Goal: Task Accomplishment & Management: Manage account settings

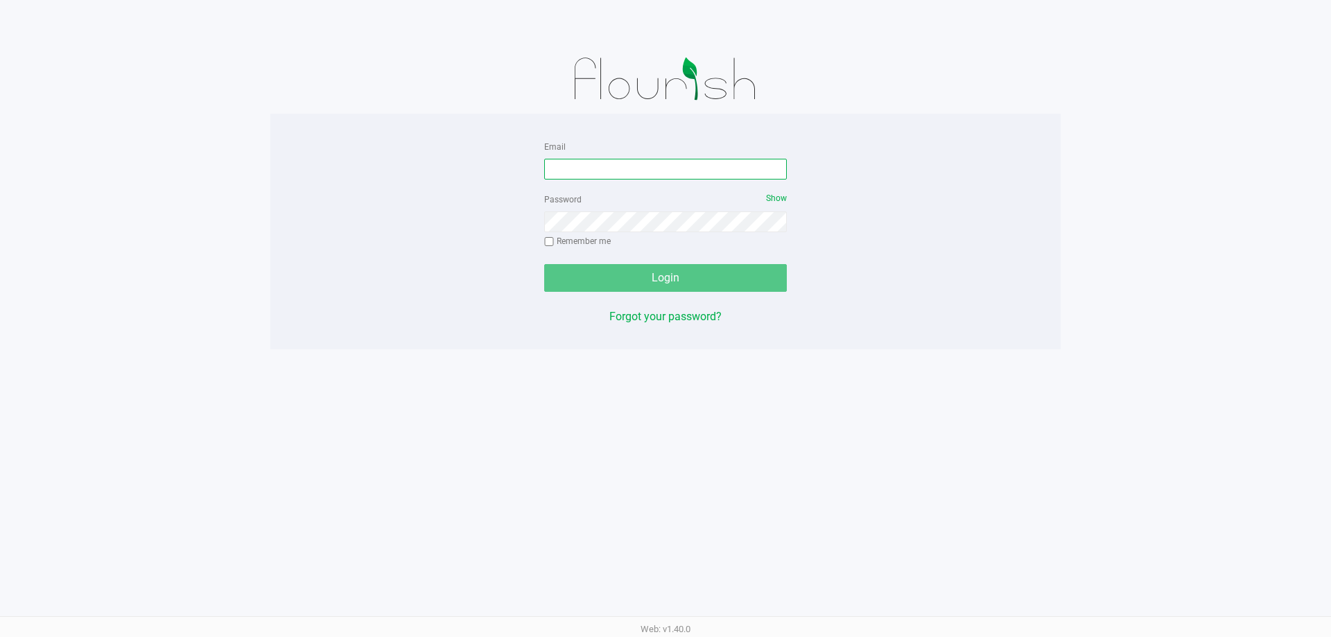
click at [588, 170] on input "Email" at bounding box center [665, 169] width 243 height 21
type input "[EMAIL_ADDRESS][DOMAIN_NAME]"
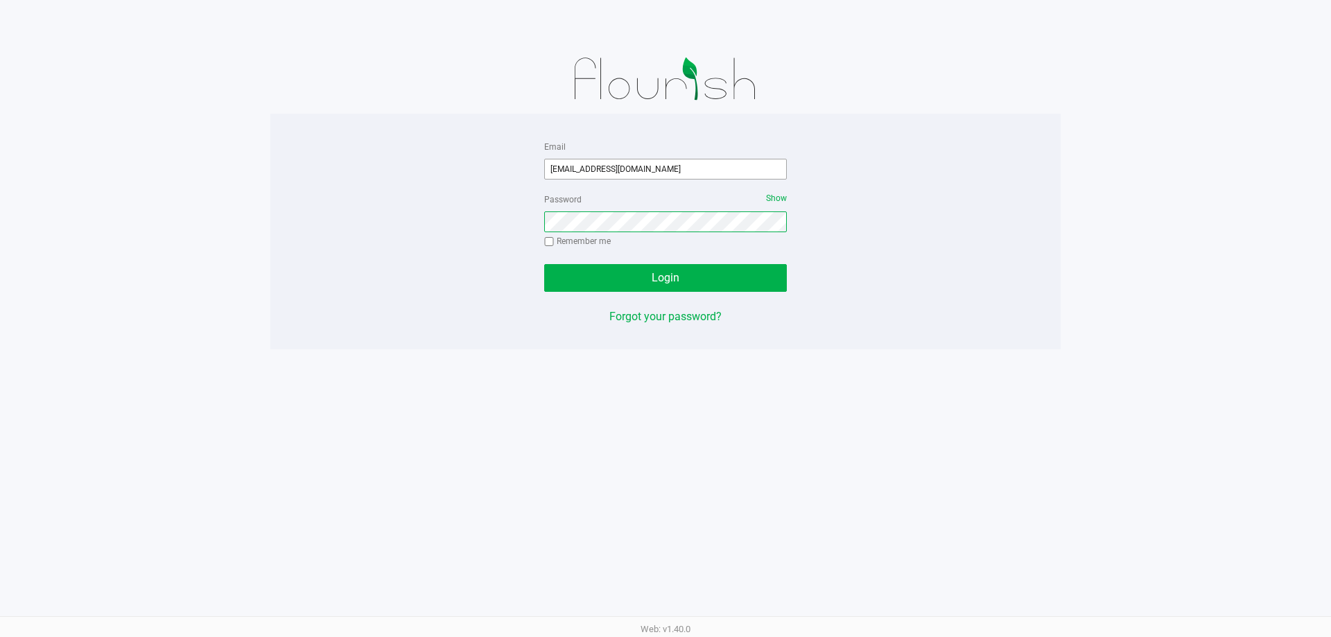
click at [544, 264] on button "Login" at bounding box center [665, 278] width 243 height 28
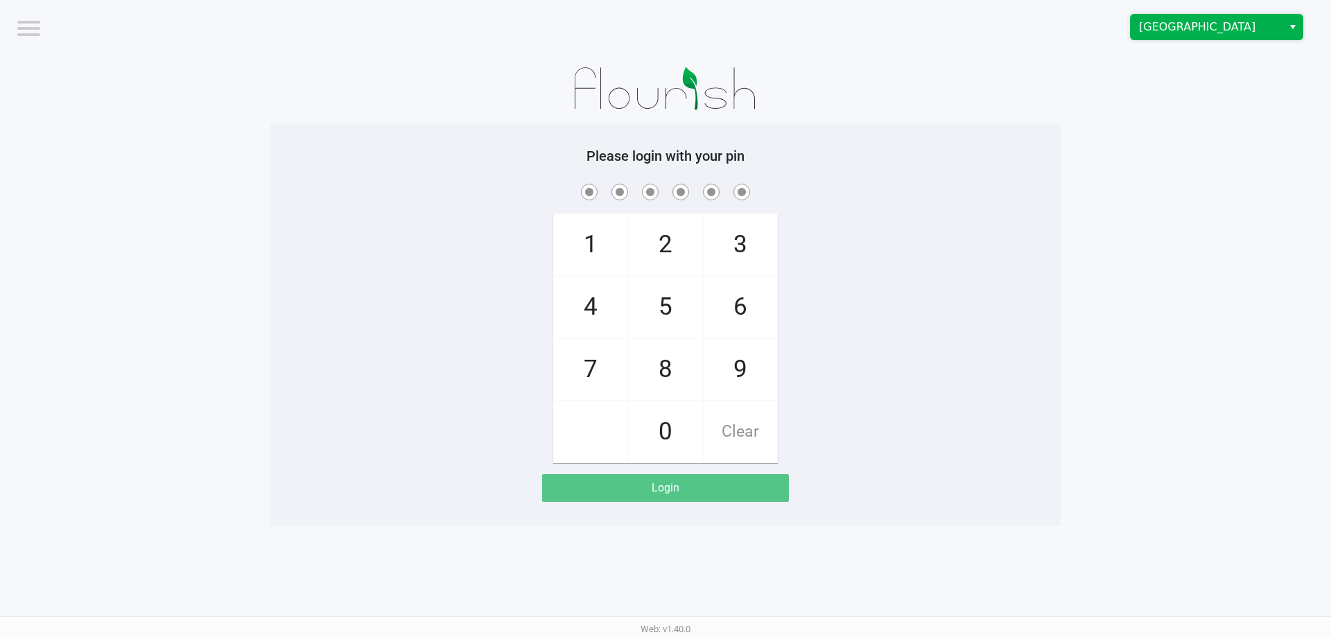
click at [1144, 37] on span "[GEOGRAPHIC_DATA]" at bounding box center [1206, 27] width 152 height 25
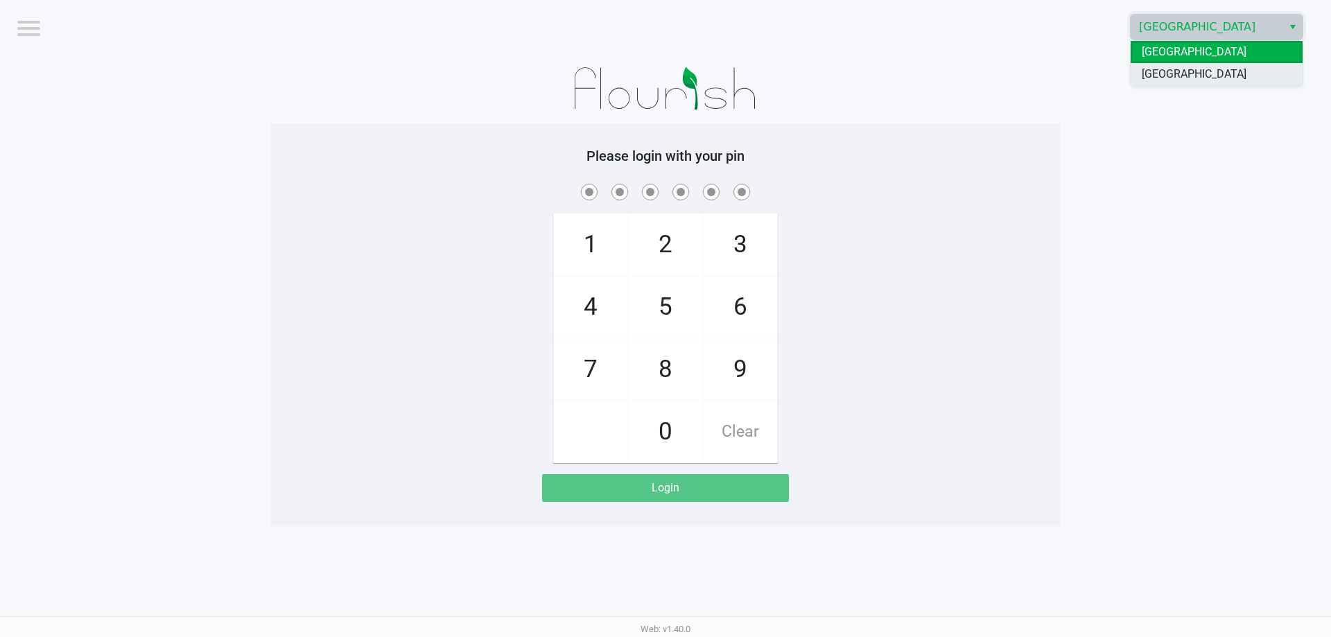
click at [1188, 82] on li "[GEOGRAPHIC_DATA]" at bounding box center [1216, 74] width 172 height 22
click at [1145, 207] on app-pos-login-wrapper "Logout [GEOGRAPHIC_DATA] WC Please login with your pin 1 4 7 2 5 8 0 3 6 9 Clea…" at bounding box center [665, 263] width 1331 height 526
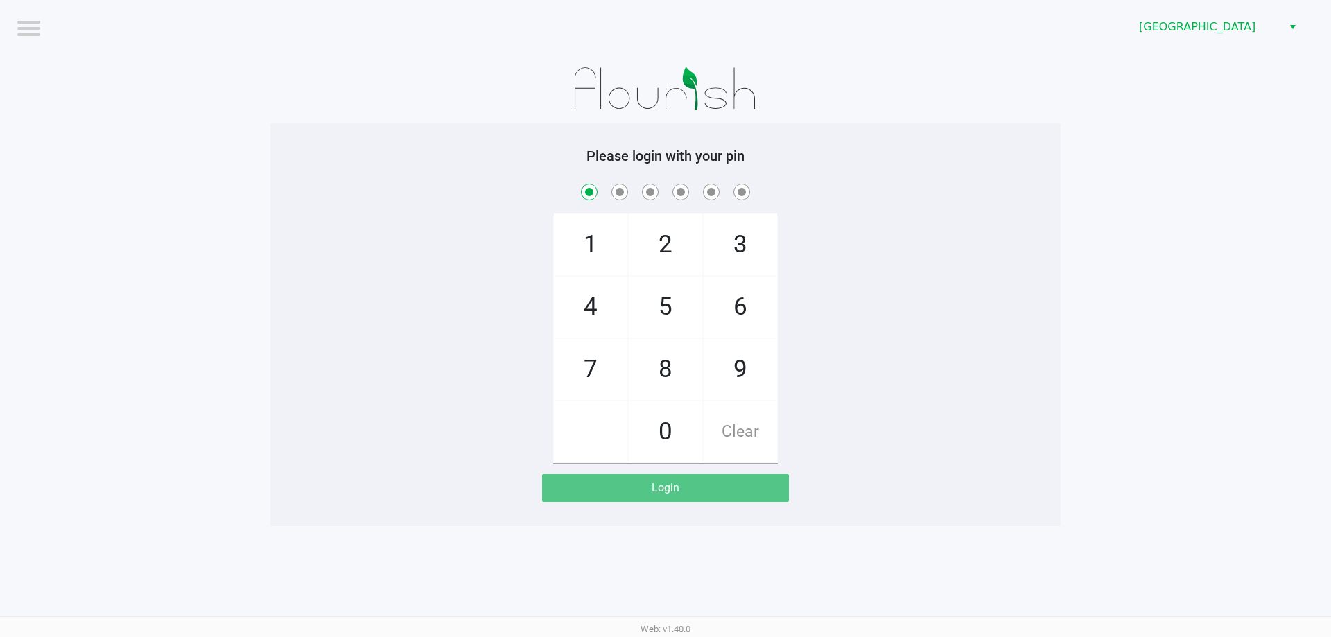
checkbox input "true"
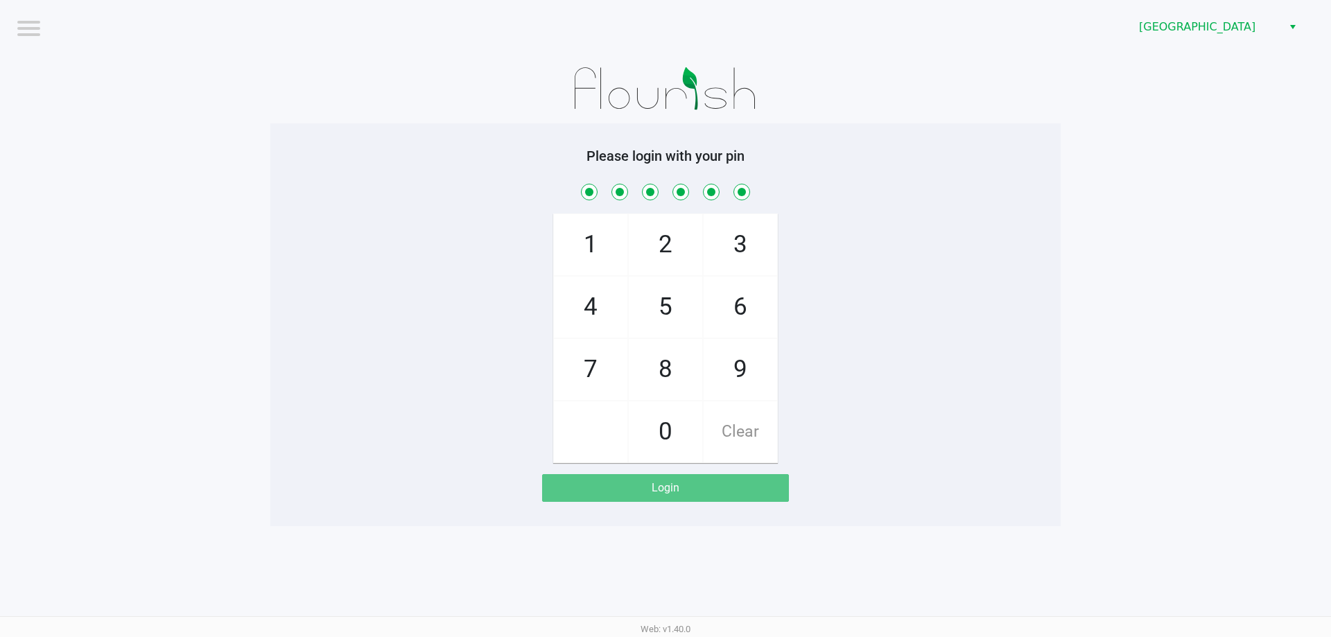
checkbox input "true"
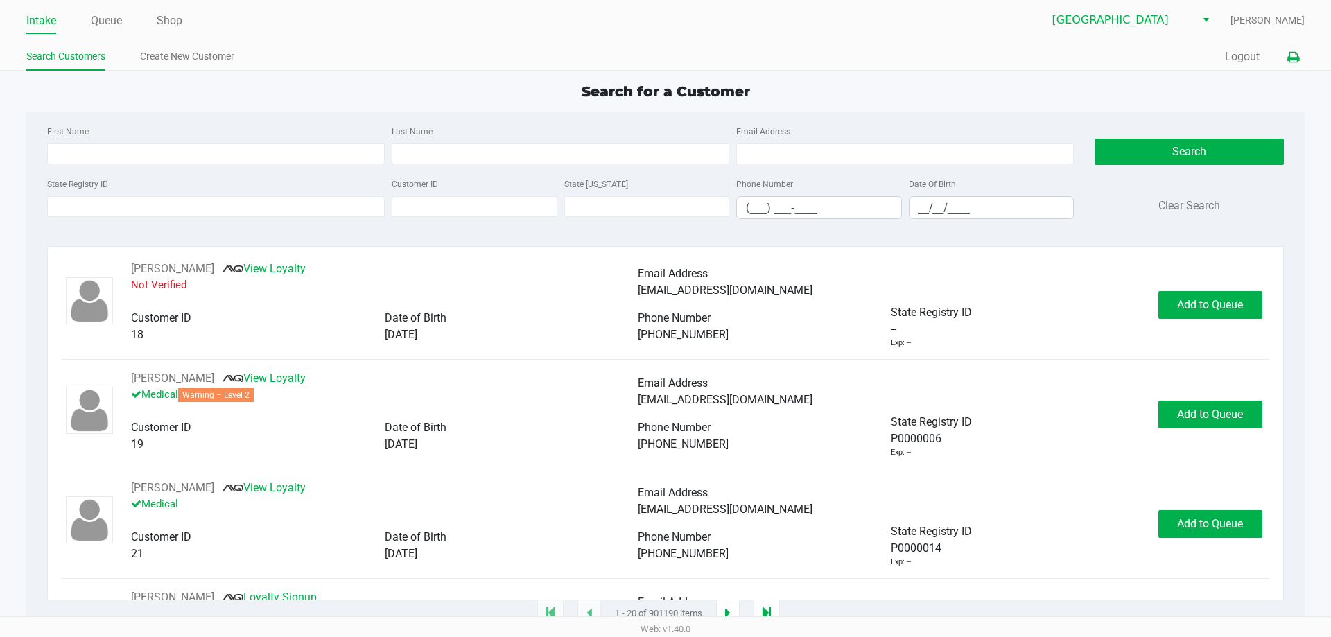
click at [1291, 56] on icon at bounding box center [1293, 58] width 12 height 10
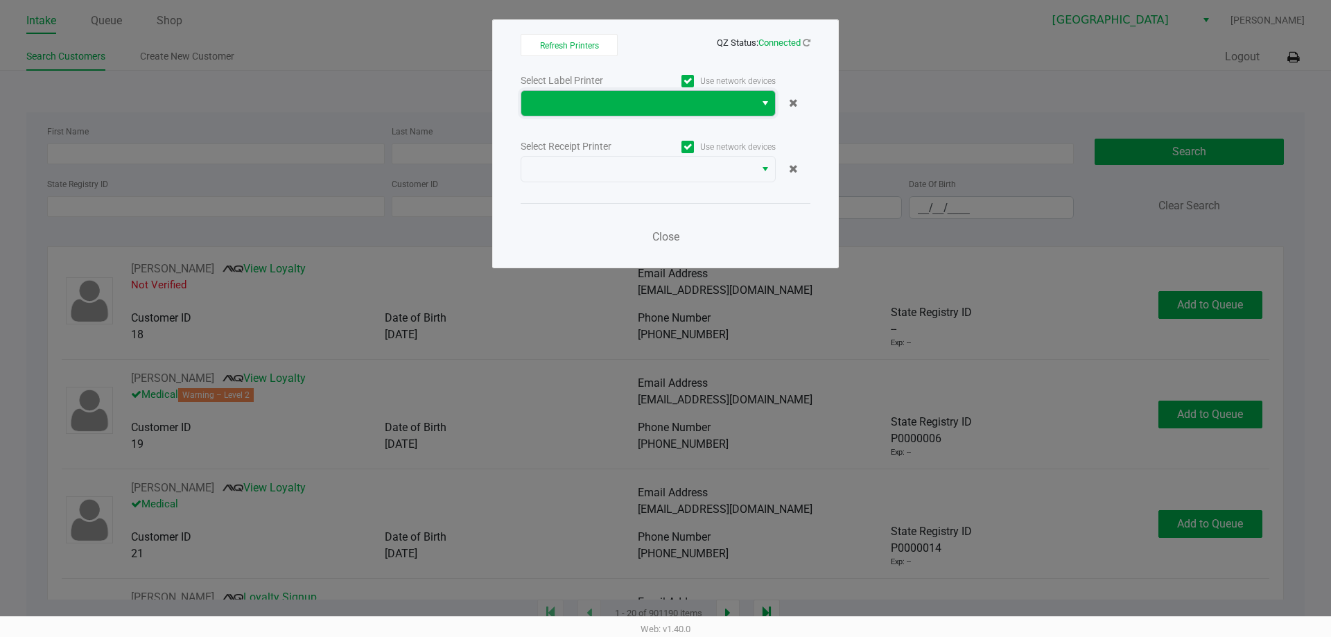
click at [749, 105] on span at bounding box center [638, 103] width 234 height 25
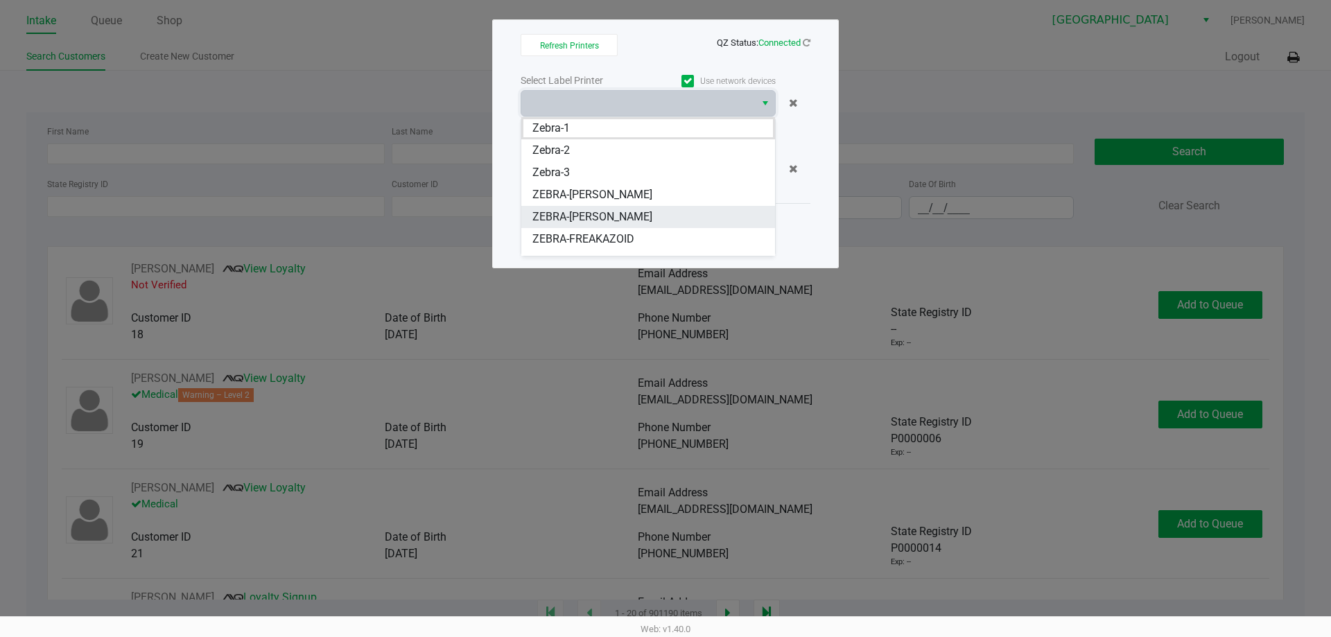
click at [683, 218] on li "ZEBRA-[PERSON_NAME]" at bounding box center [648, 217] width 254 height 22
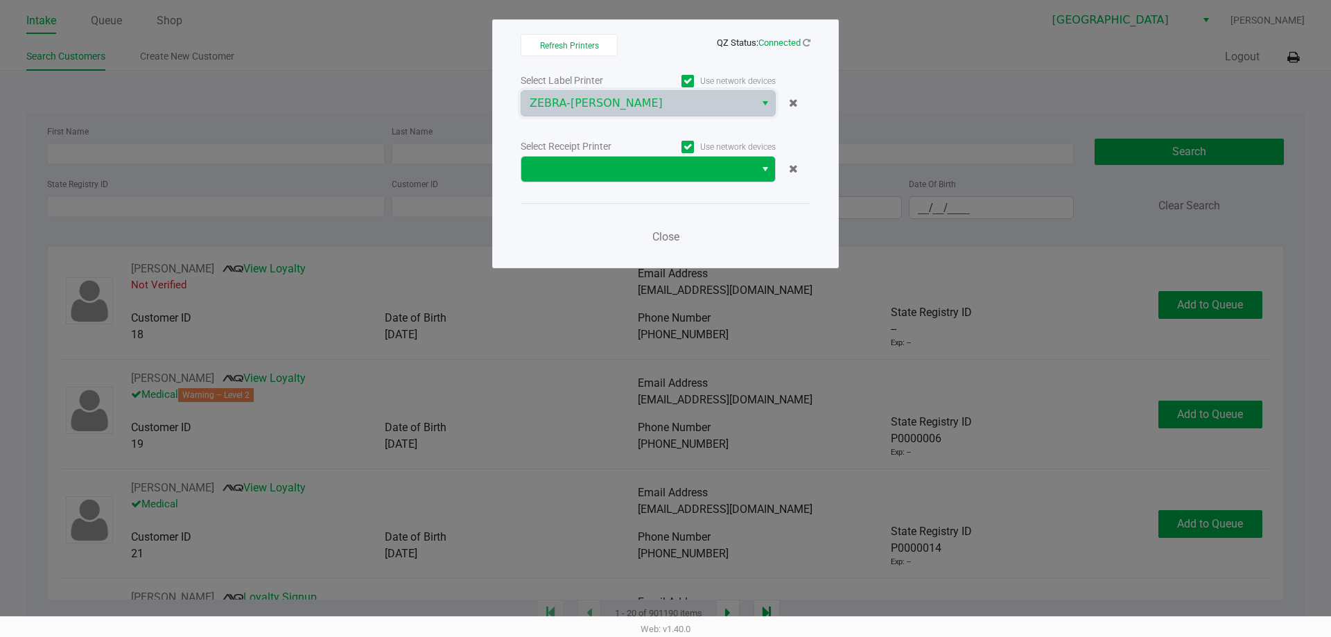
click at [771, 170] on button "Select" at bounding box center [765, 169] width 20 height 25
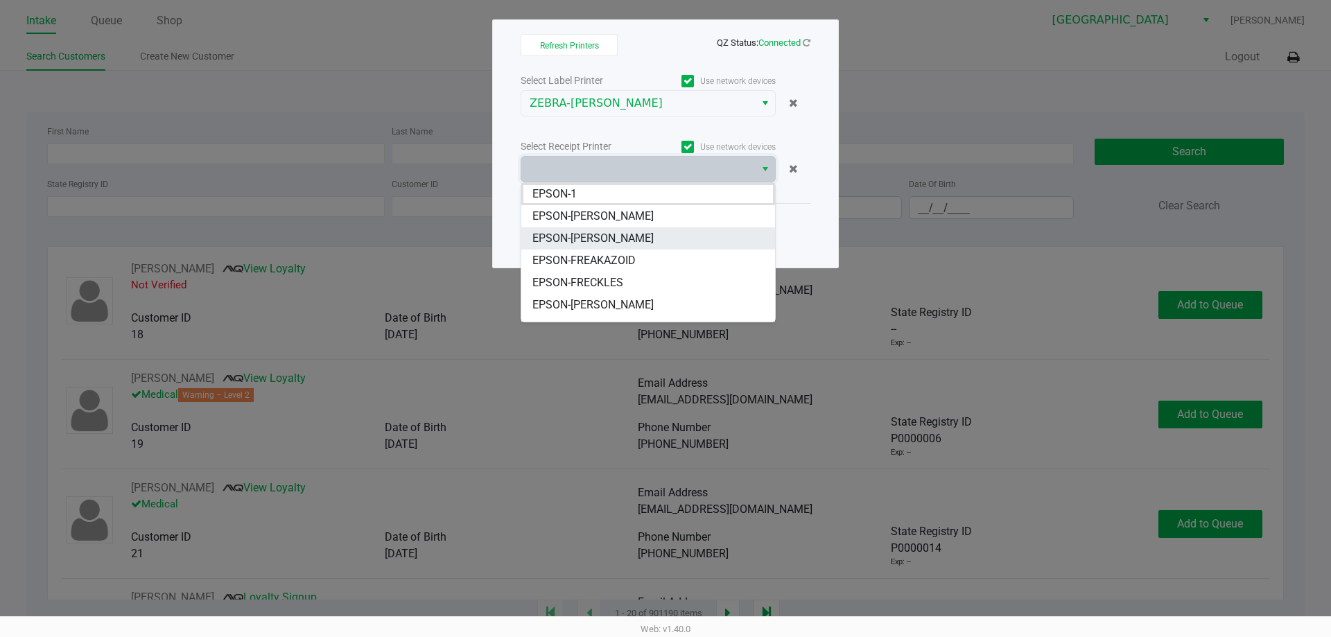
click at [654, 240] on span "EPSON-[PERSON_NAME]" at bounding box center [592, 238] width 121 height 17
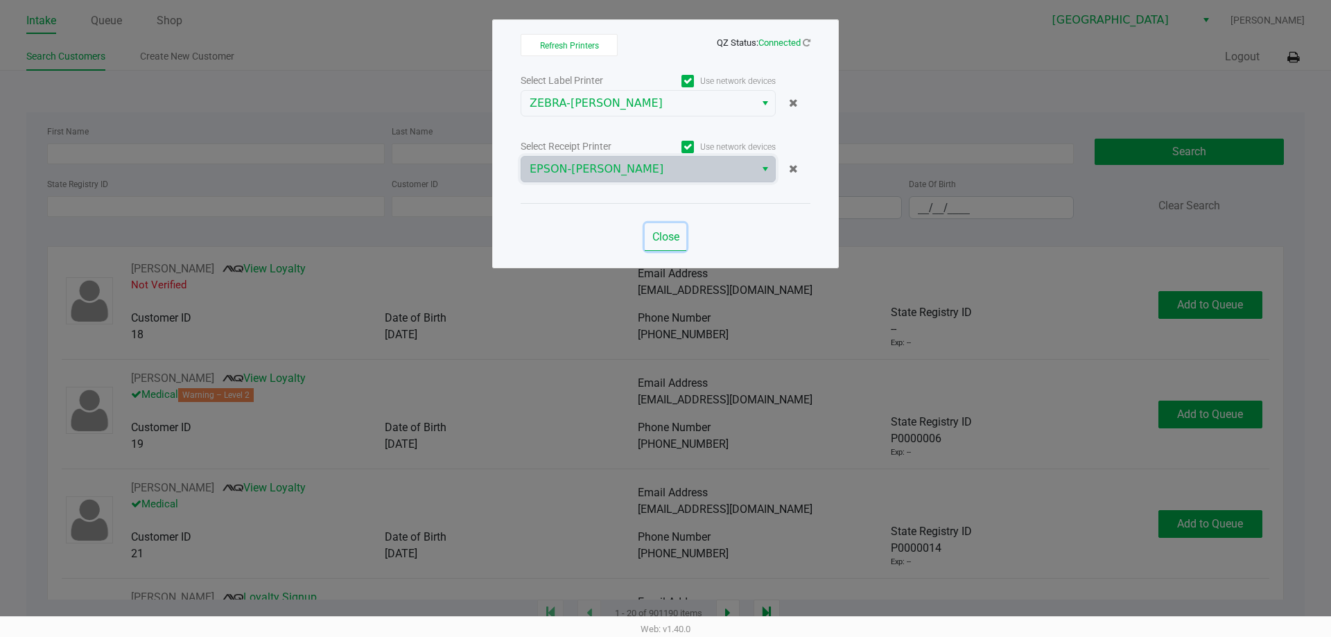
click at [671, 235] on span "Close" at bounding box center [665, 236] width 27 height 13
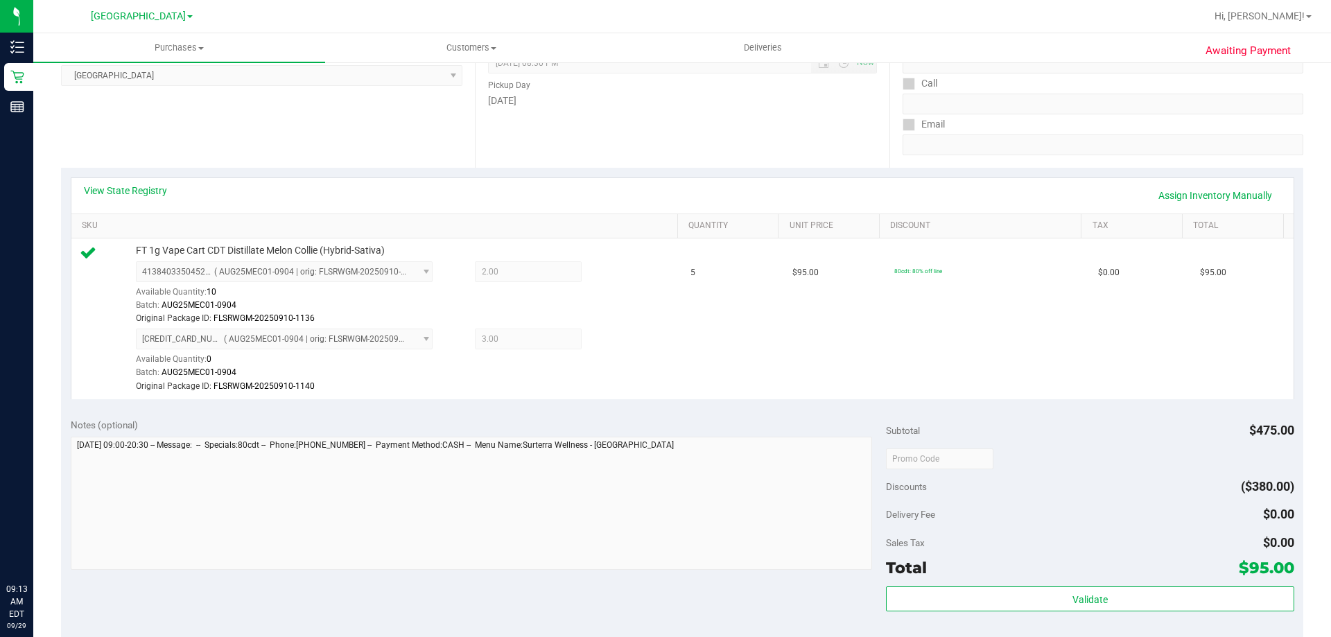
scroll to position [416, 0]
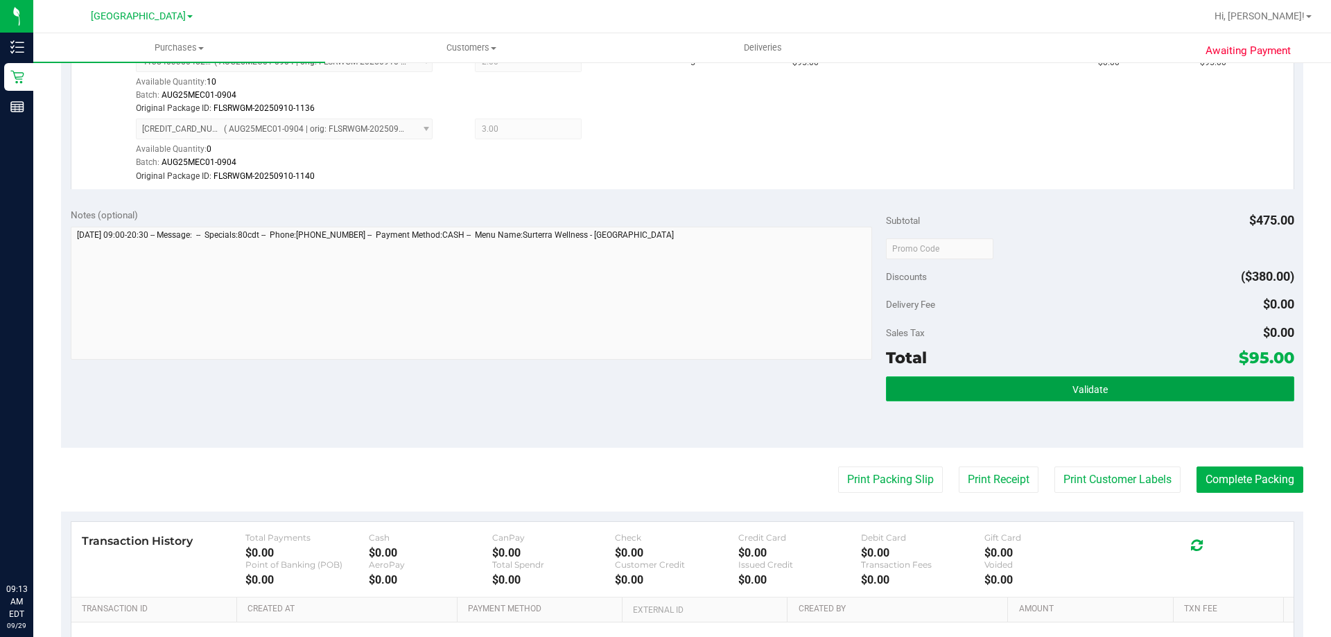
click at [1157, 395] on button "Validate" at bounding box center [1089, 388] width 407 height 25
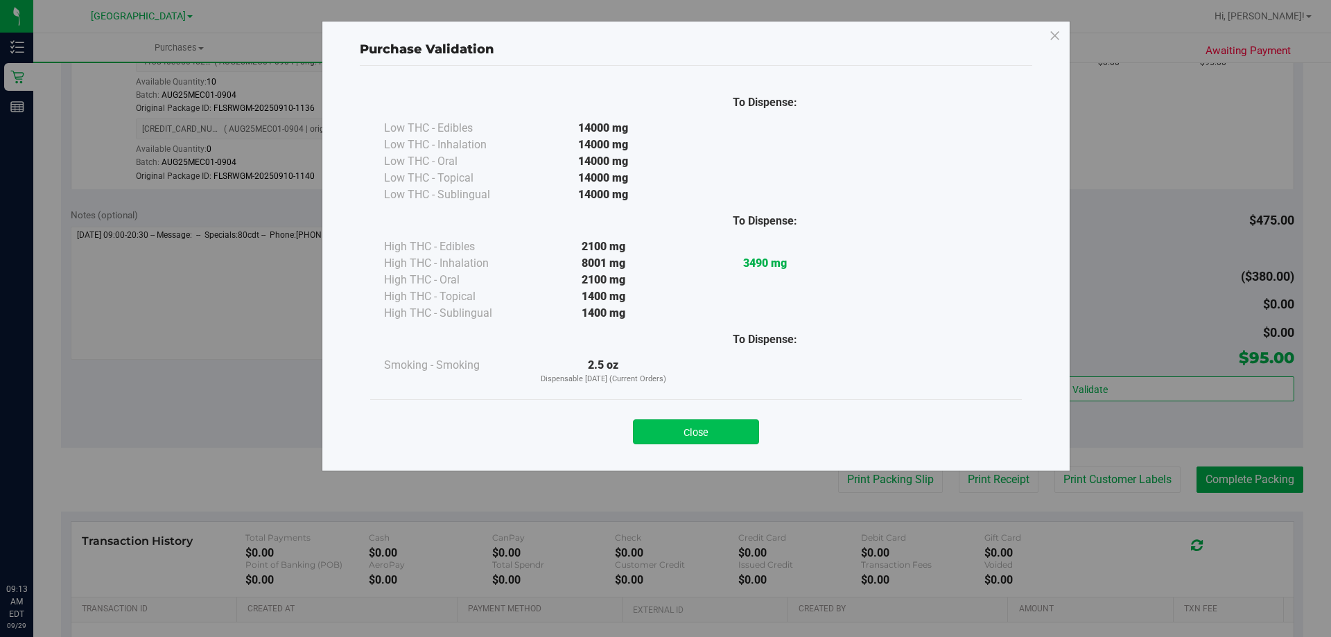
click at [723, 422] on button "Close" at bounding box center [696, 431] width 126 height 25
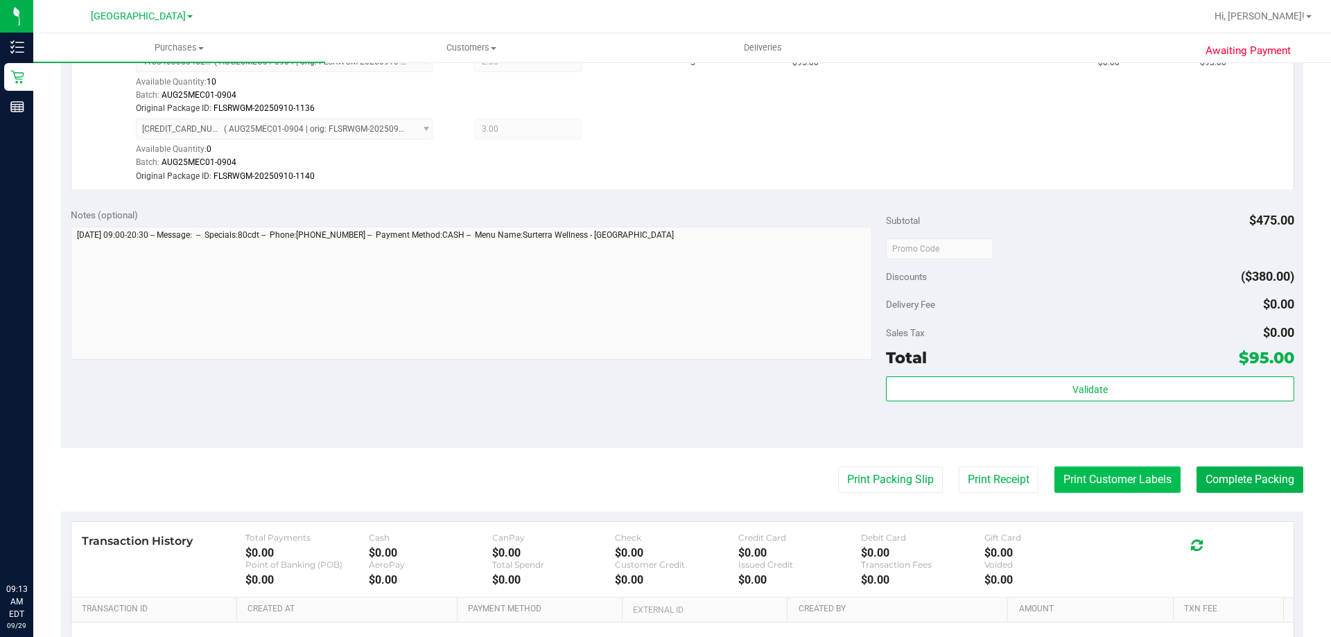
click at [1054, 480] on button "Print Customer Labels" at bounding box center [1117, 479] width 126 height 26
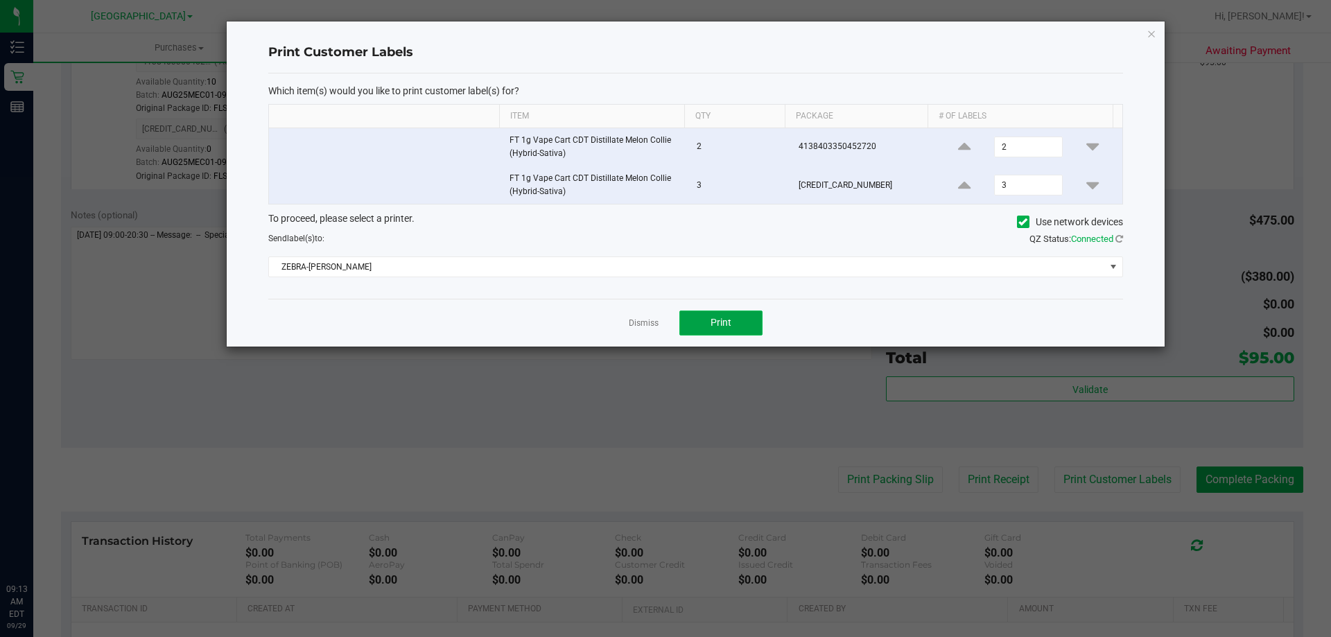
click at [694, 326] on button "Print" at bounding box center [720, 322] width 83 height 25
click at [636, 324] on link "Dismiss" at bounding box center [644, 323] width 30 height 12
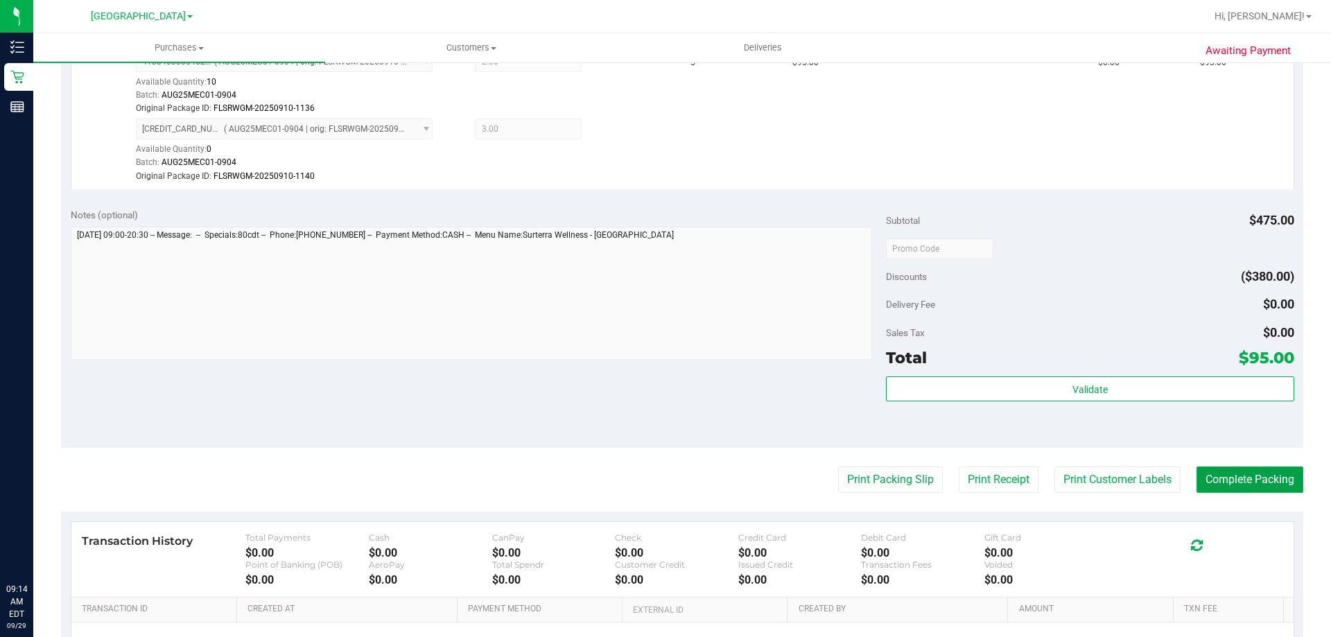
click at [1234, 471] on button "Complete Packing" at bounding box center [1249, 479] width 107 height 26
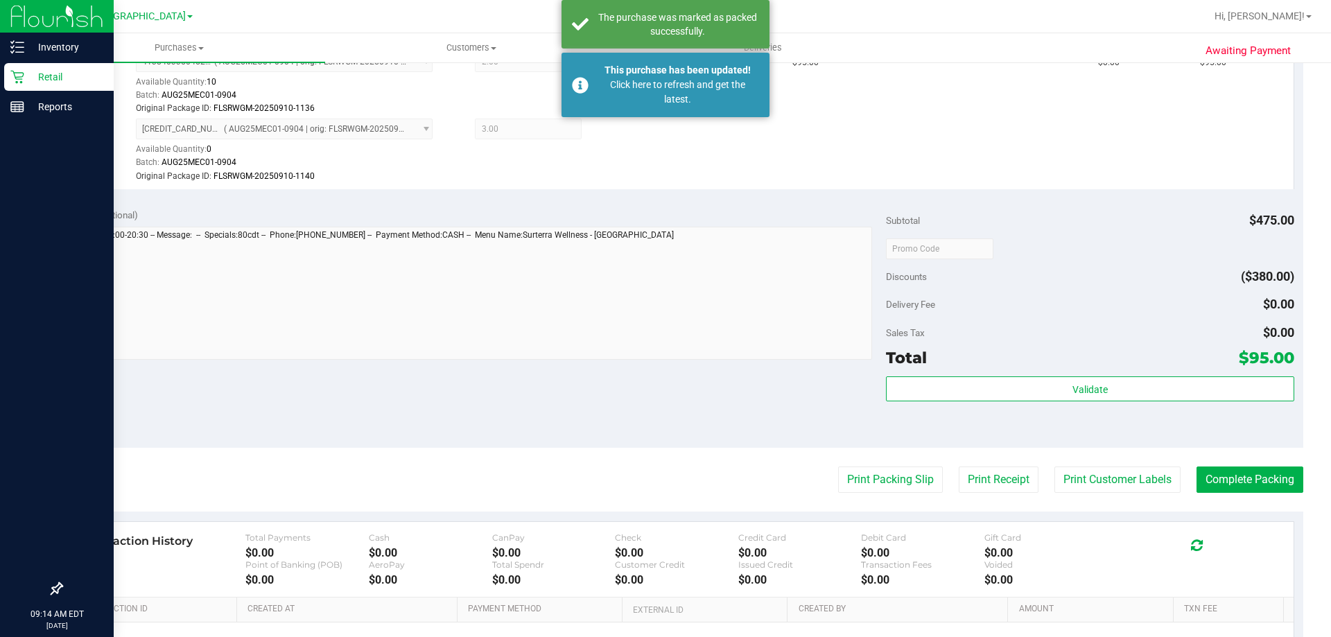
click at [42, 84] on p "Retail" at bounding box center [65, 77] width 83 height 17
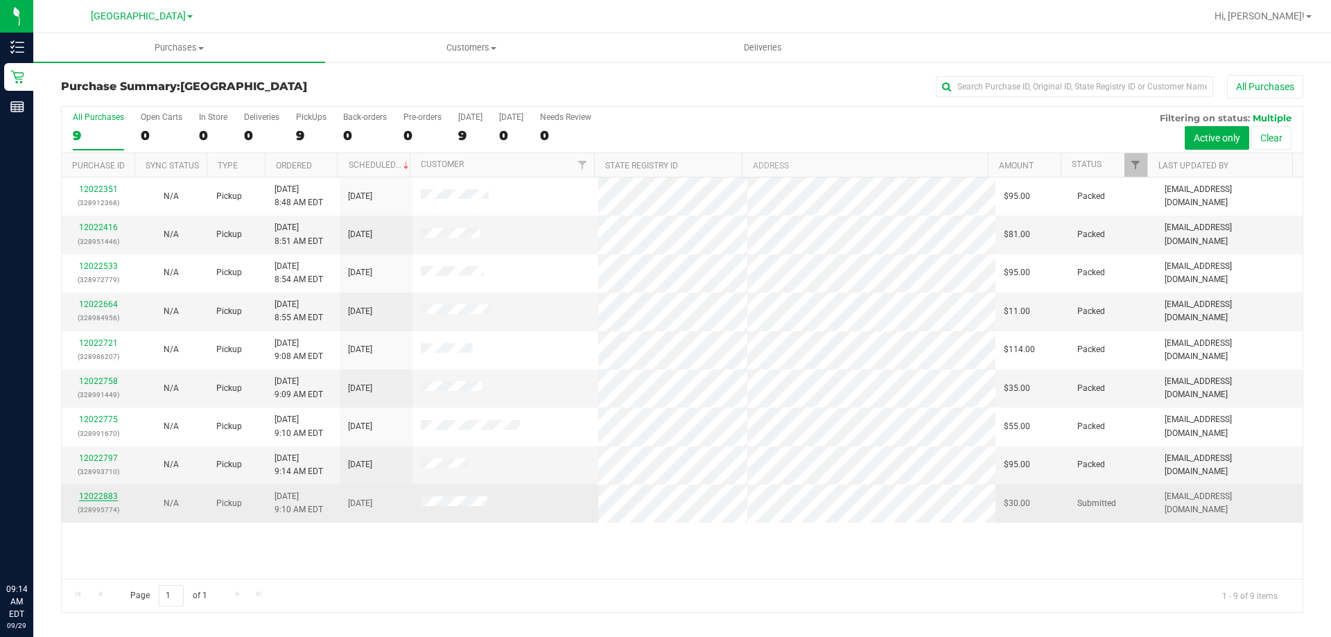
click at [108, 498] on link "12022883" at bounding box center [98, 496] width 39 height 10
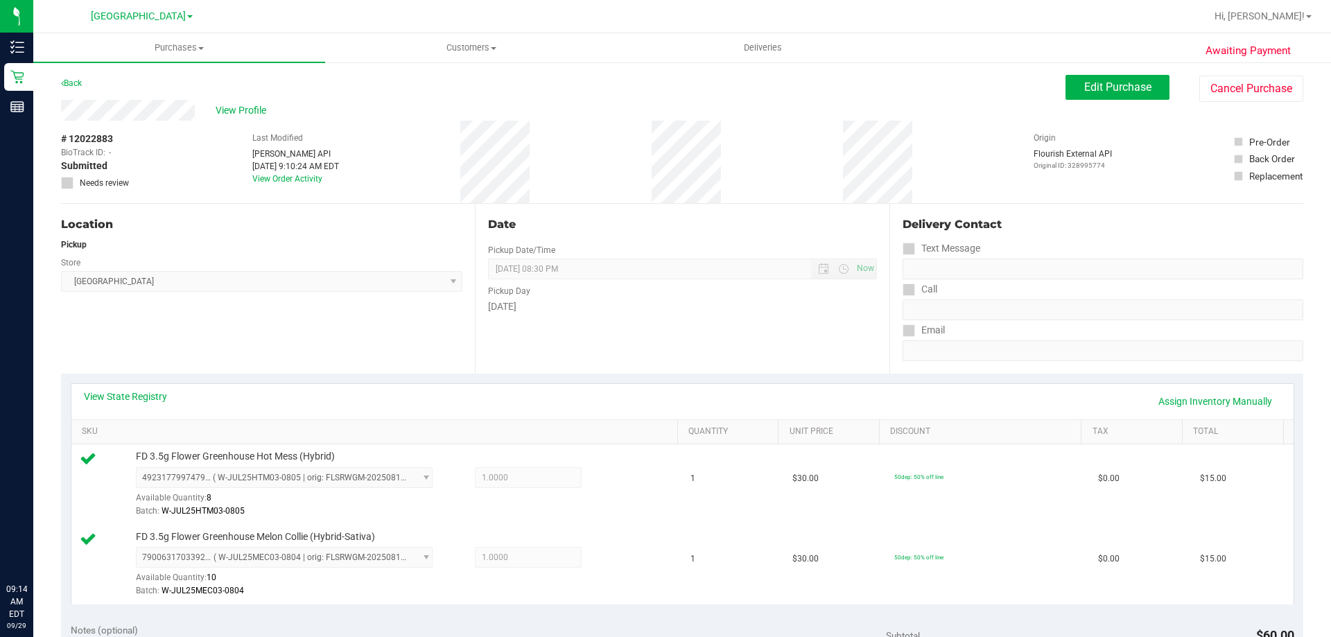
scroll to position [347, 0]
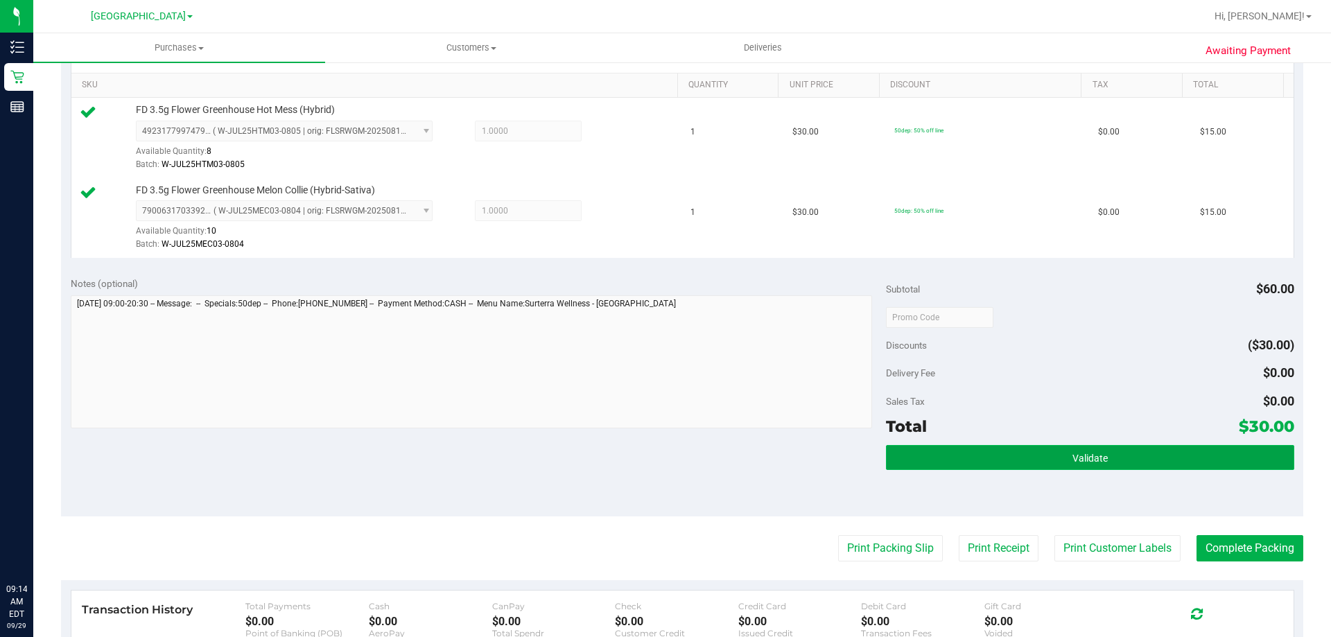
click at [1090, 455] on span "Validate" at bounding box center [1089, 458] width 35 height 11
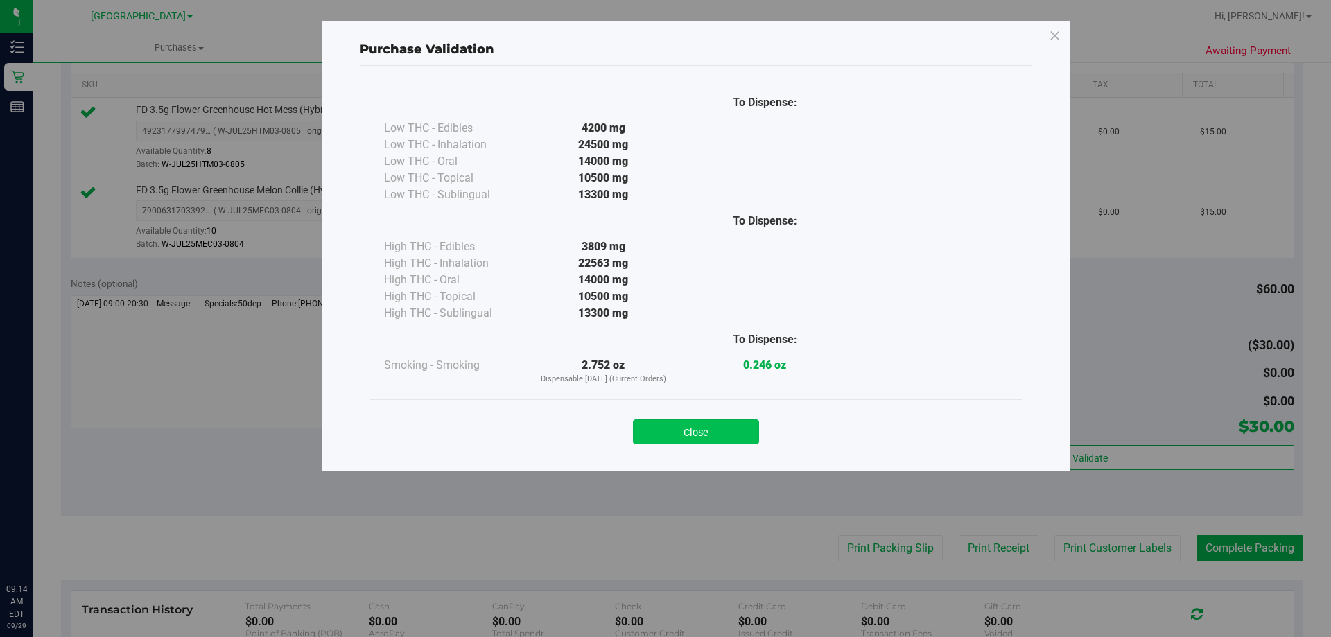
drag, startPoint x: 721, startPoint y: 416, endPoint x: 720, endPoint y: 426, distance: 10.5
click at [720, 426] on div "Close" at bounding box center [695, 427] width 631 height 35
click at [719, 430] on button "Close" at bounding box center [696, 431] width 126 height 25
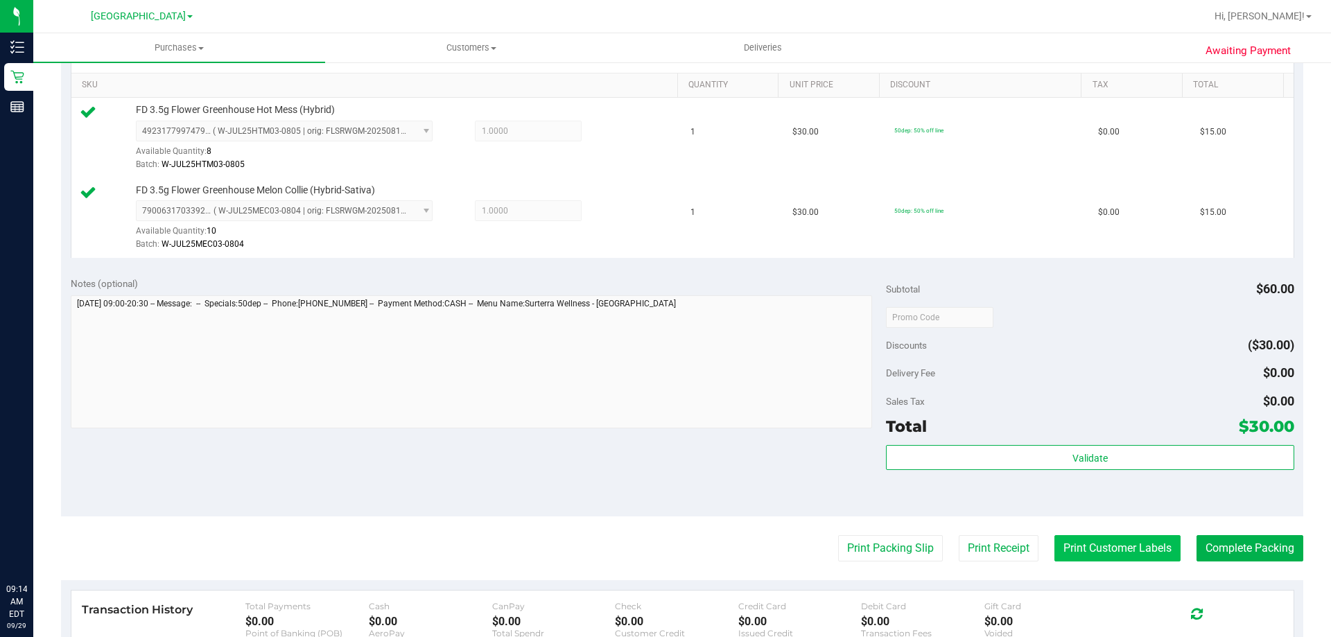
click at [1146, 544] on button "Print Customer Labels" at bounding box center [1117, 548] width 126 height 26
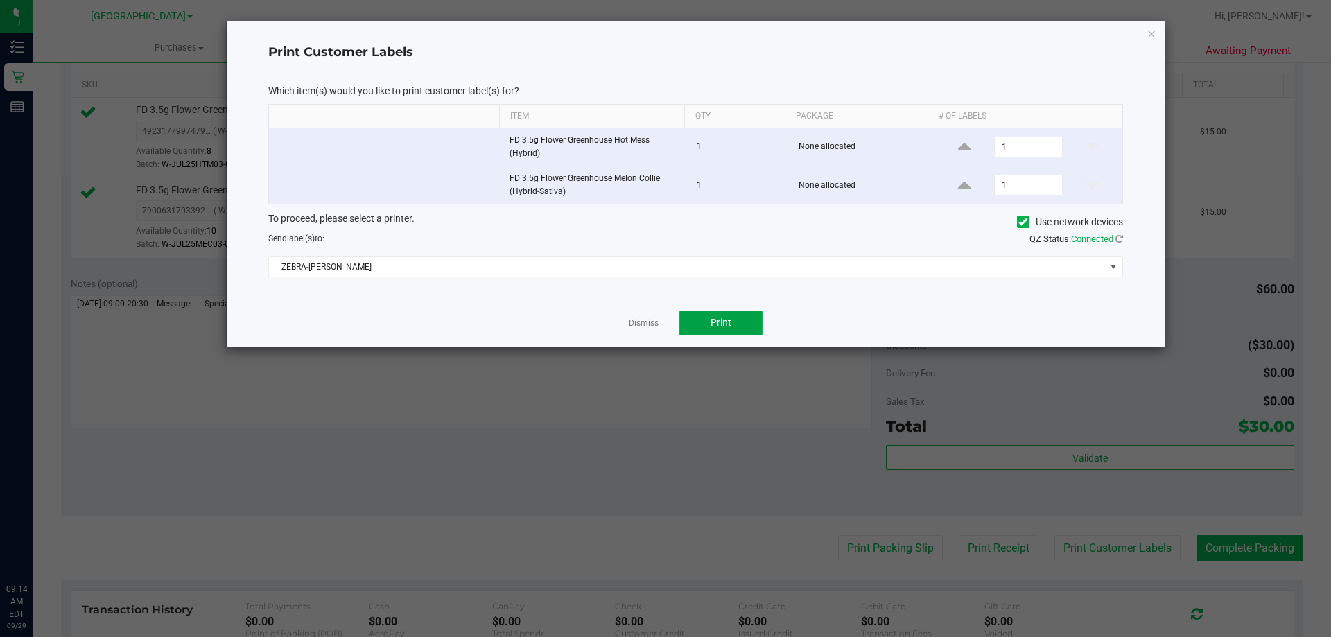
click at [761, 325] on button "Print" at bounding box center [720, 322] width 83 height 25
click at [650, 320] on link "Dismiss" at bounding box center [644, 323] width 30 height 12
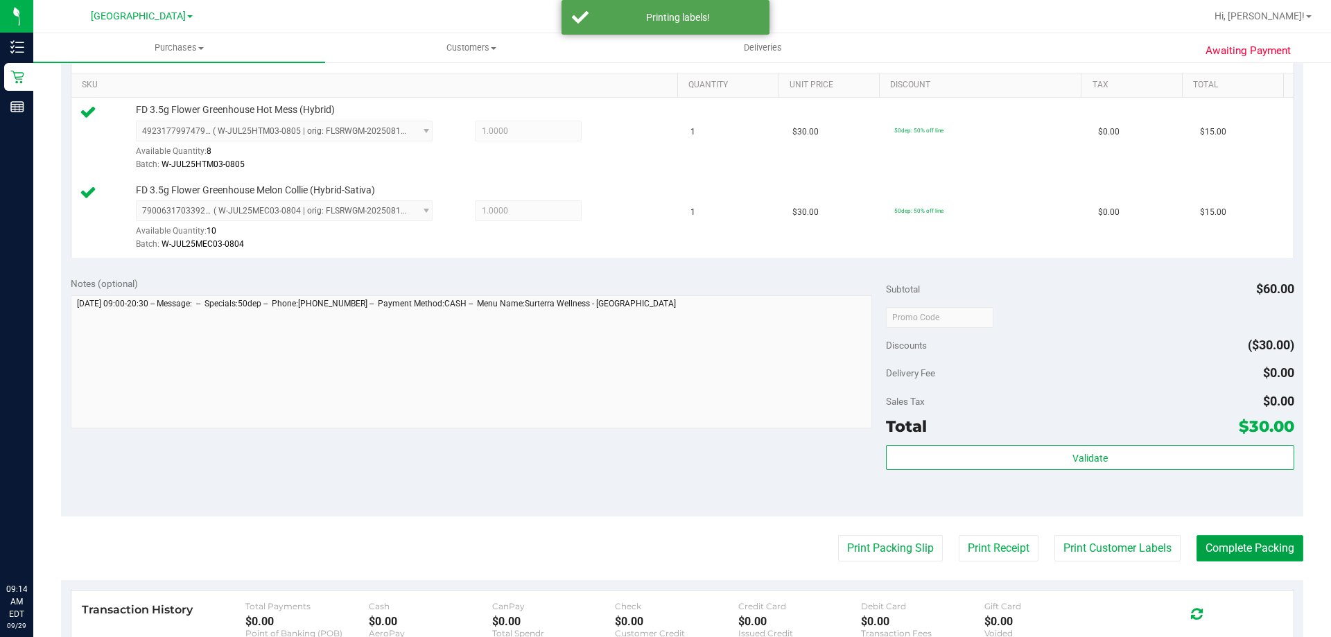
click at [1247, 547] on button "Complete Packing" at bounding box center [1249, 548] width 107 height 26
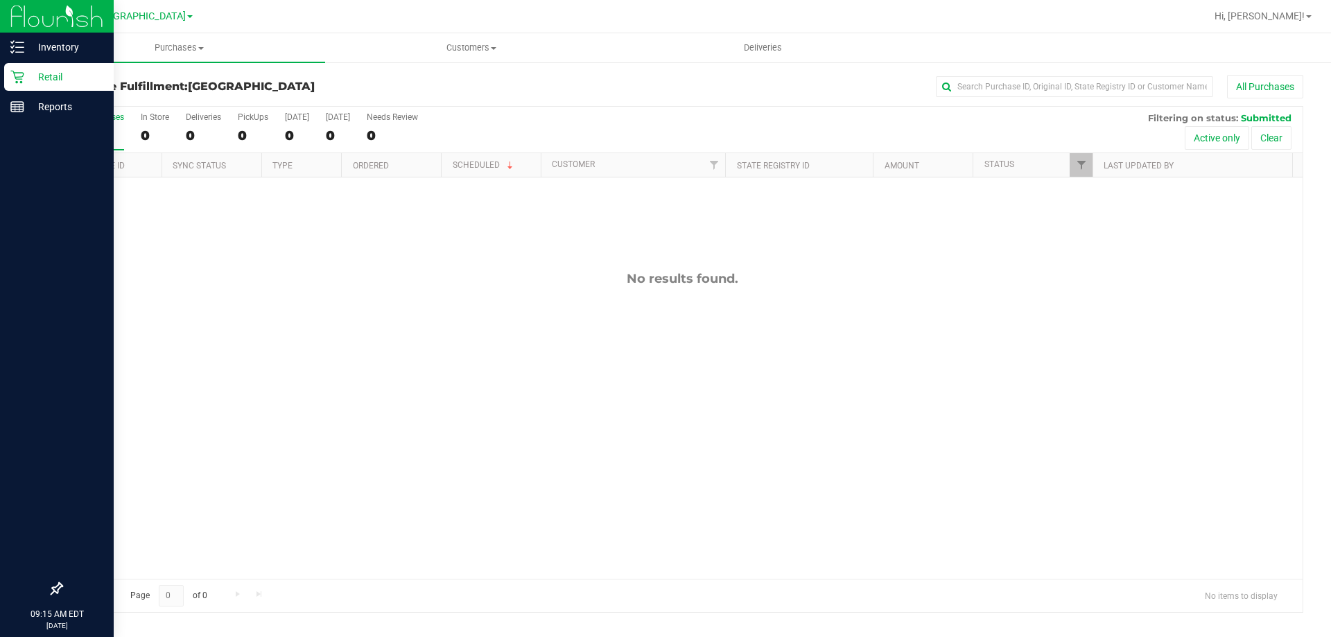
click at [30, 71] on p "Retail" at bounding box center [65, 77] width 83 height 17
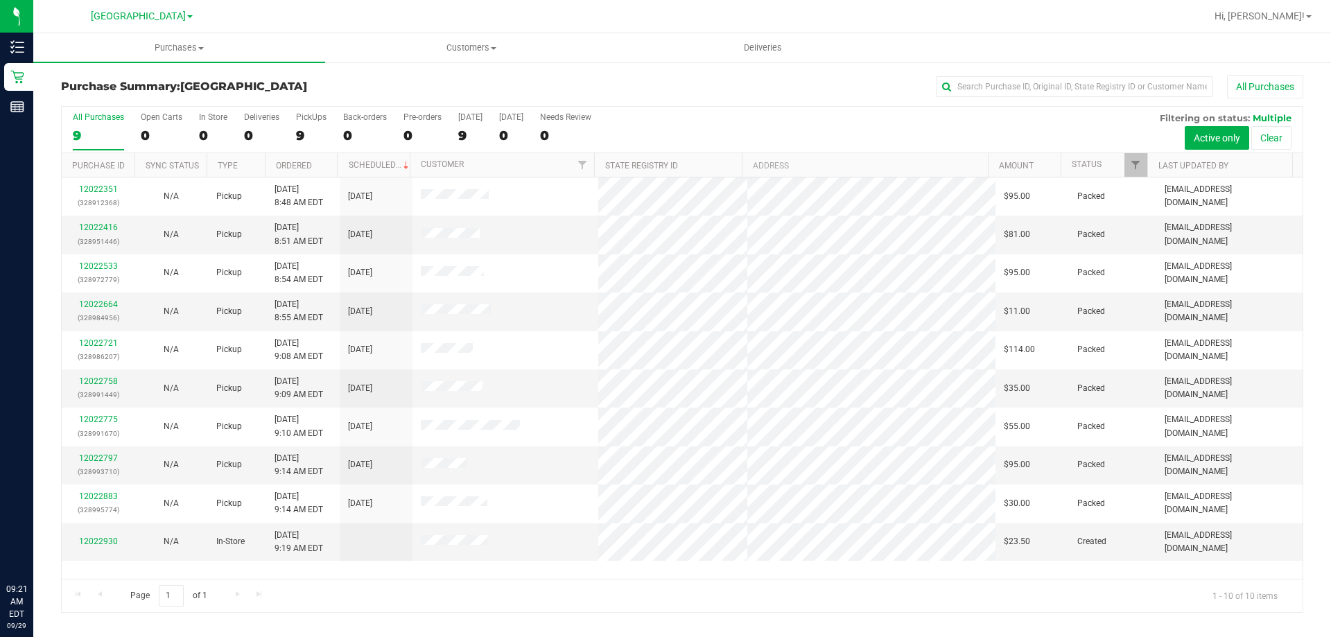
click at [374, 577] on div "All Purchases 9 Open Carts 0 In Store 0 Deliveries 0 PickUps 9 Back-orders 0 Pr…" at bounding box center [682, 359] width 1242 height 507
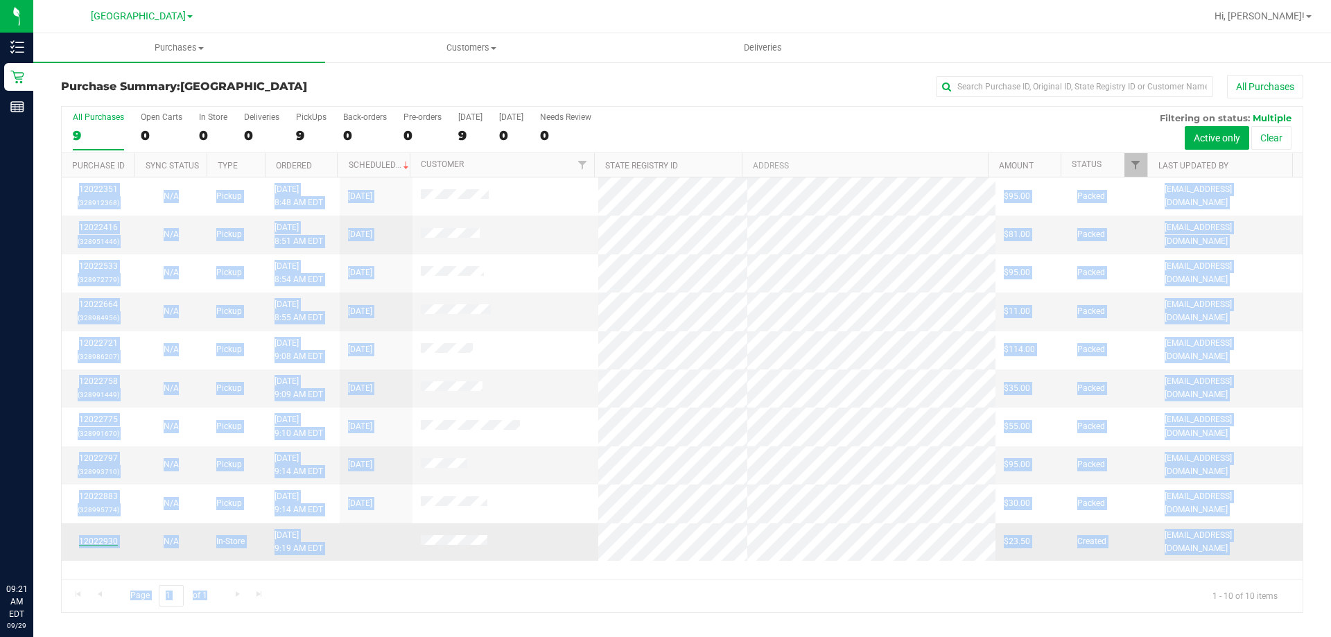
click at [105, 545] on div "12022930" at bounding box center [98, 541] width 56 height 13
click at [102, 543] on link "12022930" at bounding box center [98, 541] width 39 height 10
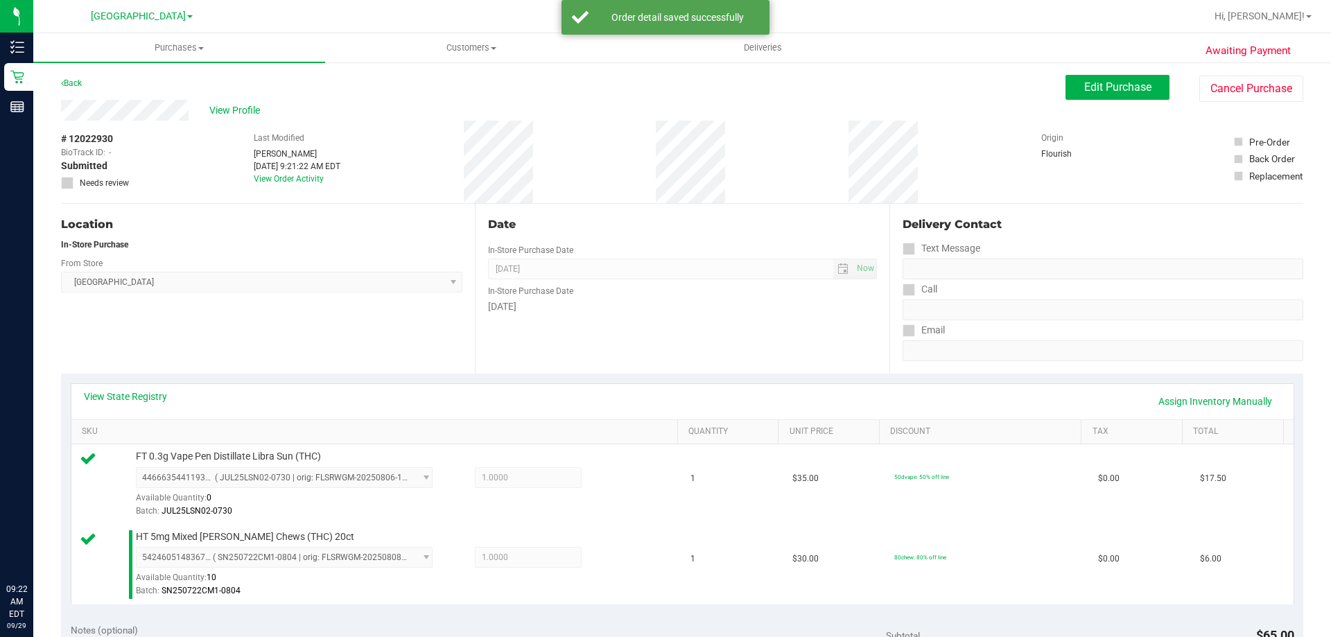
scroll to position [208, 0]
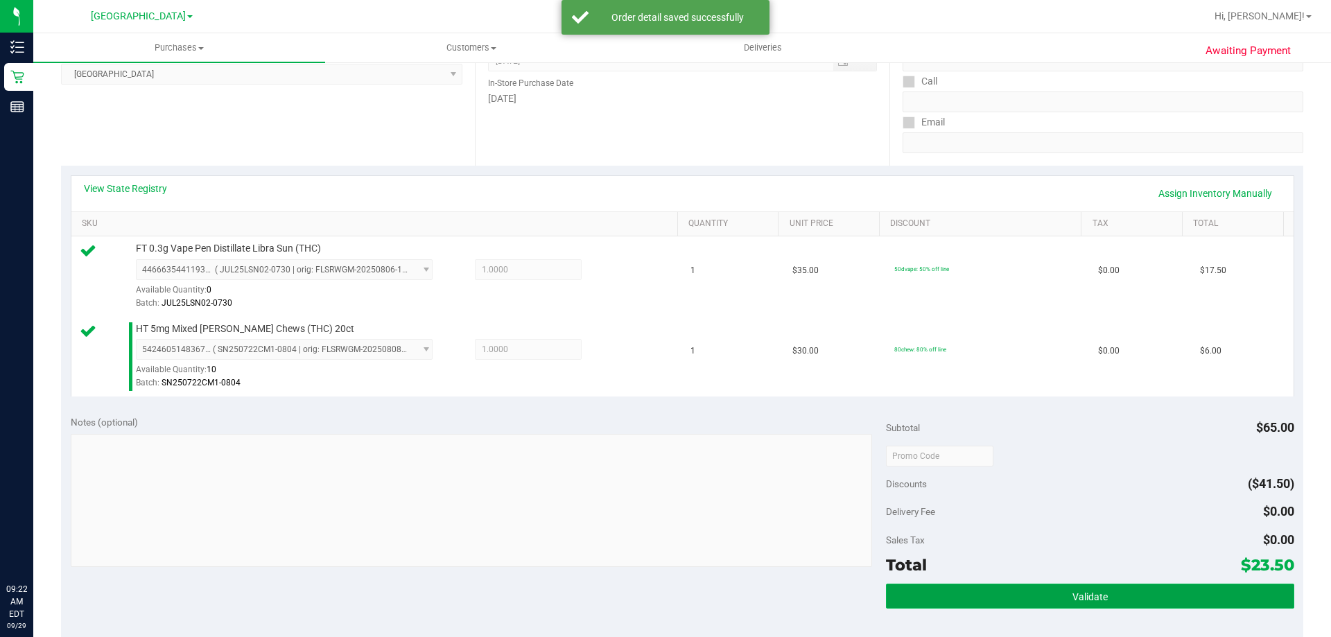
click at [1119, 590] on button "Validate" at bounding box center [1089, 596] width 407 height 25
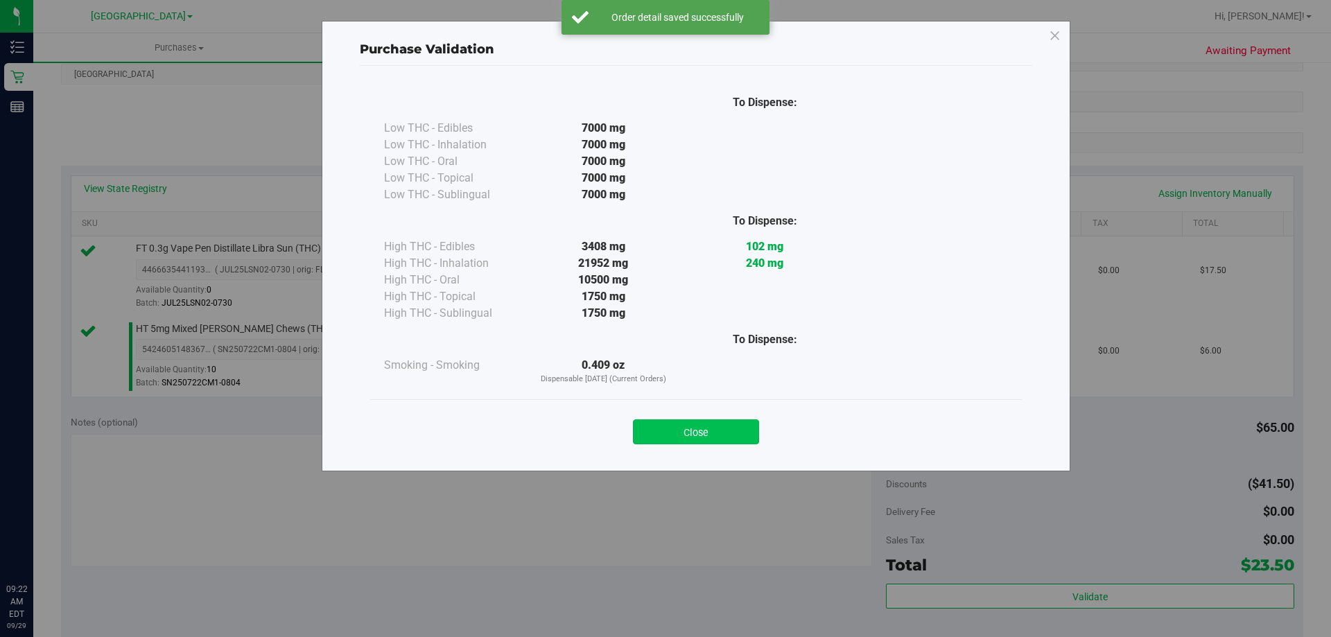
click at [725, 431] on button "Close" at bounding box center [696, 431] width 126 height 25
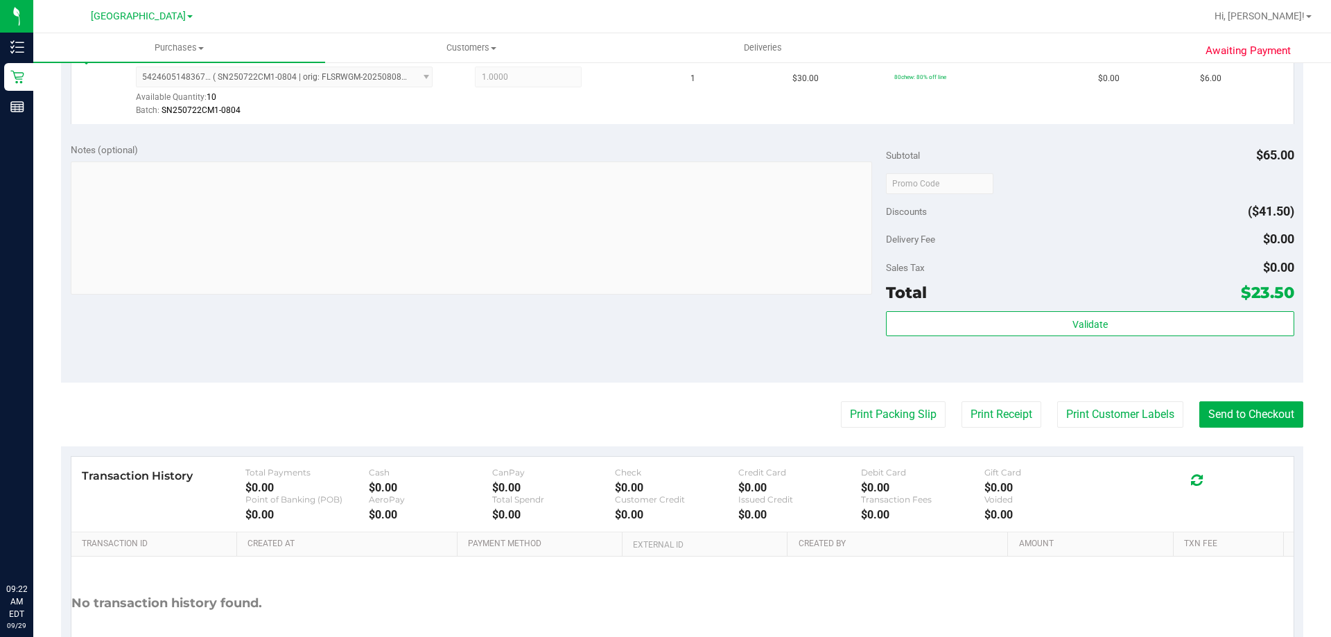
scroll to position [485, 0]
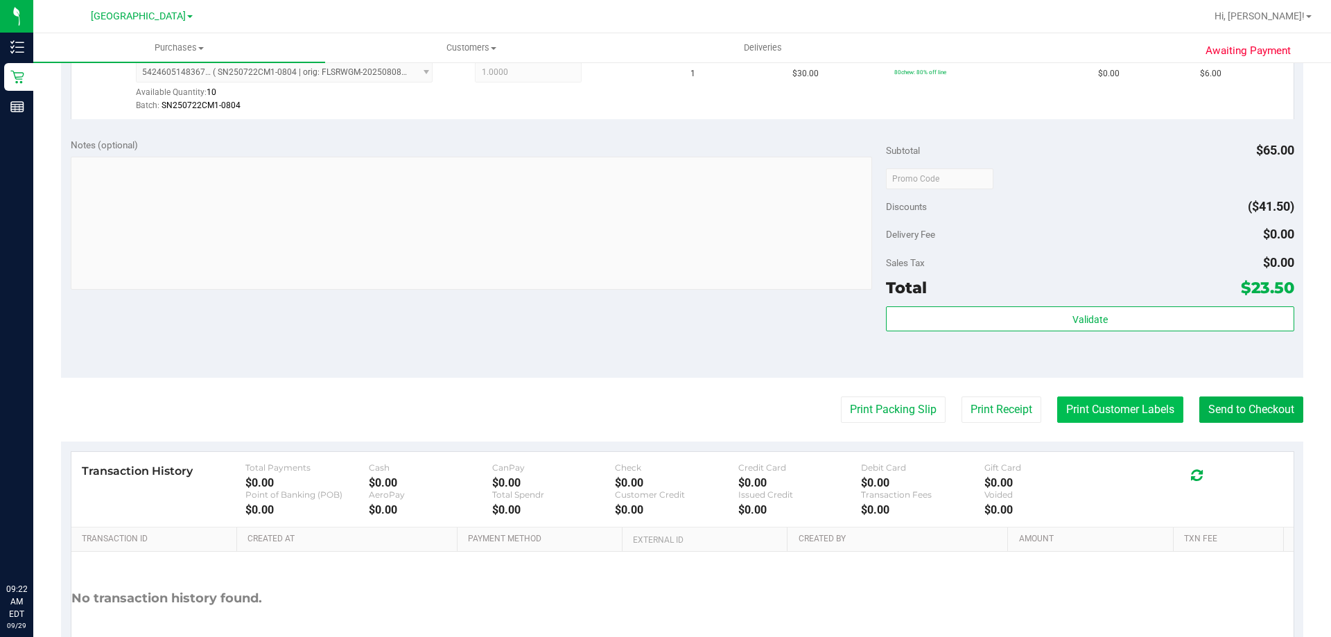
click at [1107, 405] on button "Print Customer Labels" at bounding box center [1120, 409] width 126 height 26
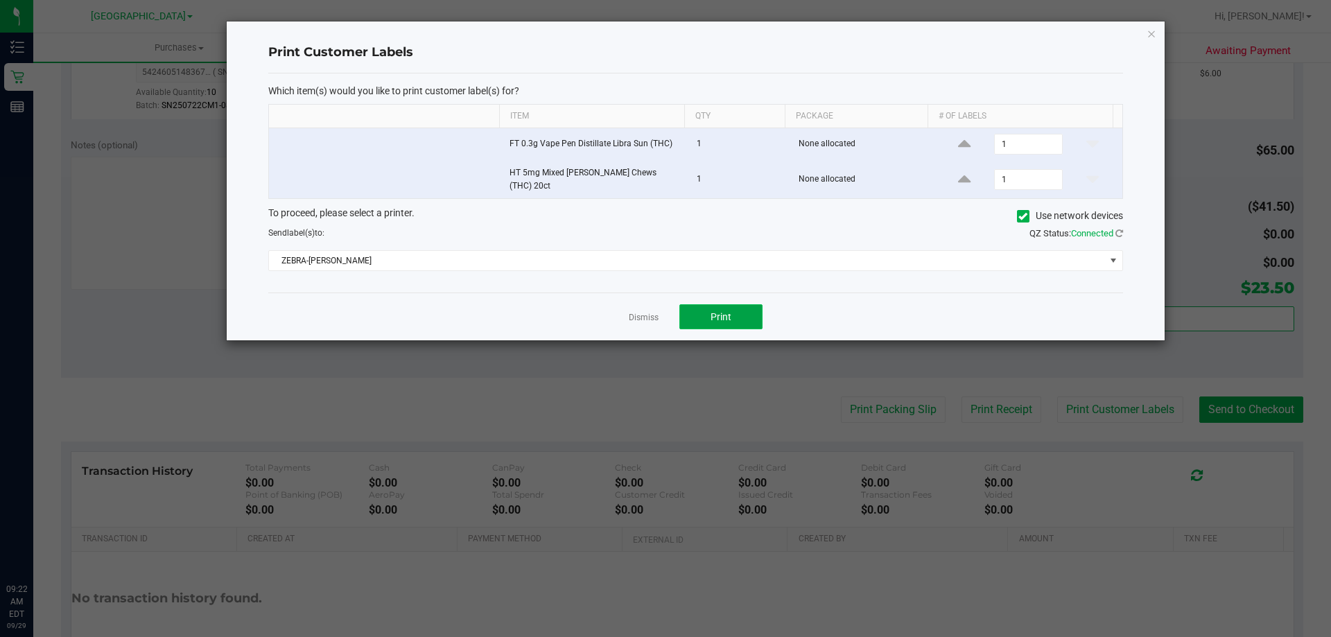
click at [724, 311] on span "Print" at bounding box center [720, 316] width 21 height 11
click at [652, 312] on link "Dismiss" at bounding box center [644, 318] width 30 height 12
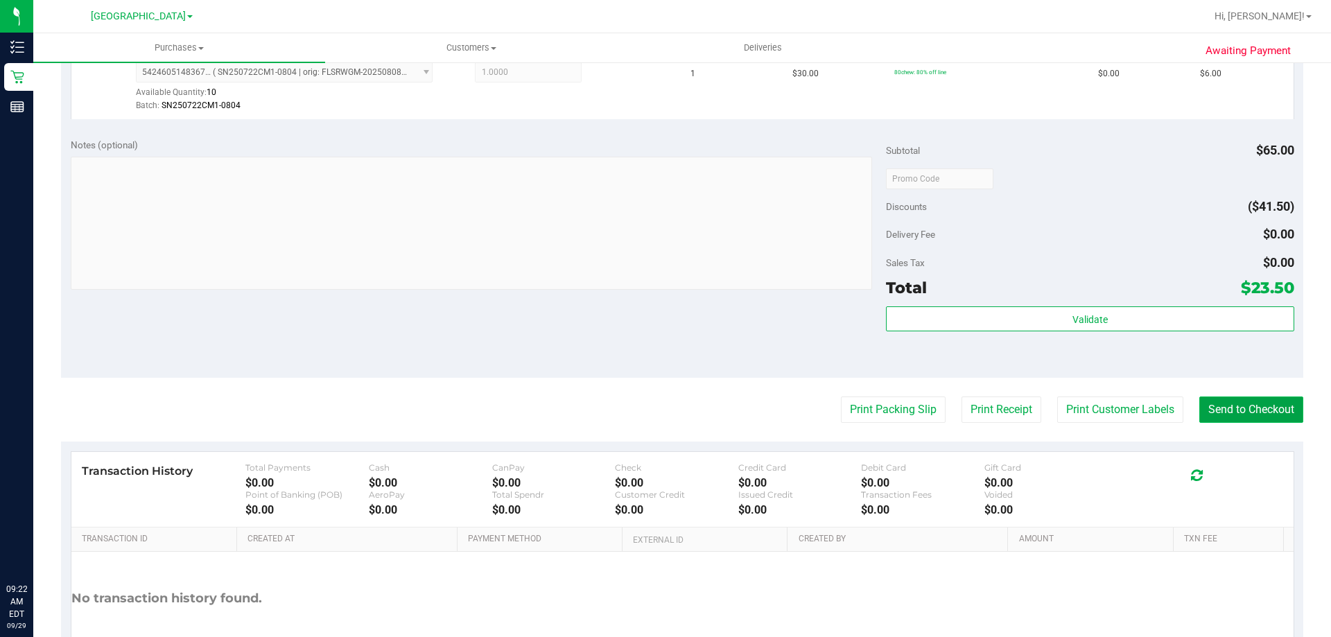
click at [1218, 408] on button "Send to Checkout" at bounding box center [1251, 409] width 104 height 26
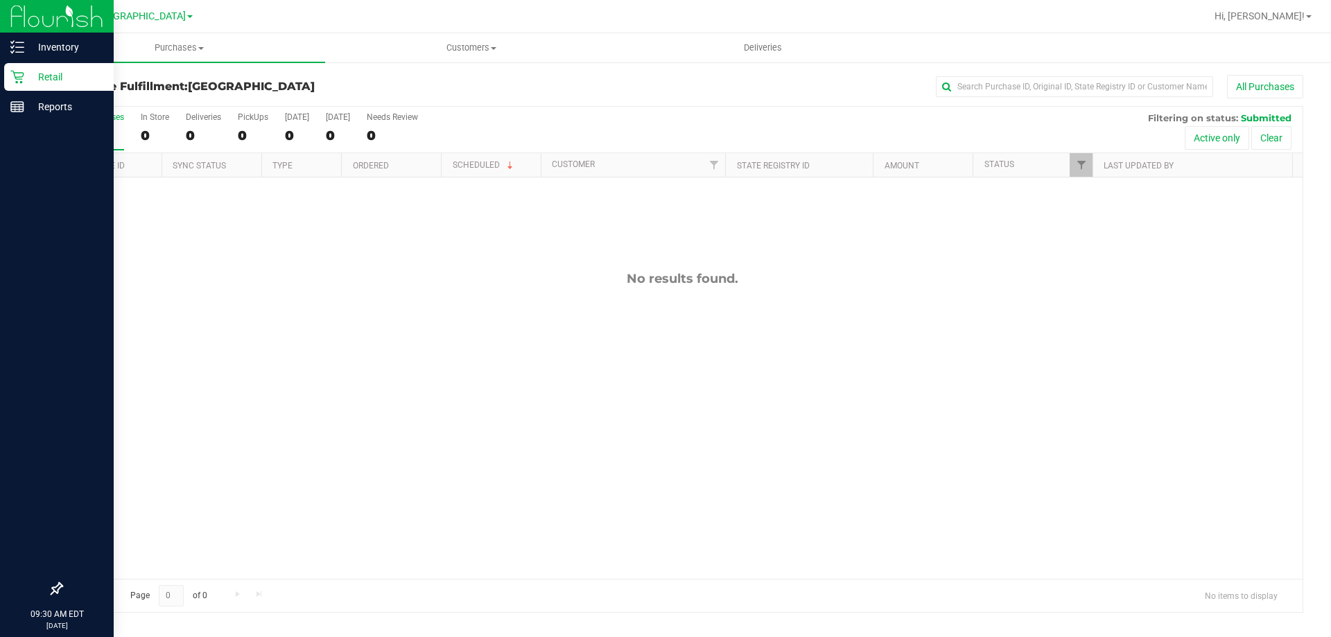
click at [26, 71] on p "Retail" at bounding box center [65, 77] width 83 height 17
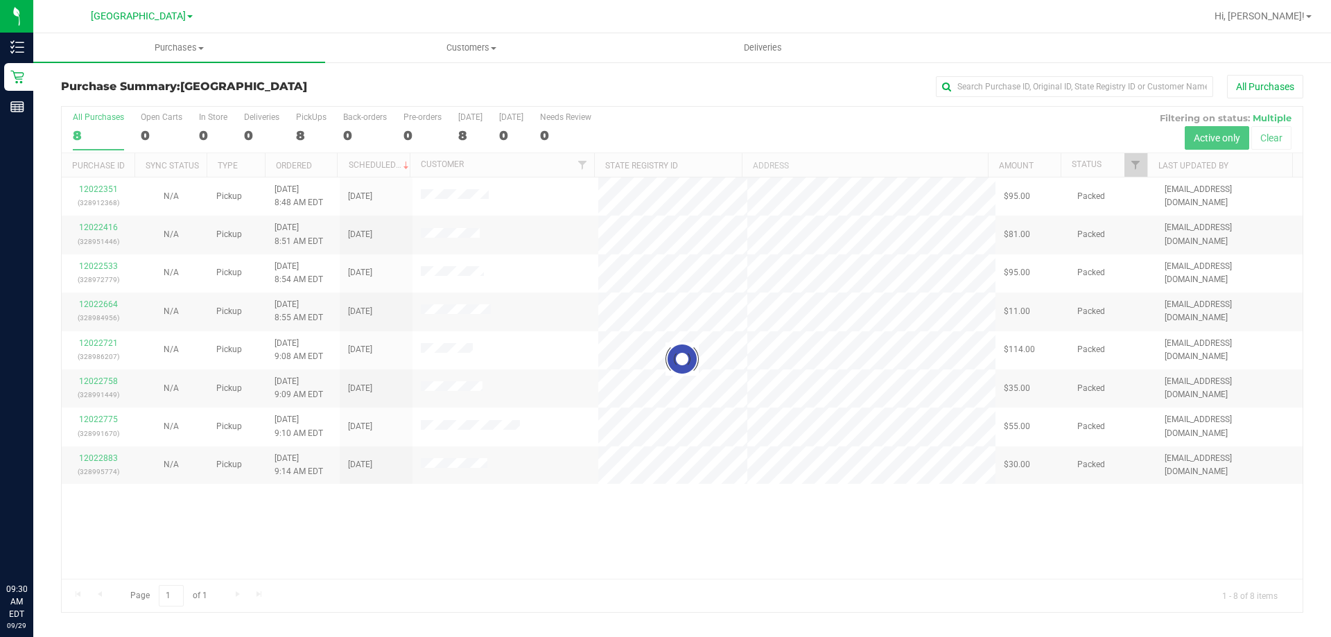
click at [853, 509] on div at bounding box center [682, 359] width 1240 height 505
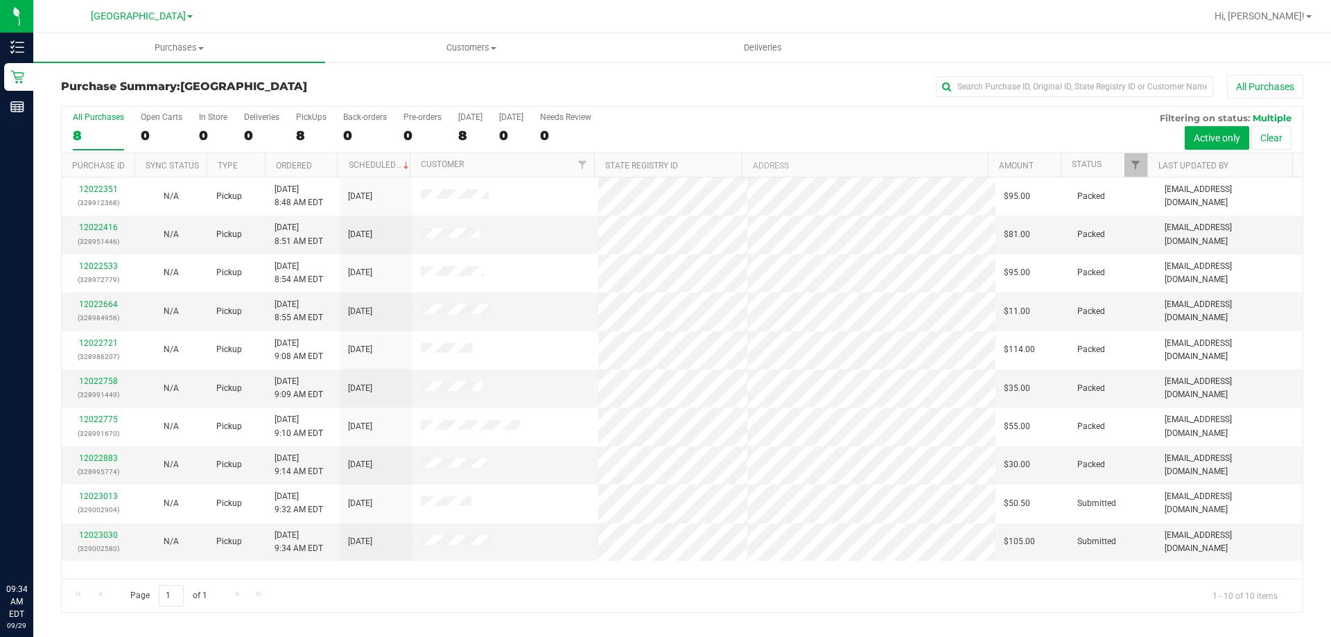
click at [403, 600] on div "Page 1 of 1 1 - 10 of 10 items" at bounding box center [682, 595] width 1240 height 33
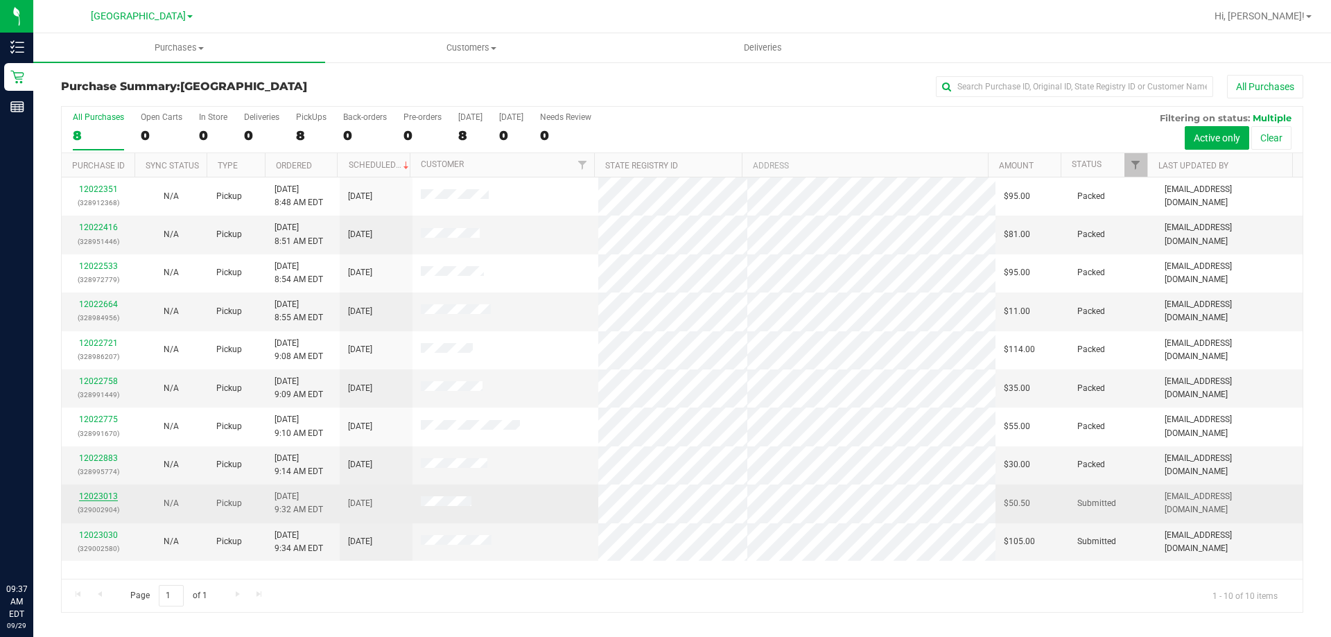
click at [105, 496] on link "12023013" at bounding box center [98, 496] width 39 height 10
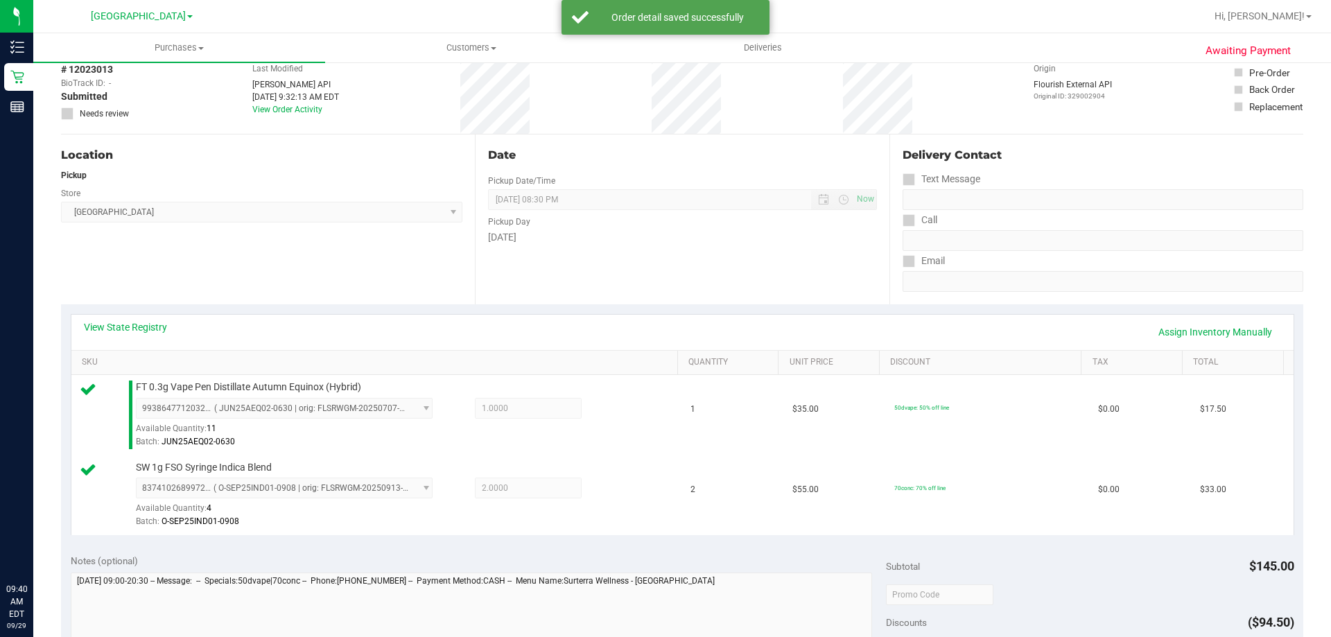
scroll to position [416, 0]
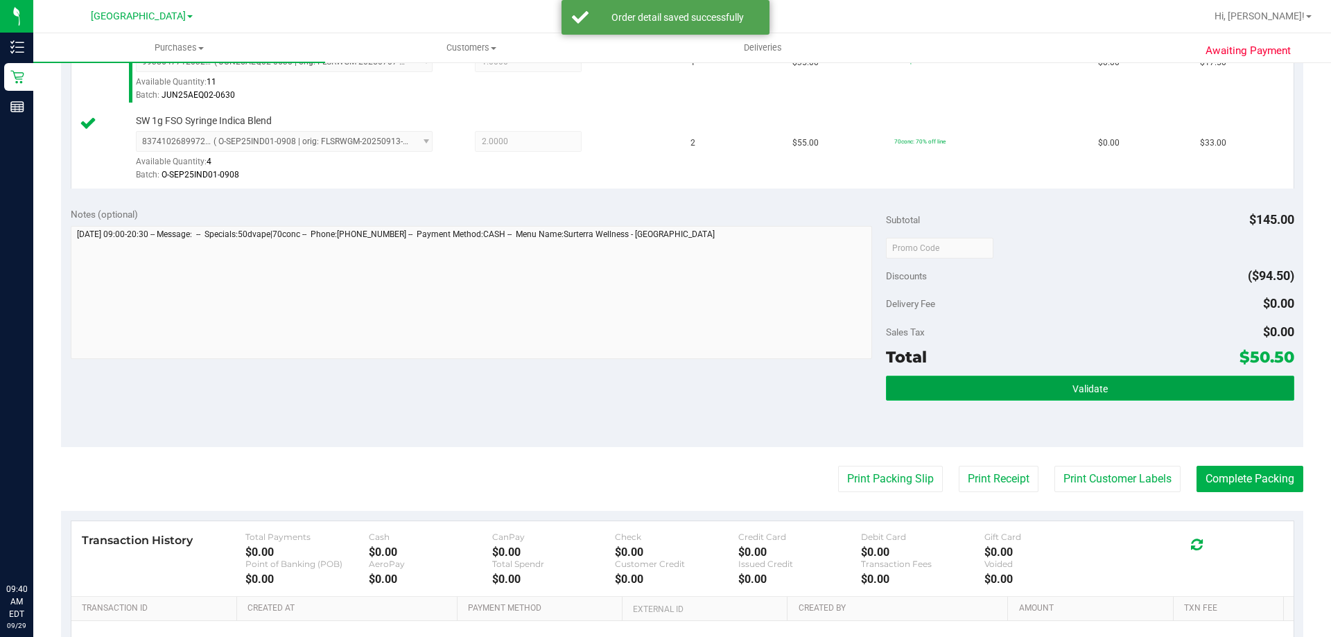
click at [1141, 394] on button "Validate" at bounding box center [1089, 388] width 407 height 25
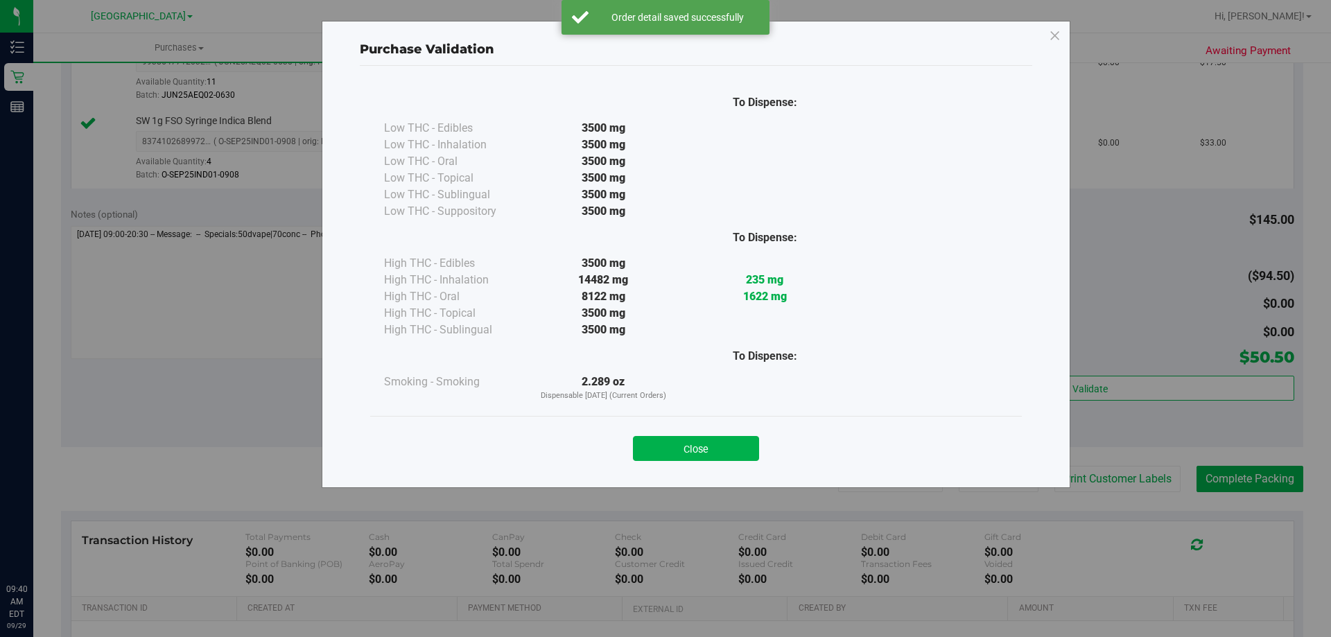
drag, startPoint x: 679, startPoint y: 449, endPoint x: 898, endPoint y: 439, distance: 219.2
click at [683, 448] on button "Close" at bounding box center [696, 448] width 126 height 25
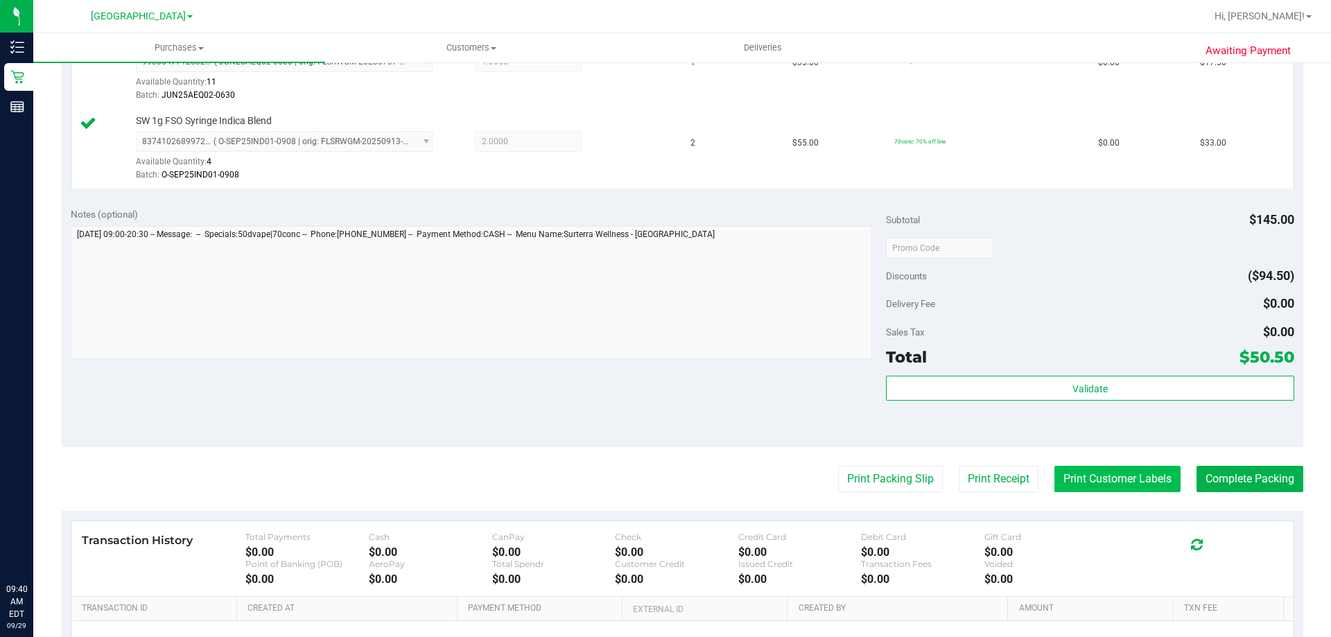
click at [1132, 482] on button "Print Customer Labels" at bounding box center [1117, 479] width 126 height 26
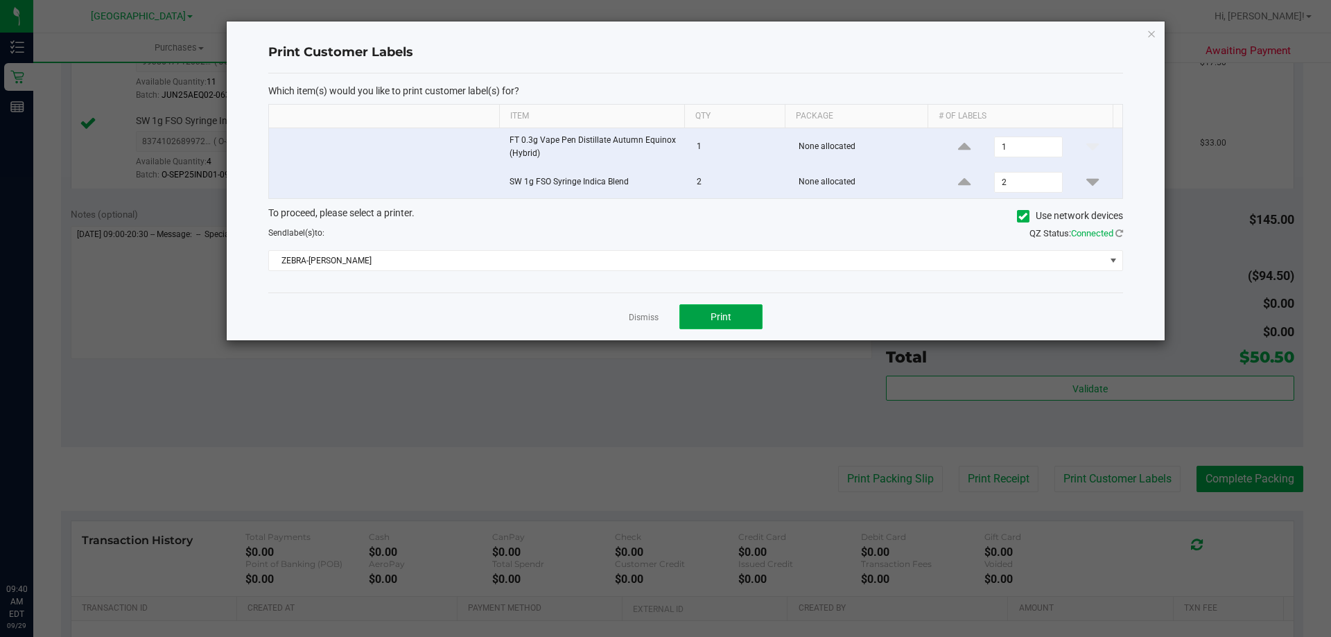
click at [728, 323] on button "Print" at bounding box center [720, 316] width 83 height 25
click at [648, 317] on link "Dismiss" at bounding box center [644, 318] width 30 height 12
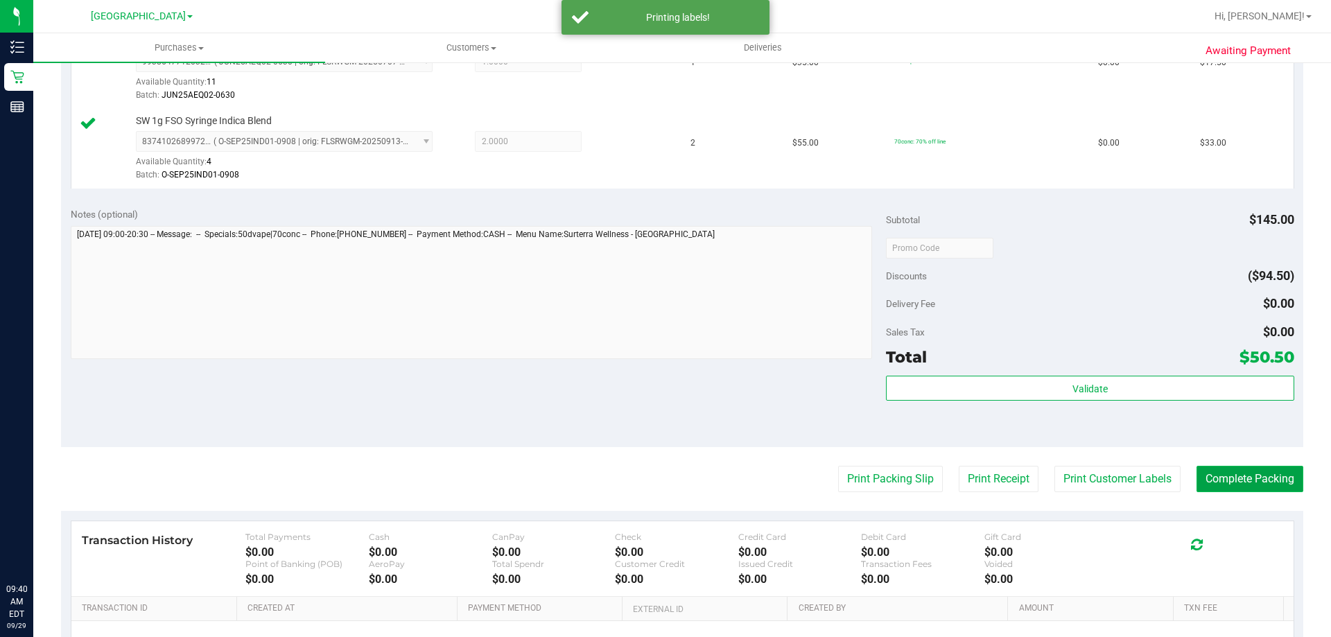
click at [1239, 480] on button "Complete Packing" at bounding box center [1249, 479] width 107 height 26
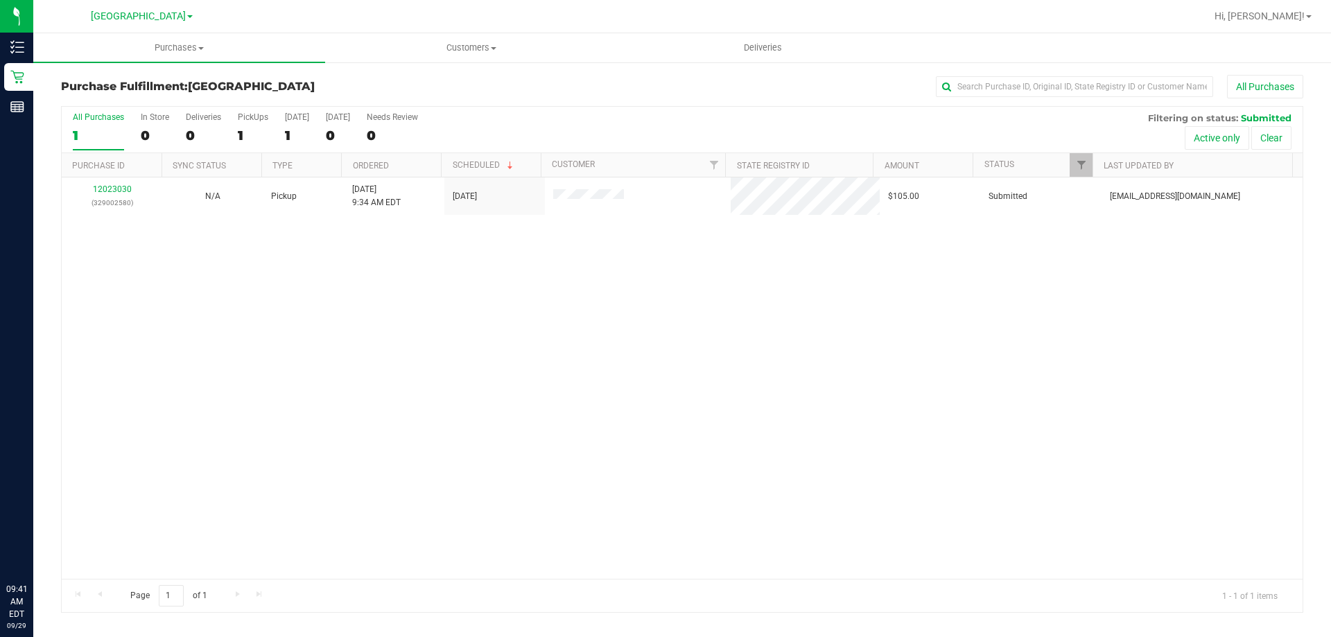
click at [1157, 383] on div "12023030 (329002580) N/A Pickup 9/29/2025 9:34 AM EDT 9/29/2025 $105.00 Submitt…" at bounding box center [682, 377] width 1240 height 401
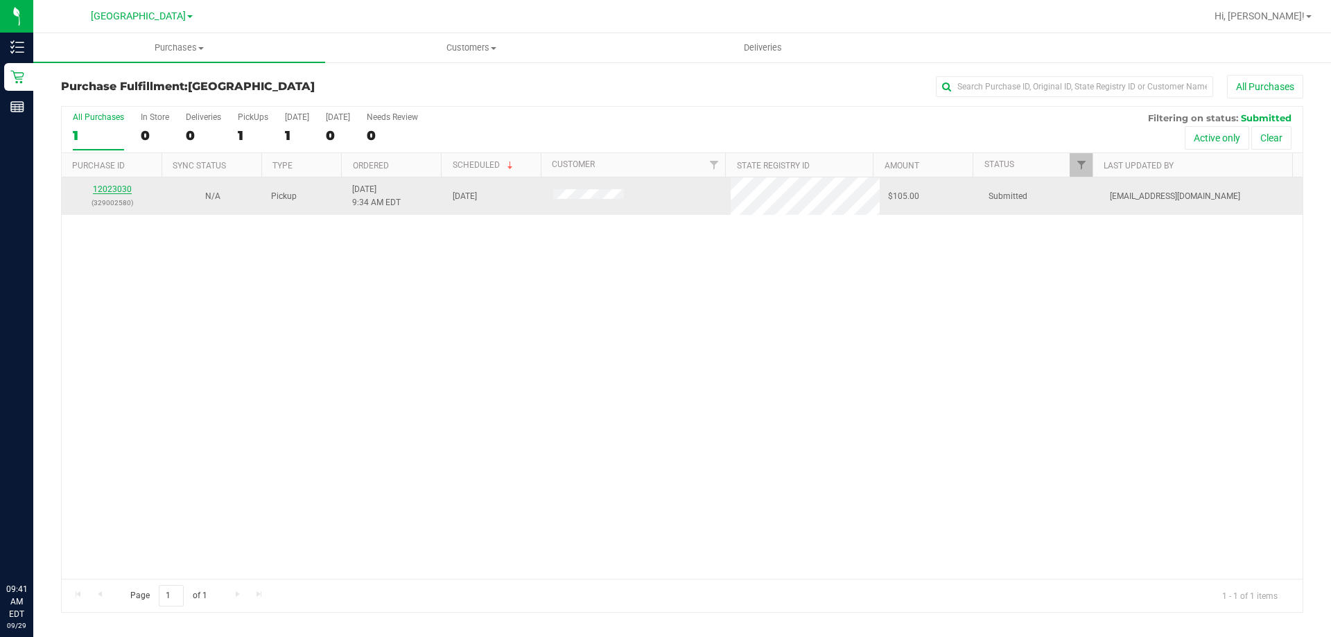
click at [106, 185] on link "12023030" at bounding box center [112, 189] width 39 height 10
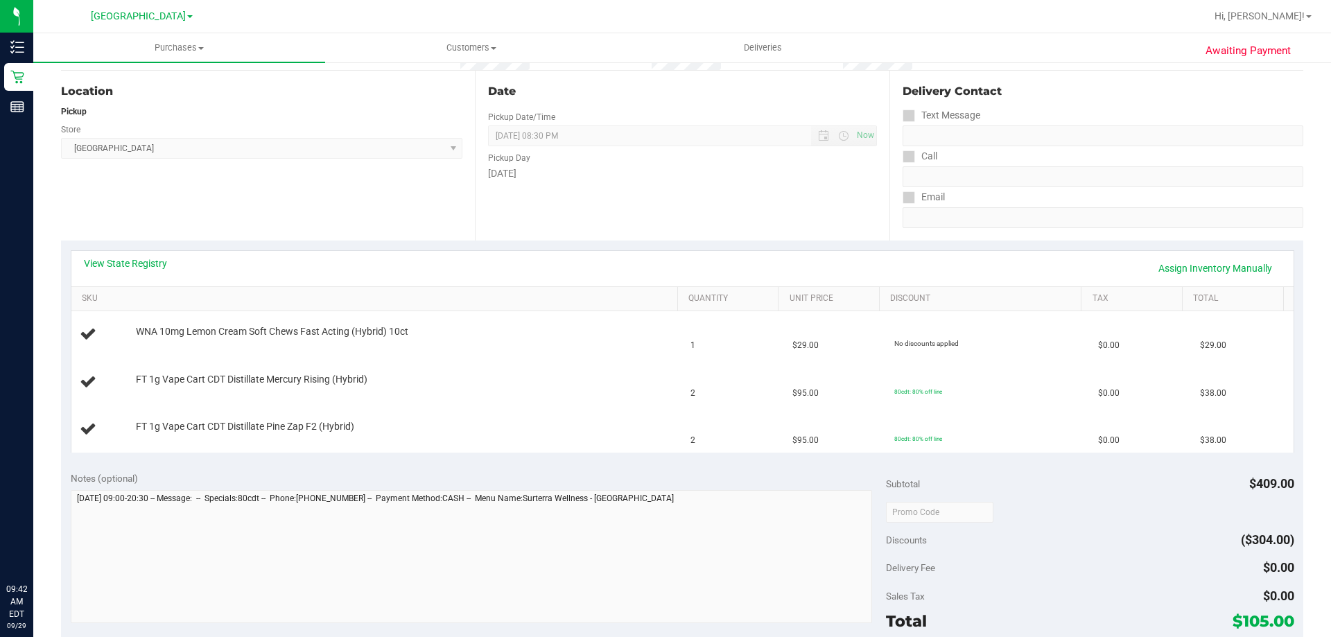
scroll to position [139, 0]
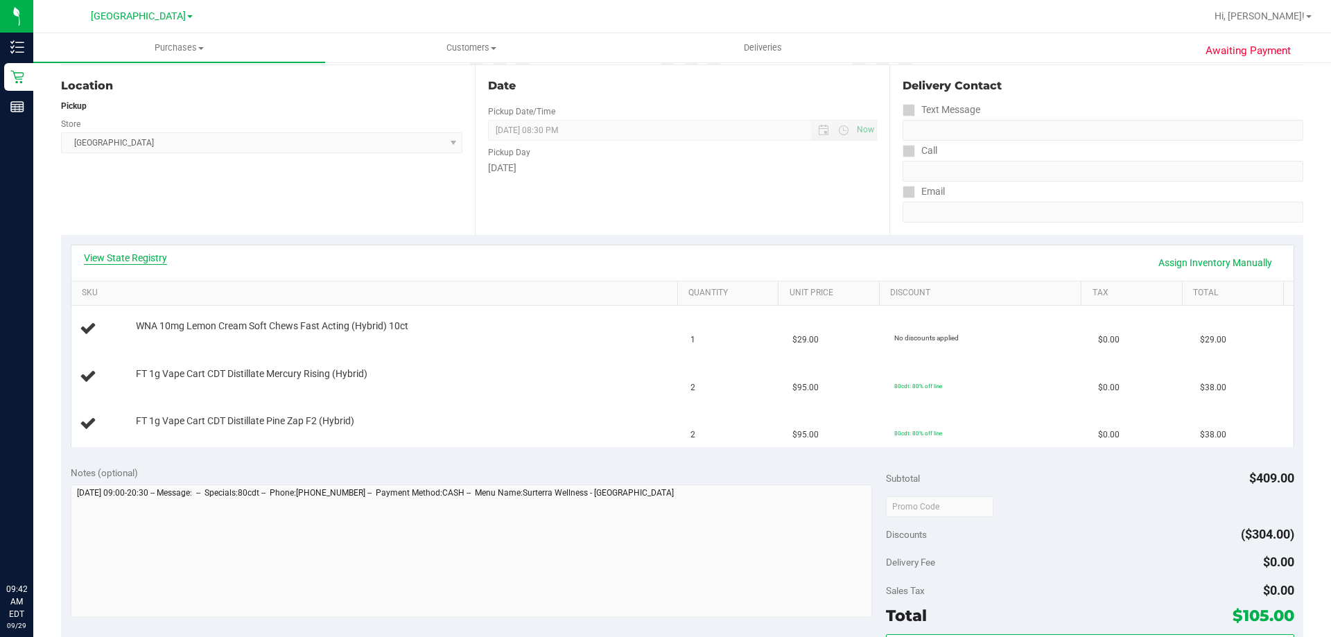
click at [148, 262] on link "View State Registry" at bounding box center [125, 258] width 83 height 14
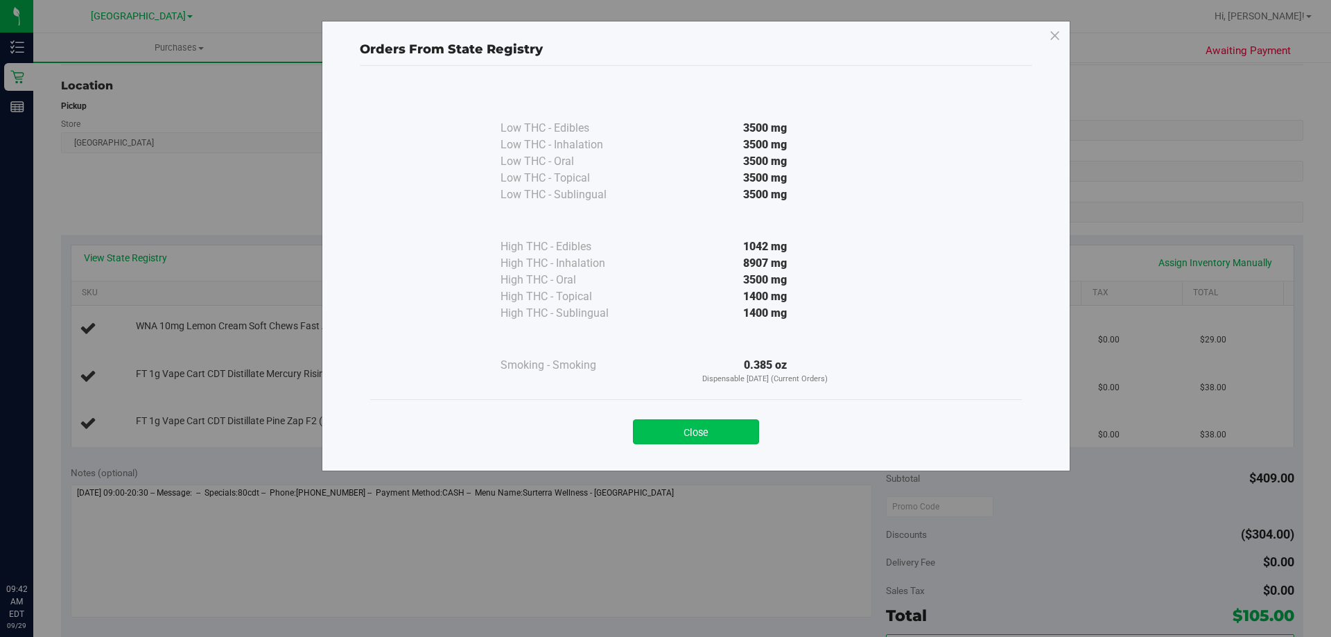
click at [705, 430] on button "Close" at bounding box center [696, 431] width 126 height 25
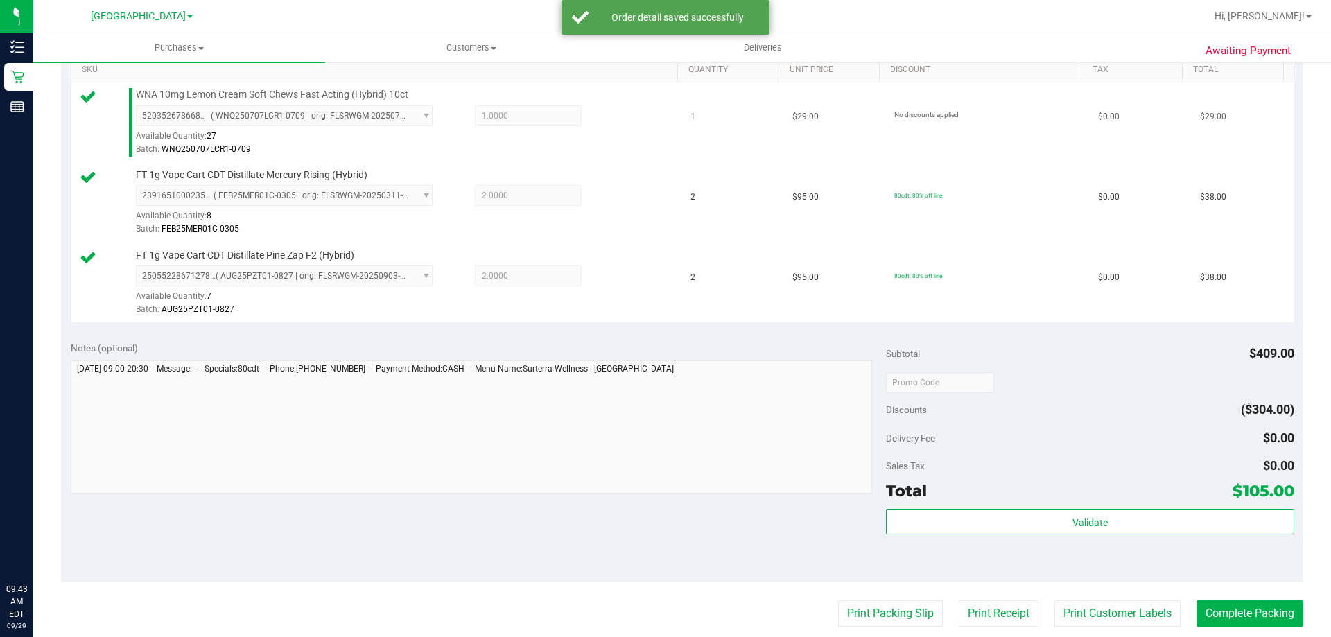
scroll to position [416, 0]
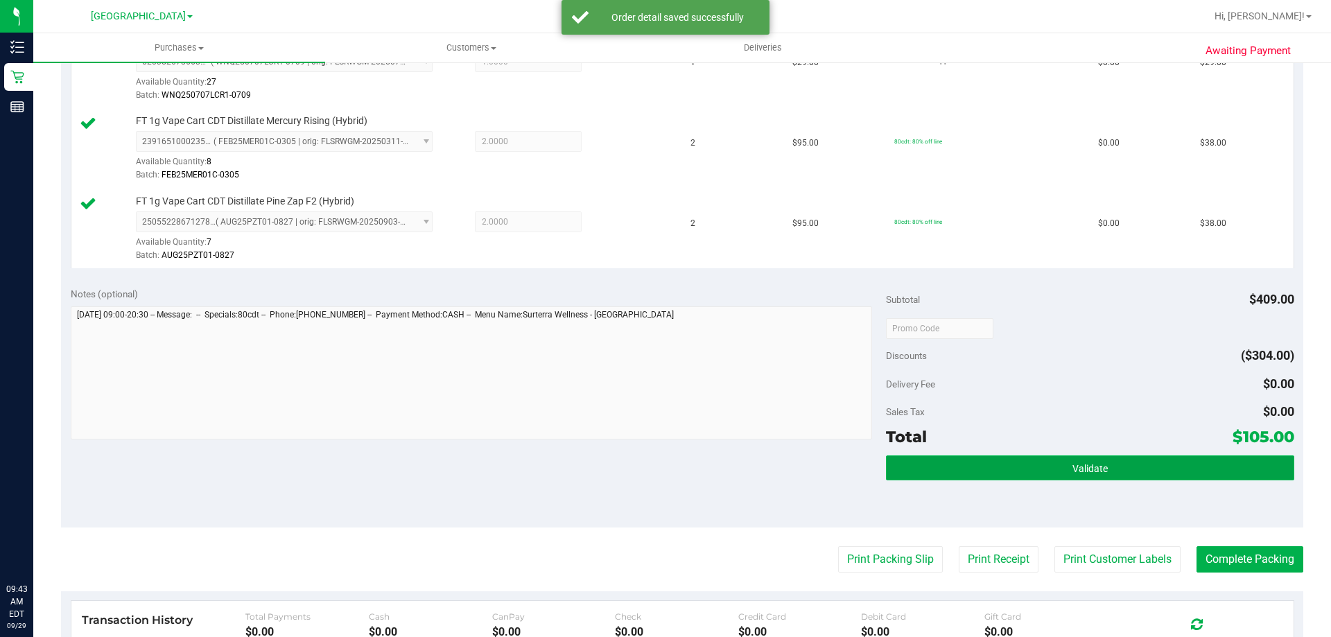
click at [1049, 475] on button "Validate" at bounding box center [1089, 467] width 407 height 25
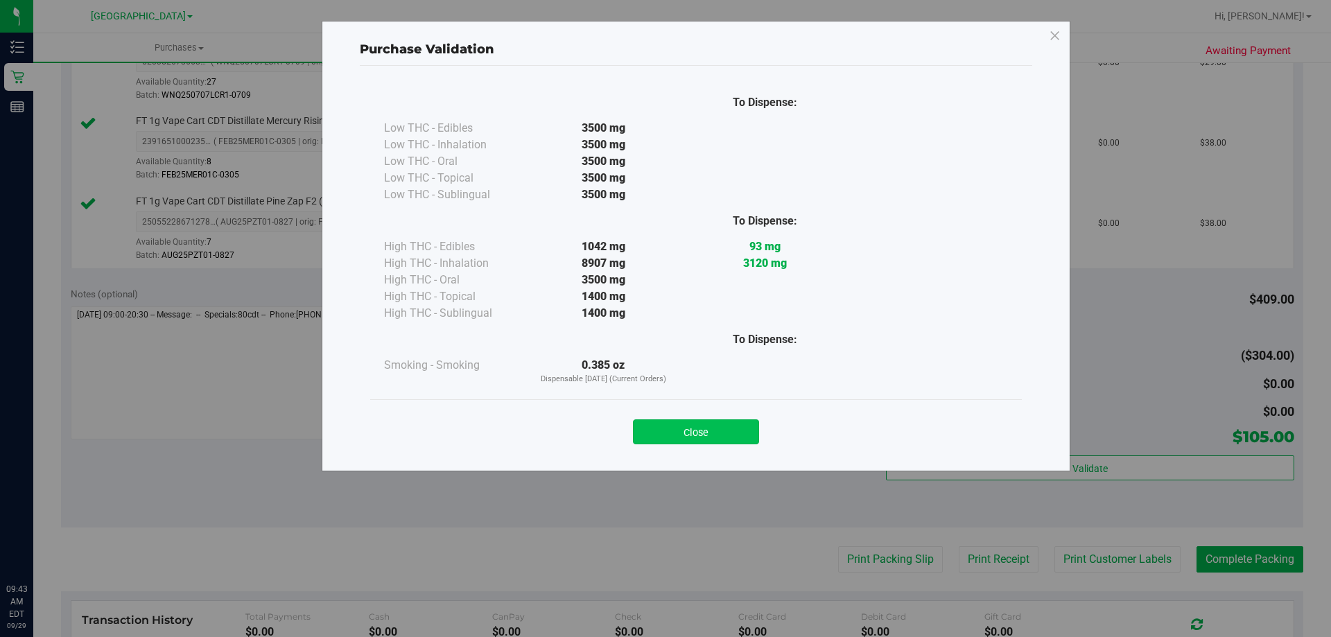
click at [742, 430] on button "Close" at bounding box center [696, 431] width 126 height 25
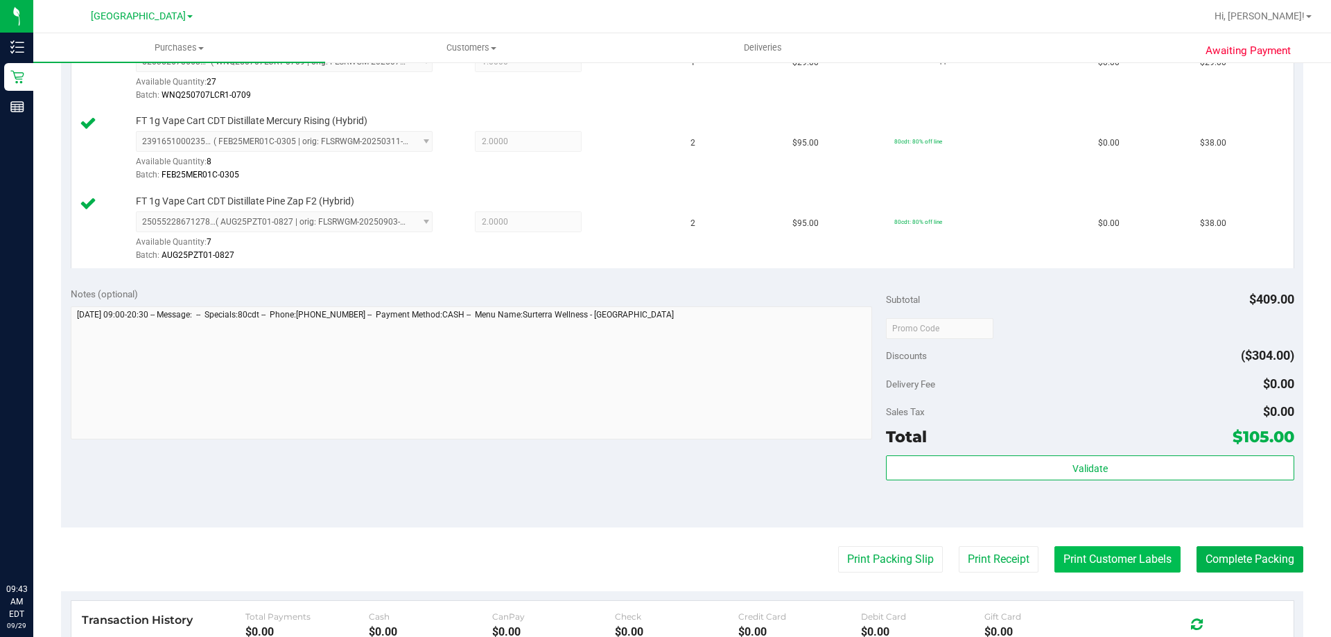
click at [1072, 558] on button "Print Customer Labels" at bounding box center [1117, 559] width 126 height 26
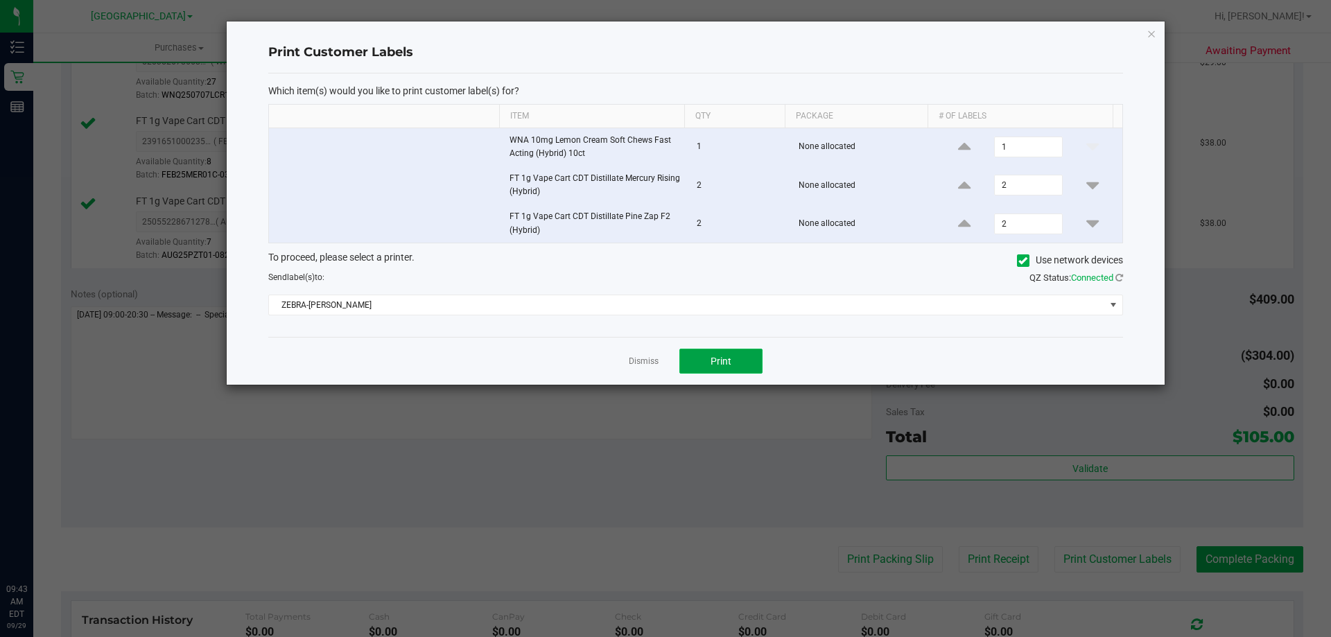
click at [696, 362] on button "Print" at bounding box center [720, 361] width 83 height 25
click at [647, 360] on link "Dismiss" at bounding box center [644, 362] width 30 height 12
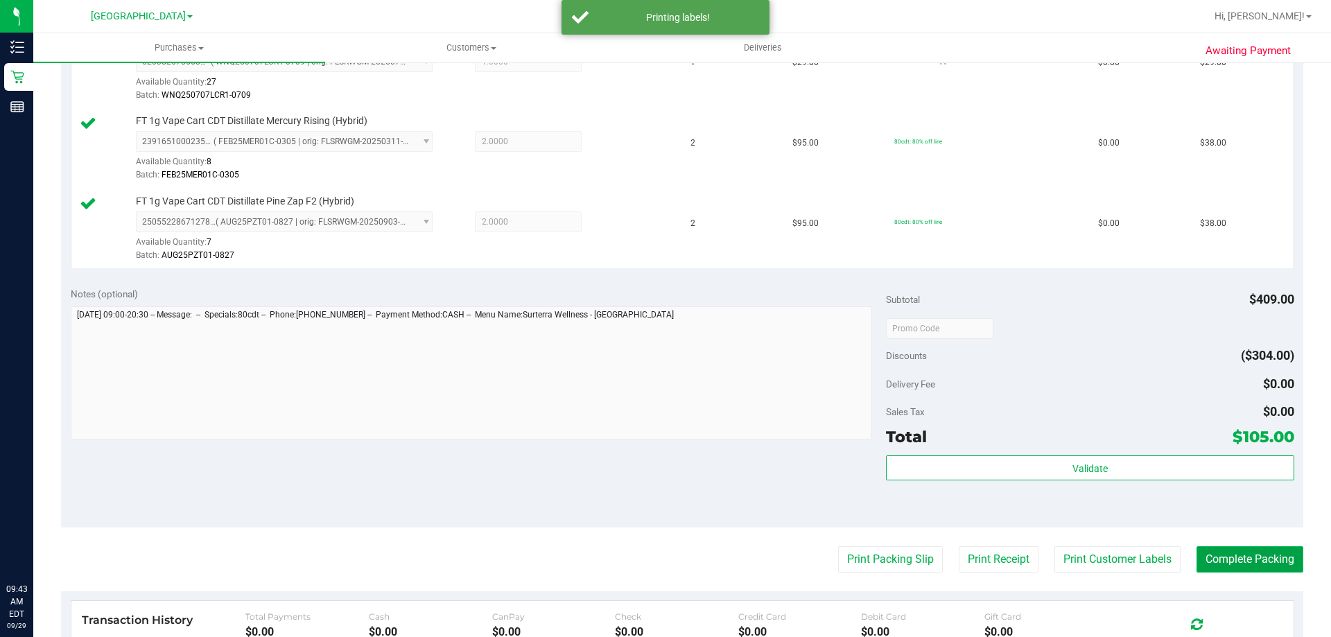
click at [1219, 553] on button "Complete Packing" at bounding box center [1249, 559] width 107 height 26
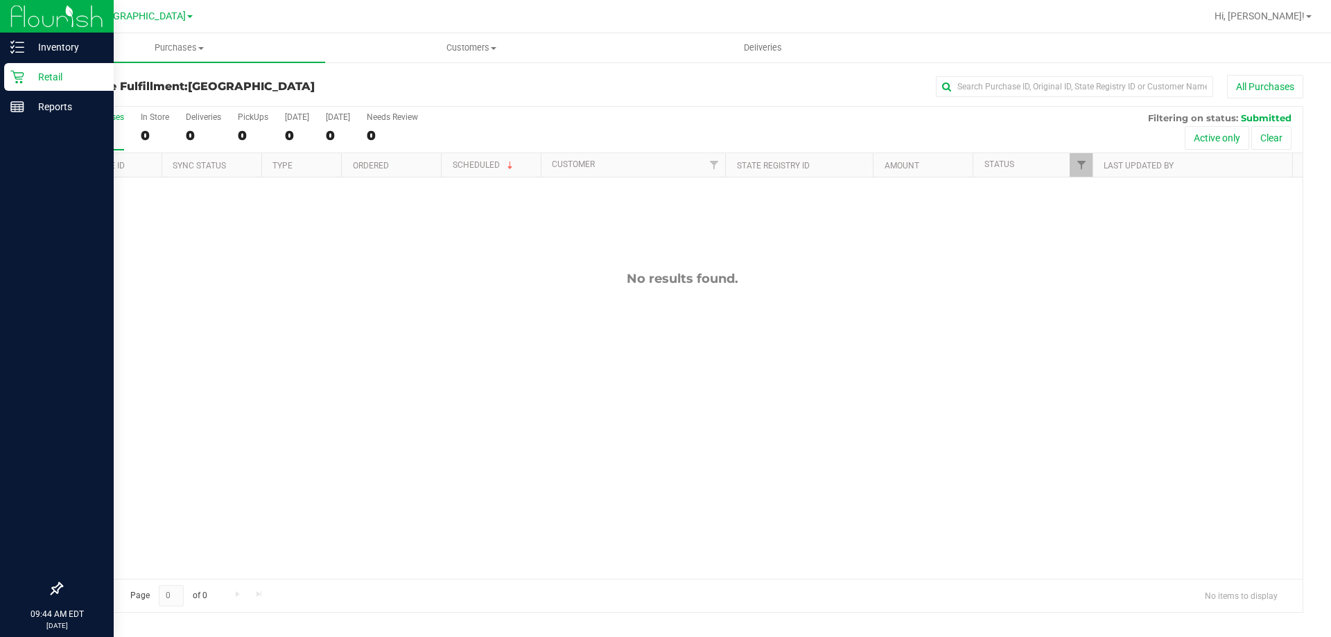
click at [27, 67] on div "Retail" at bounding box center [58, 77] width 109 height 28
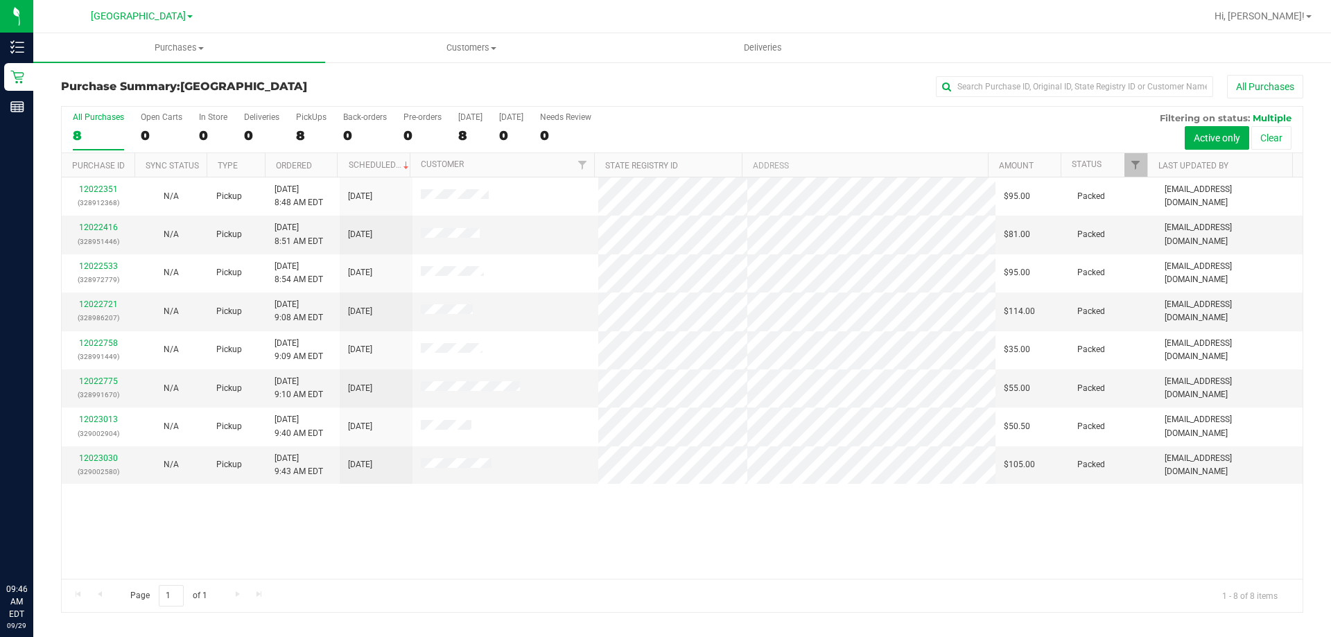
click at [408, 587] on div "Page 1 of 1 1 - 8 of 8 items" at bounding box center [682, 595] width 1240 height 33
click at [1085, 571] on div "12022351 (328912368) N/A Pickup 9/29/2025 8:48 AM EDT 9/29/2025 $95.00 Packed j…" at bounding box center [682, 377] width 1240 height 401
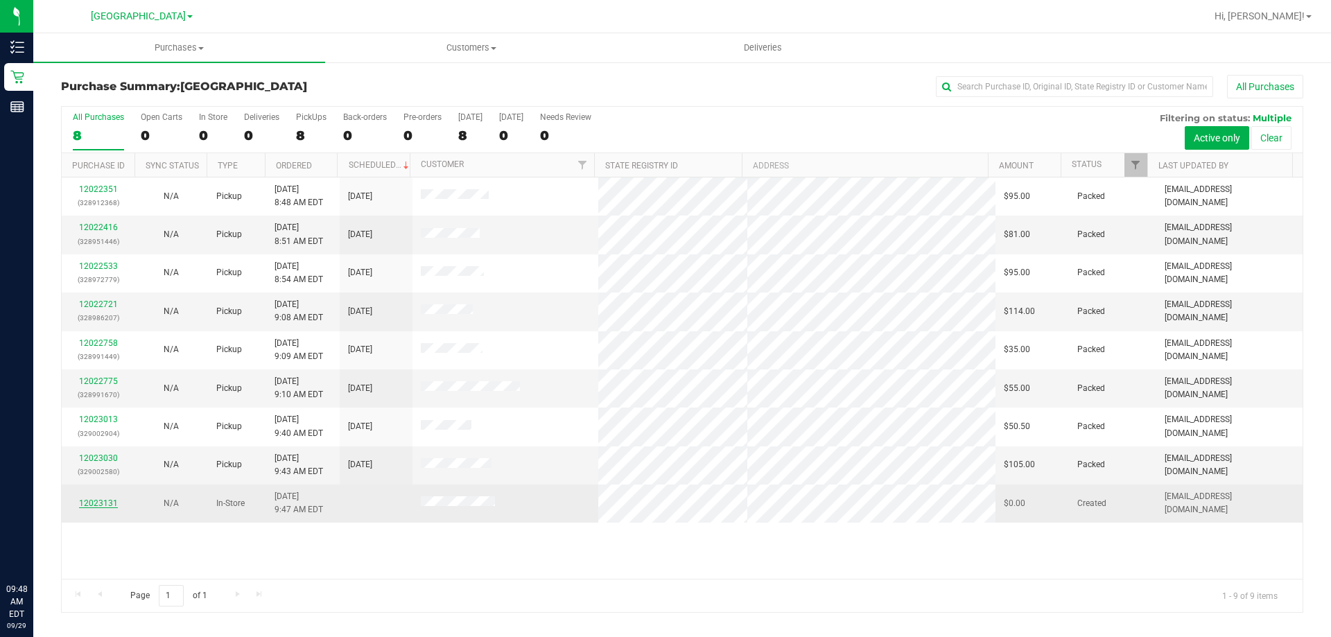
click at [107, 505] on link "12023131" at bounding box center [98, 503] width 39 height 10
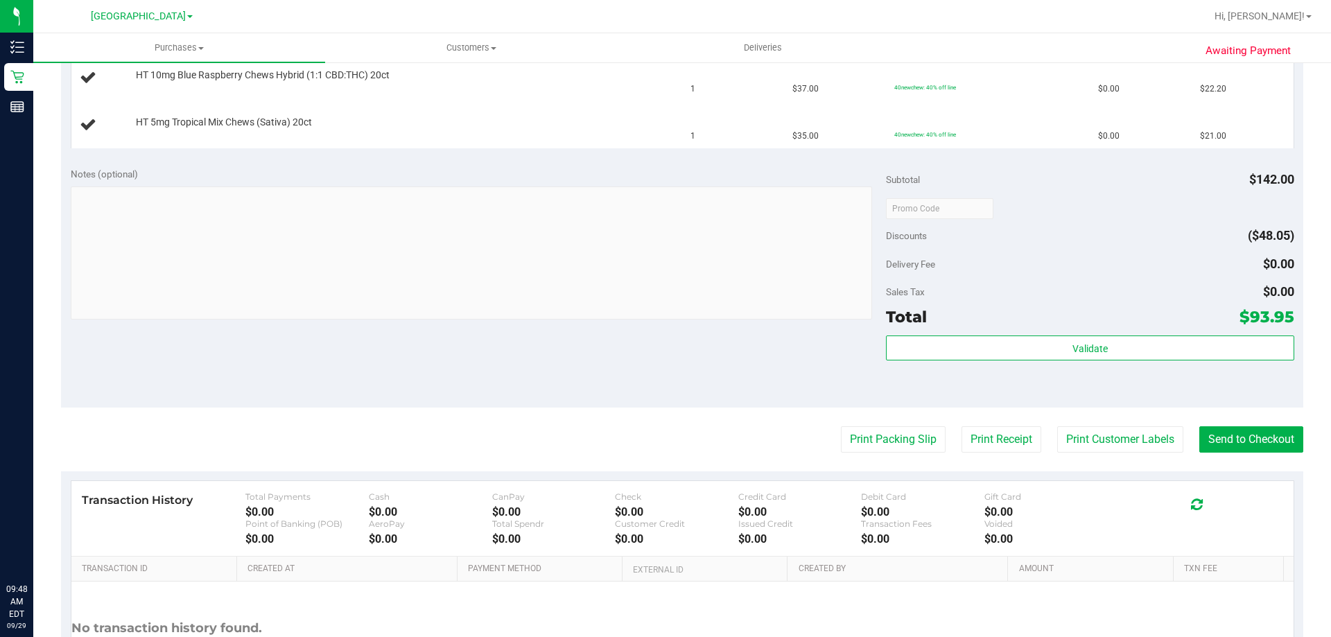
scroll to position [485, 0]
click at [911, 432] on button "Print Packing Slip" at bounding box center [893, 439] width 105 height 26
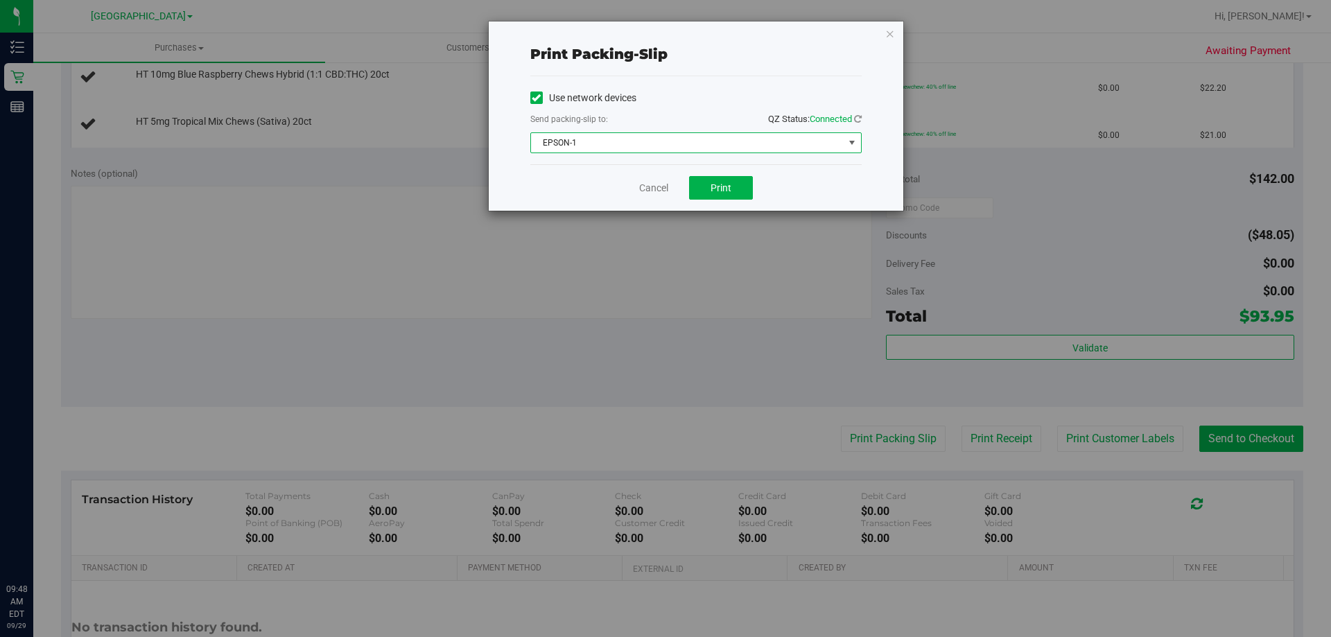
click at [759, 150] on span "EPSON-1" at bounding box center [687, 142] width 313 height 19
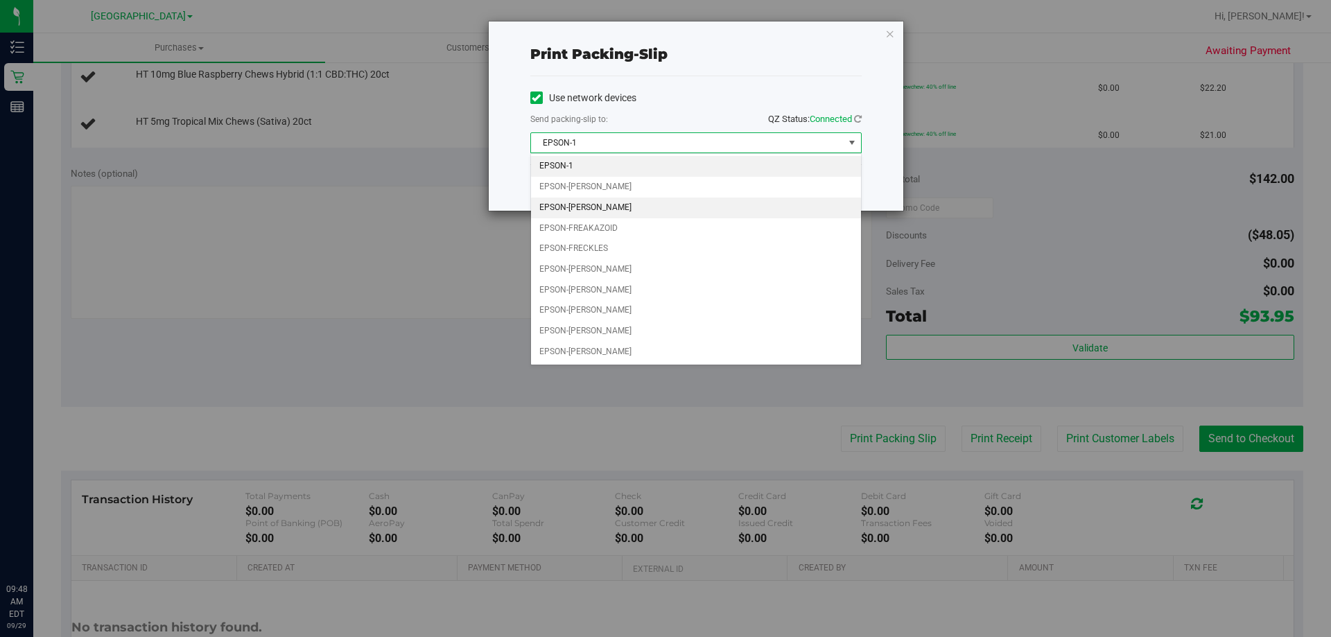
click at [651, 207] on li "EPSON-[PERSON_NAME]" at bounding box center [696, 208] width 330 height 21
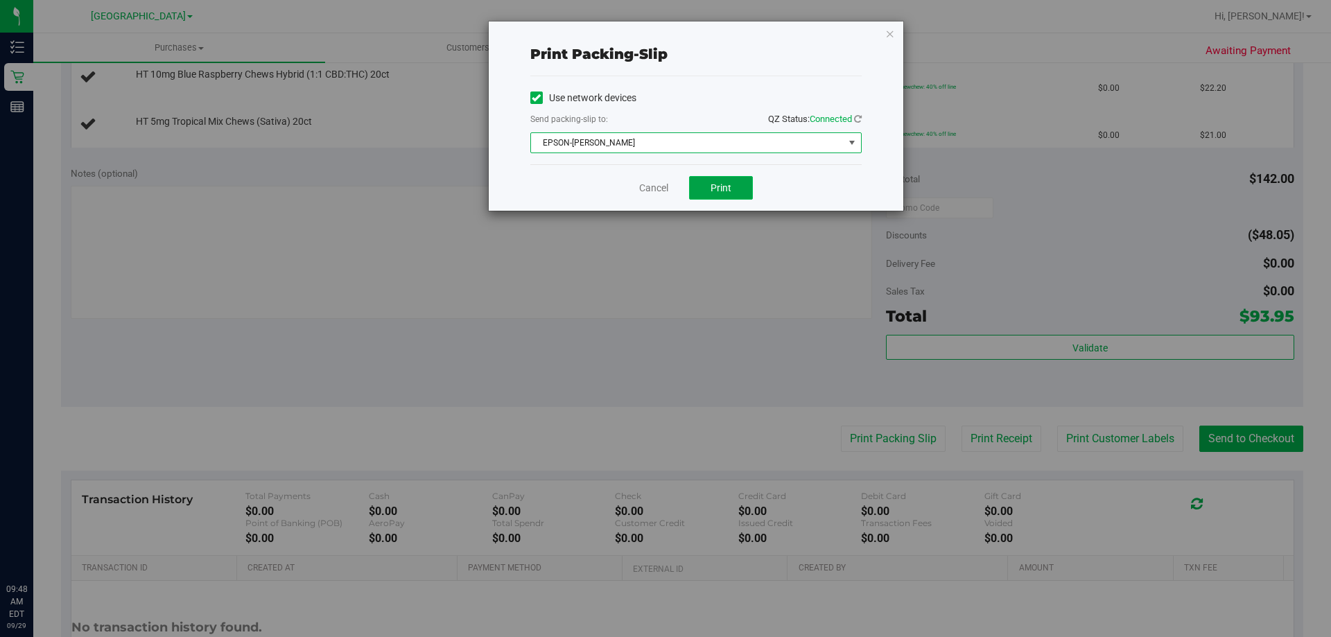
click at [710, 193] on button "Print" at bounding box center [721, 188] width 64 height 24
click at [657, 188] on link "Cancel" at bounding box center [653, 188] width 29 height 15
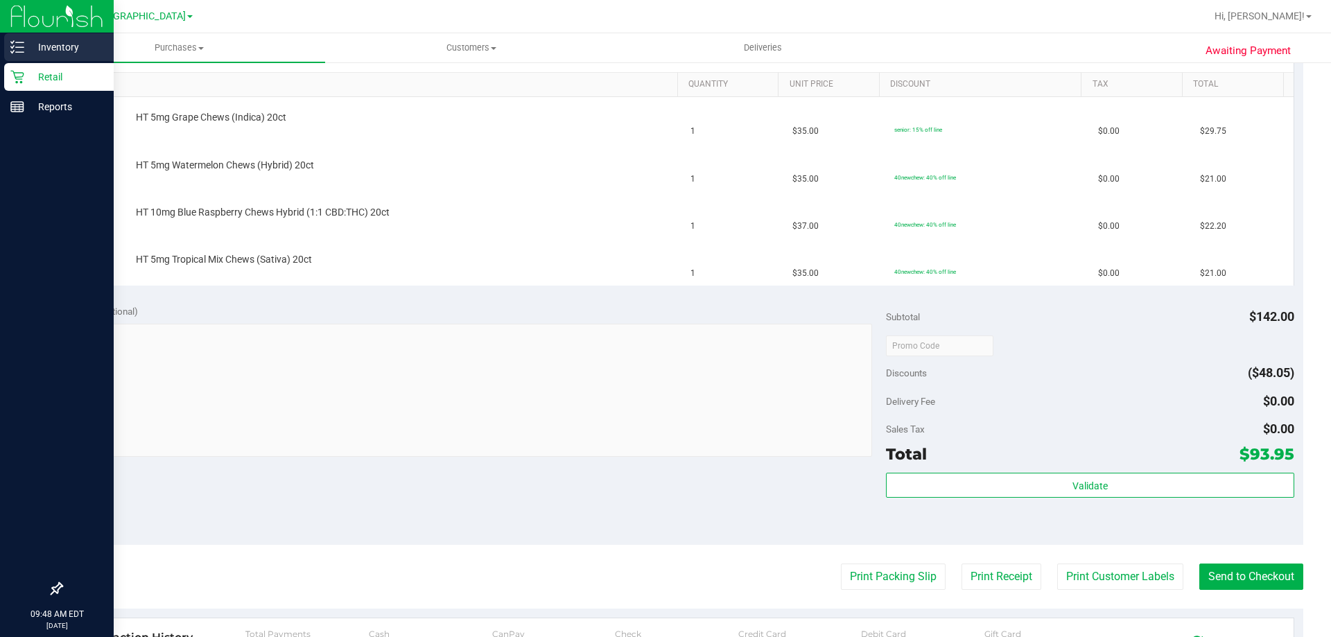
scroll to position [347, 0]
click at [26, 68] on div "Retail" at bounding box center [58, 77] width 109 height 28
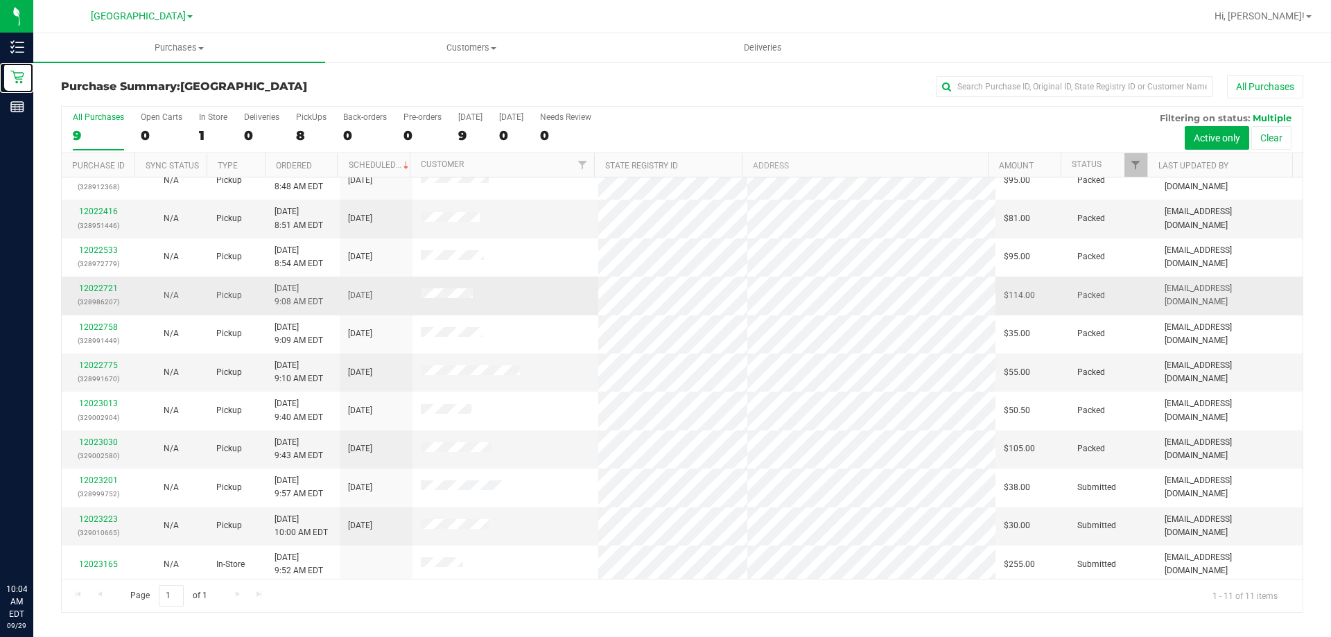
scroll to position [20, 0]
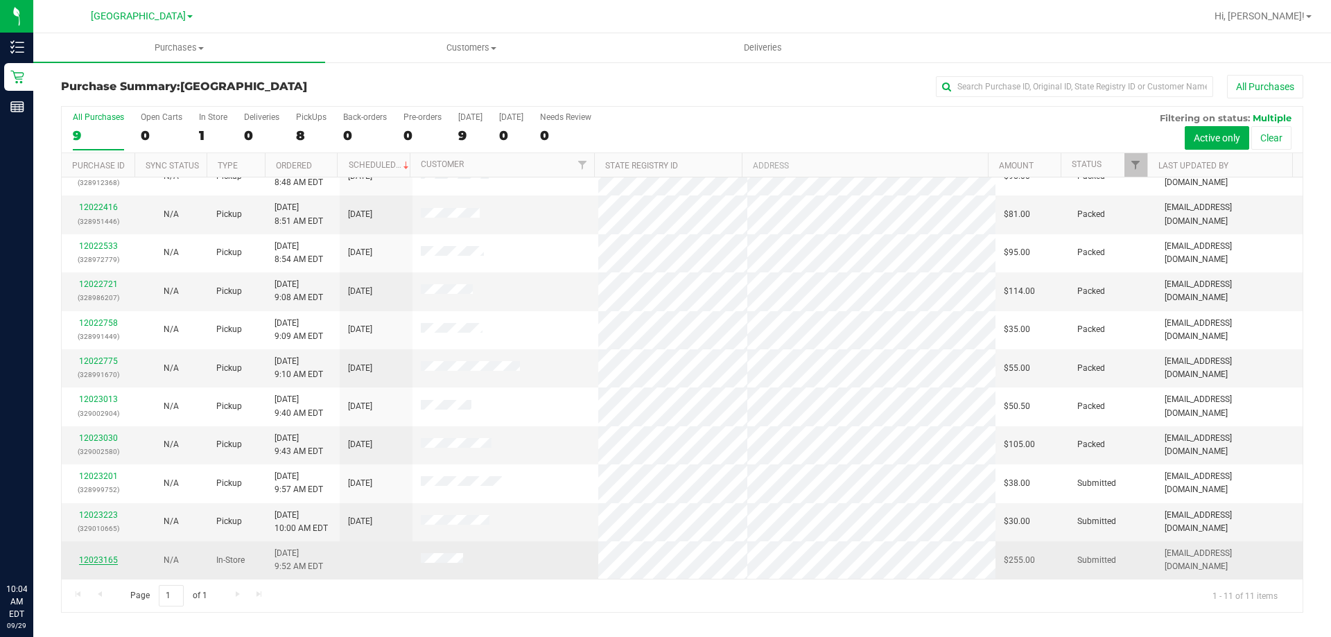
click at [92, 561] on link "12023165" at bounding box center [98, 560] width 39 height 10
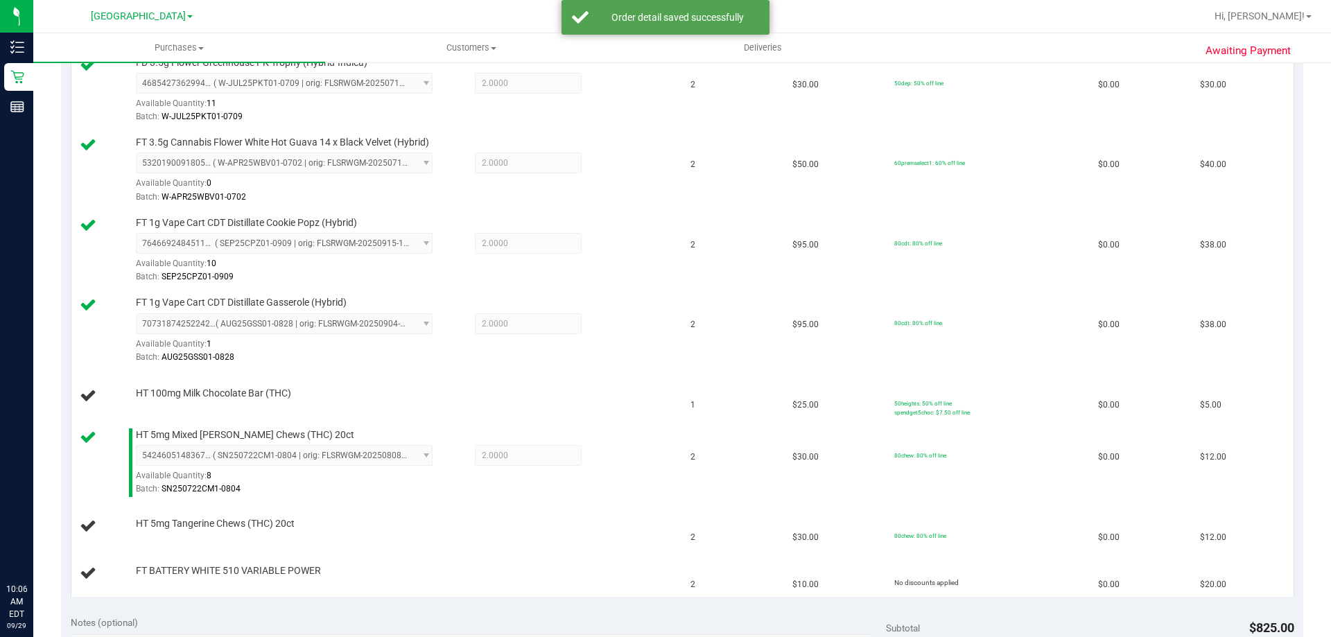
scroll to position [139, 0]
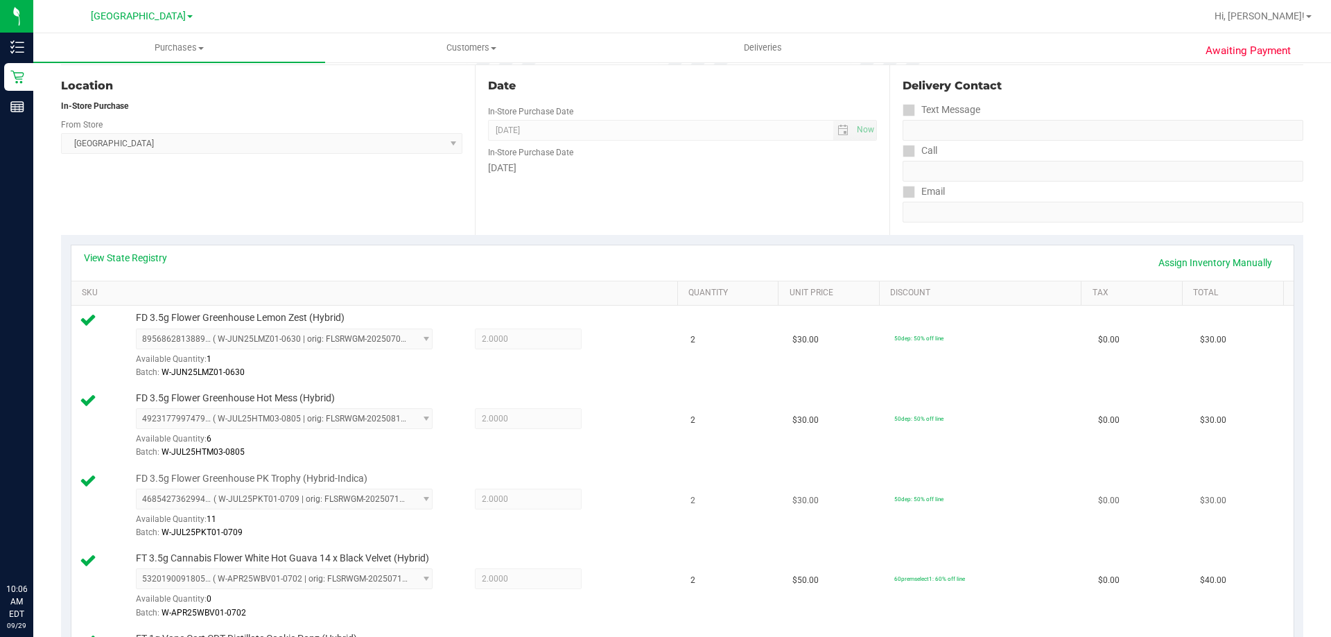
drag, startPoint x: 222, startPoint y: 389, endPoint x: 431, endPoint y: 539, distance: 257.7
click at [427, 543] on td "FD 3.5g Flower Greenhouse PK Trophy (Hybrid-Indica) 4685427362994540 ( W-JUL25P…" at bounding box center [376, 506] width 611 height 80
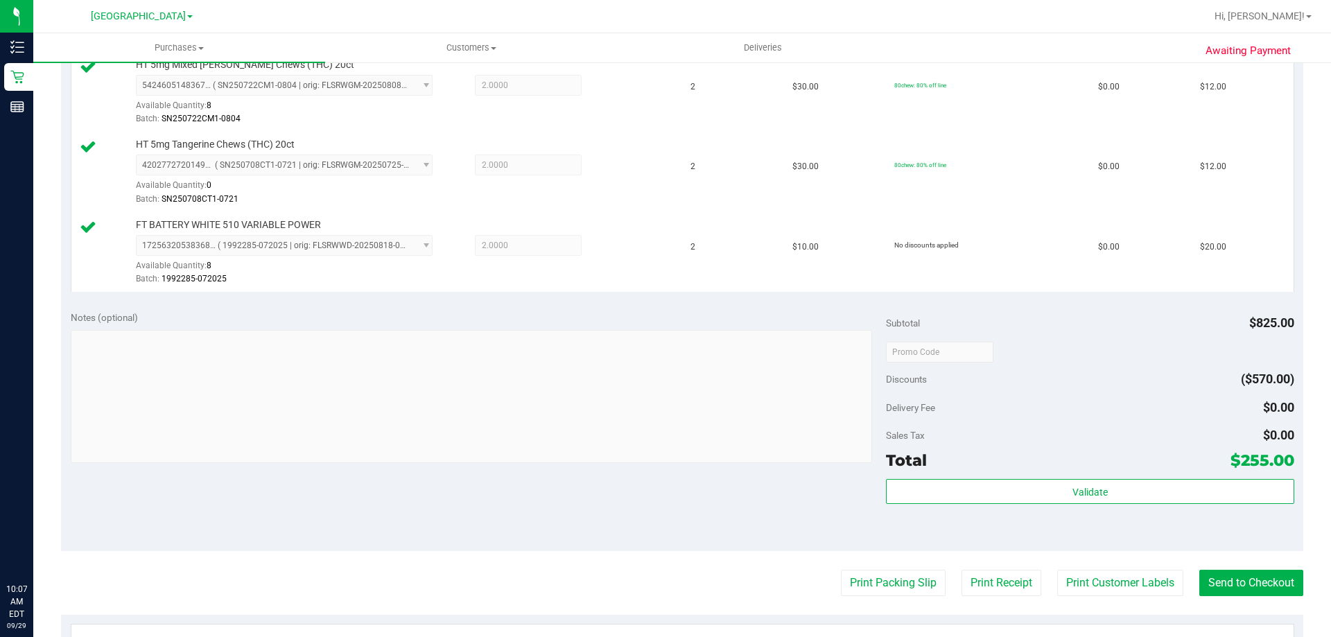
scroll to position [1040, 0]
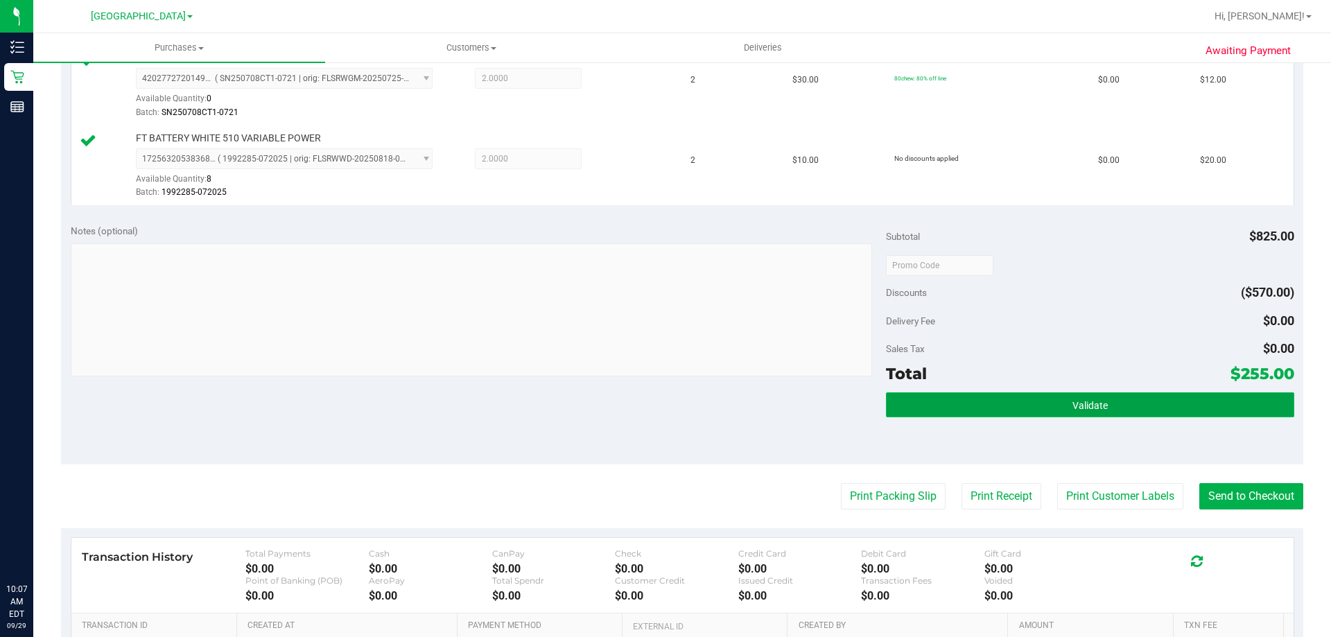
click at [1132, 408] on button "Validate" at bounding box center [1089, 404] width 407 height 25
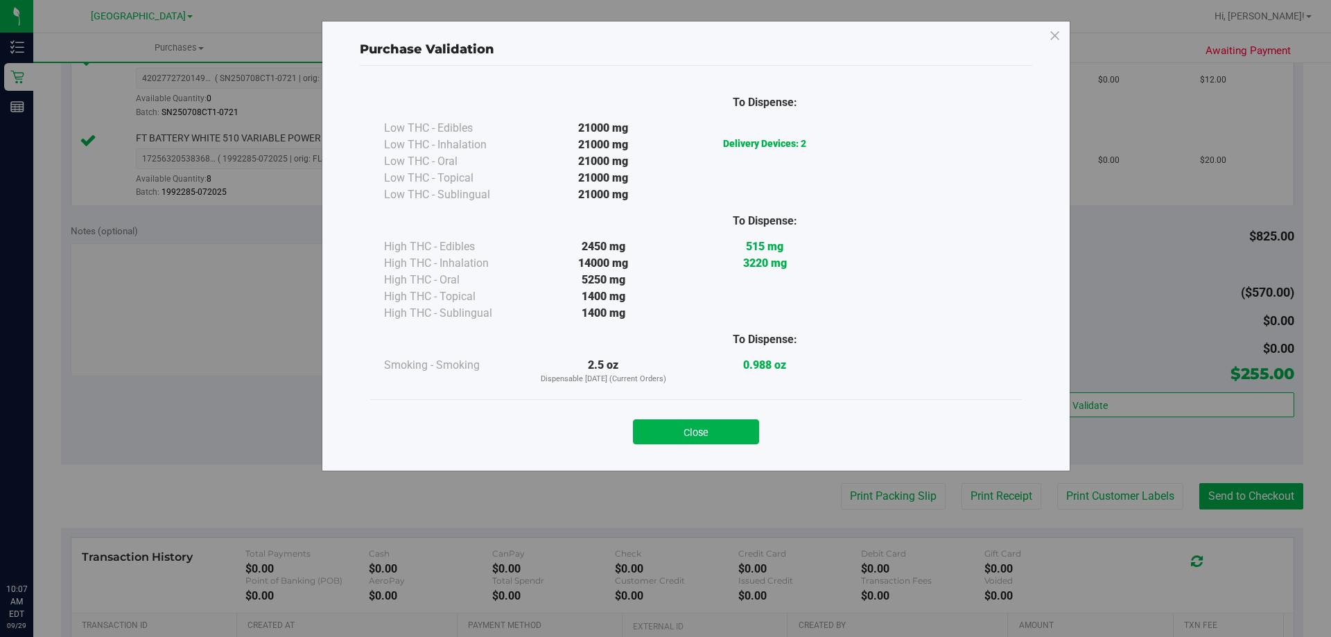
drag, startPoint x: 690, startPoint y: 426, endPoint x: 1048, endPoint y: 439, distance: 357.8
click at [692, 425] on button "Close" at bounding box center [696, 431] width 126 height 25
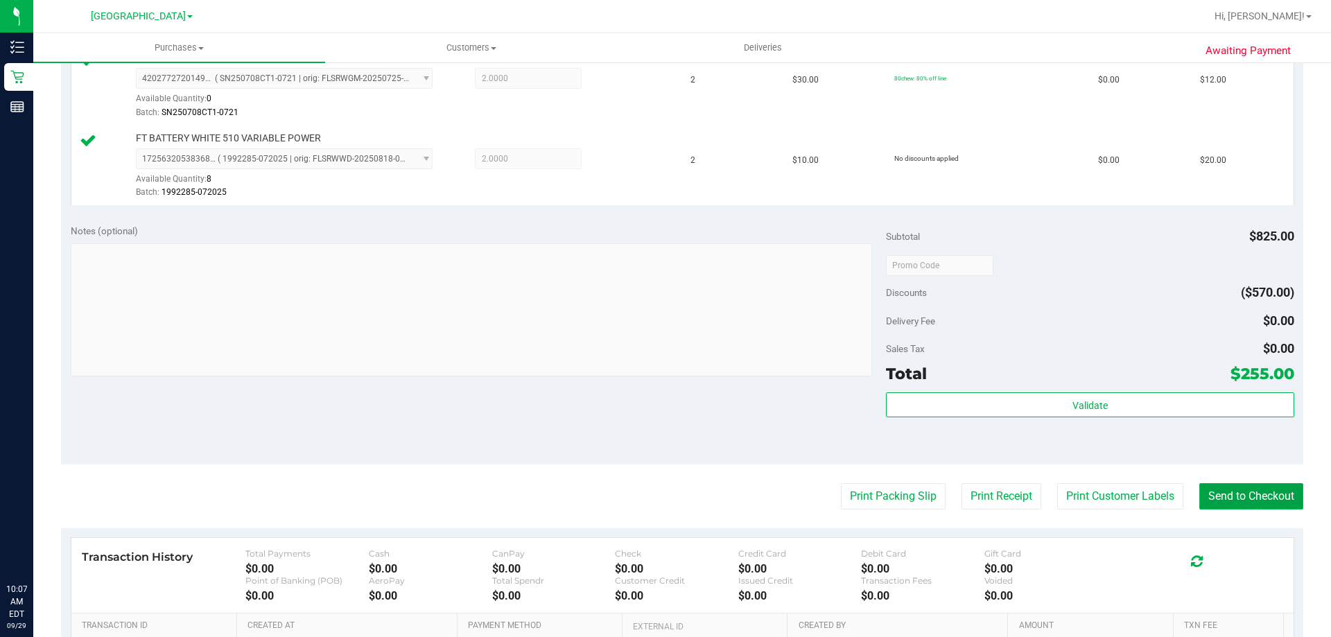
click at [1227, 492] on button "Send to Checkout" at bounding box center [1251, 496] width 104 height 26
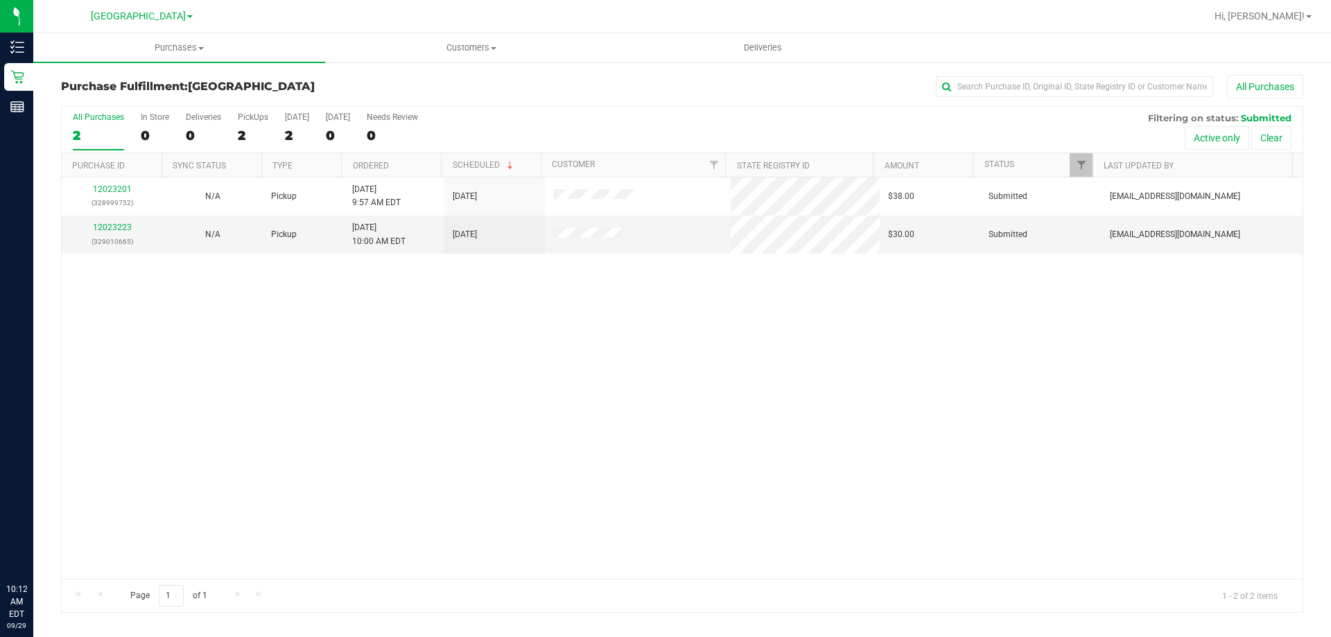
click at [448, 379] on div "12023201 (328999752) N/A Pickup 9/29/2025 9:57 AM EDT 9/29/2025 $38.00 Submitte…" at bounding box center [682, 377] width 1240 height 401
click at [107, 225] on link "12023223" at bounding box center [112, 227] width 39 height 10
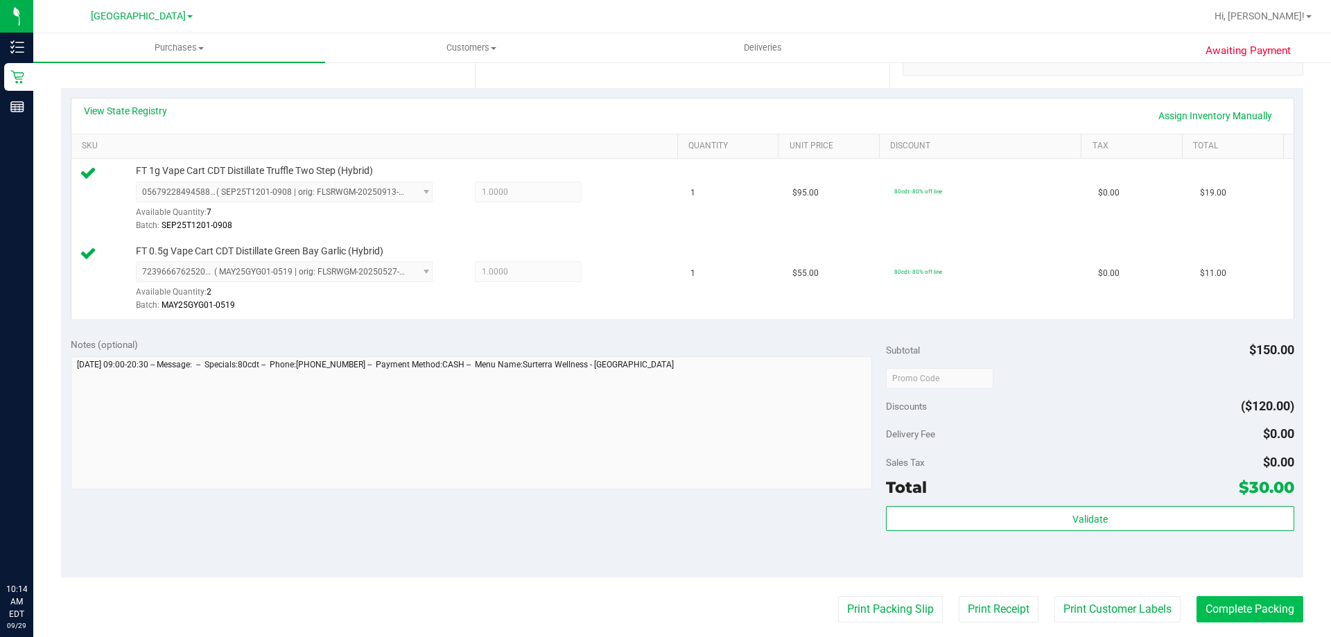
scroll to position [347, 0]
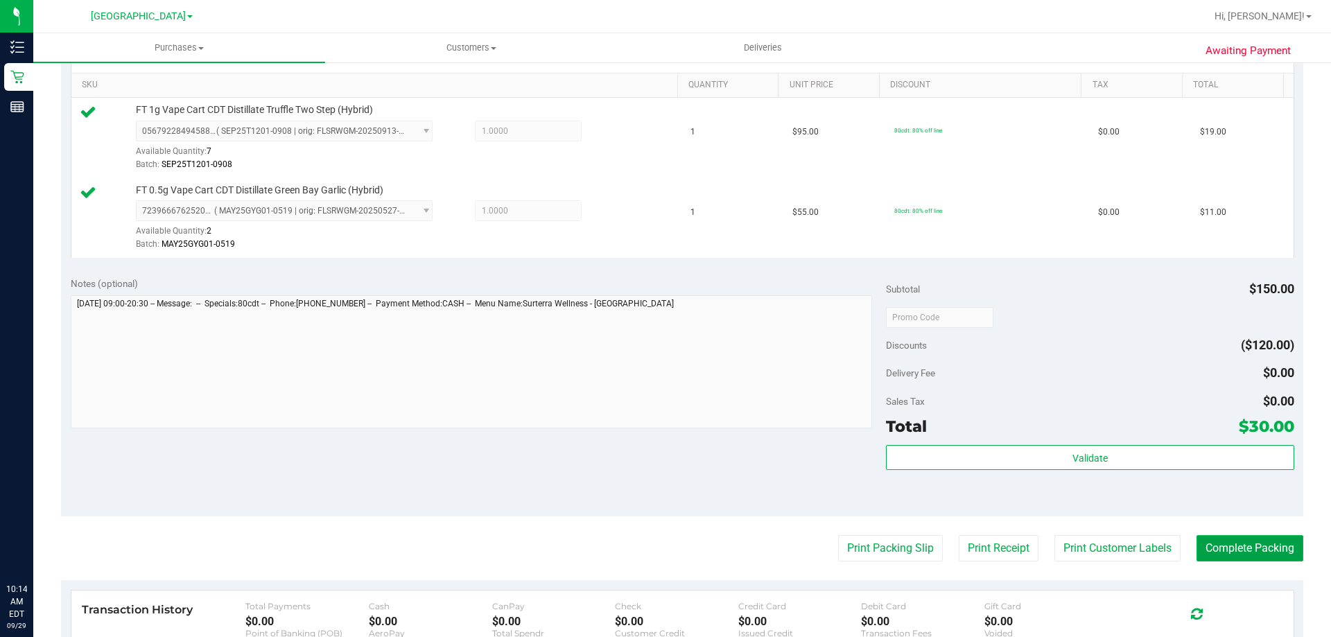
click at [1220, 552] on button "Complete Packing" at bounding box center [1249, 548] width 107 height 26
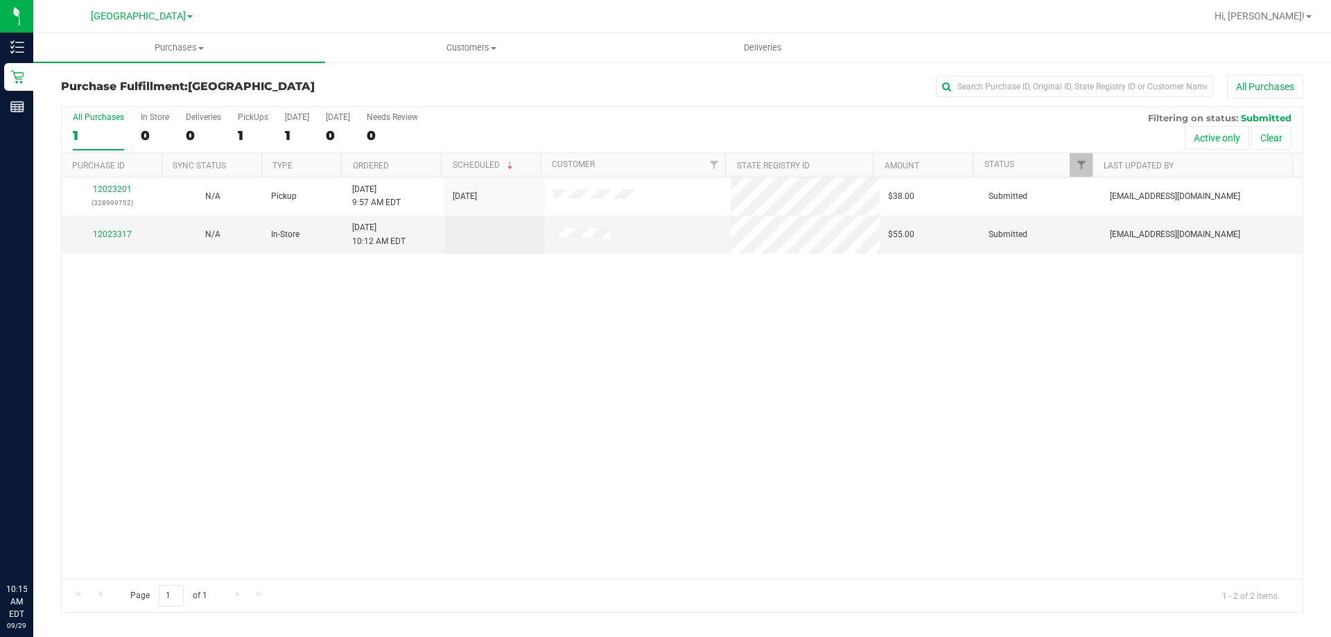
click at [623, 344] on div "12023201 (328999752) N/A Pickup 9/29/2025 9:57 AM EDT 9/29/2025 $38.00 Submitte…" at bounding box center [682, 377] width 1240 height 401
click at [121, 231] on link "12023317" at bounding box center [112, 234] width 39 height 10
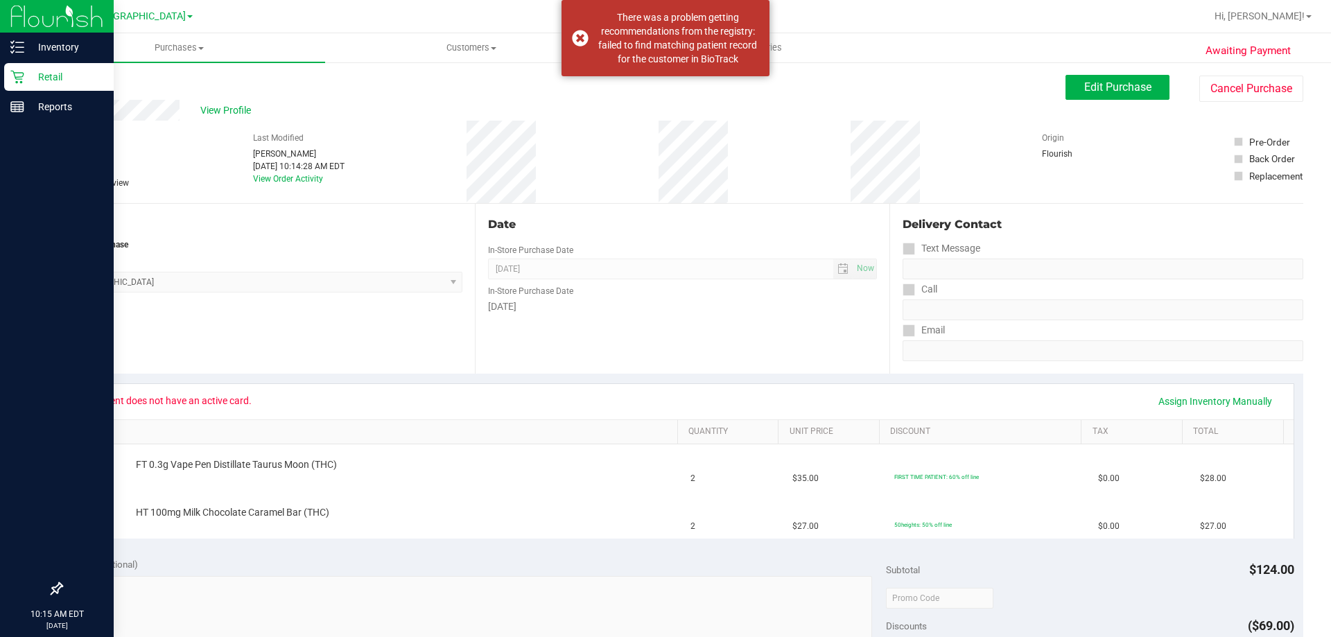
click at [51, 71] on p "Retail" at bounding box center [65, 77] width 83 height 17
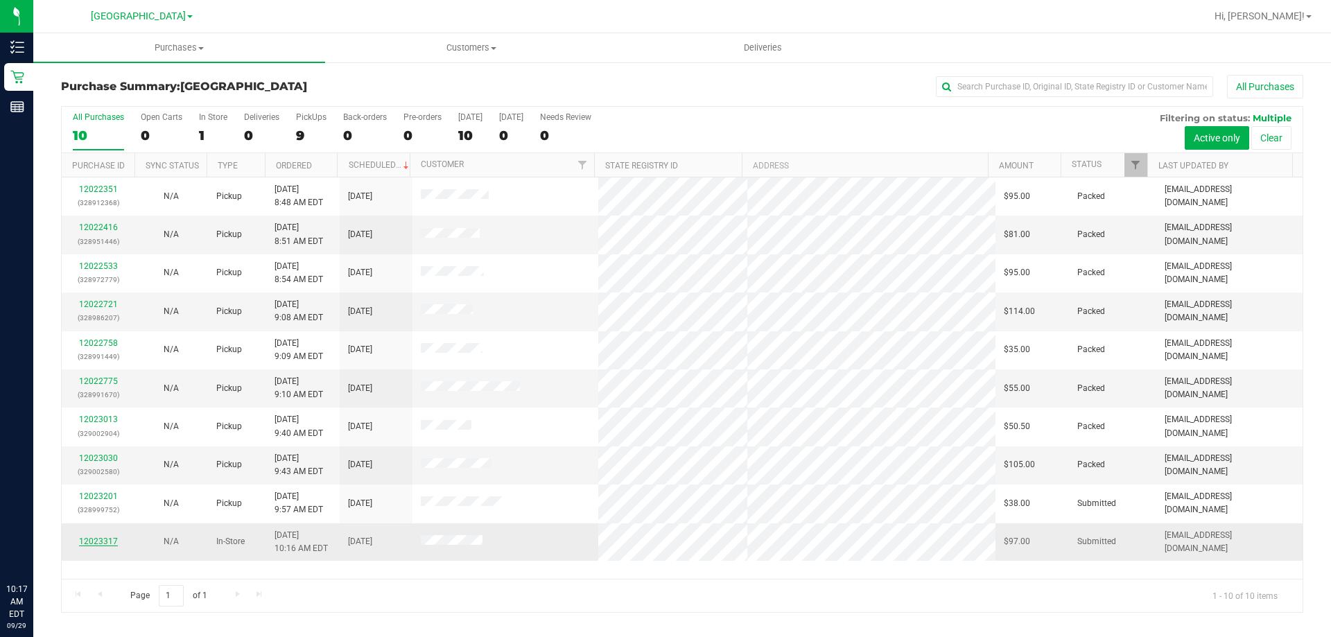
click at [110, 541] on link "12023317" at bounding box center [98, 541] width 39 height 10
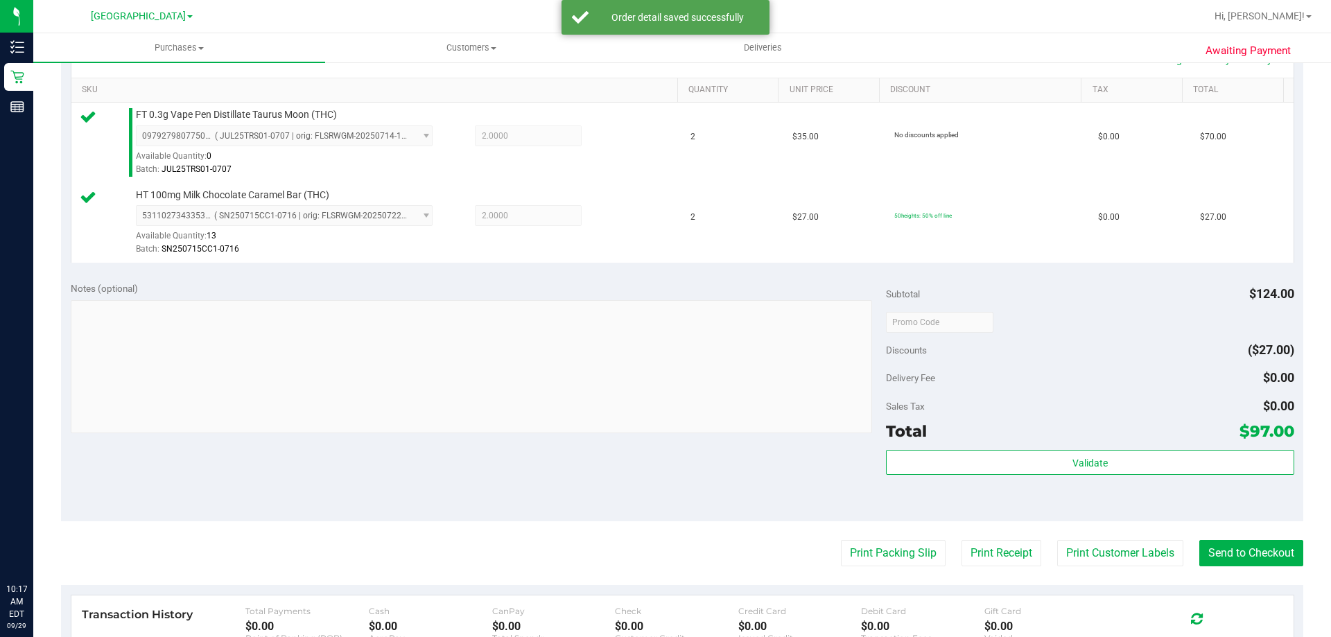
scroll to position [347, 0]
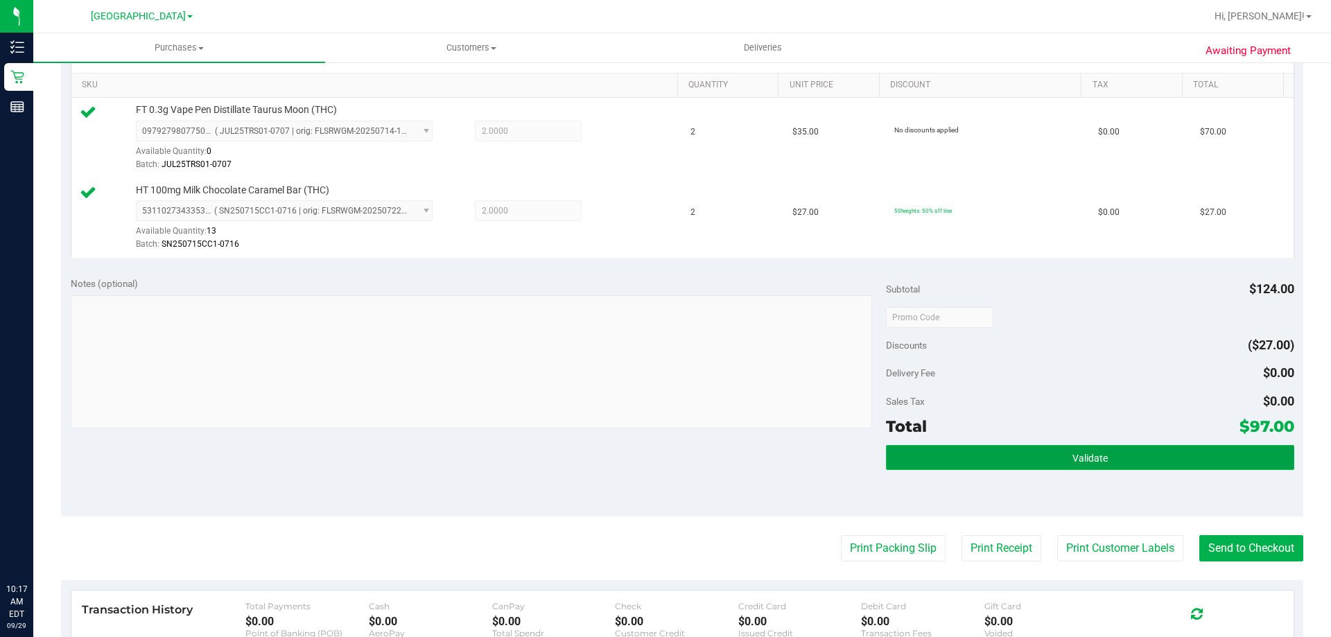
click at [1021, 455] on button "Validate" at bounding box center [1089, 457] width 407 height 25
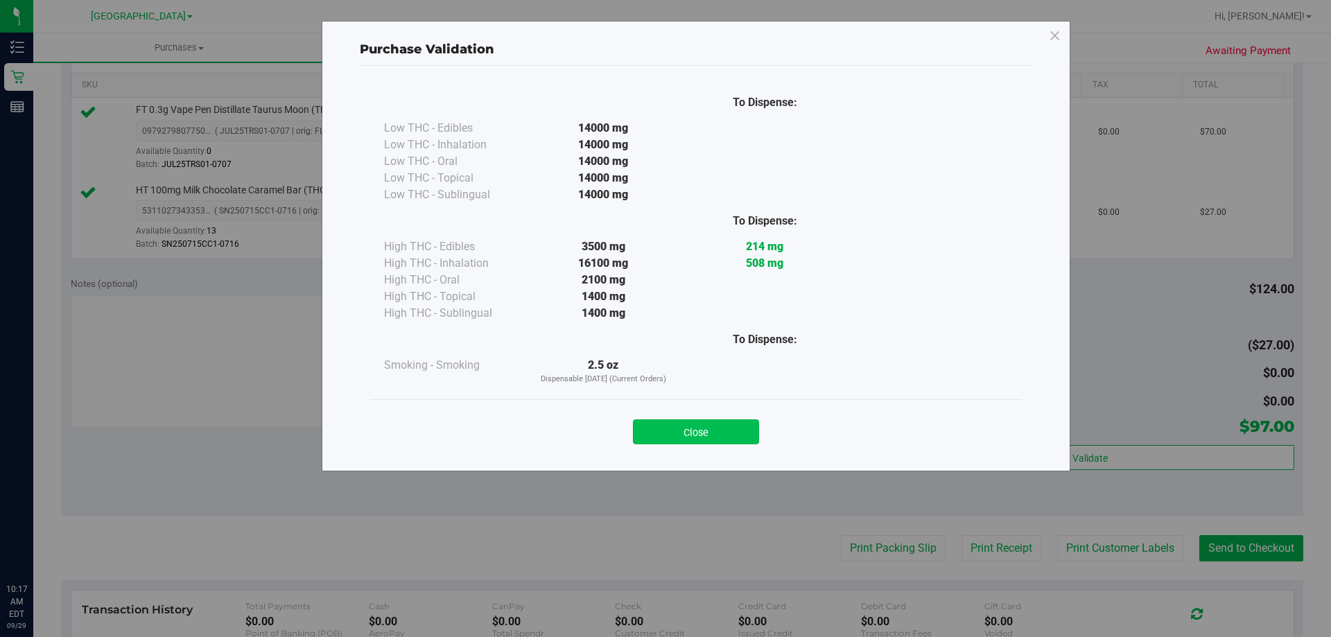
click at [717, 429] on button "Close" at bounding box center [696, 431] width 126 height 25
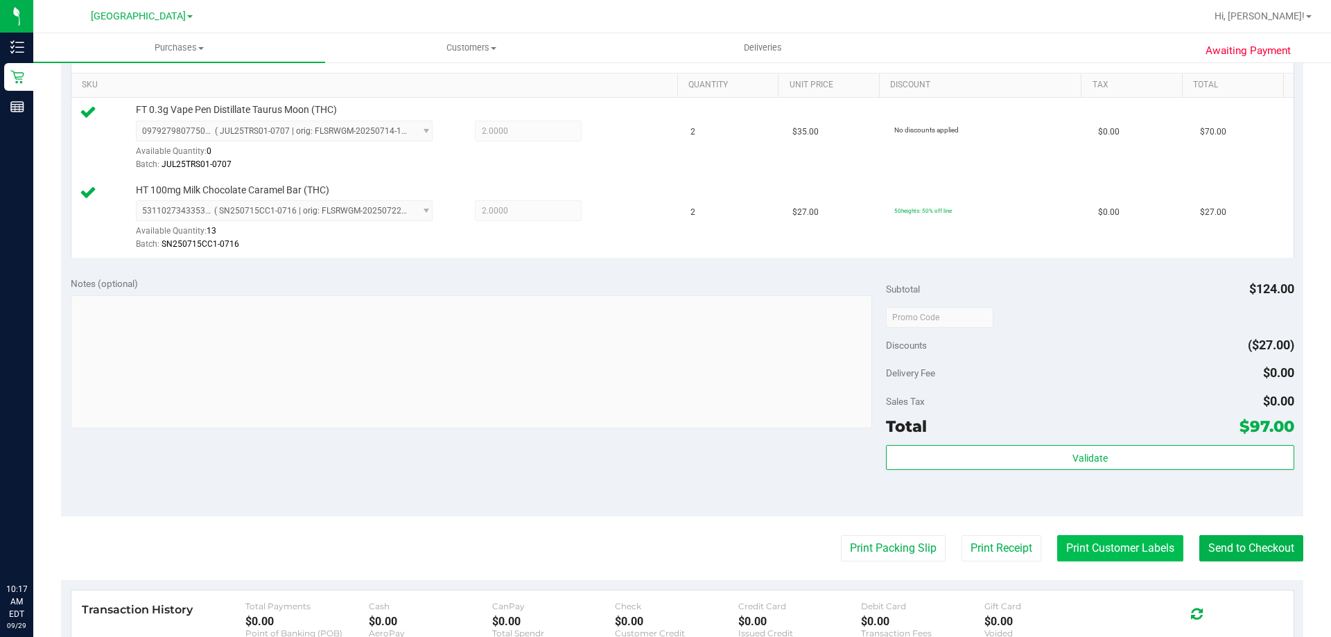
click at [1094, 552] on button "Print Customer Labels" at bounding box center [1120, 548] width 126 height 26
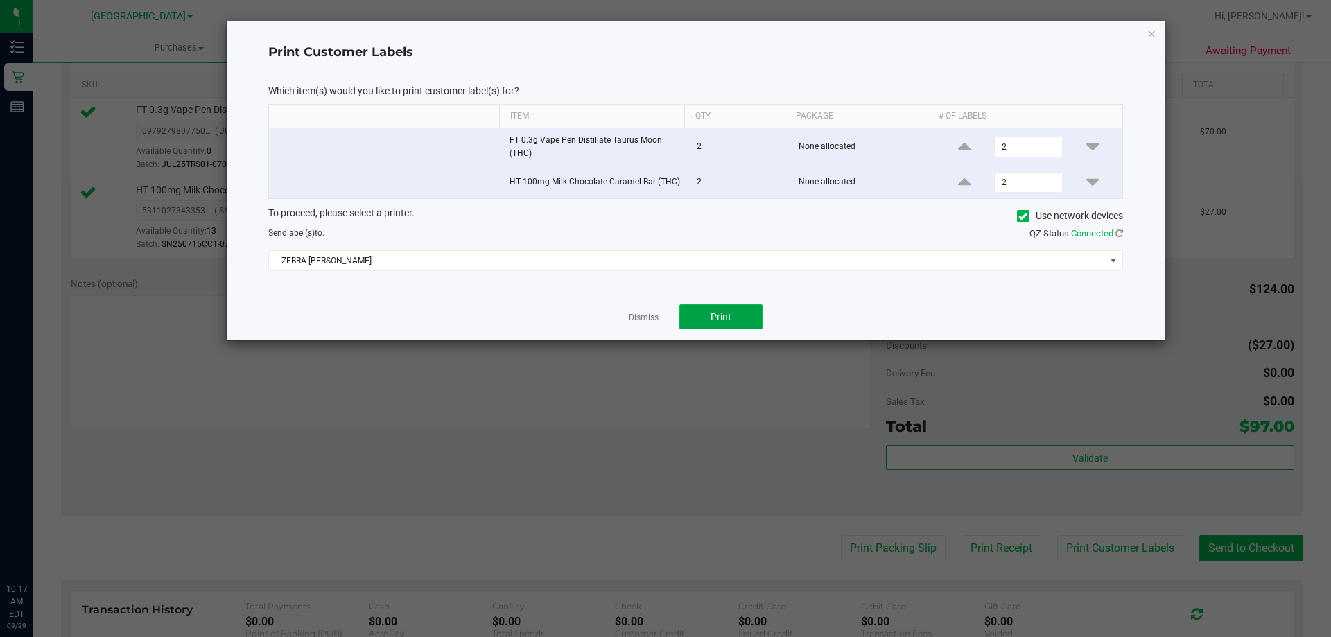
click at [699, 323] on button "Print" at bounding box center [720, 316] width 83 height 25
click at [641, 319] on link "Dismiss" at bounding box center [644, 318] width 30 height 12
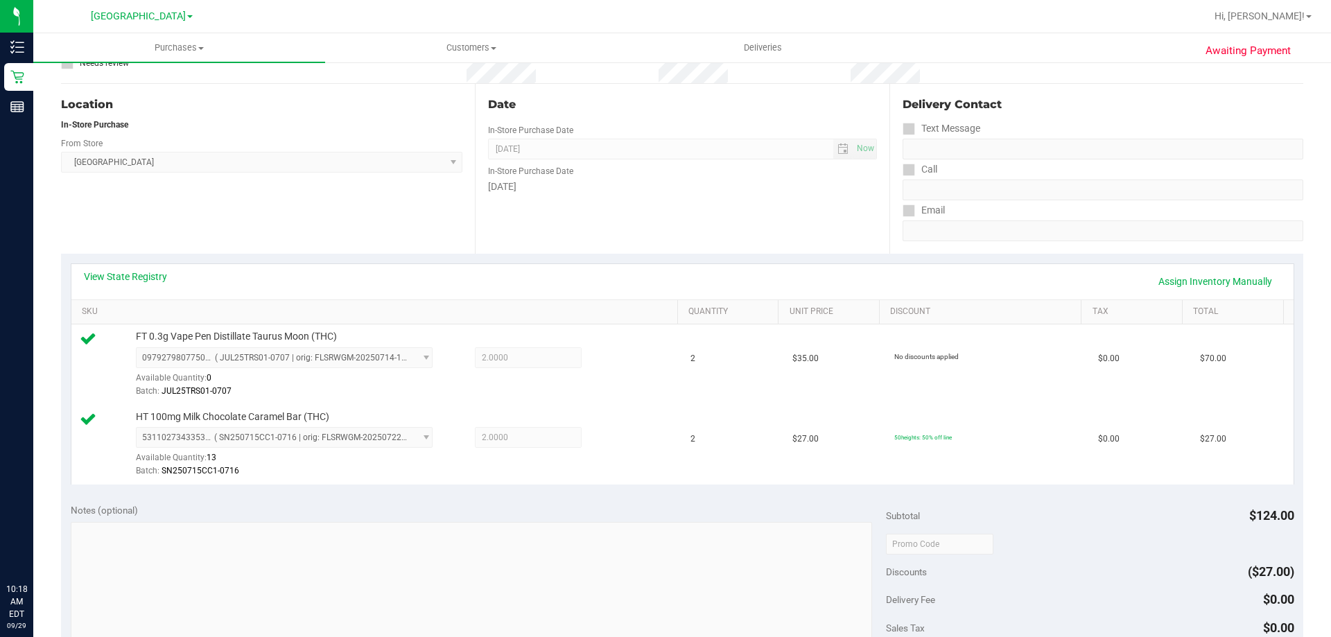
scroll to position [0, 0]
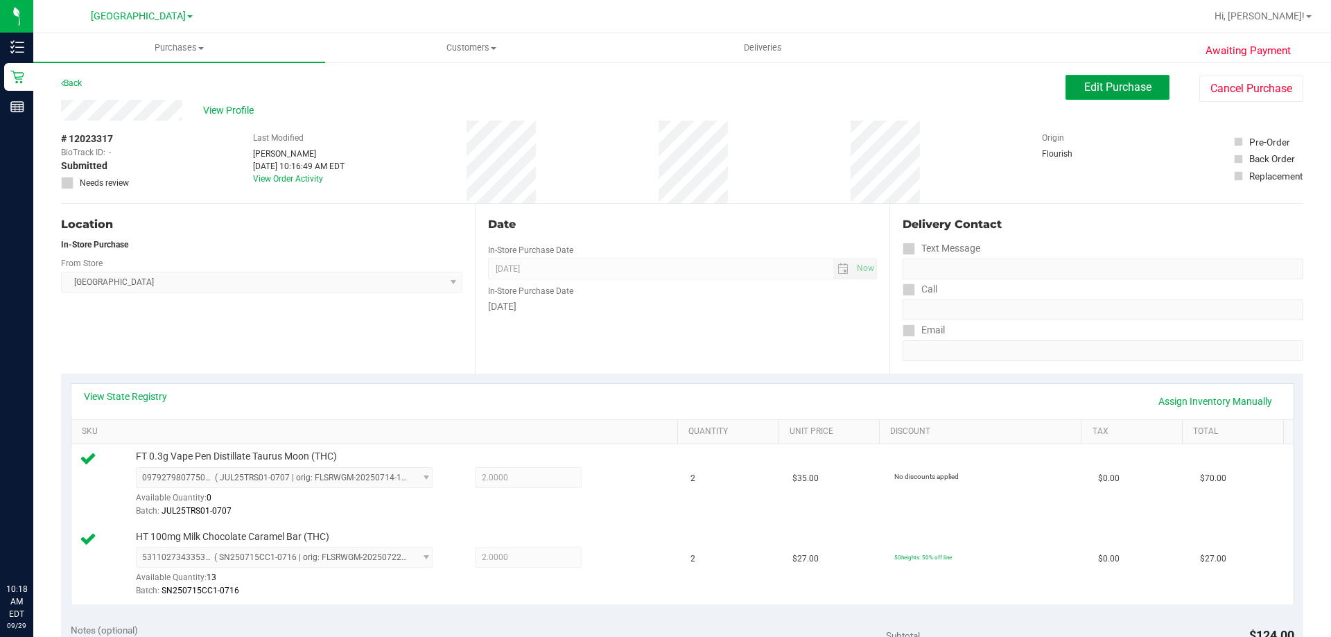
click at [1121, 76] on button "Edit Purchase" at bounding box center [1117, 87] width 104 height 25
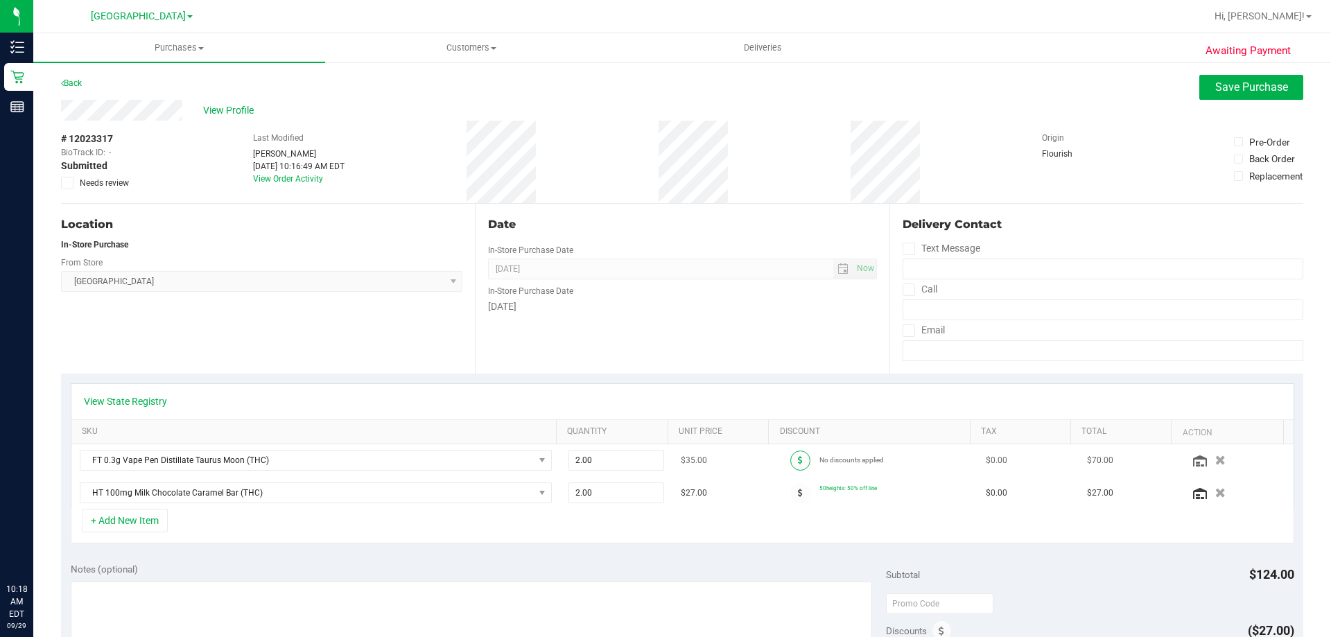
click at [790, 459] on span at bounding box center [800, 460] width 20 height 20
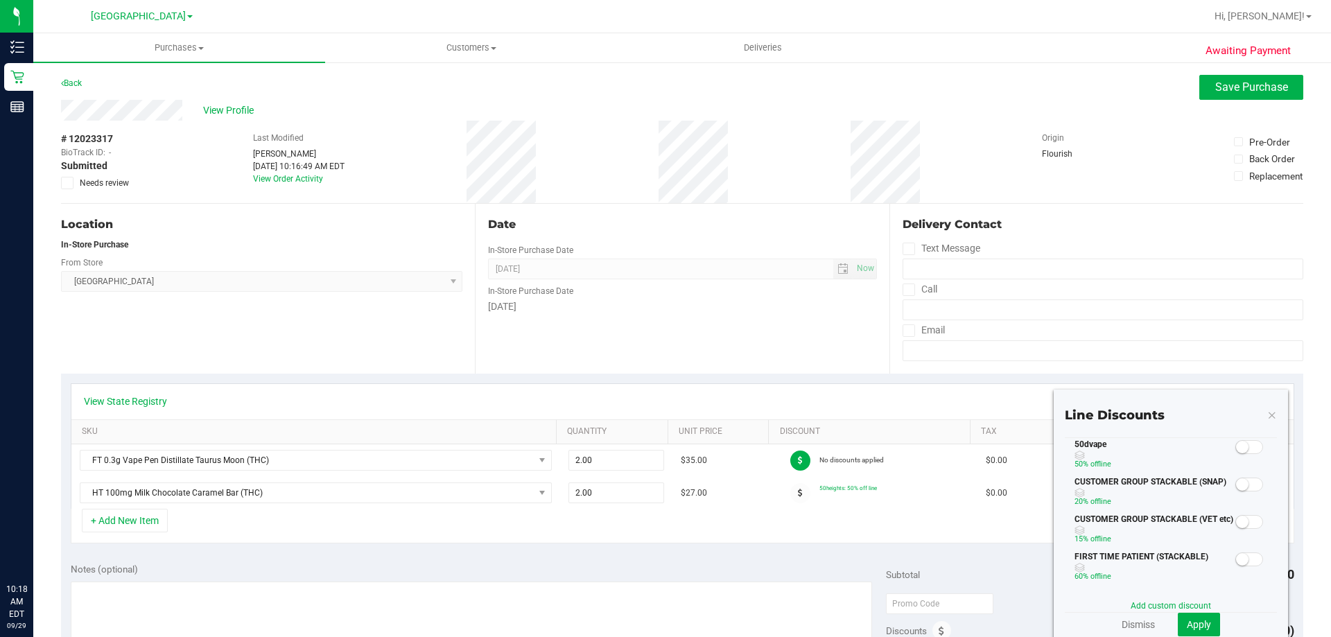
click at [1243, 451] on span at bounding box center [1249, 447] width 28 height 14
click at [1192, 625] on span "Apply" at bounding box center [1198, 624] width 24 height 11
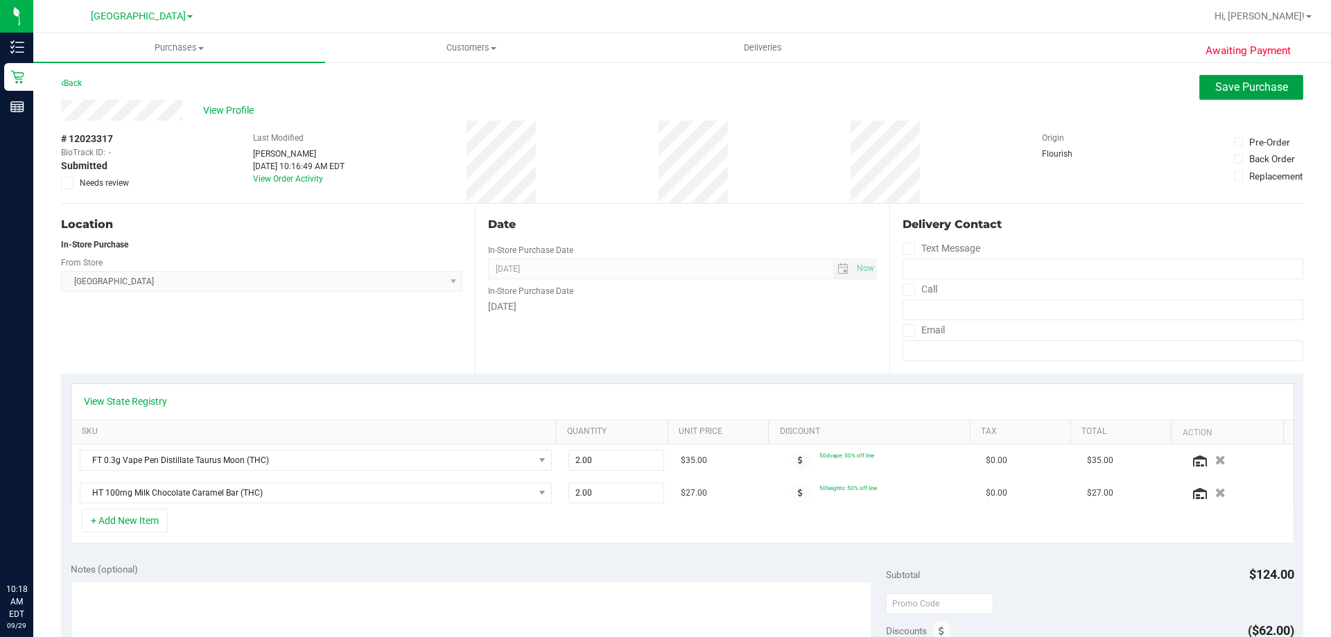
click at [1215, 92] on span "Save Purchase" at bounding box center [1251, 86] width 73 height 13
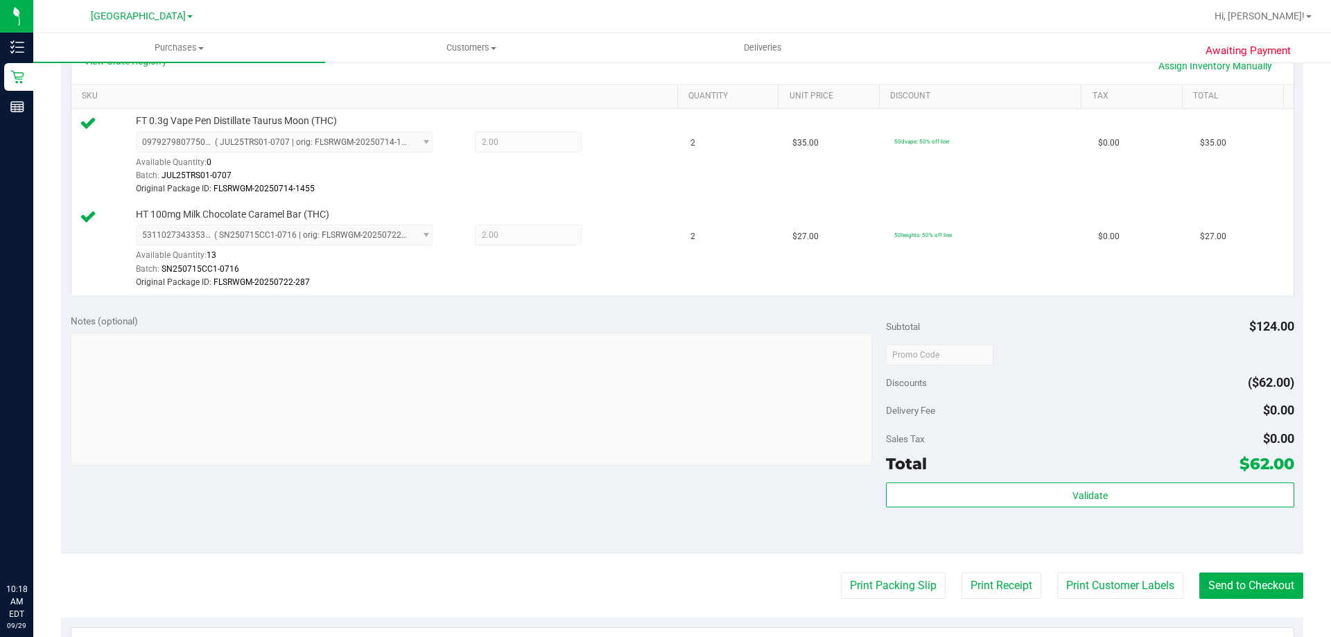
scroll to position [347, 0]
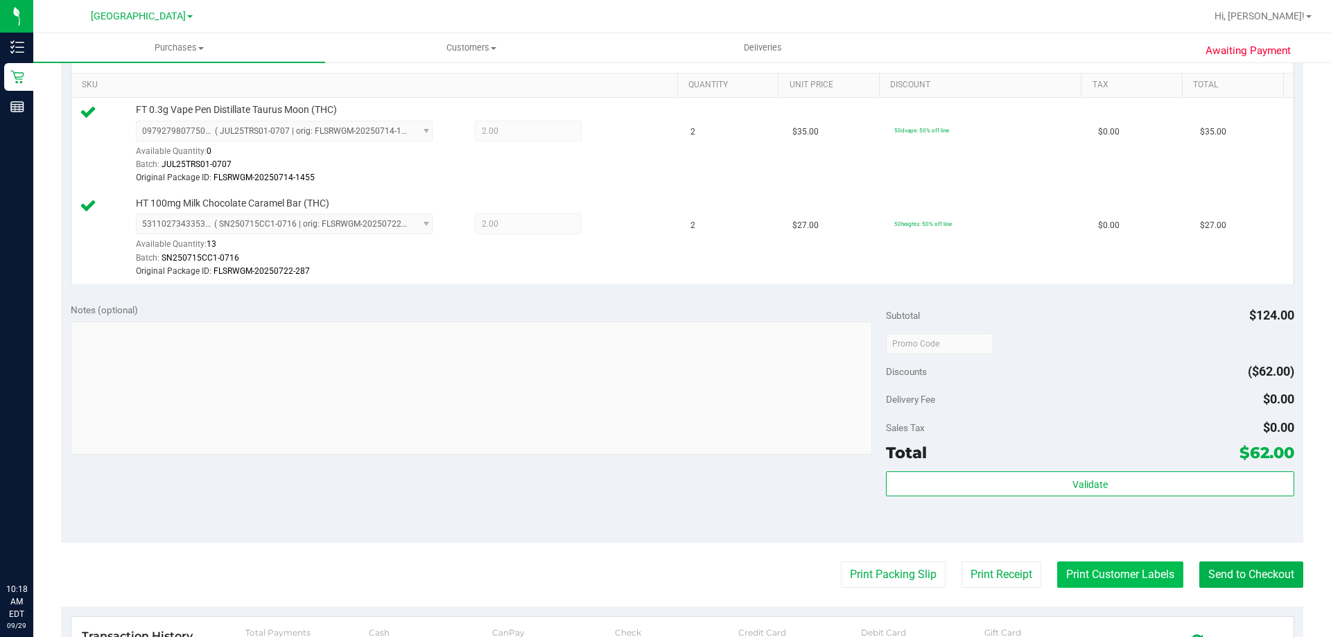
click at [1100, 568] on button "Print Customer Labels" at bounding box center [1120, 574] width 126 height 26
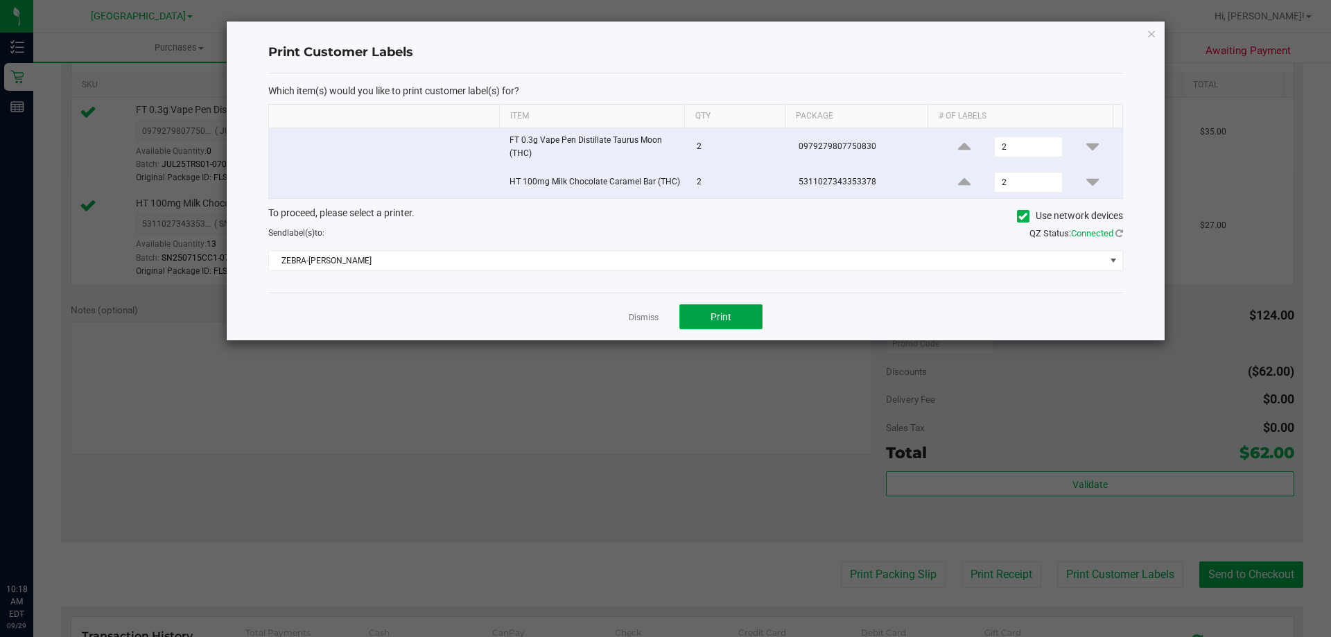
click at [733, 310] on button "Print" at bounding box center [720, 316] width 83 height 25
click at [638, 318] on link "Dismiss" at bounding box center [644, 318] width 30 height 12
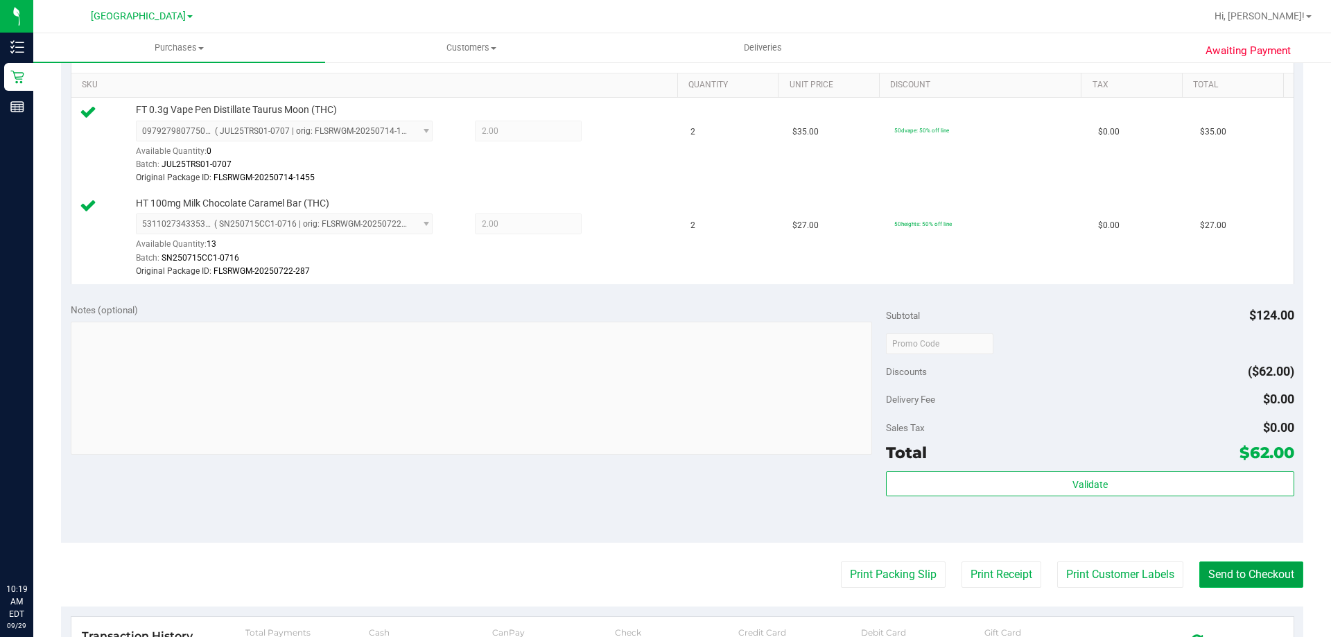
click at [1225, 583] on button "Send to Checkout" at bounding box center [1251, 574] width 104 height 26
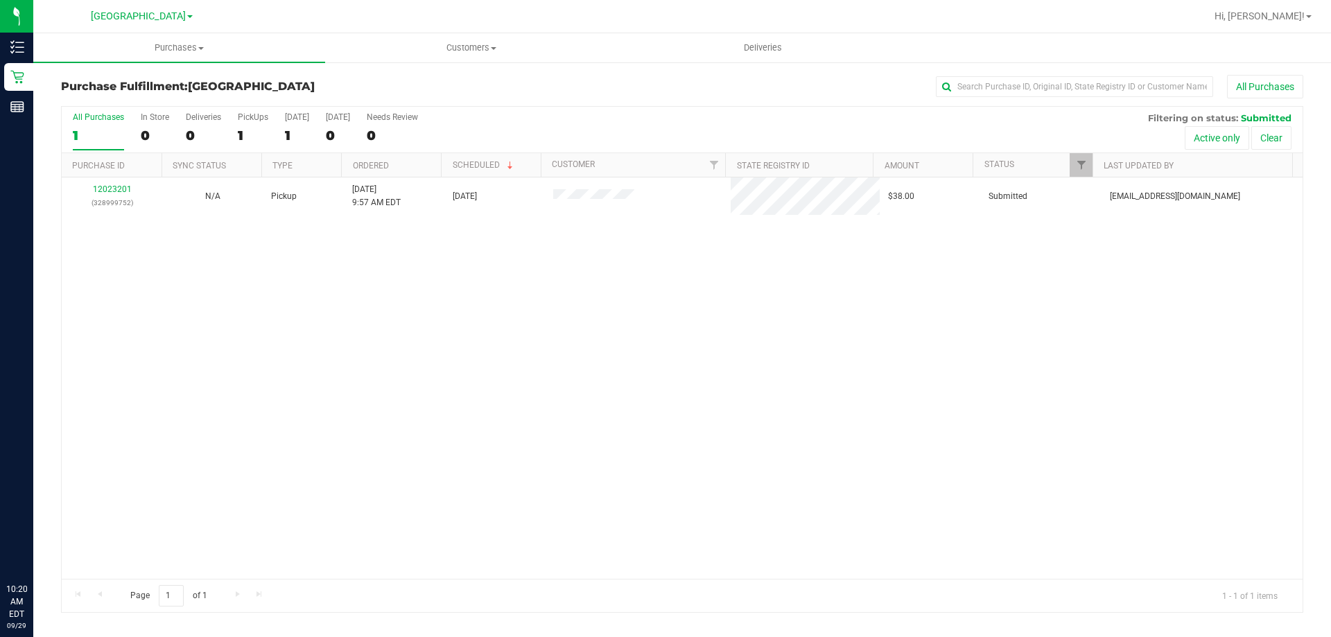
drag, startPoint x: 507, startPoint y: 390, endPoint x: 505, endPoint y: 377, distance: 13.2
click at [507, 390] on div "12023201 (328999752) N/A Pickup 9/29/2025 9:57 AM EDT 9/29/2025 $38.00 Submitte…" at bounding box center [682, 377] width 1240 height 401
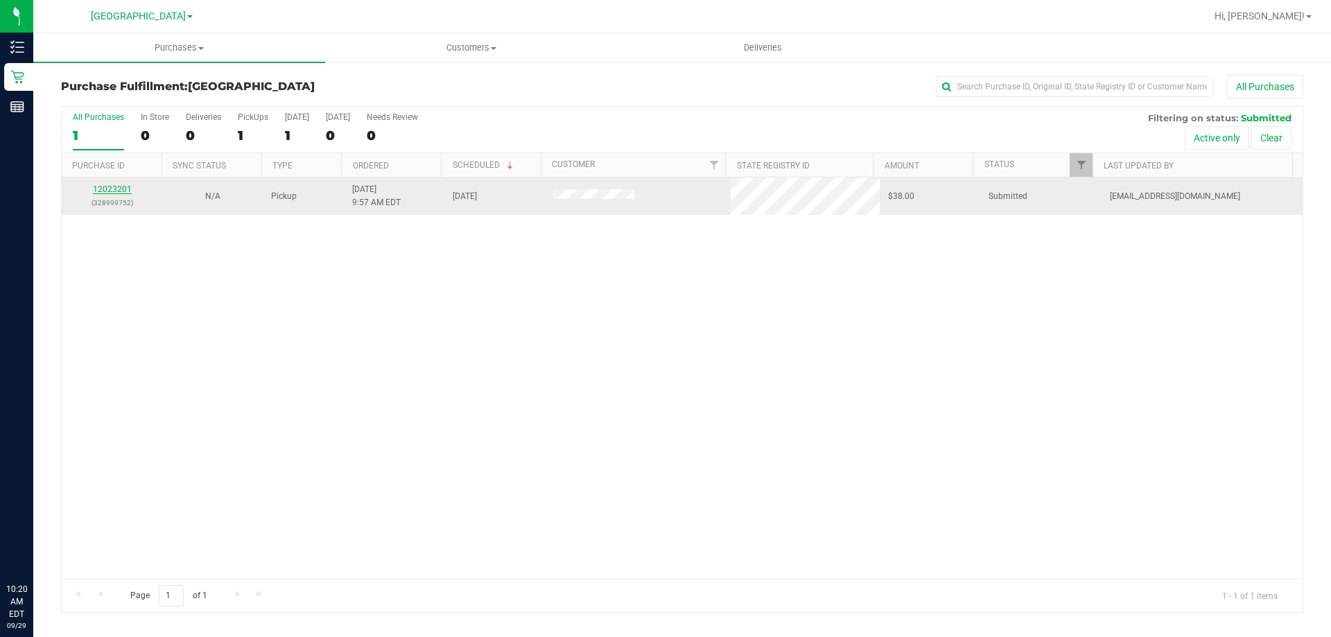
click at [128, 187] on link "12023201" at bounding box center [112, 189] width 39 height 10
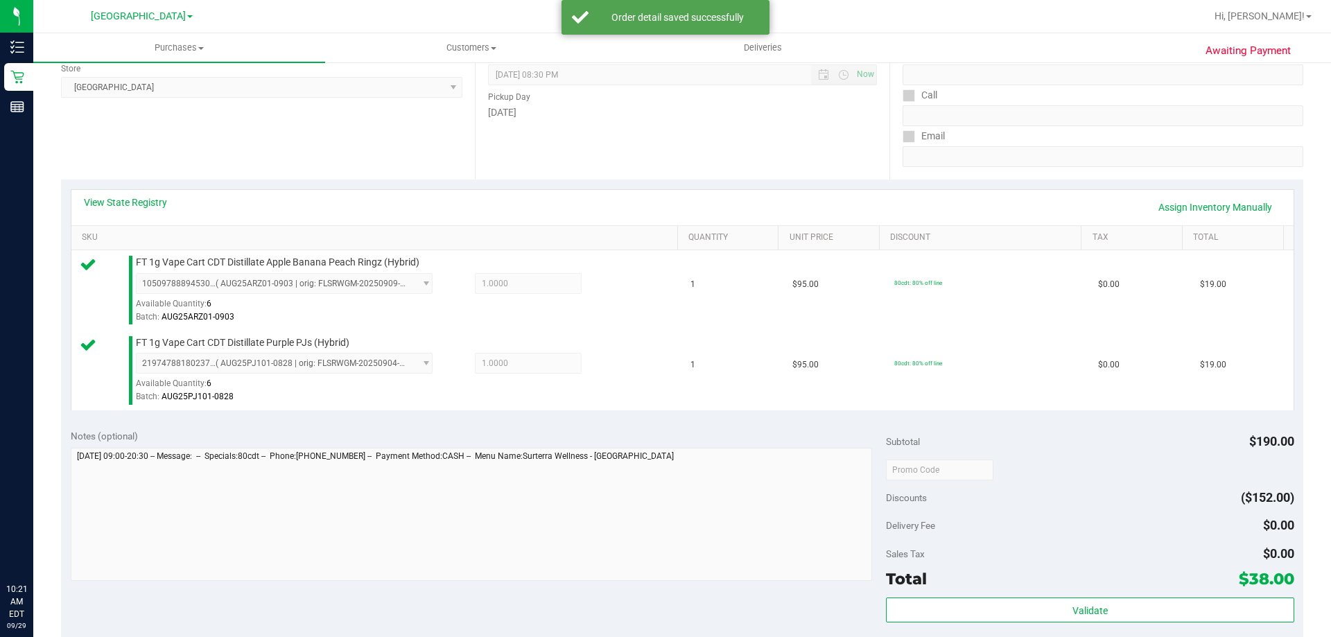
scroll to position [277, 0]
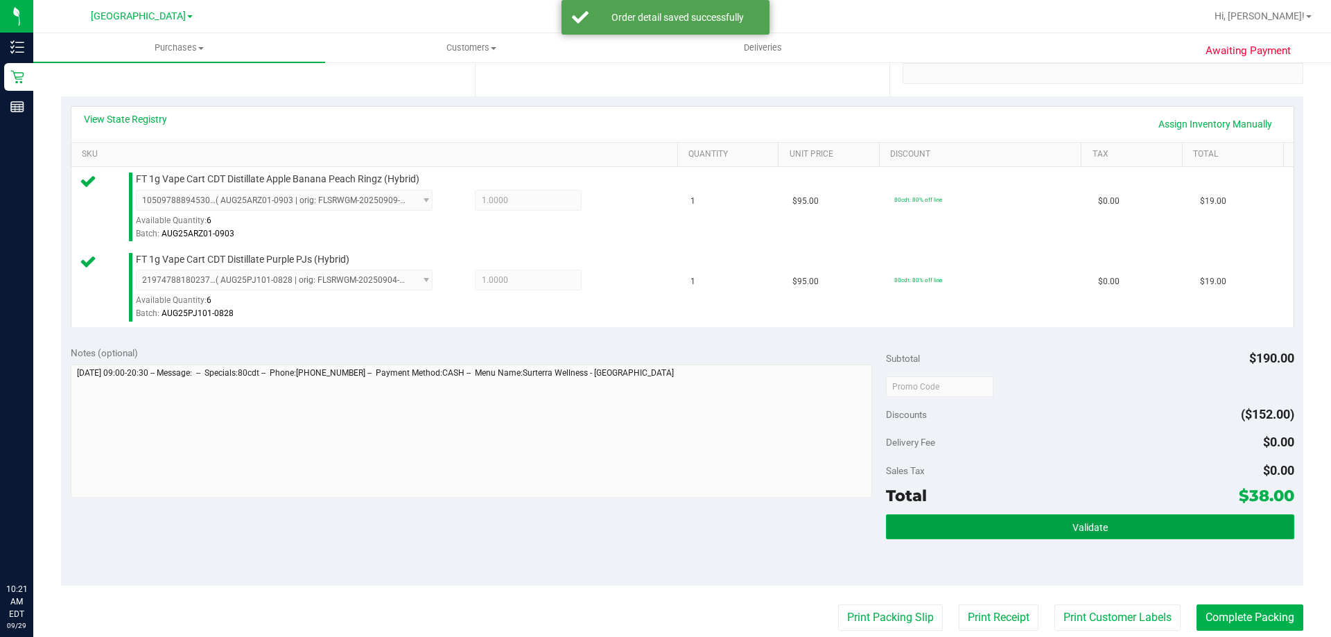
click at [1109, 529] on button "Validate" at bounding box center [1089, 526] width 407 height 25
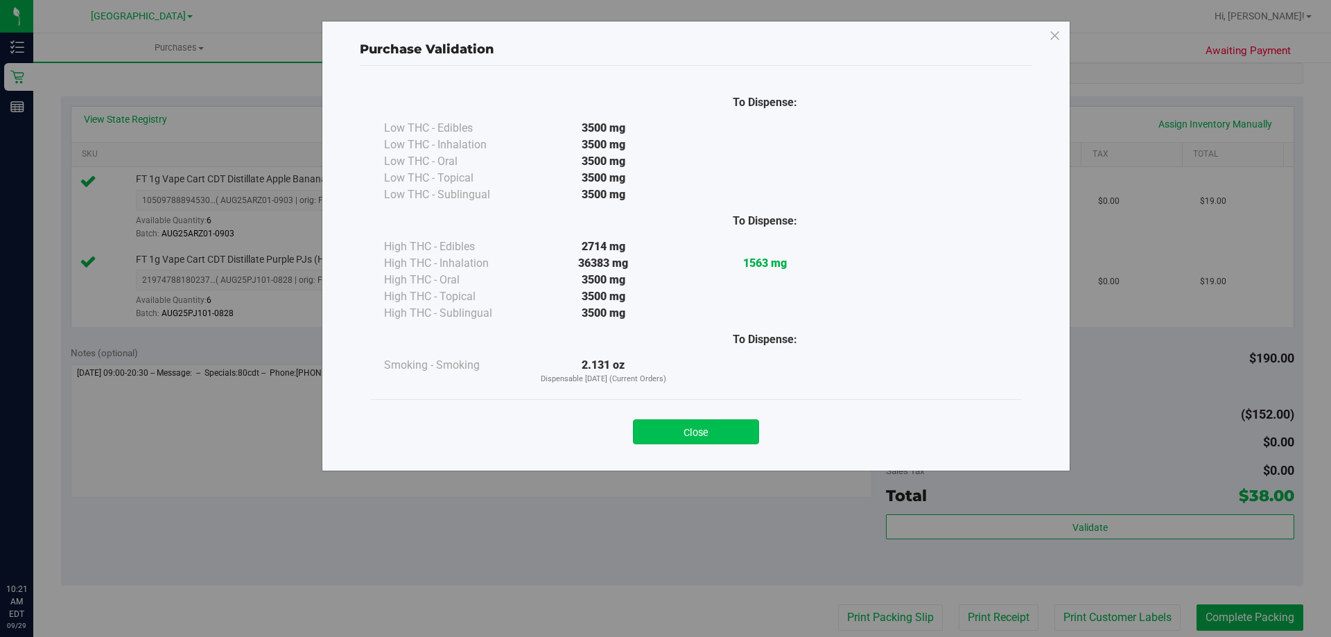
click at [731, 437] on button "Close" at bounding box center [696, 431] width 126 height 25
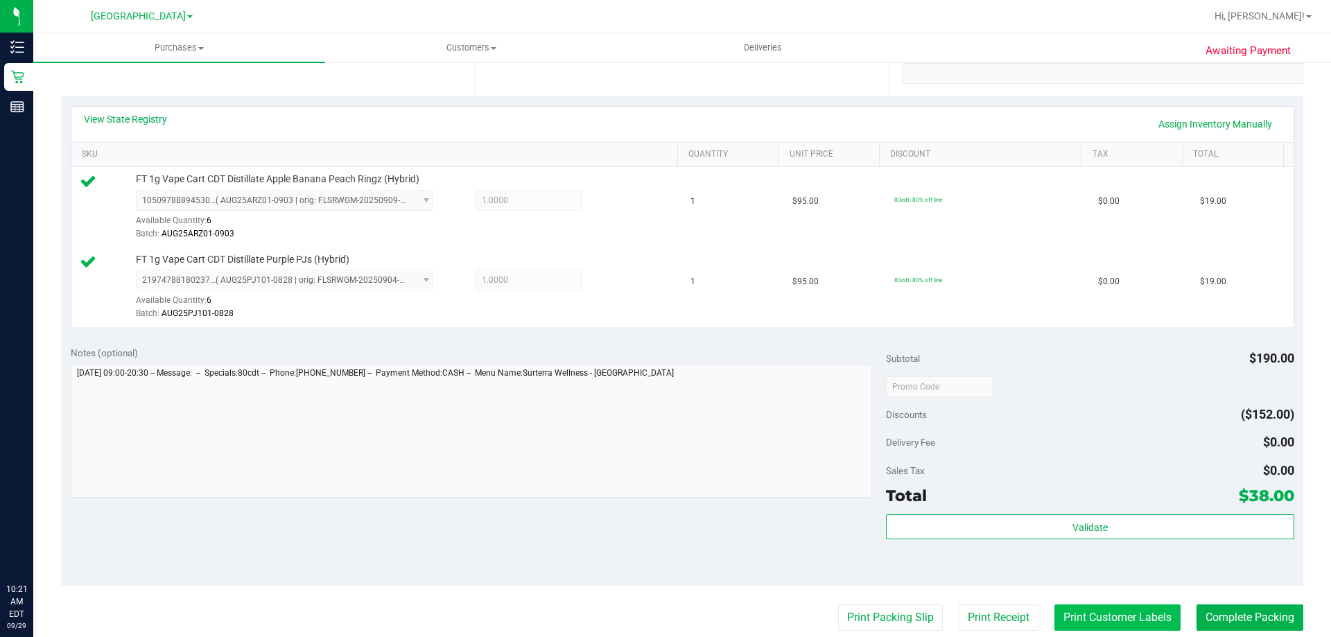
click at [1086, 619] on button "Print Customer Labels" at bounding box center [1117, 617] width 126 height 26
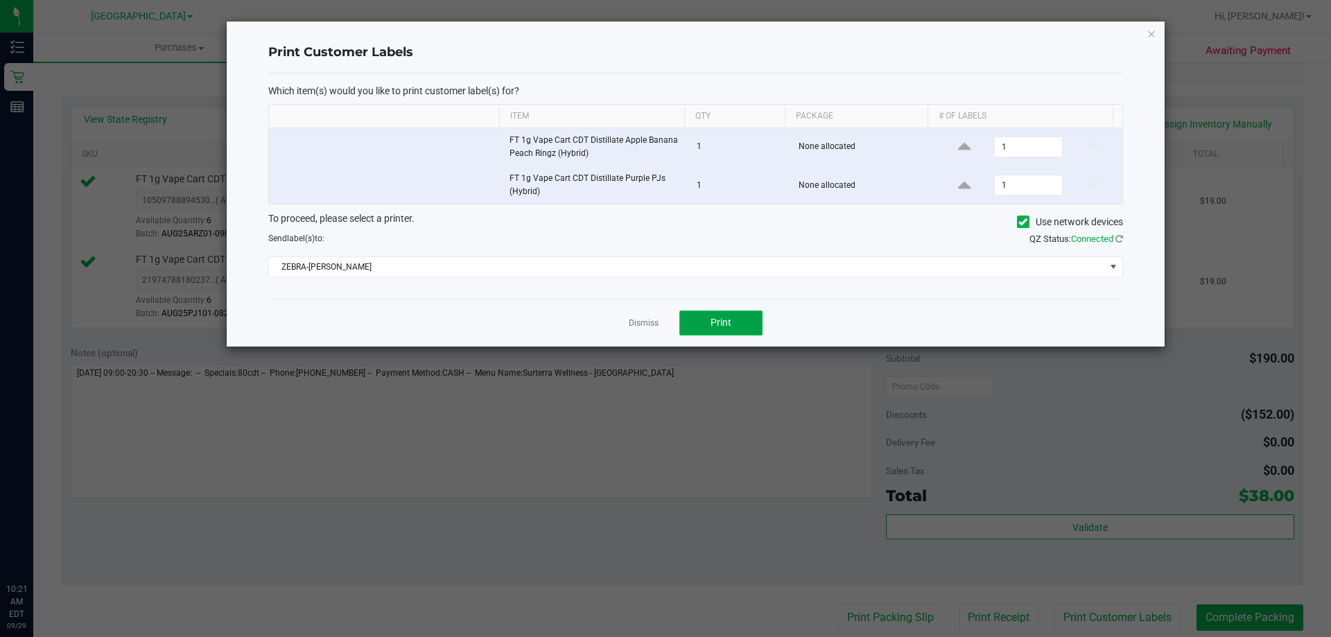
click at [733, 326] on button "Print" at bounding box center [720, 322] width 83 height 25
drag, startPoint x: 644, startPoint y: 326, endPoint x: 869, endPoint y: 363, distance: 228.2
click at [644, 324] on link "Dismiss" at bounding box center [644, 323] width 30 height 12
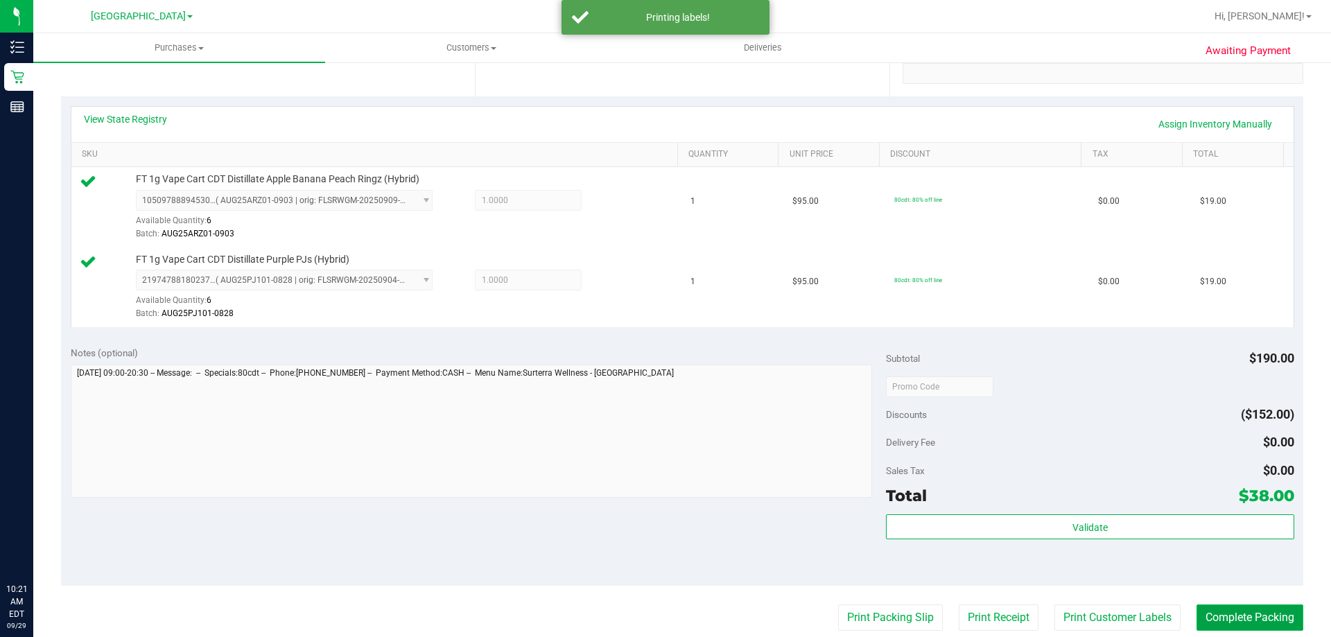
click at [1242, 611] on button "Complete Packing" at bounding box center [1249, 617] width 107 height 26
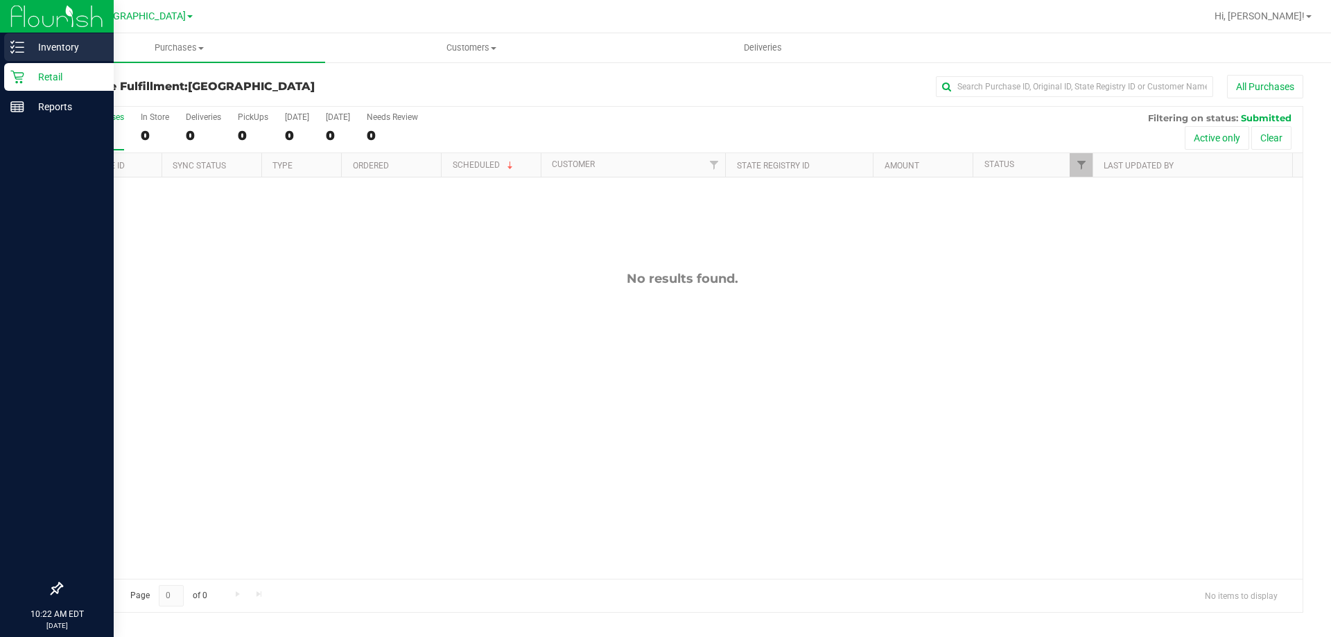
click at [28, 42] on p "Inventory" at bounding box center [65, 47] width 83 height 17
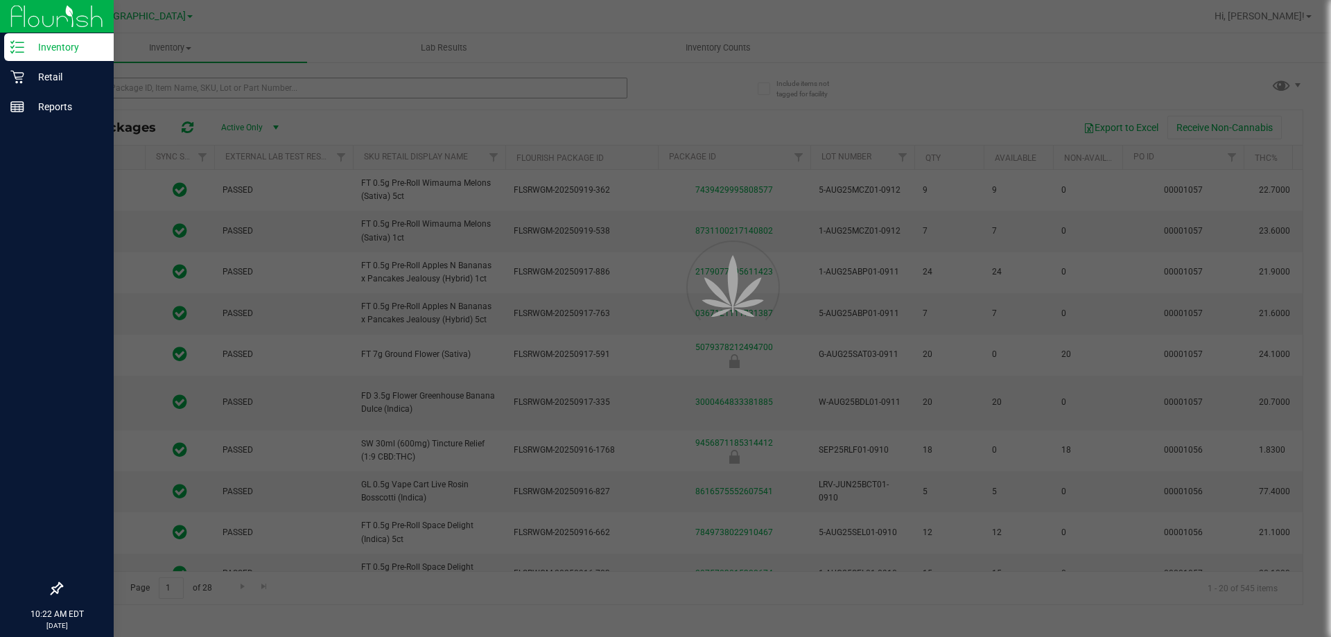
click at [171, 85] on div at bounding box center [665, 318] width 1331 height 637
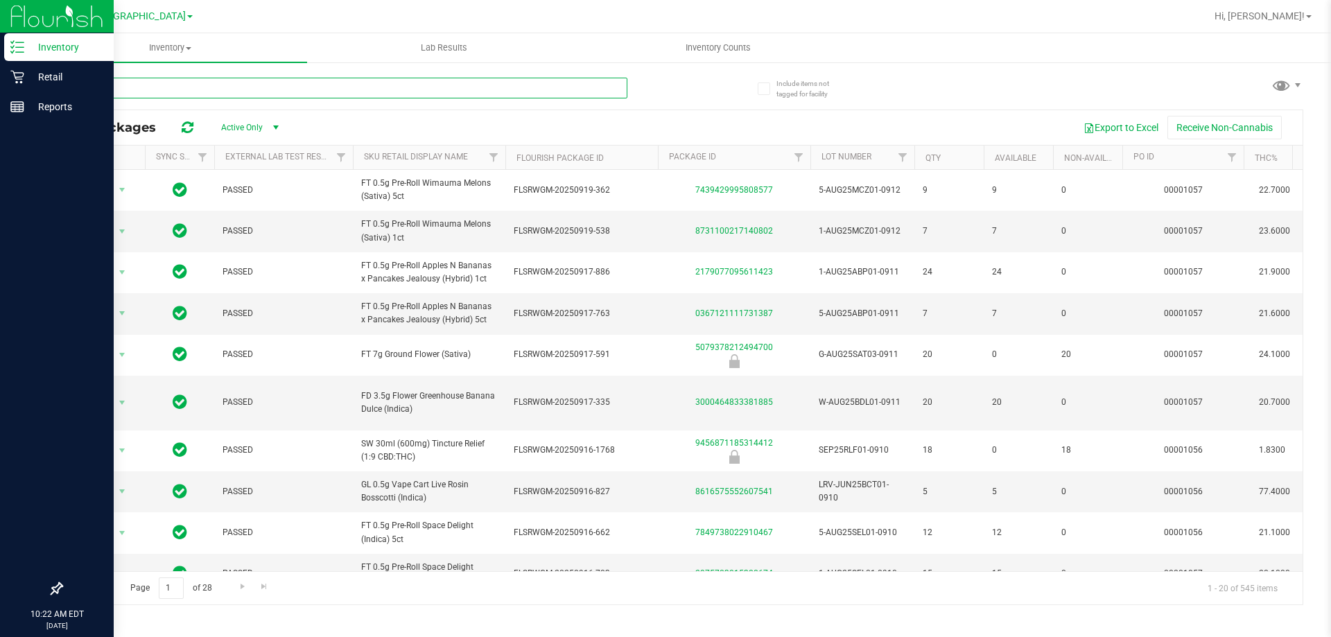
click at [171, 85] on input "text" at bounding box center [344, 88] width 566 height 21
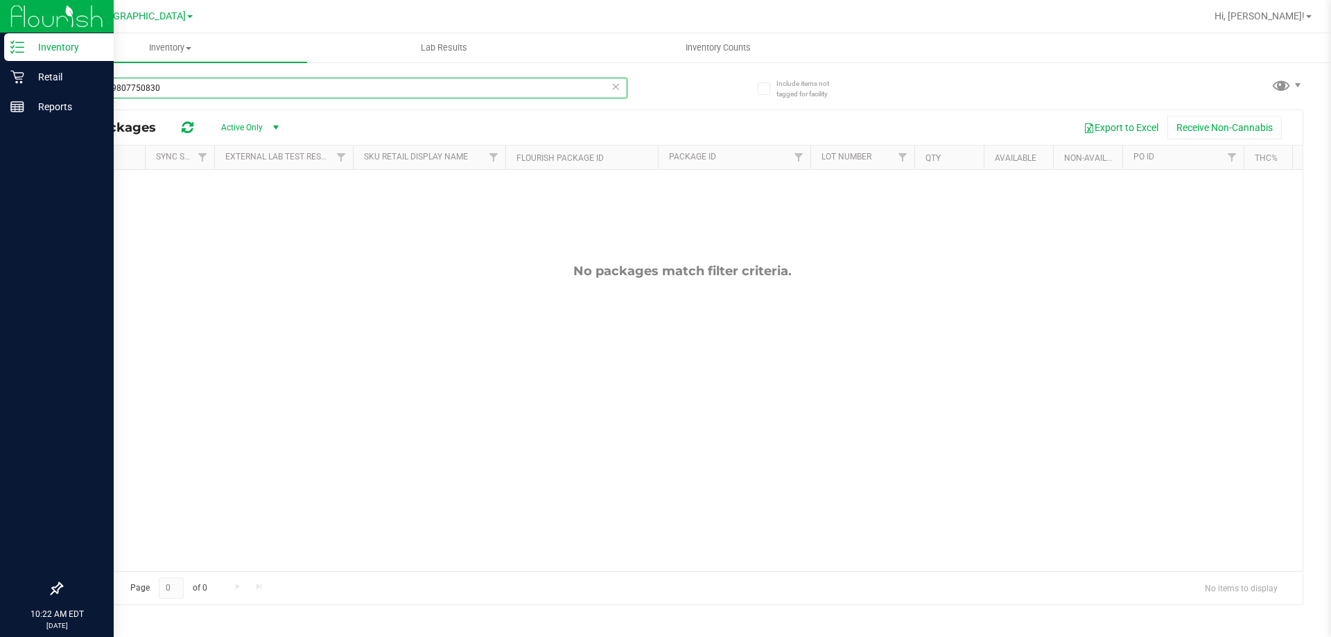
type input "0979279807750830"
click at [615, 84] on icon at bounding box center [616, 86] width 10 height 17
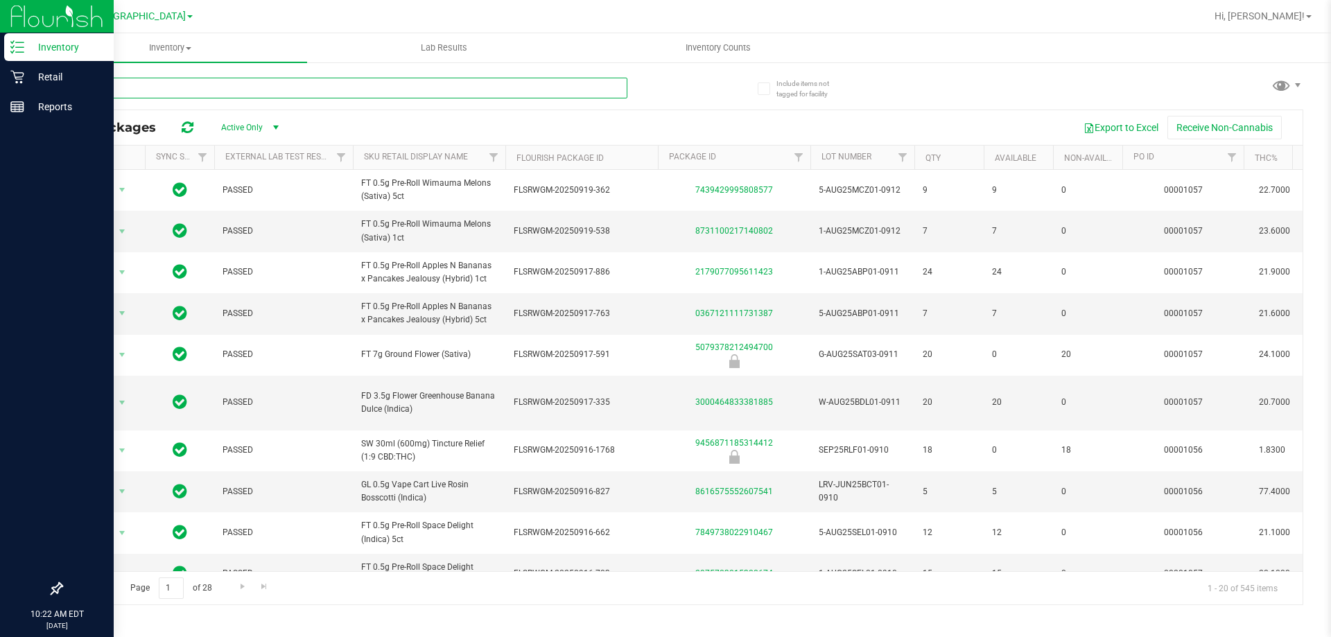
click at [434, 86] on input "text" at bounding box center [344, 88] width 566 height 21
drag, startPoint x: 434, startPoint y: 86, endPoint x: 442, endPoint y: 85, distance: 8.4
click at [434, 87] on input "text" at bounding box center [344, 88] width 566 height 21
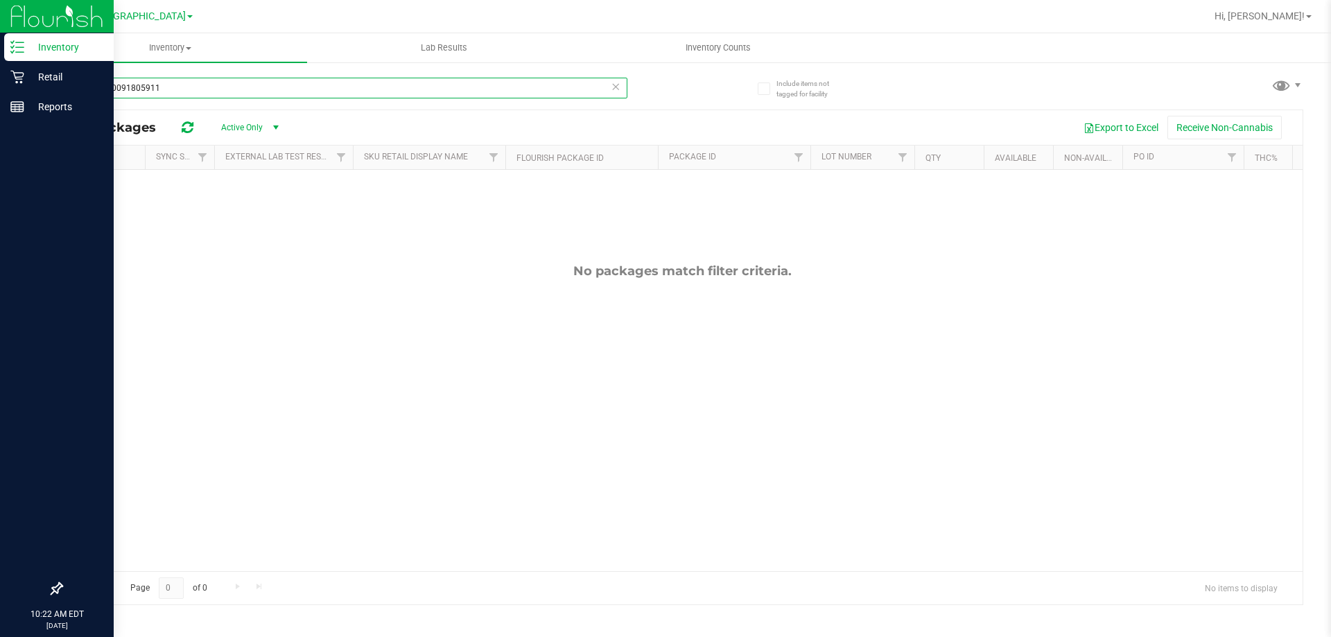
type input "5320190091805911"
click at [615, 87] on icon at bounding box center [616, 86] width 10 height 17
click at [509, 92] on input "text" at bounding box center [344, 88] width 566 height 21
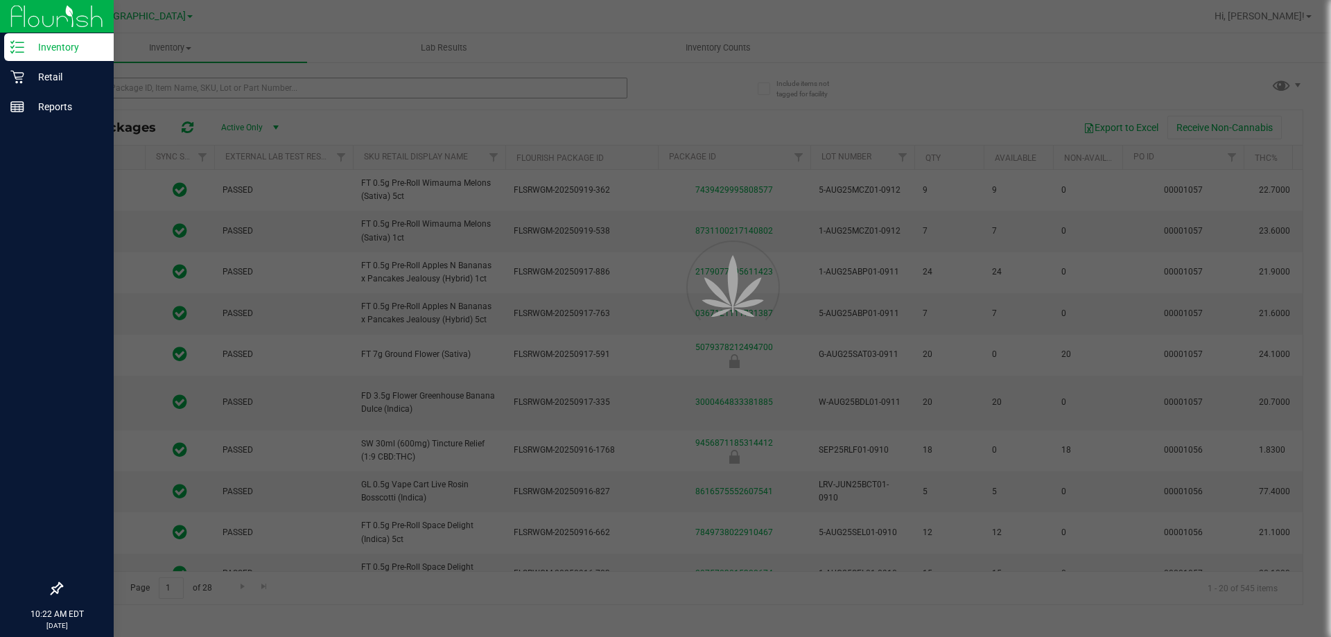
type input "[DATE]"
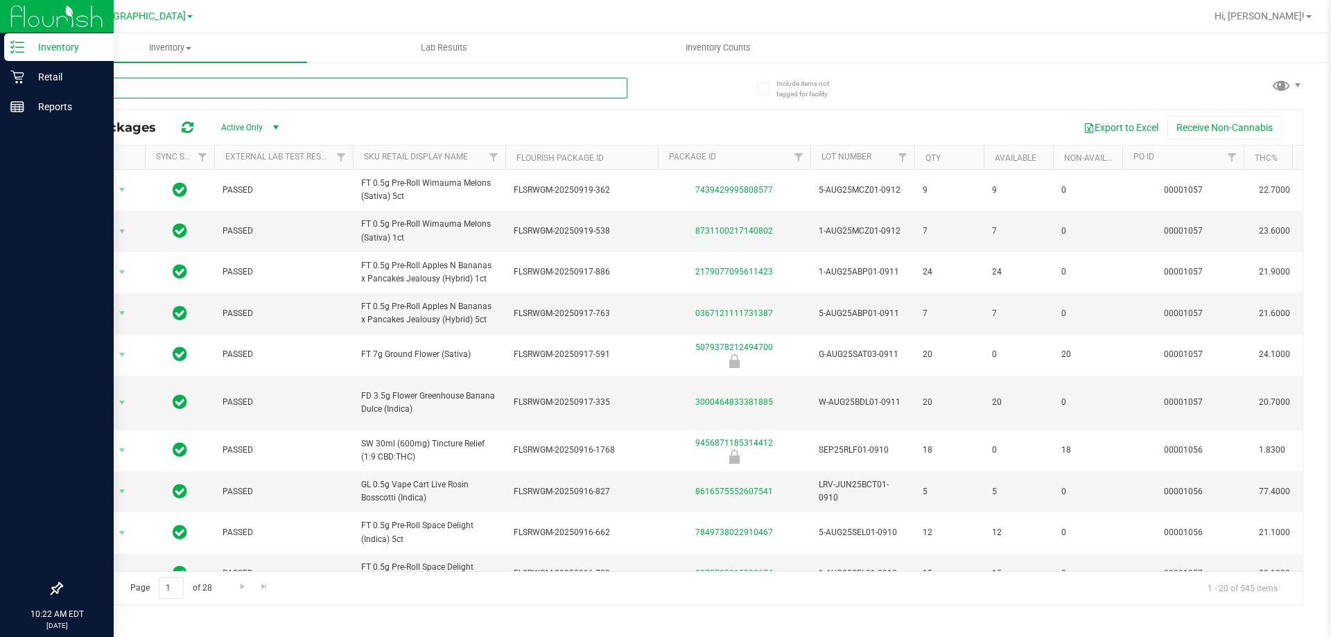
click at [509, 92] on input "text" at bounding box center [344, 88] width 566 height 21
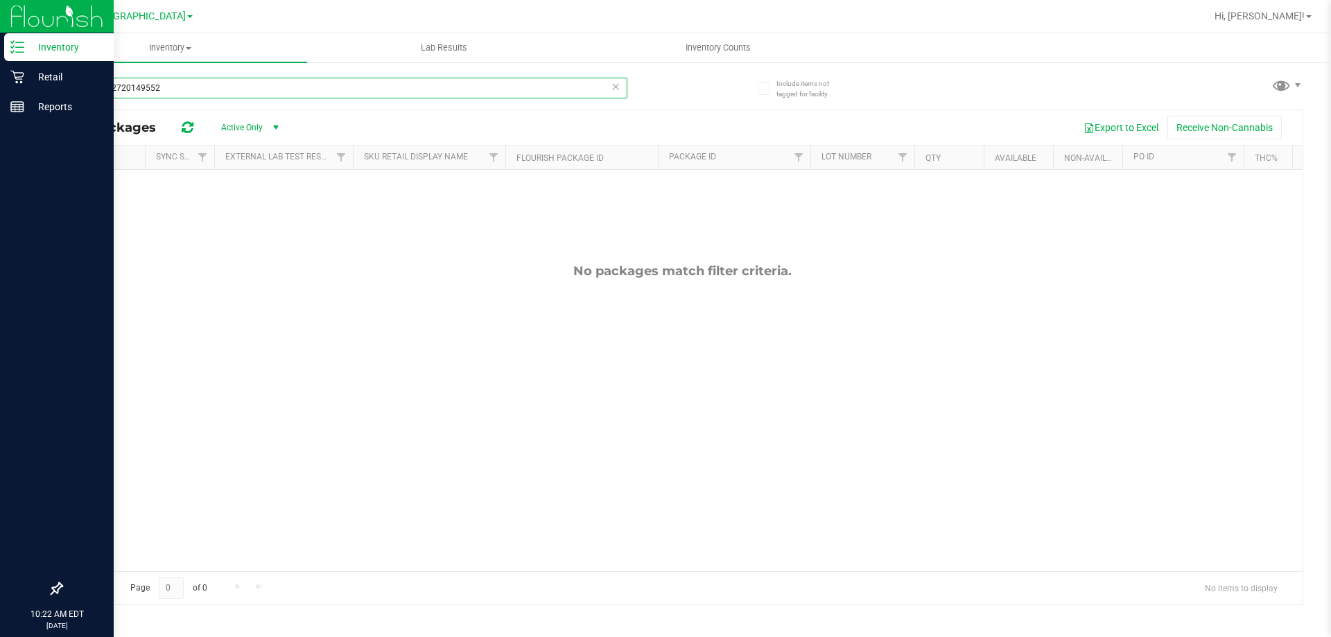
type input "4202772720149552"
click at [618, 84] on icon at bounding box center [616, 86] width 10 height 17
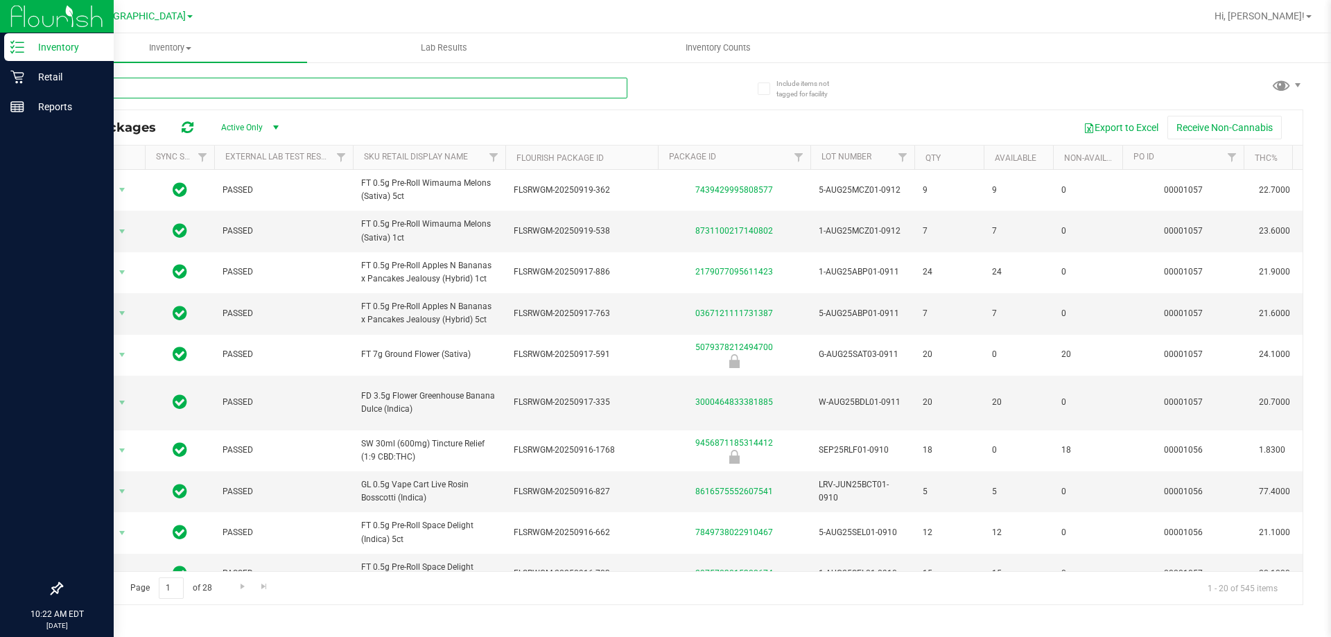
click at [270, 95] on input "text" at bounding box center [344, 88] width 566 height 21
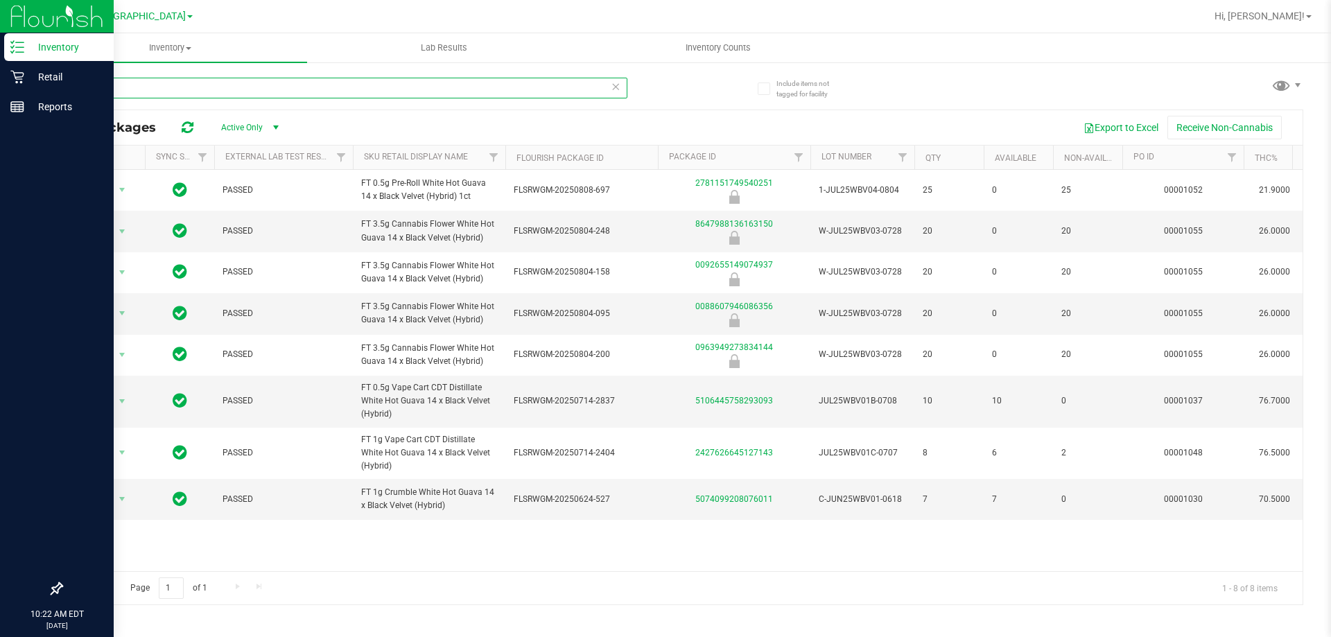
type input "wbv"
click at [613, 87] on icon at bounding box center [616, 86] width 10 height 17
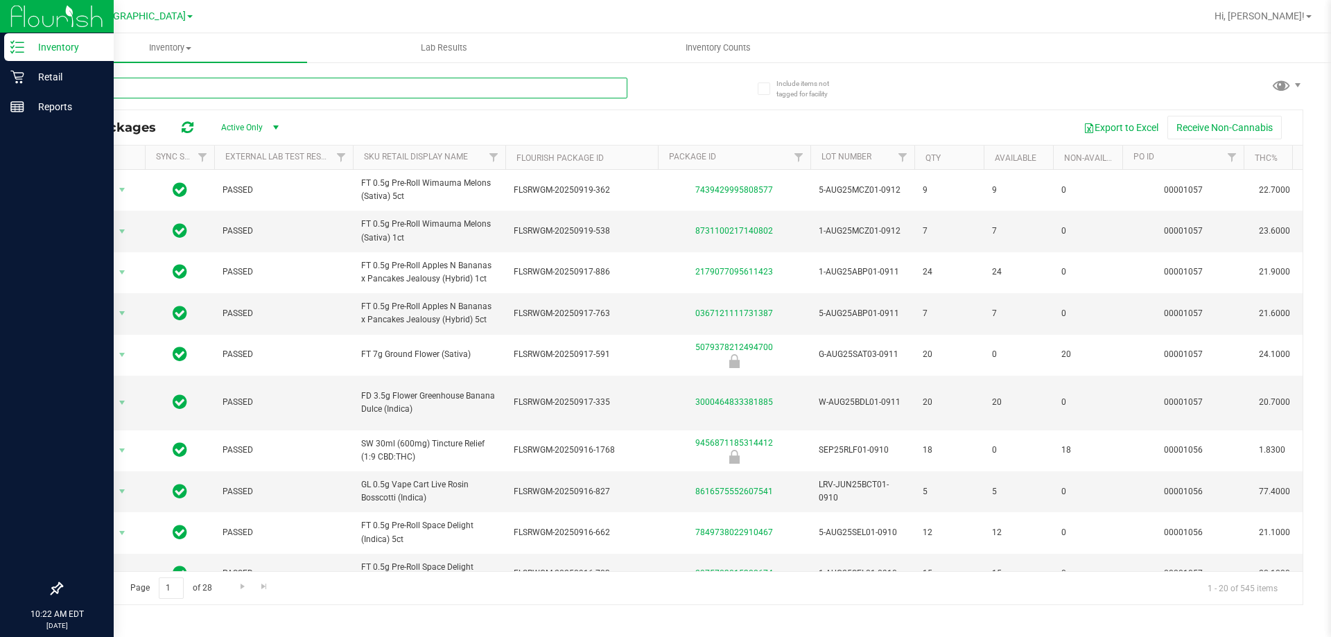
click at [313, 84] on input "text" at bounding box center [344, 88] width 566 height 21
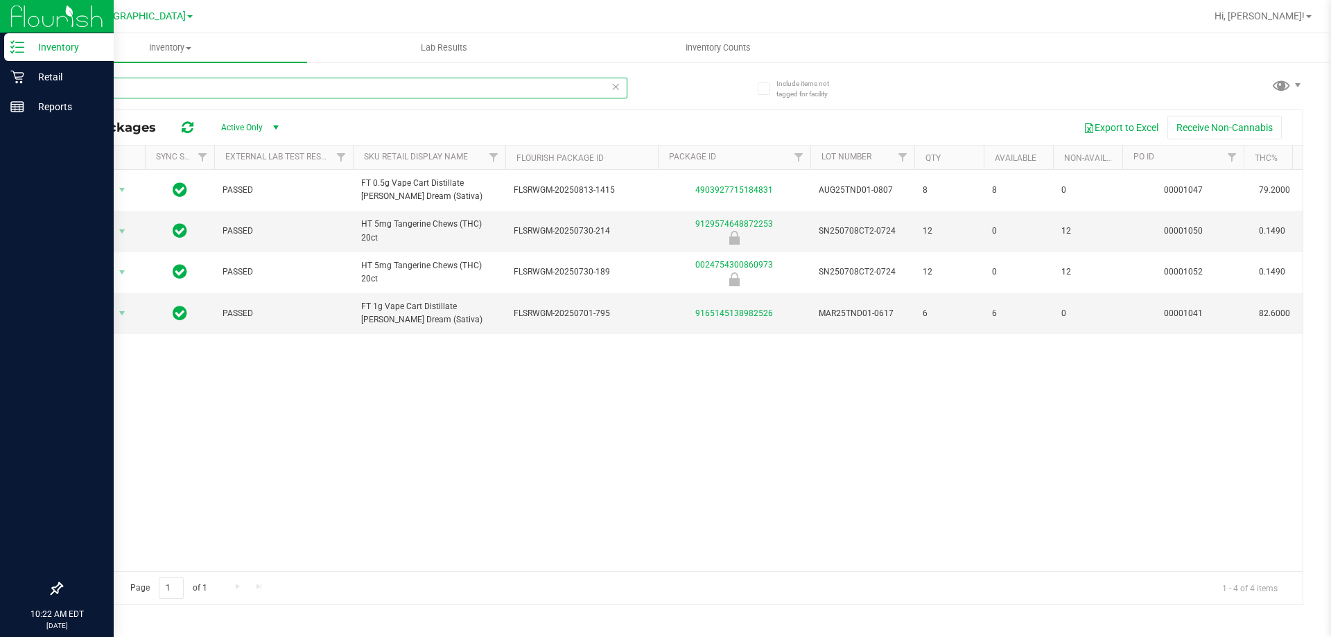
type input "tang"
click at [616, 85] on icon at bounding box center [616, 86] width 10 height 17
click at [331, 88] on div "Inventory All packages All inventory Waste log Lab Results Inventory Counts" at bounding box center [681, 335] width 1297 height 604
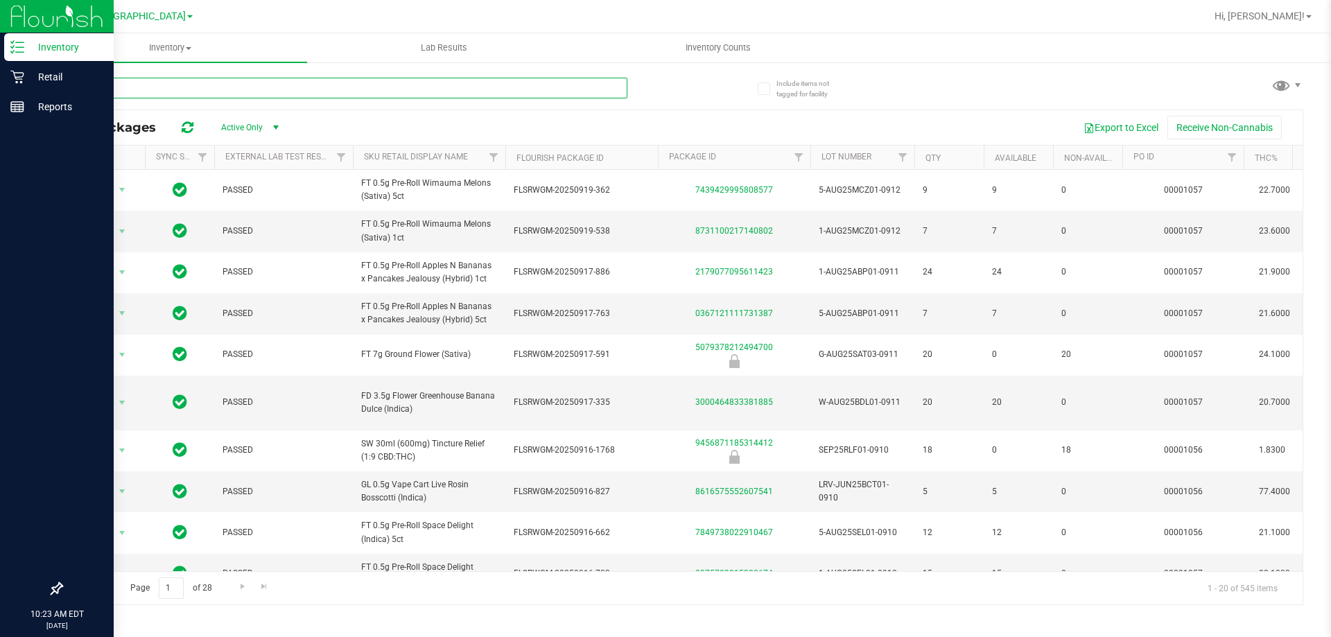
click at [331, 88] on input "text" at bounding box center [344, 88] width 566 height 21
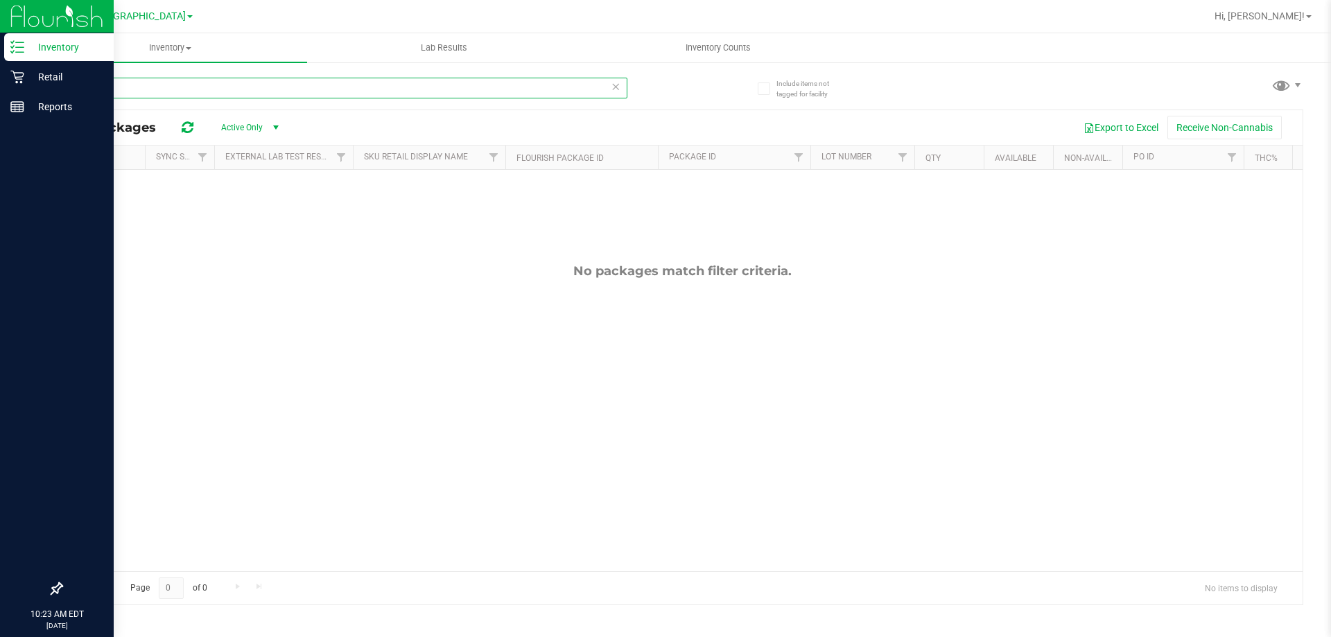
type input "trs"
click at [615, 87] on icon at bounding box center [616, 86] width 10 height 17
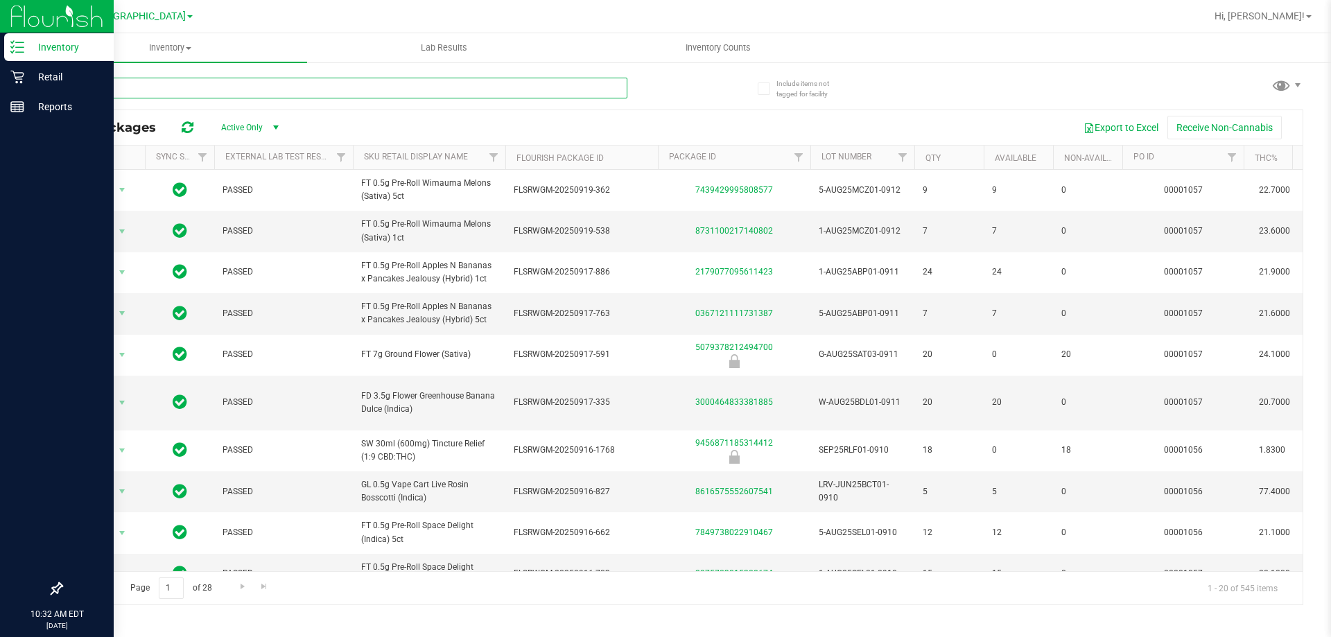
click at [170, 93] on input "text" at bounding box center [344, 88] width 566 height 21
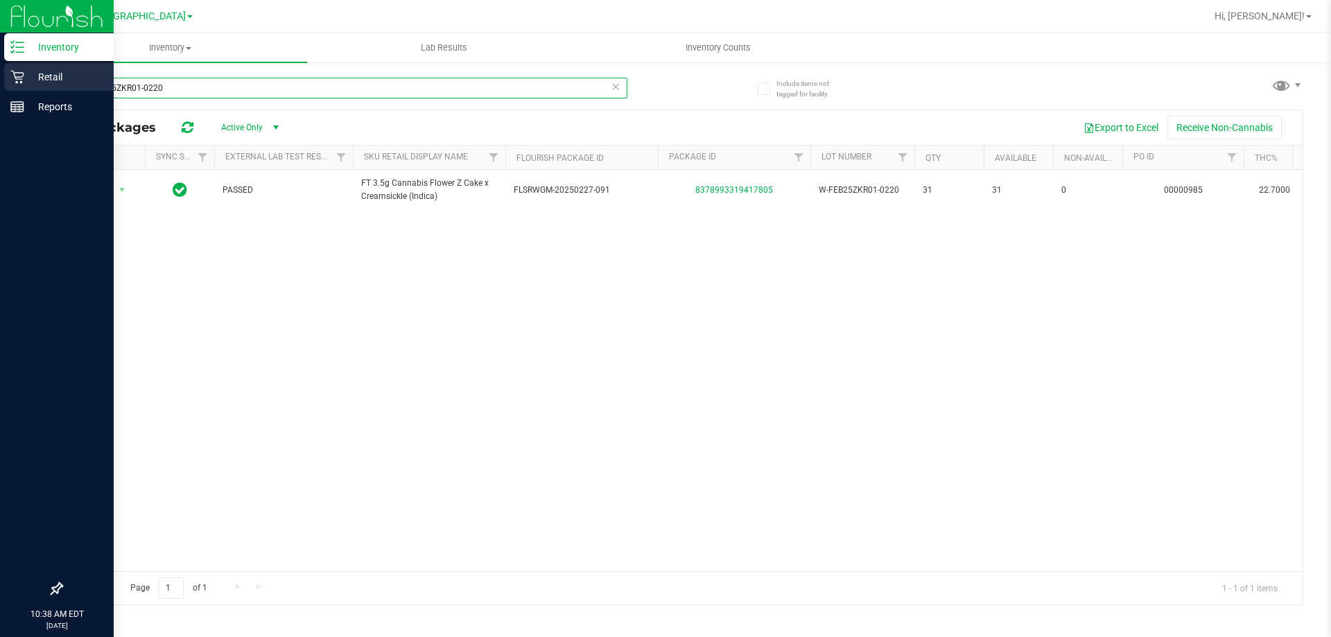
type input "W-FEB25ZKR01-0220"
click at [37, 78] on p "Retail" at bounding box center [65, 77] width 83 height 17
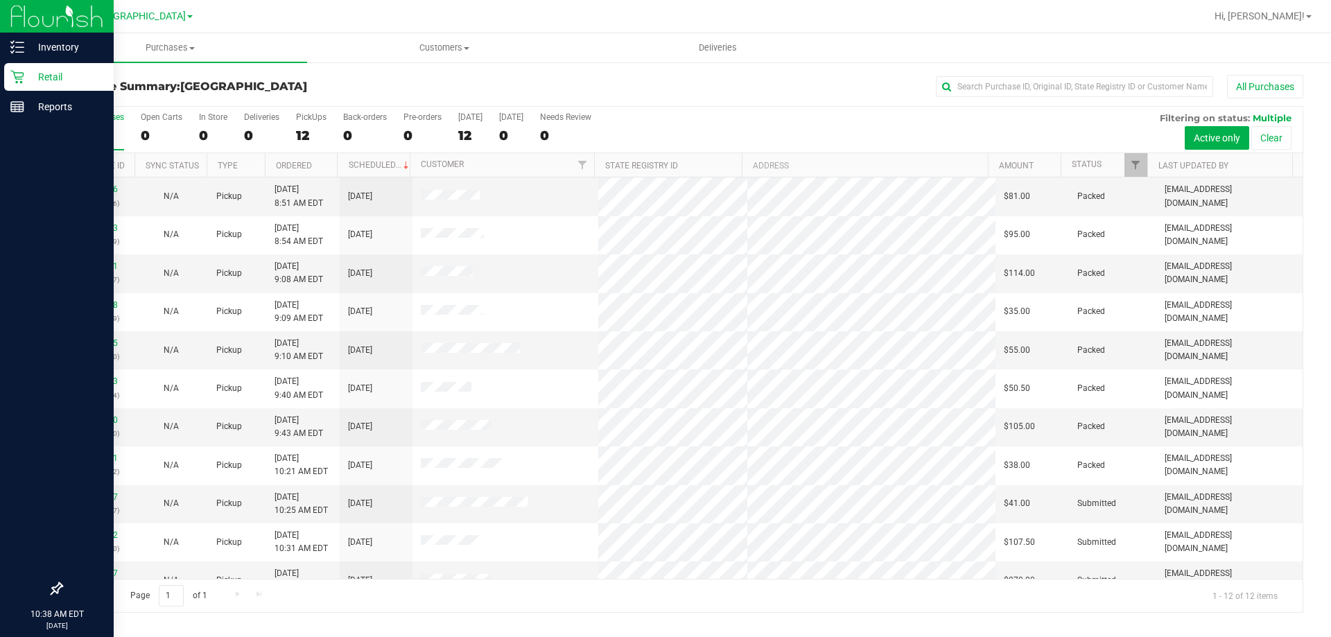
scroll to position [59, 0]
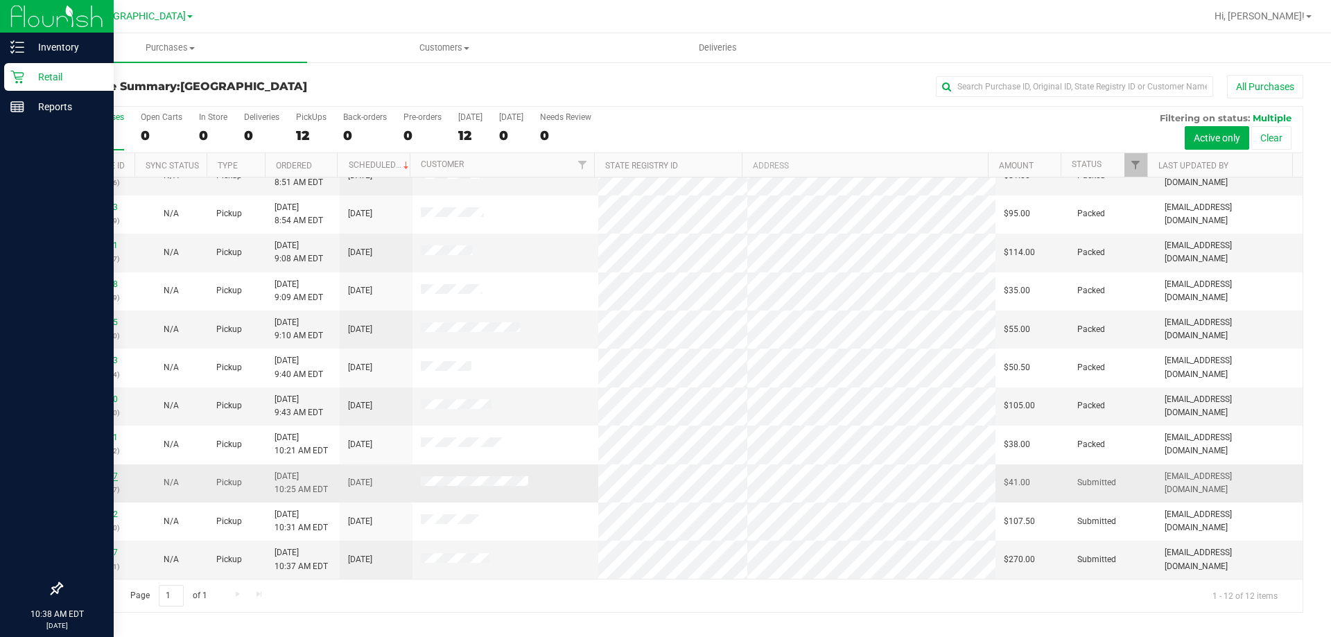
click at [109, 476] on link "12023407" at bounding box center [98, 476] width 39 height 10
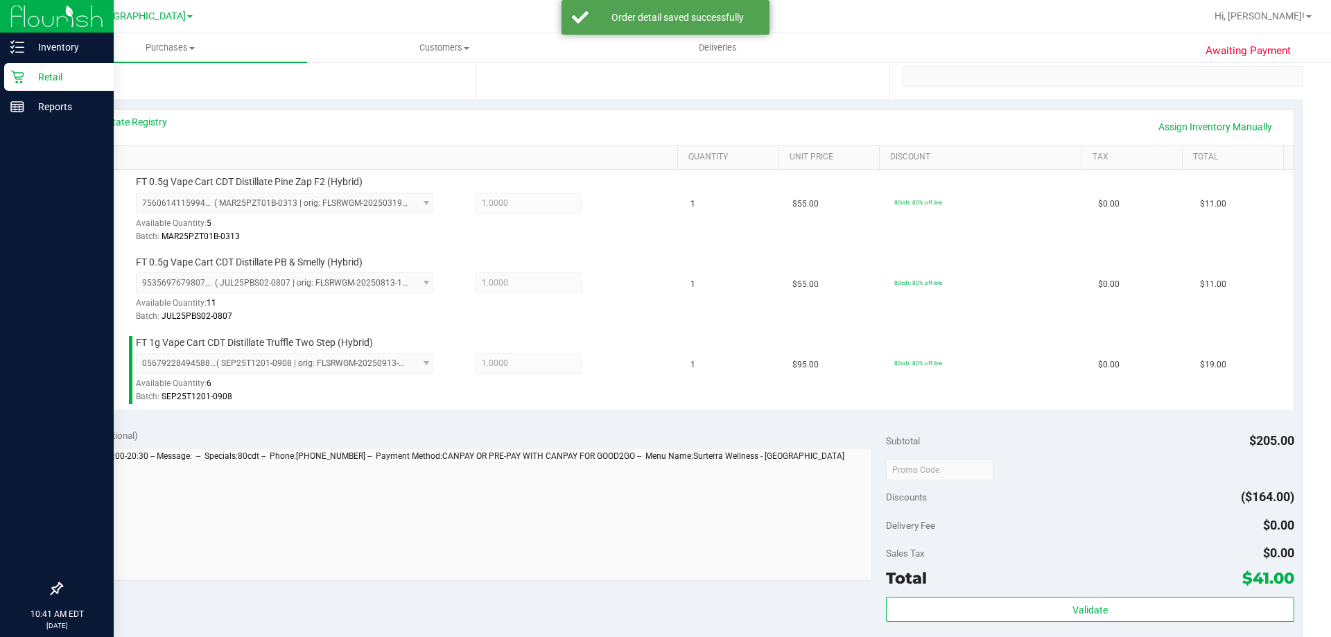
scroll to position [554, 0]
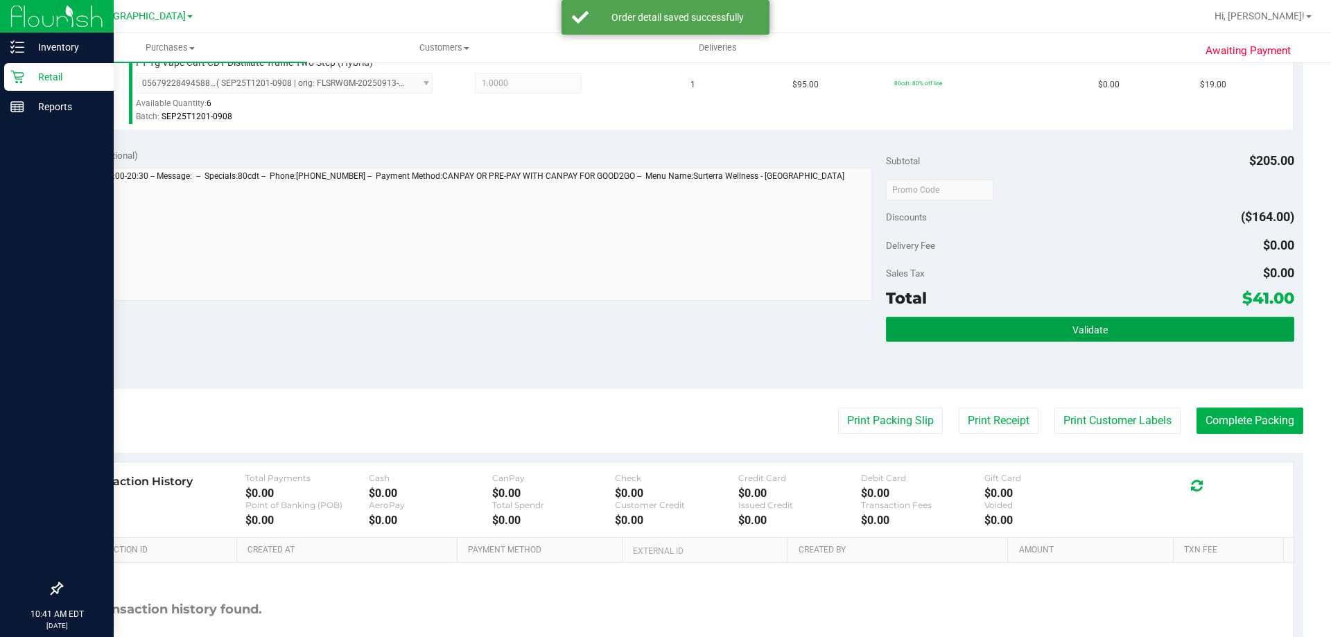
click at [1025, 323] on button "Validate" at bounding box center [1089, 329] width 407 height 25
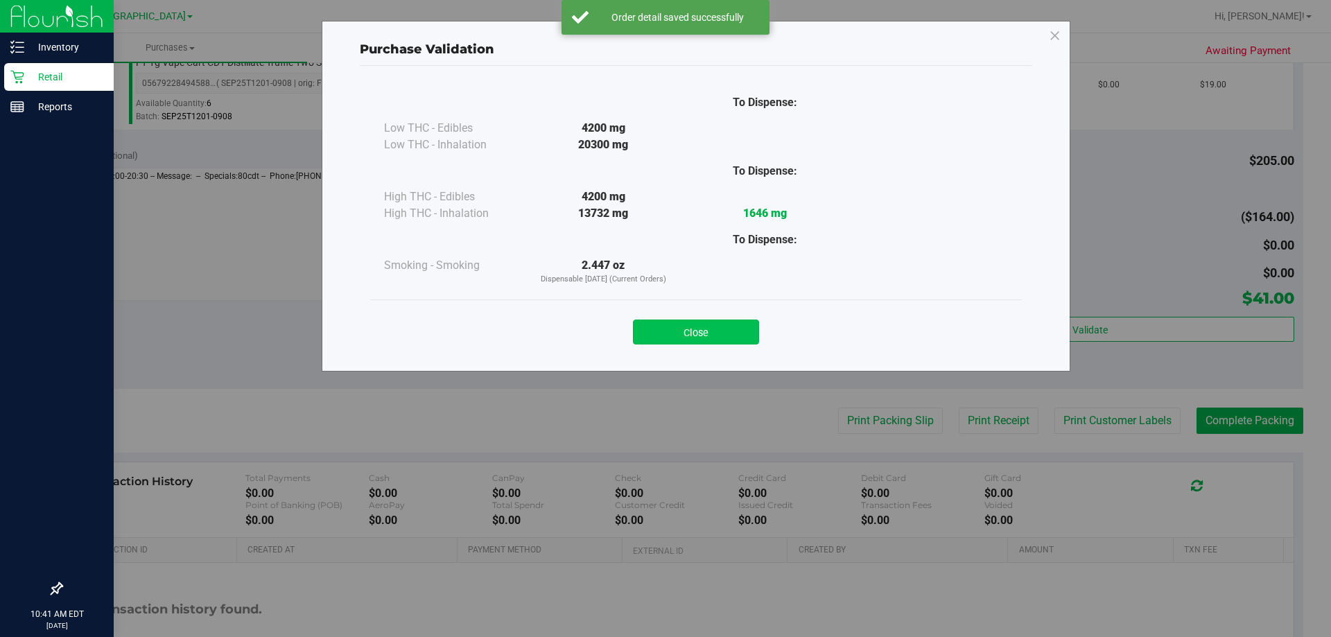
click at [675, 328] on button "Close" at bounding box center [696, 331] width 126 height 25
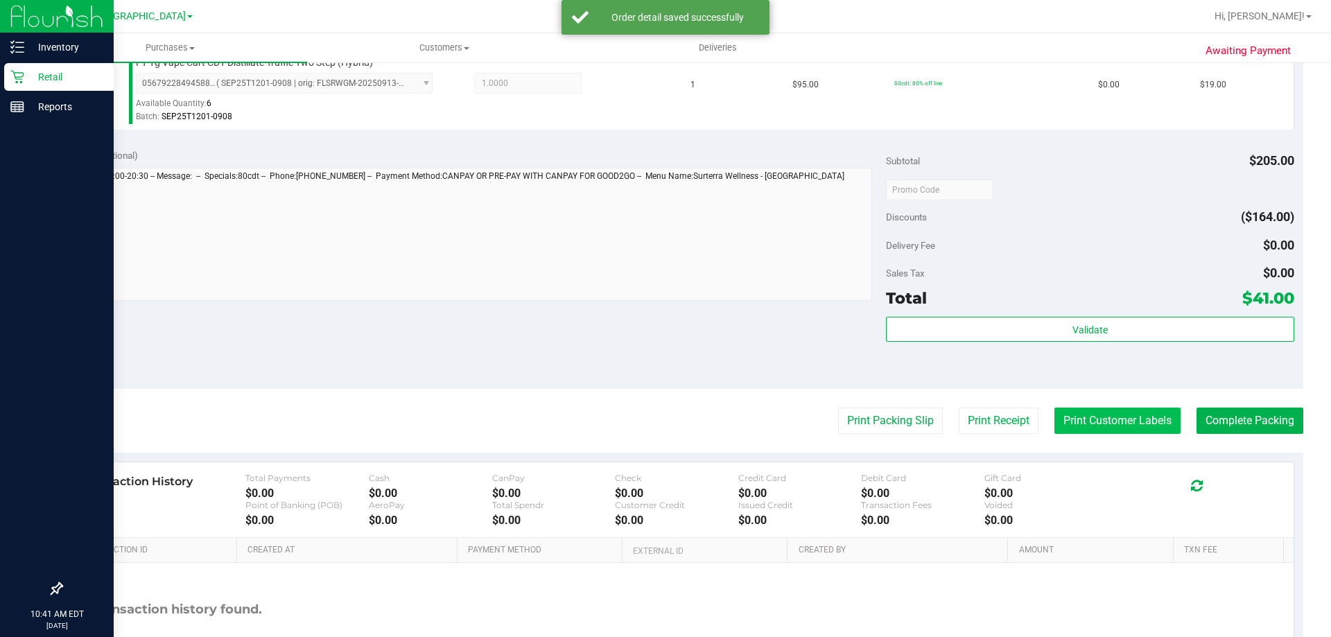
click at [1093, 425] on button "Print Customer Labels" at bounding box center [1117, 420] width 126 height 26
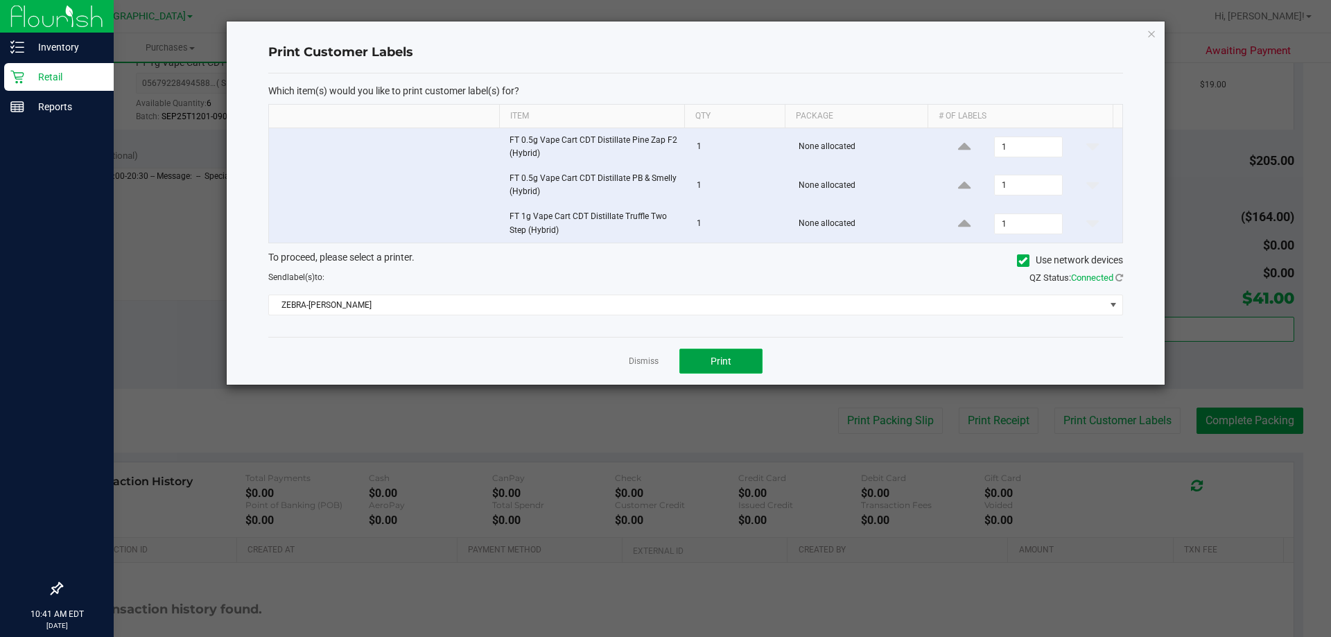
click at [717, 364] on span "Print" at bounding box center [720, 361] width 21 height 11
click at [655, 357] on link "Dismiss" at bounding box center [644, 362] width 30 height 12
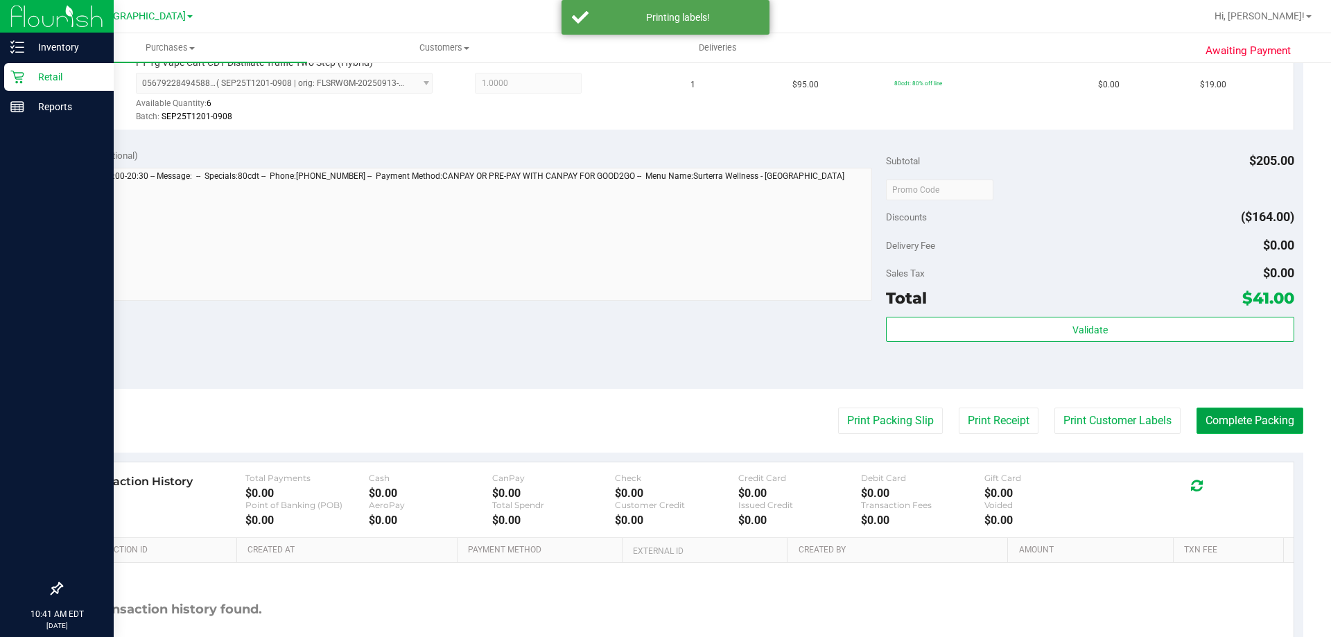
click at [1233, 422] on button "Complete Packing" at bounding box center [1249, 420] width 107 height 26
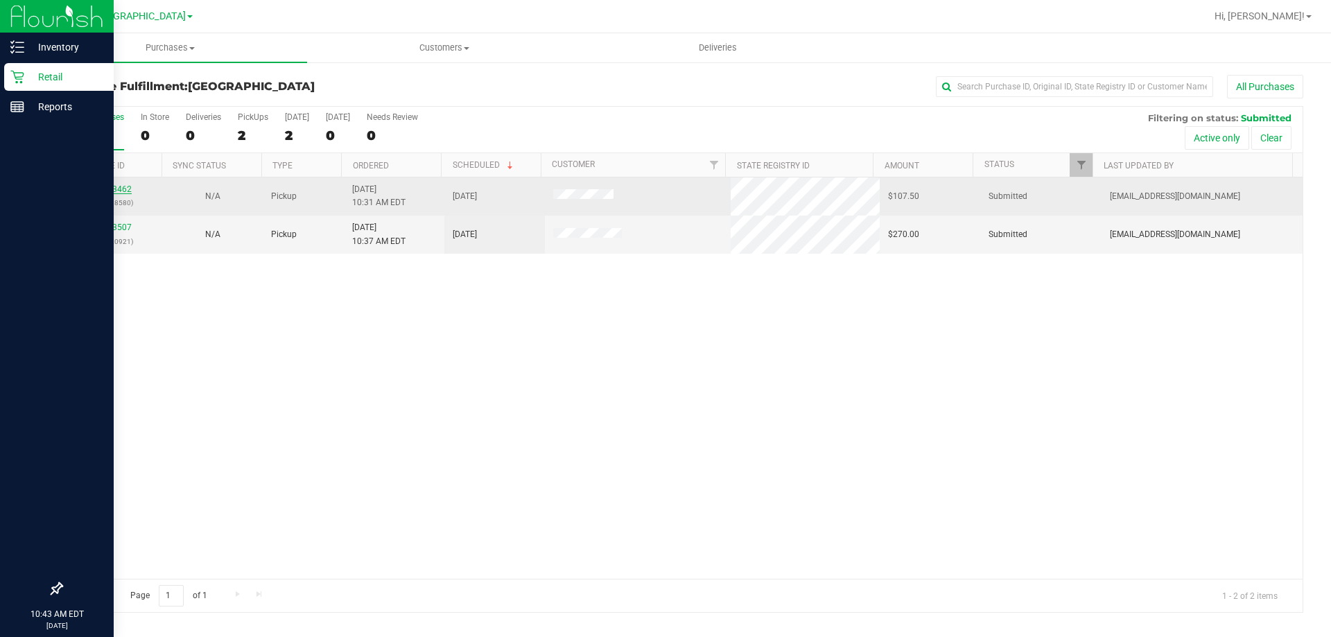
click at [117, 186] on link "12023462" at bounding box center [112, 189] width 39 height 10
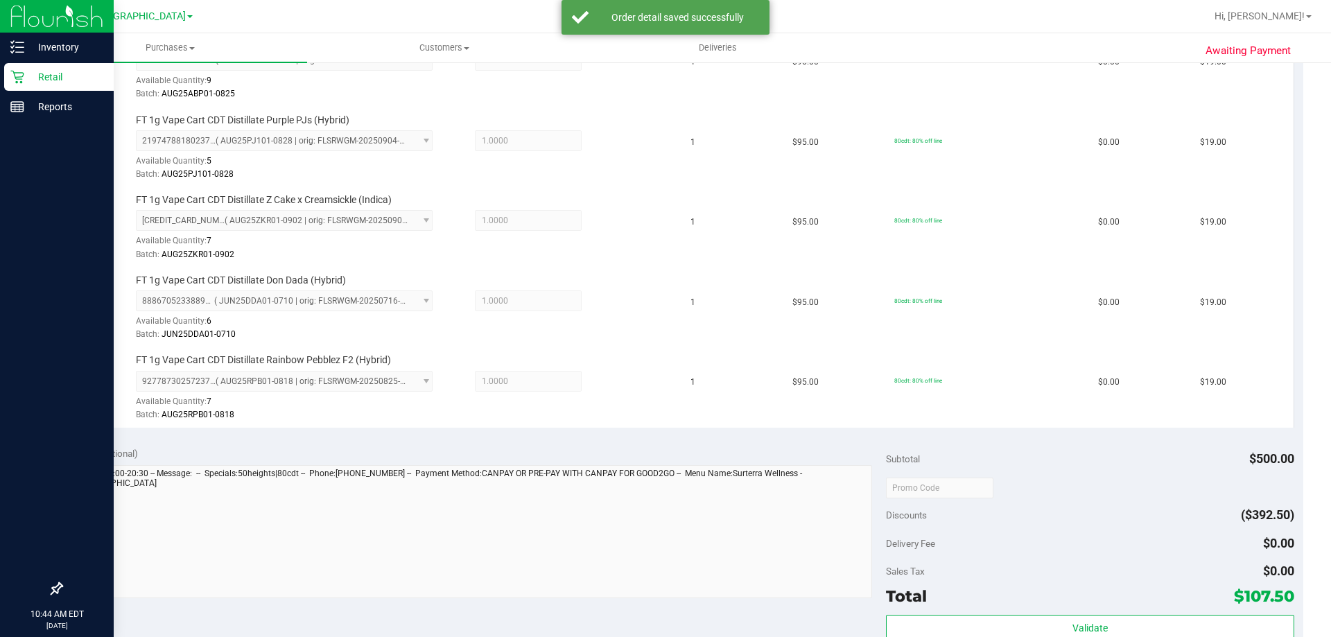
scroll to position [624, 0]
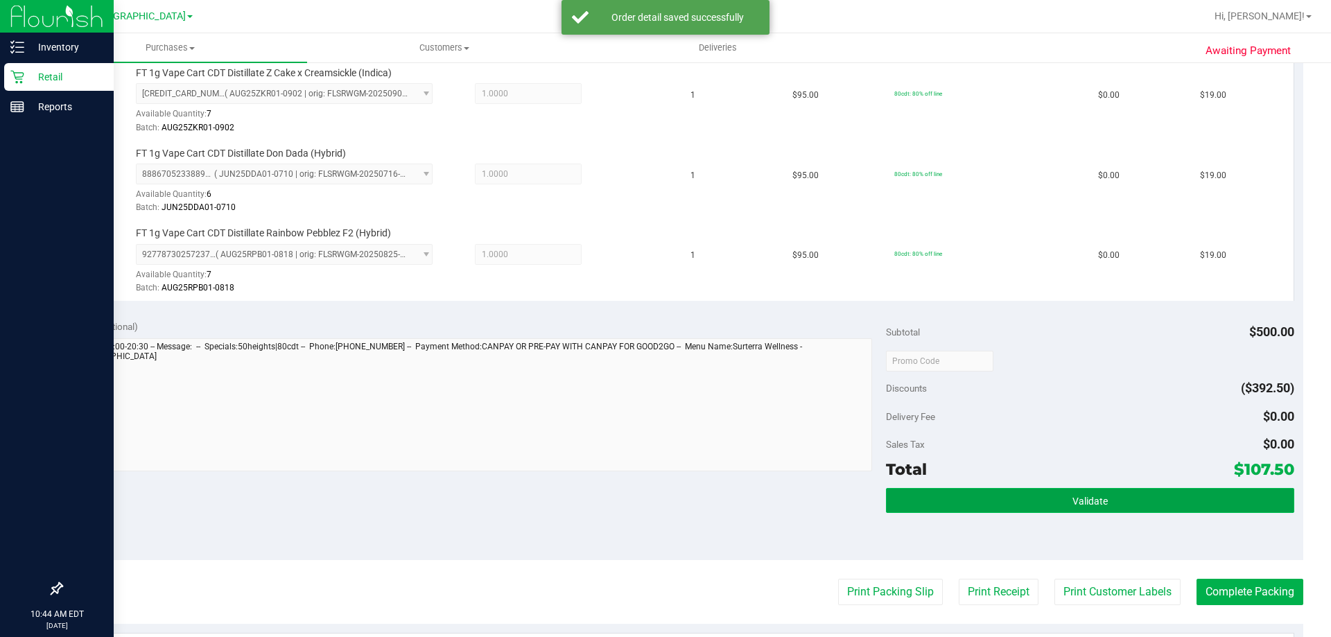
click at [1066, 509] on button "Validate" at bounding box center [1089, 500] width 407 height 25
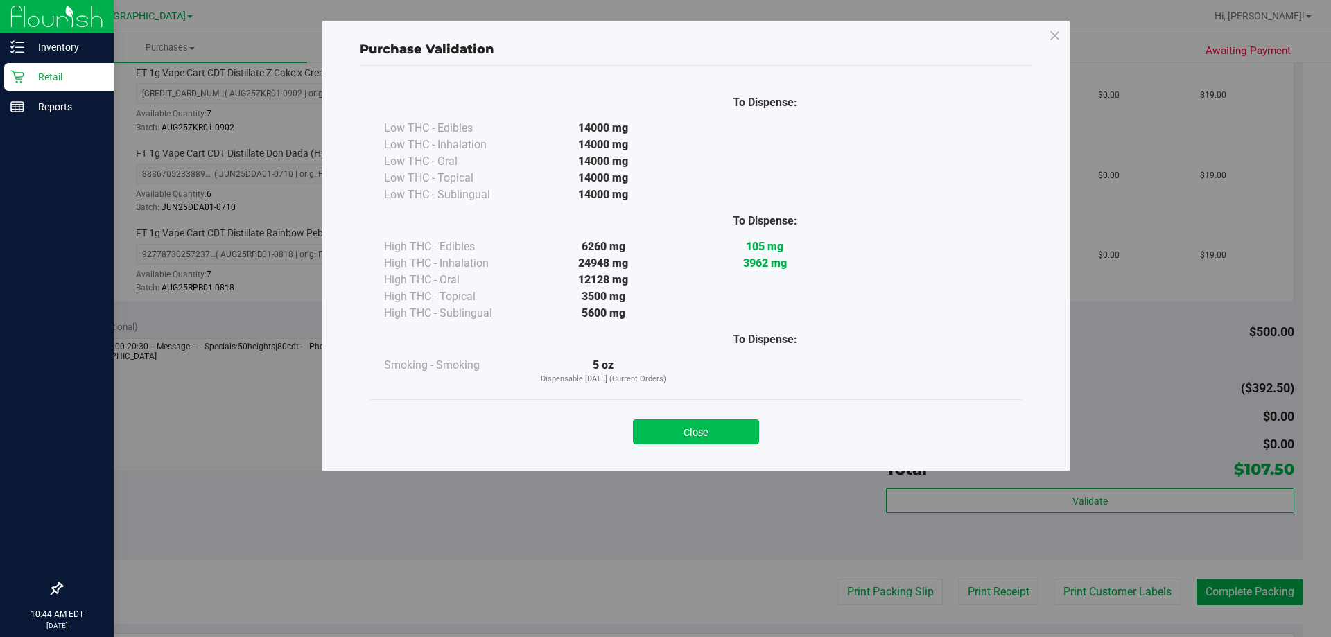
click at [649, 424] on button "Close" at bounding box center [696, 431] width 126 height 25
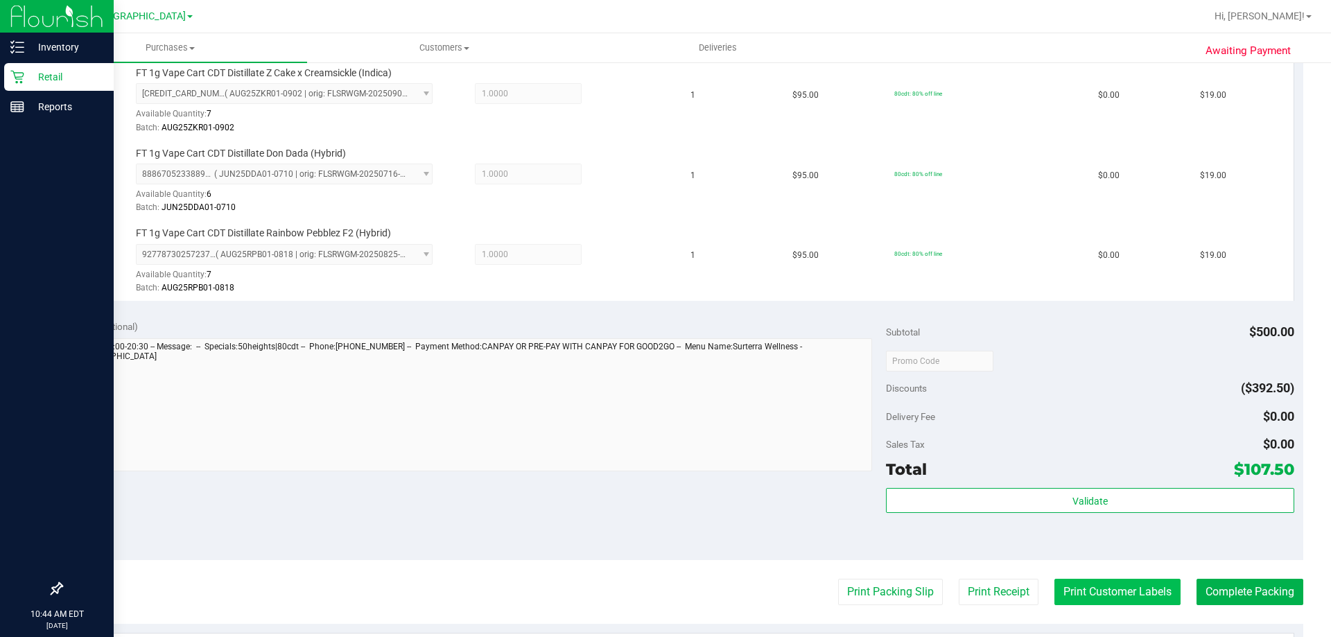
click at [1085, 588] on button "Print Customer Labels" at bounding box center [1117, 592] width 126 height 26
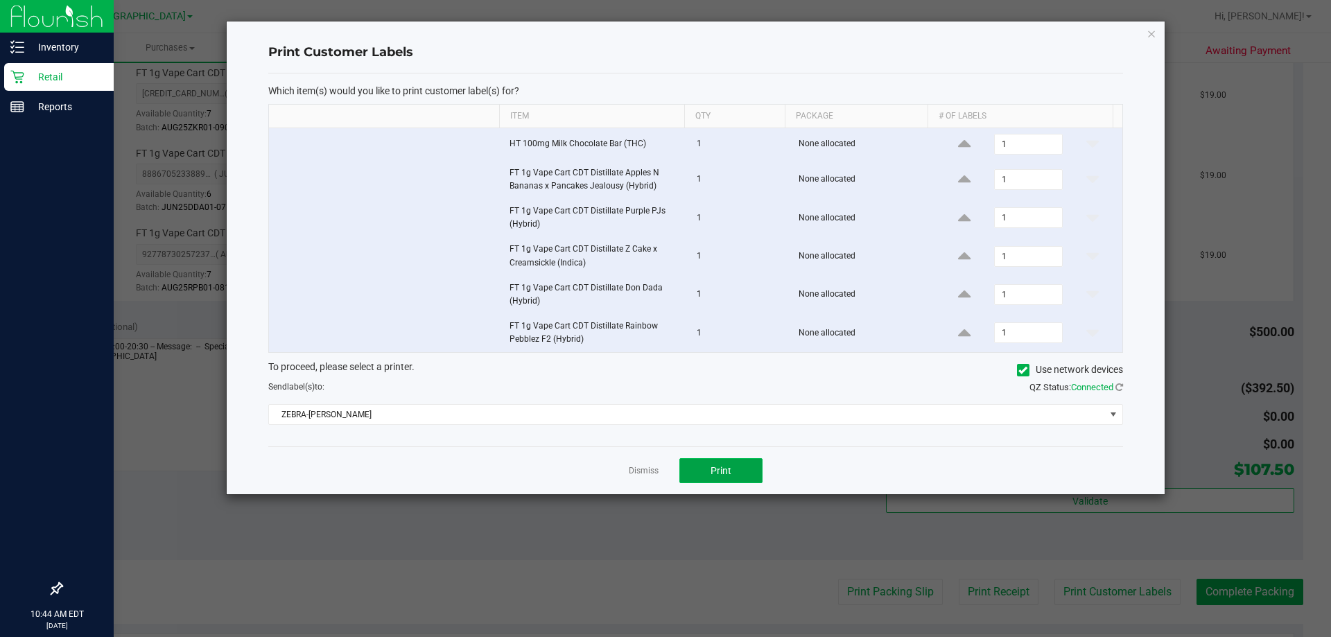
click at [751, 472] on button "Print" at bounding box center [720, 470] width 83 height 25
click at [650, 474] on link "Dismiss" at bounding box center [644, 471] width 30 height 12
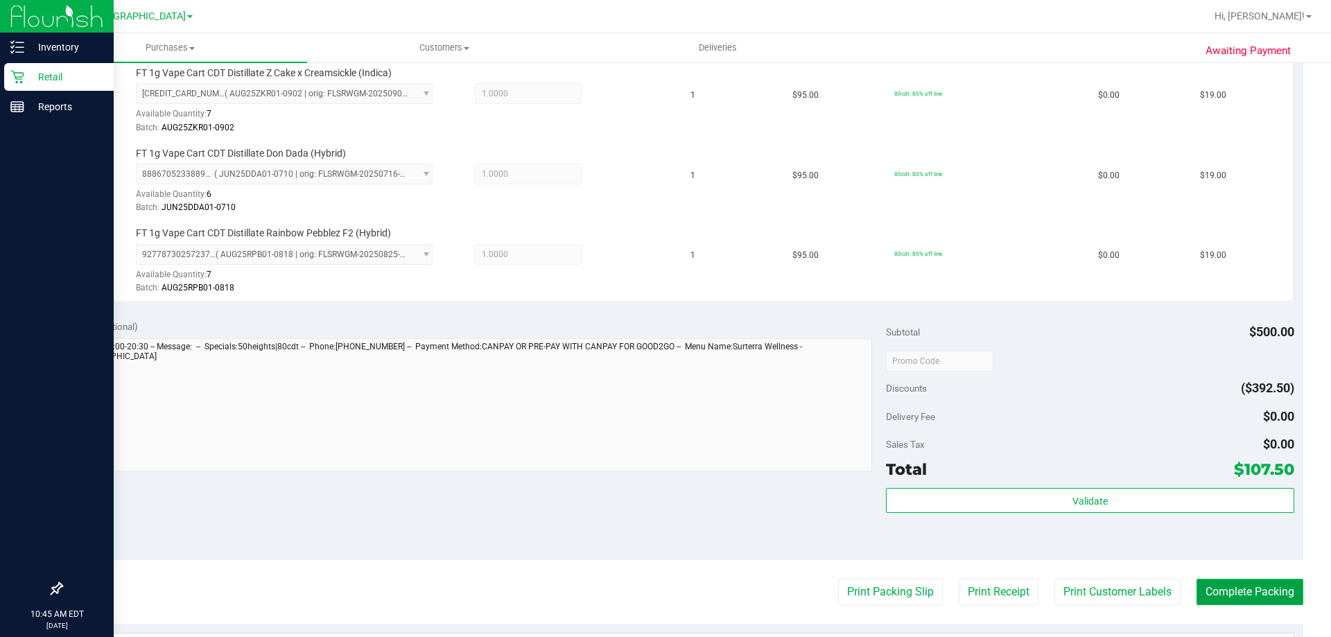
click at [1222, 591] on button "Complete Packing" at bounding box center [1249, 592] width 107 height 26
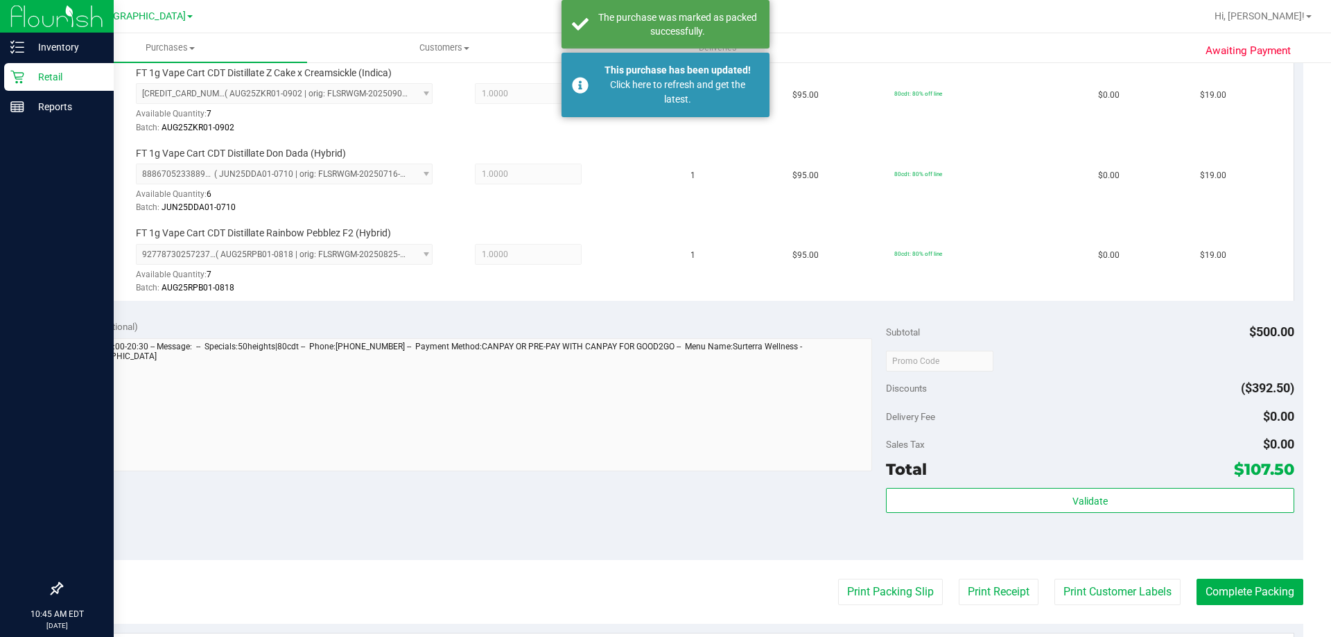
click at [46, 77] on p "Retail" at bounding box center [65, 77] width 83 height 17
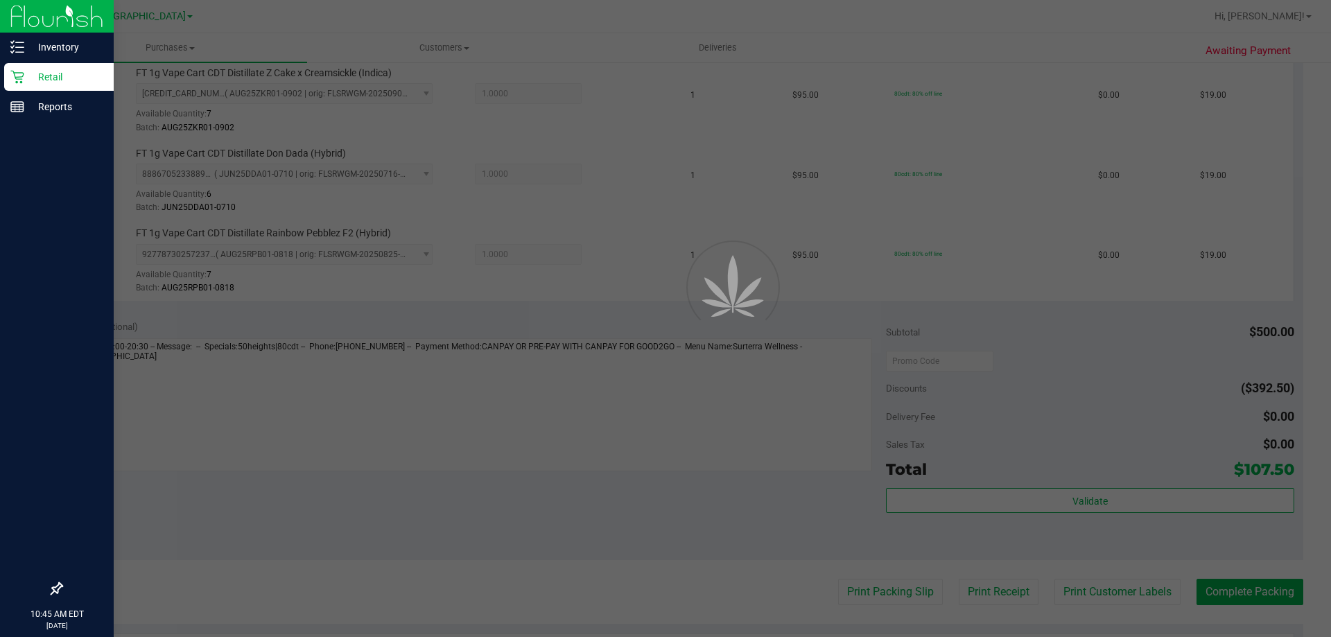
click at [46, 77] on p "Retail" at bounding box center [65, 77] width 83 height 17
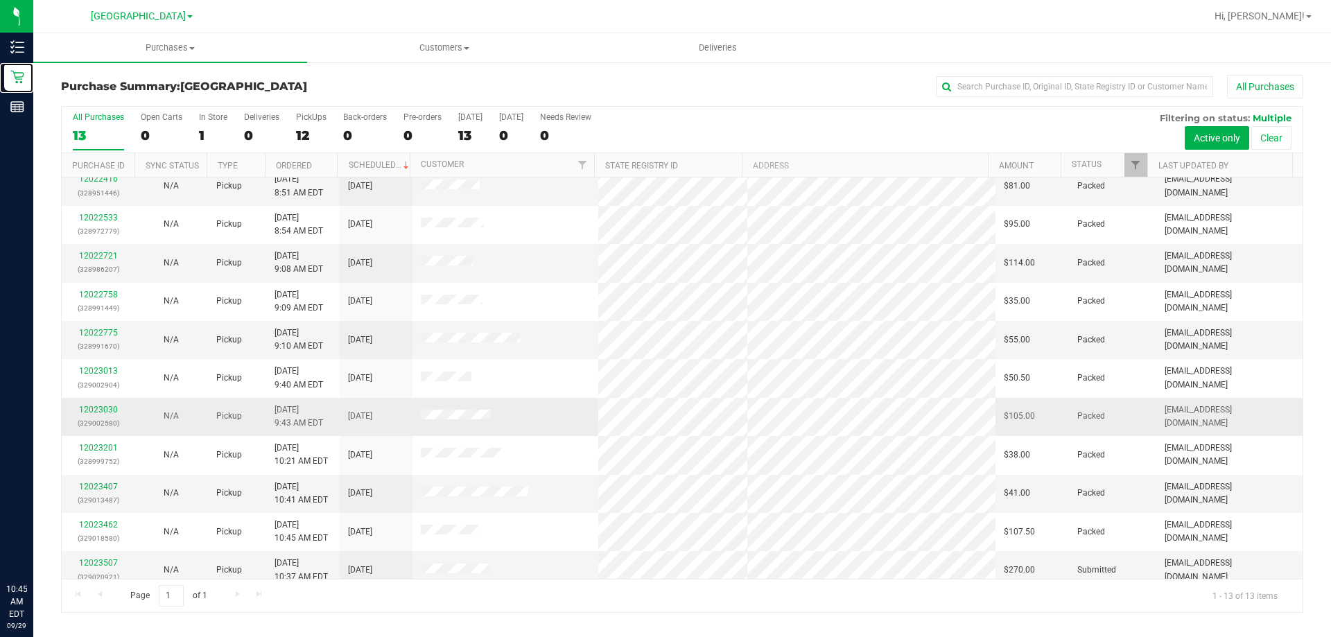
scroll to position [97, 0]
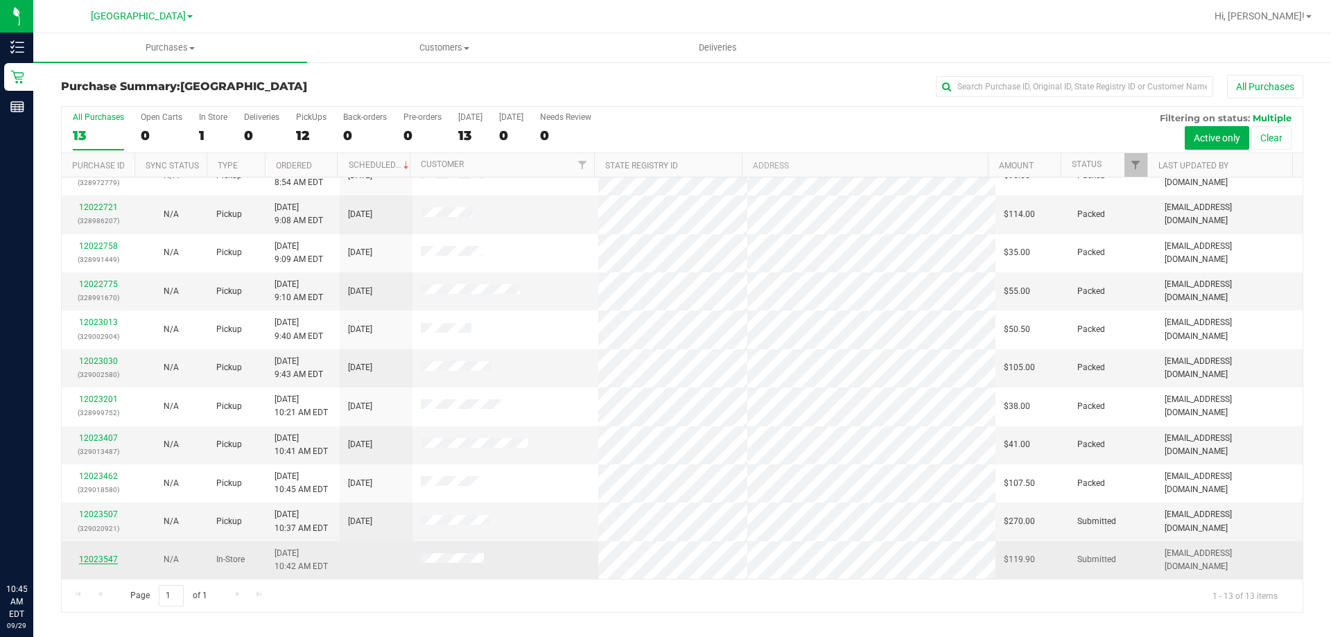
click at [86, 559] on link "12023547" at bounding box center [98, 559] width 39 height 10
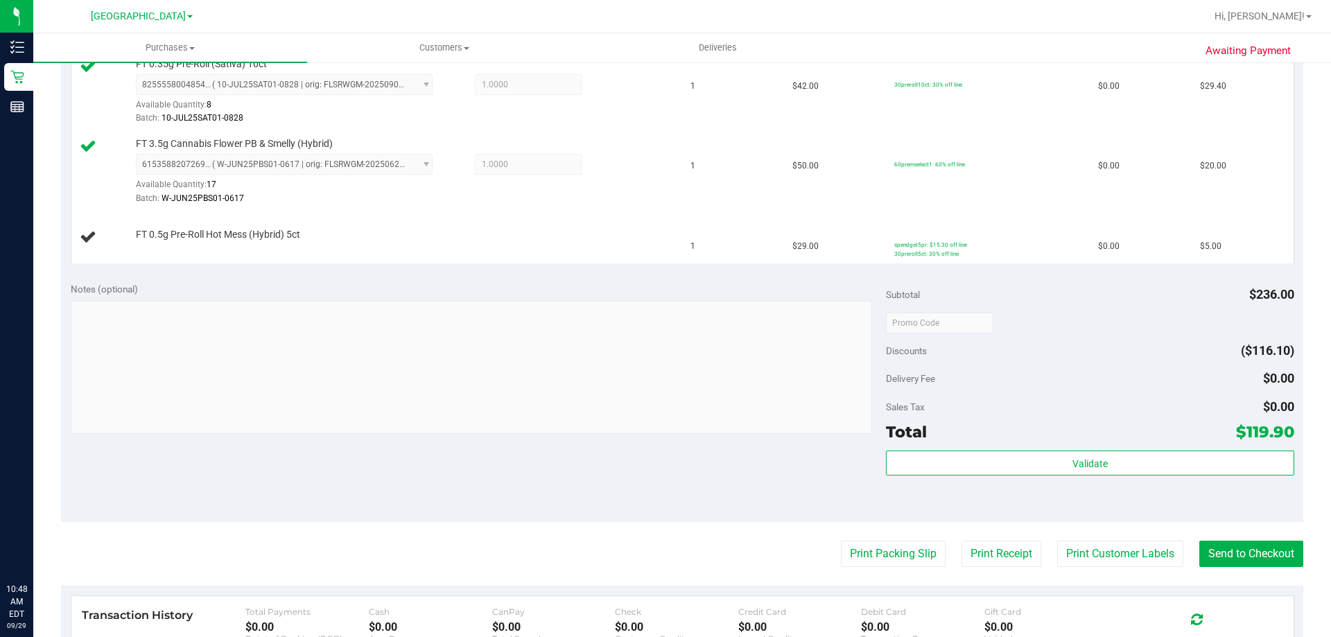
scroll to position [624, 0]
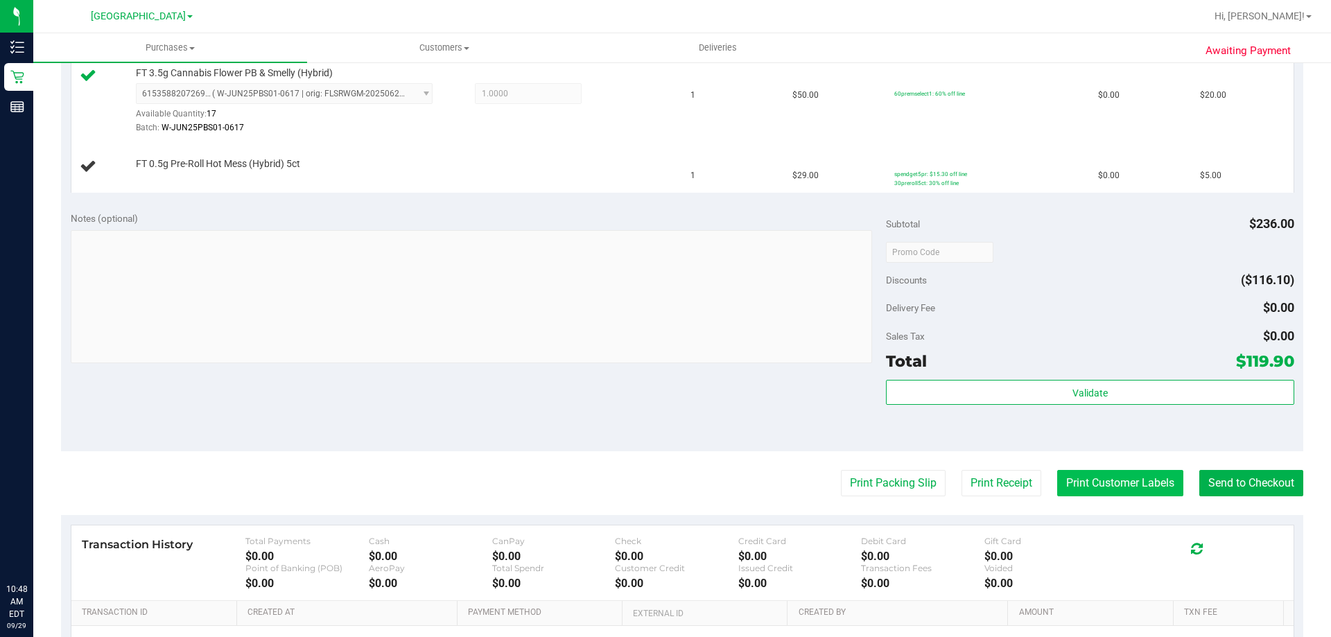
click at [1066, 482] on button "Print Customer Labels" at bounding box center [1120, 483] width 126 height 26
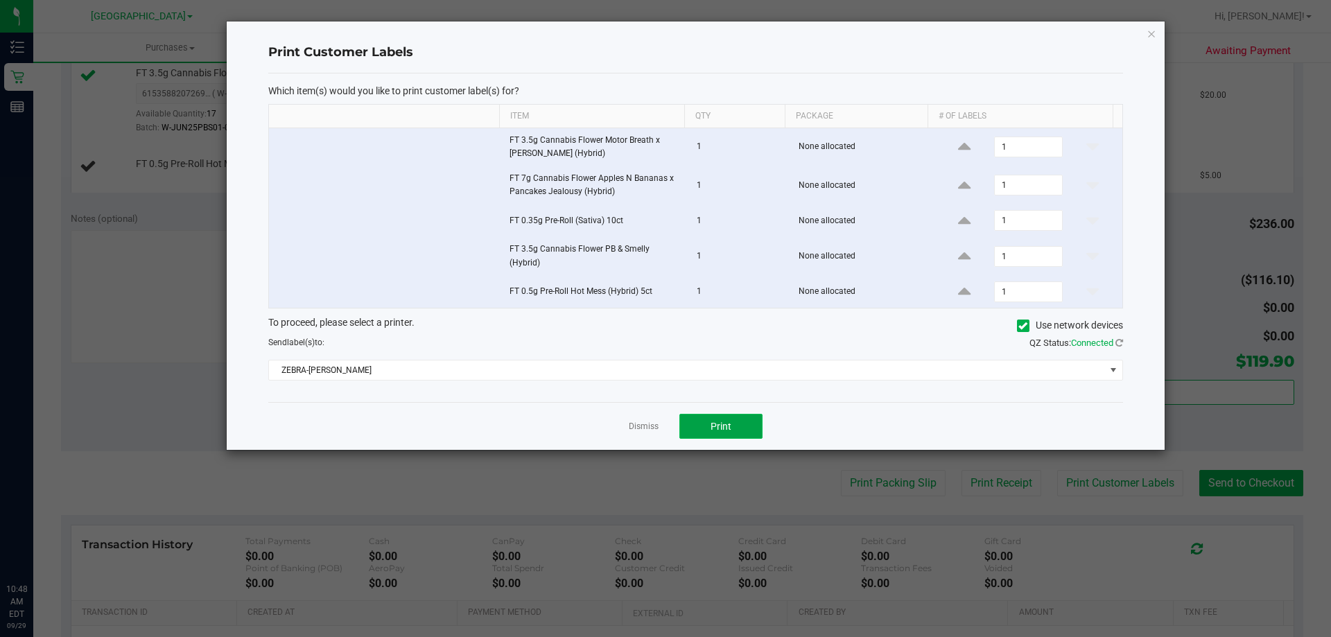
click at [695, 430] on button "Print" at bounding box center [720, 426] width 83 height 25
click at [646, 425] on link "Dismiss" at bounding box center [644, 427] width 30 height 12
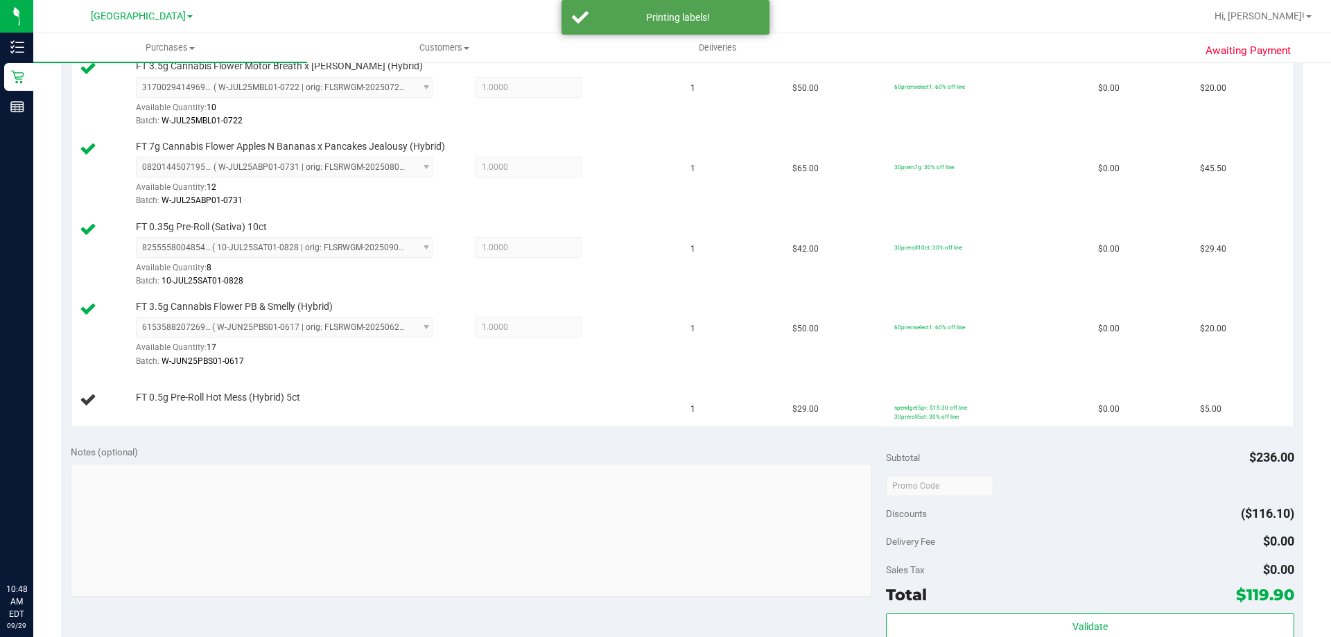
scroll to position [693, 0]
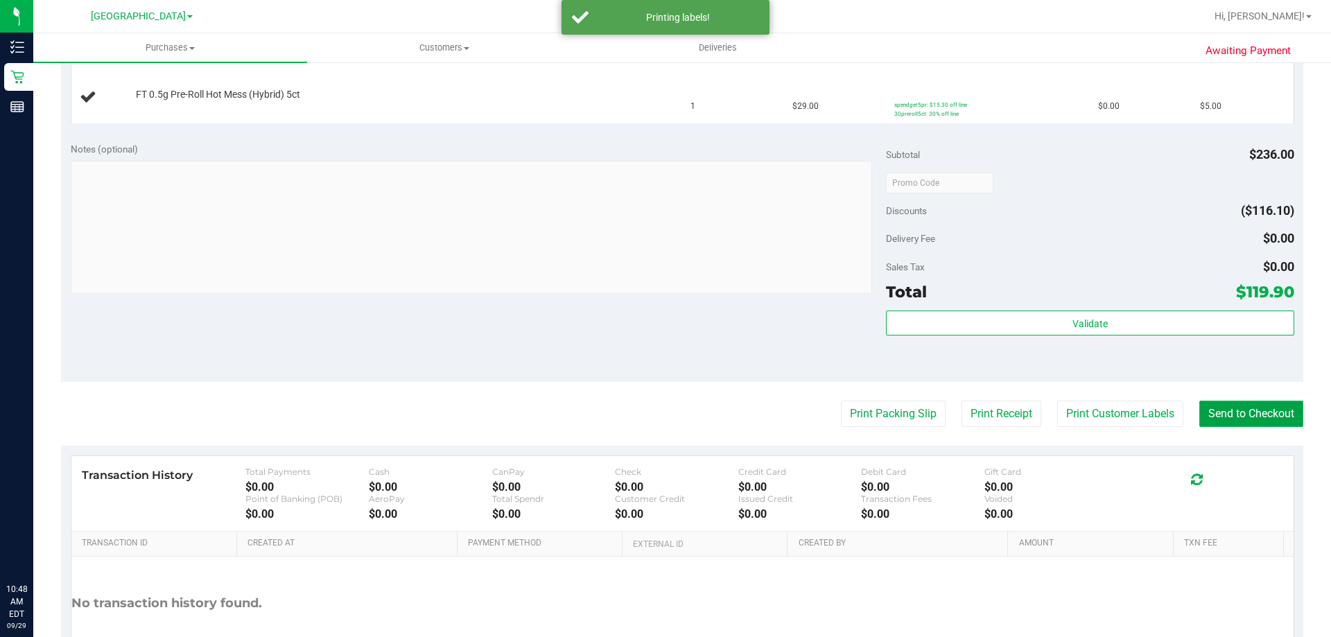
click at [1226, 408] on button "Send to Checkout" at bounding box center [1251, 414] width 104 height 26
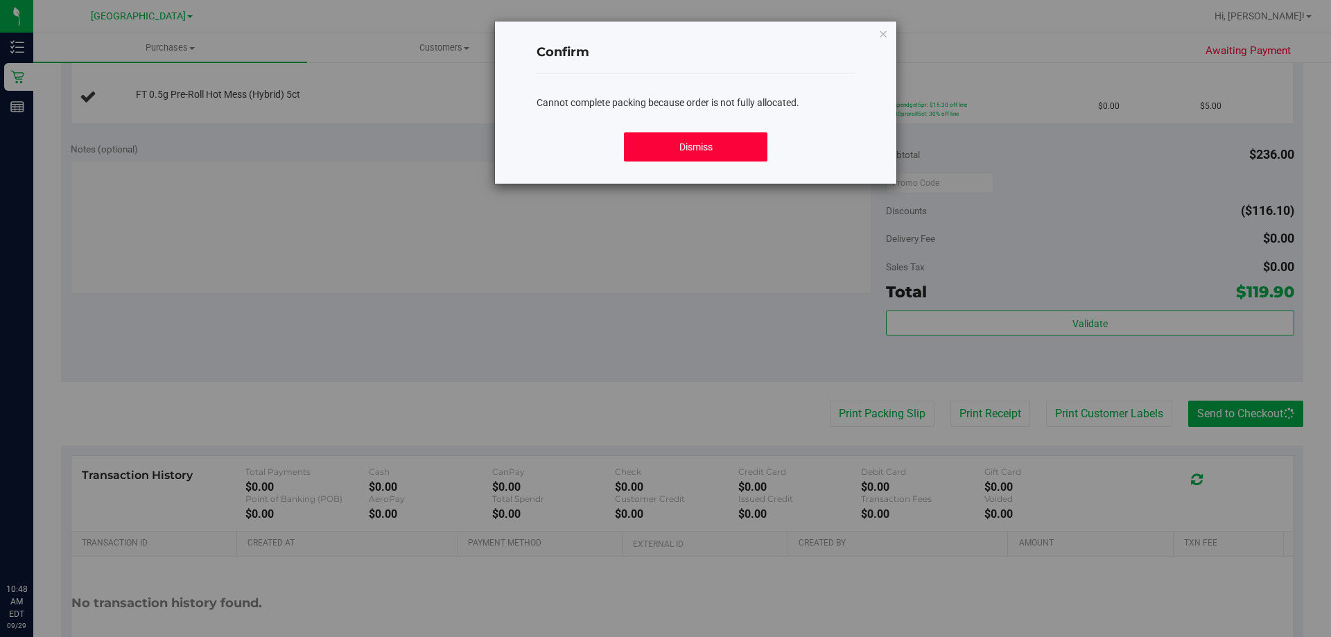
click at [644, 150] on button "Dismiss" at bounding box center [695, 146] width 143 height 29
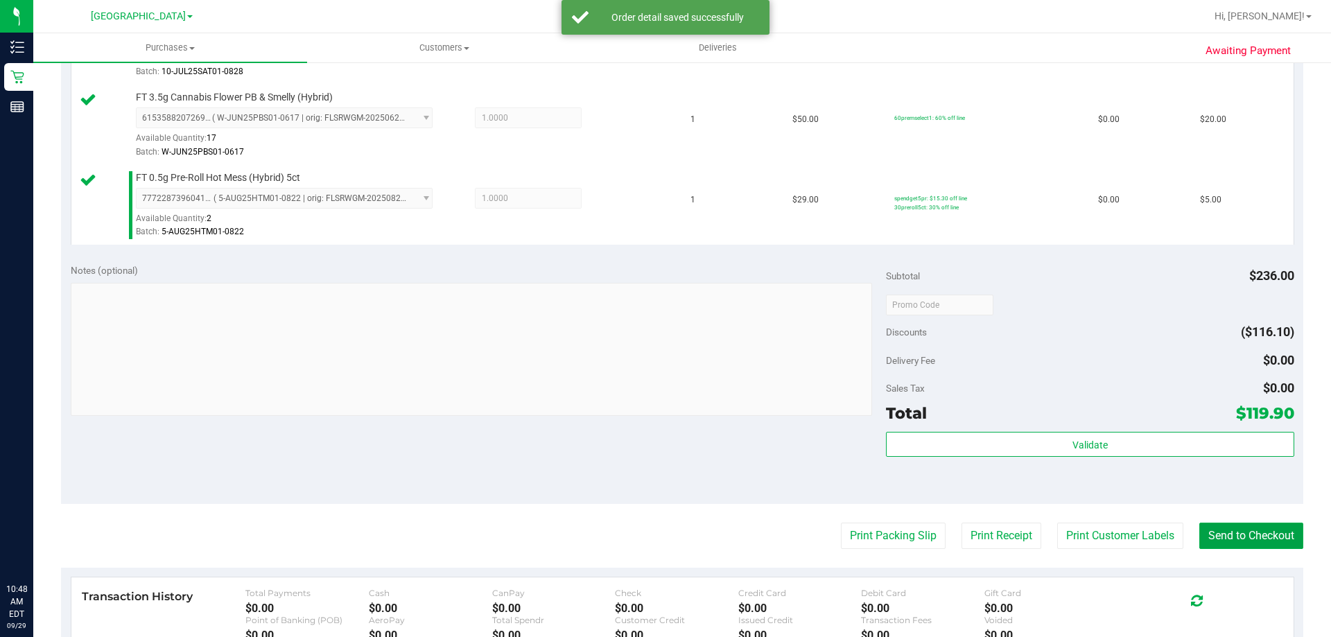
scroll to position [624, 0]
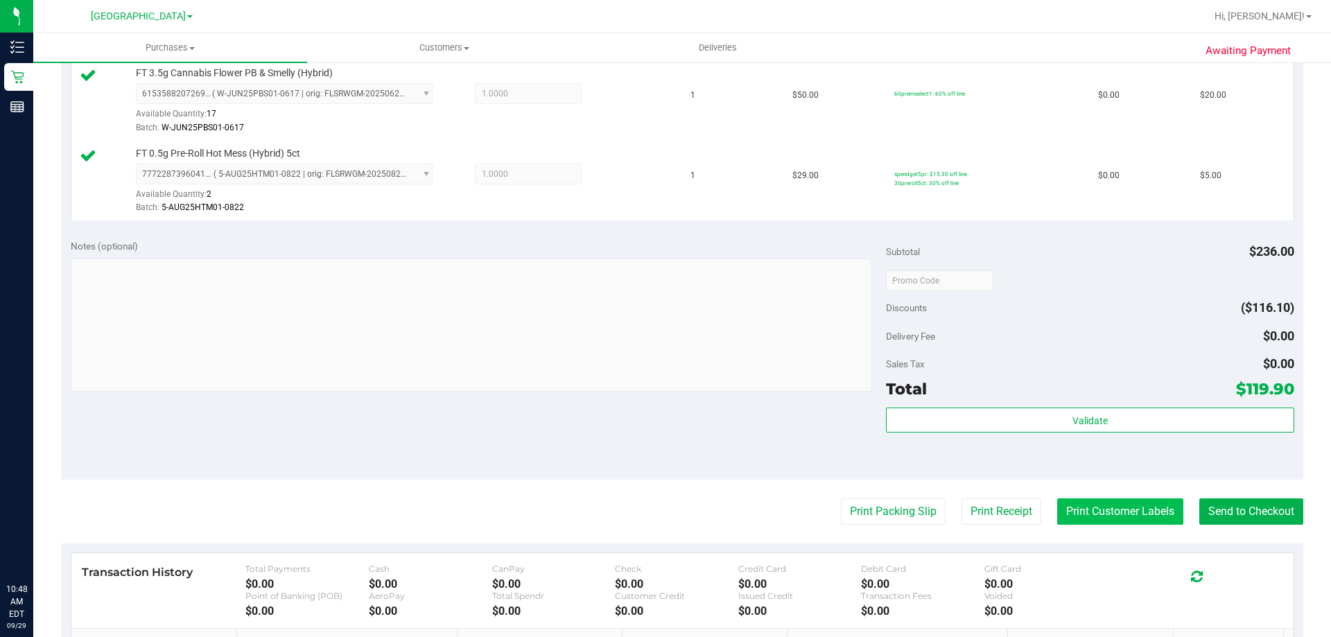
click at [1121, 505] on button "Print Customer Labels" at bounding box center [1120, 511] width 126 height 26
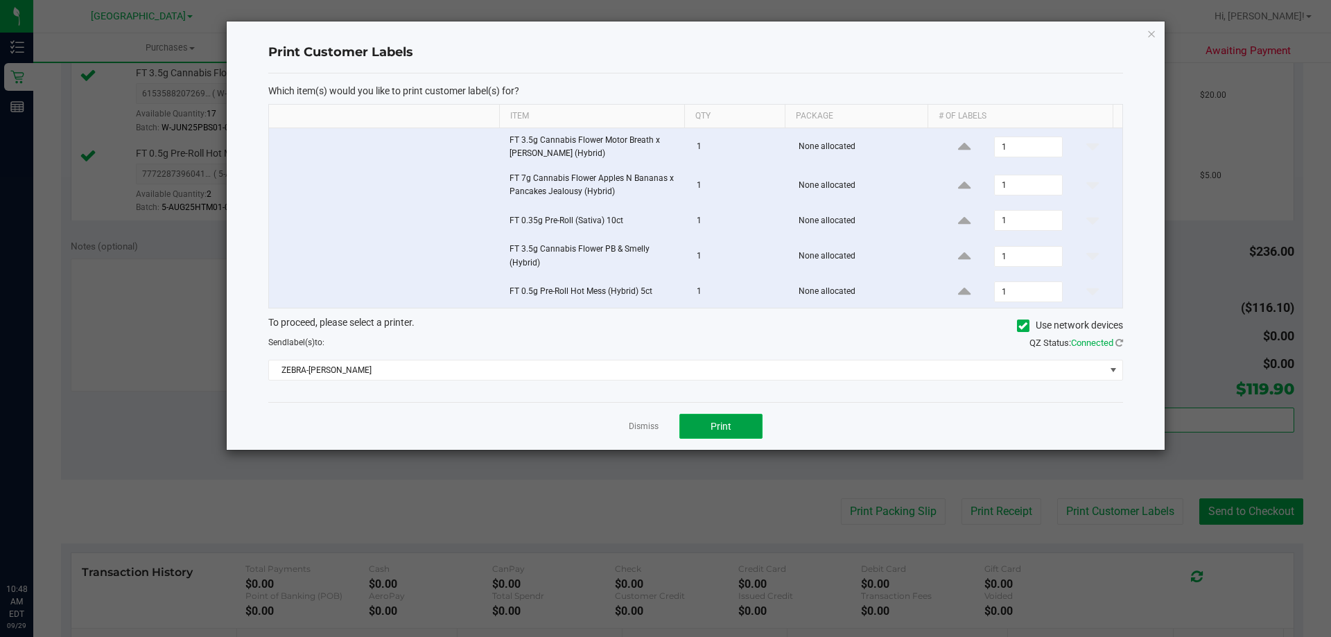
click at [748, 420] on button "Print" at bounding box center [720, 426] width 83 height 25
click at [652, 425] on link "Dismiss" at bounding box center [644, 427] width 30 height 12
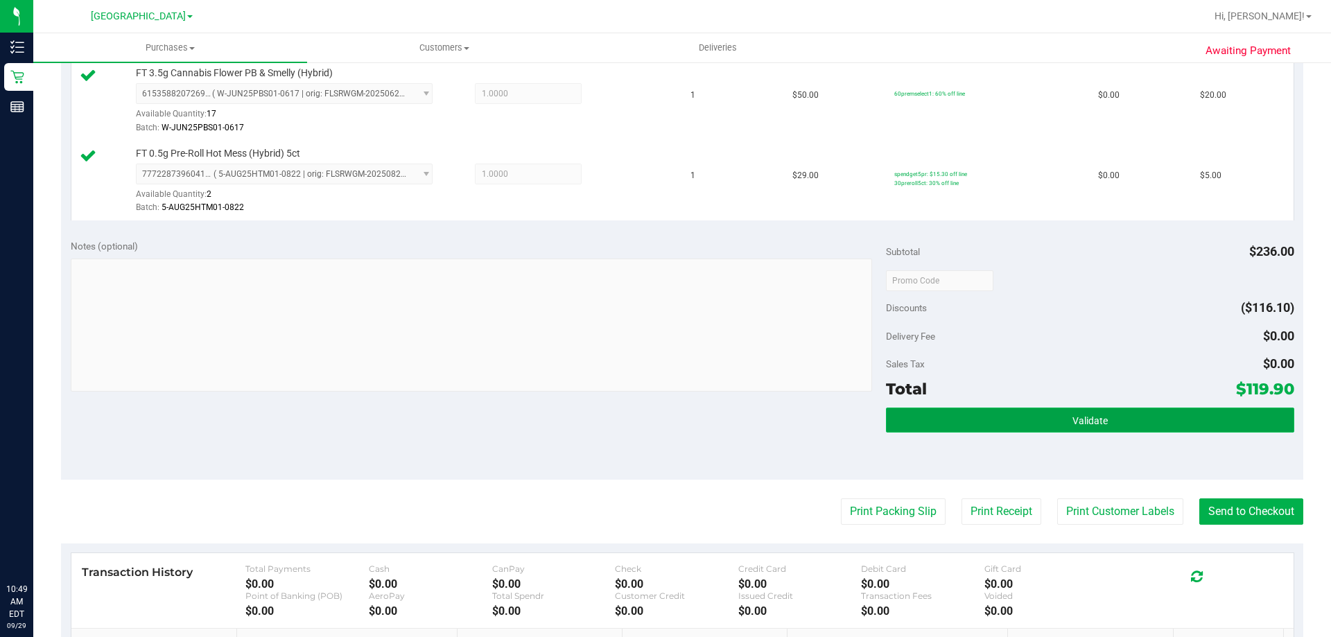
click at [1146, 422] on button "Validate" at bounding box center [1089, 419] width 407 height 25
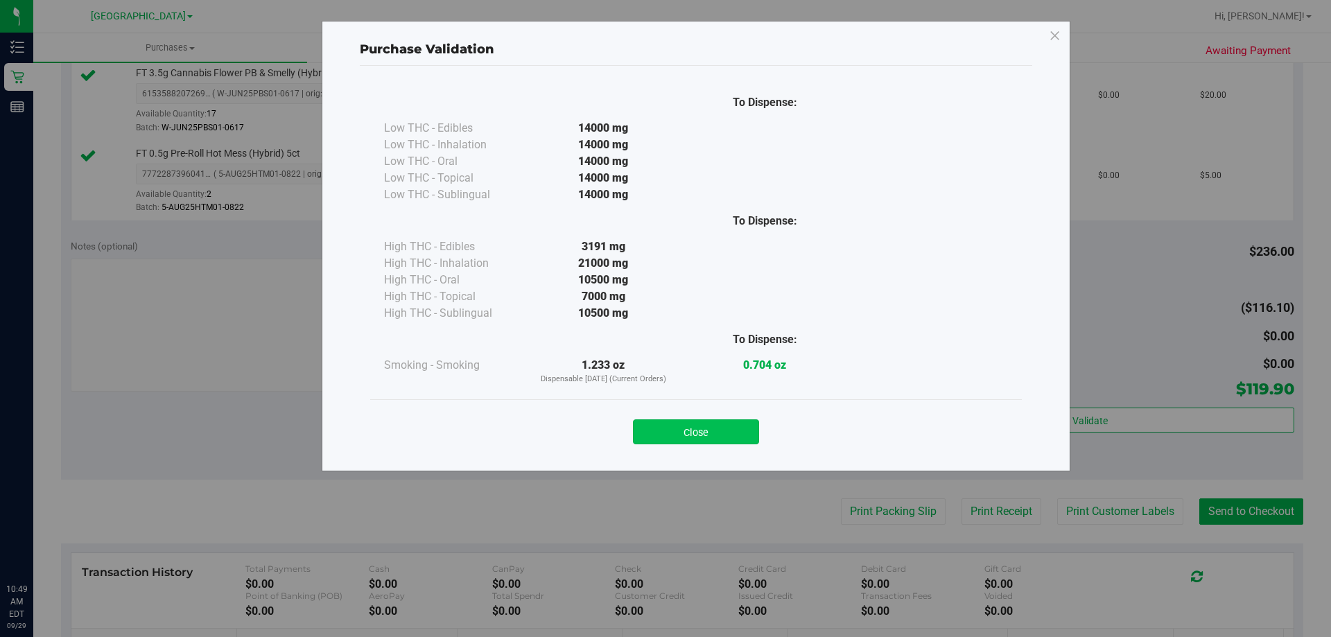
drag, startPoint x: 721, startPoint y: 414, endPoint x: 721, endPoint y: 423, distance: 8.3
click at [721, 415] on div "Close" at bounding box center [695, 427] width 631 height 35
drag, startPoint x: 725, startPoint y: 428, endPoint x: 846, endPoint y: 450, distance: 123.3
click at [738, 433] on button "Close" at bounding box center [696, 431] width 126 height 25
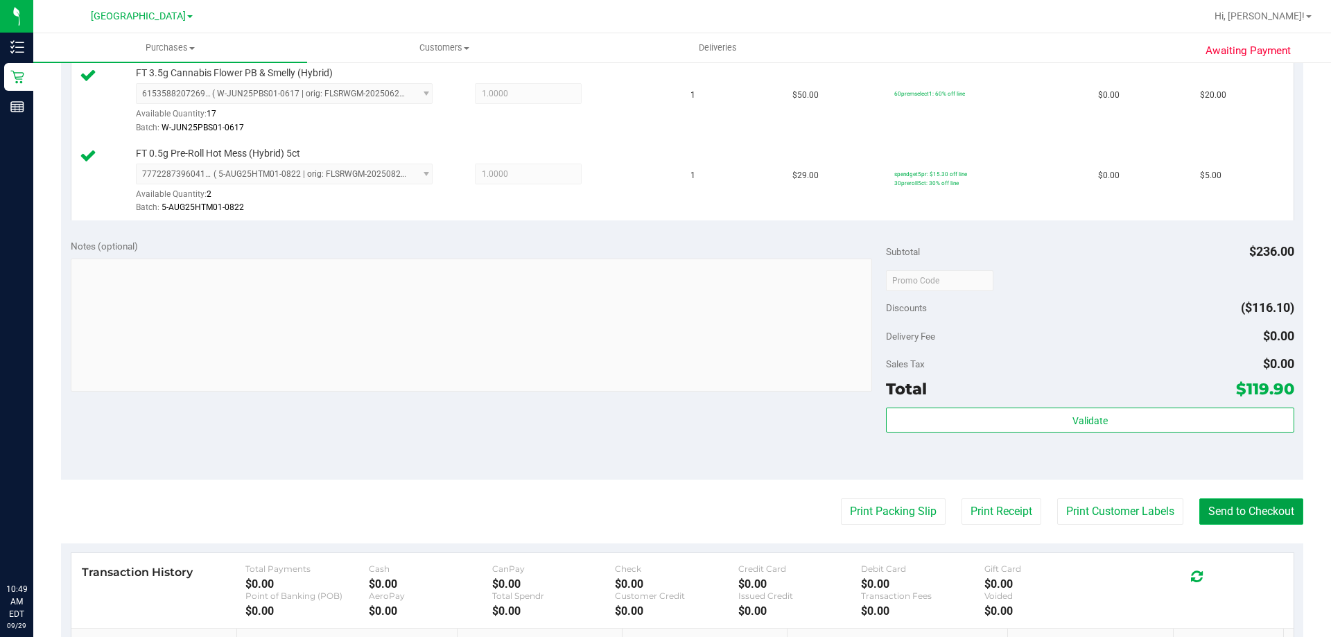
click at [1213, 502] on button "Send to Checkout" at bounding box center [1251, 511] width 104 height 26
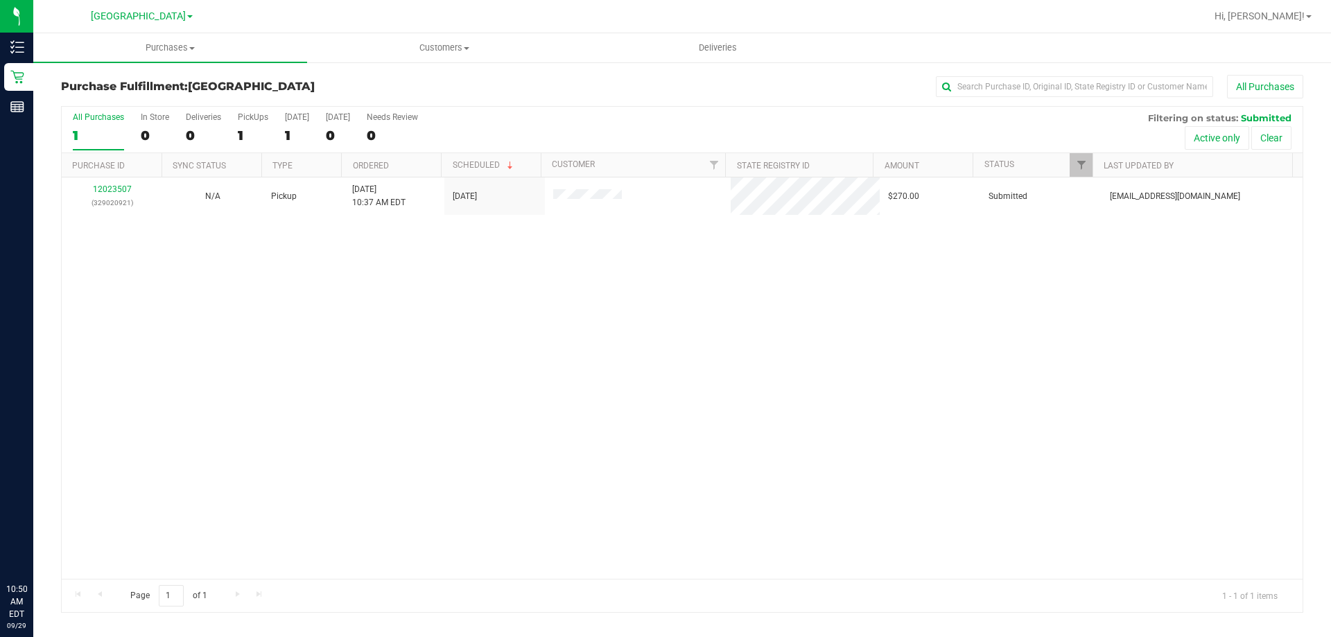
click at [417, 284] on div "12023507 (329020921) N/A Pickup 9/29/2025 10:37 AM EDT 9/29/2025 $270.00 Submit…" at bounding box center [682, 377] width 1240 height 401
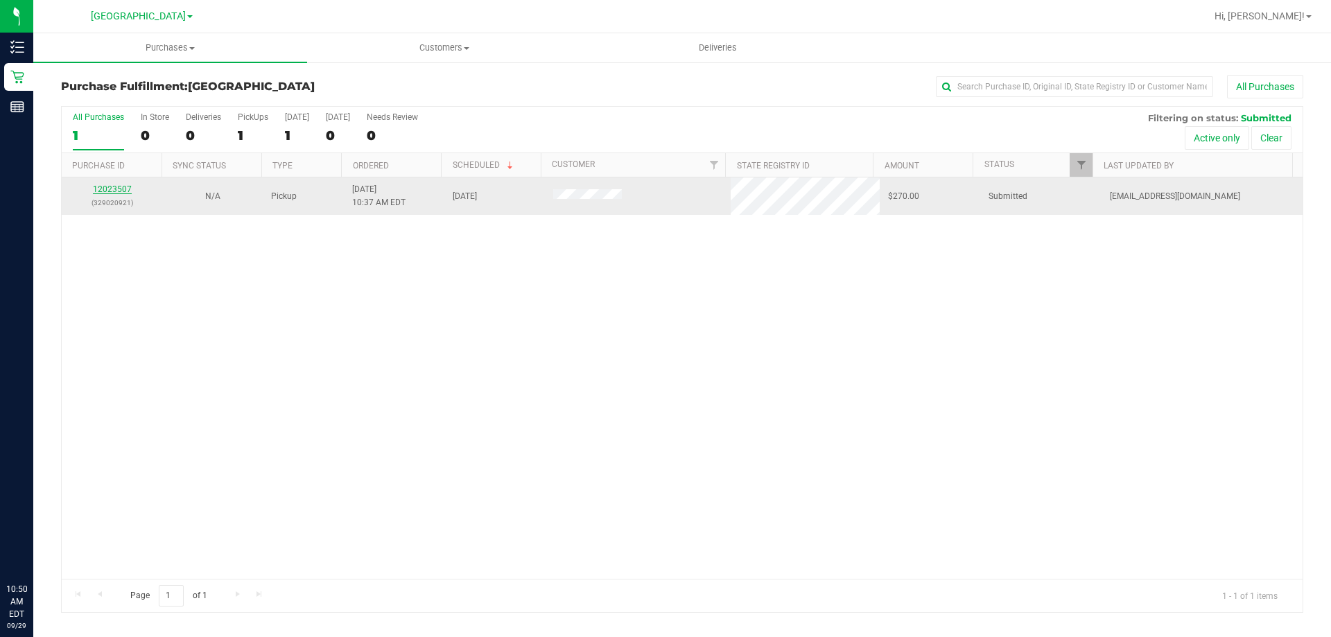
click at [120, 193] on link "12023507" at bounding box center [112, 189] width 39 height 10
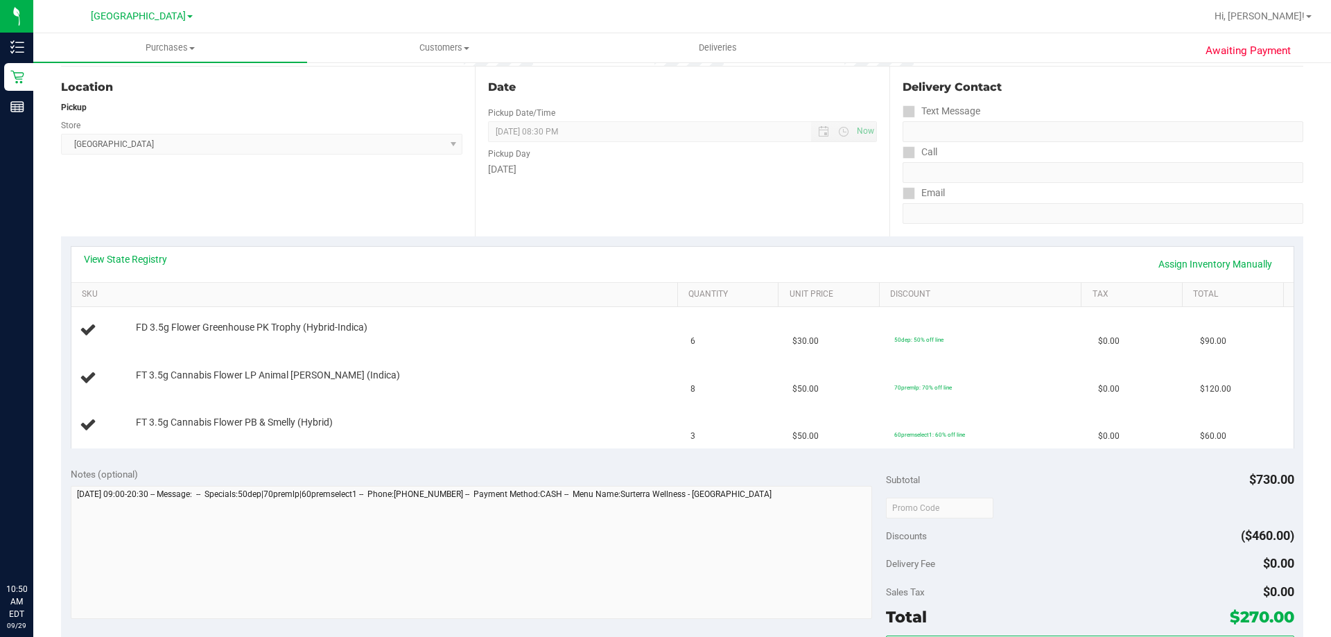
scroll to position [139, 0]
click at [152, 259] on link "View State Registry" at bounding box center [125, 258] width 83 height 14
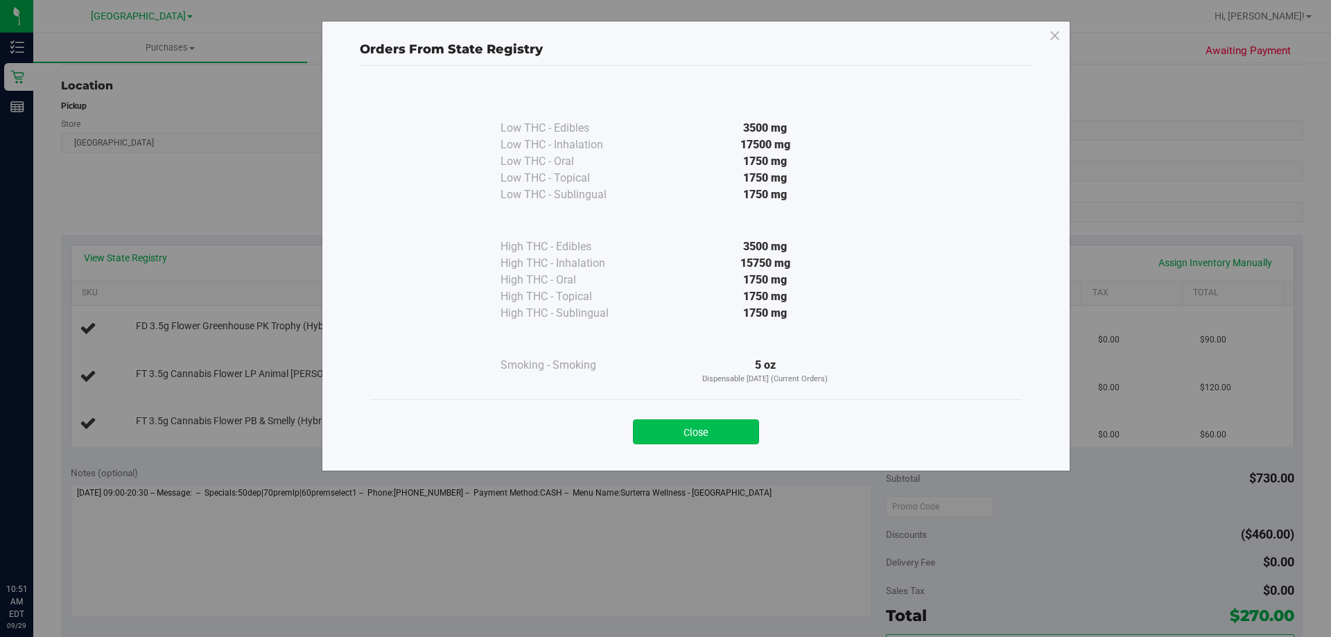
click at [733, 431] on button "Close" at bounding box center [696, 431] width 126 height 25
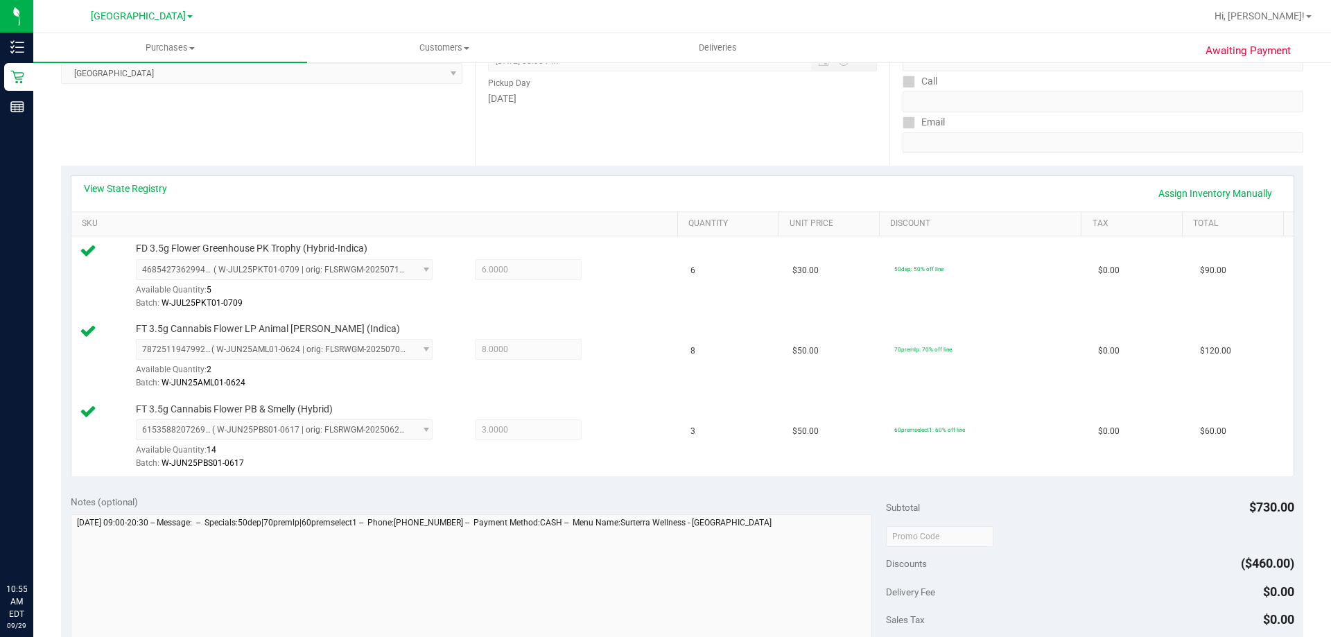
scroll to position [485, 0]
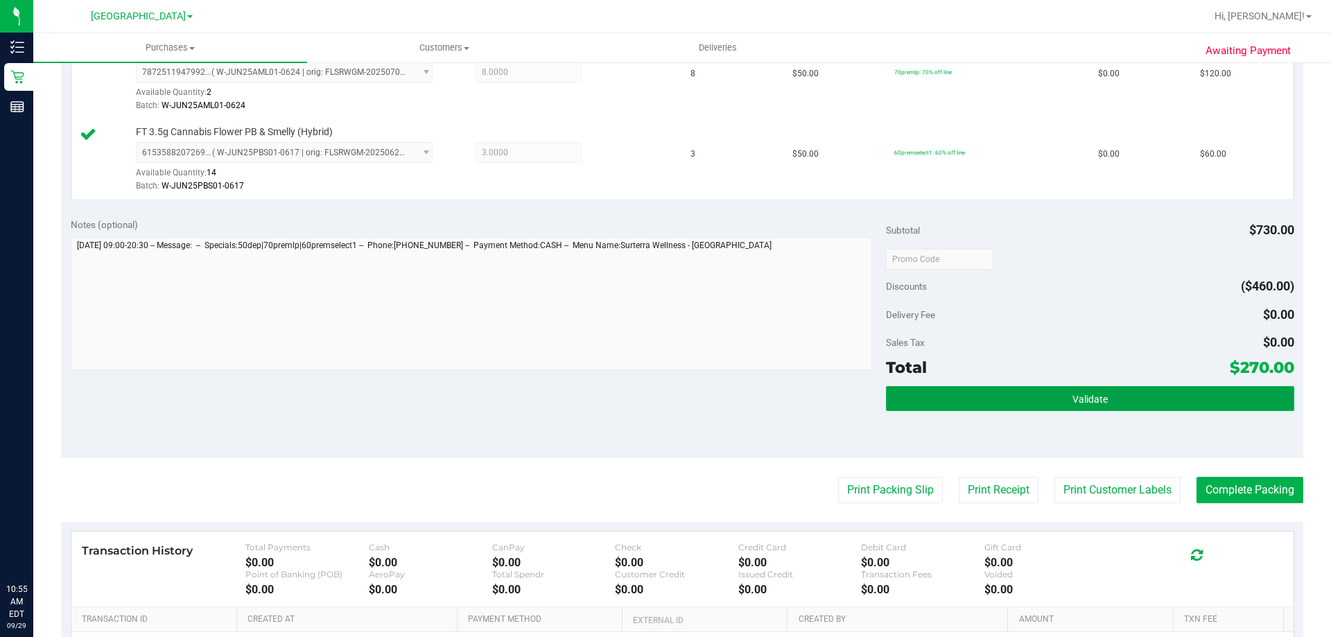
click at [1024, 405] on button "Validate" at bounding box center [1089, 398] width 407 height 25
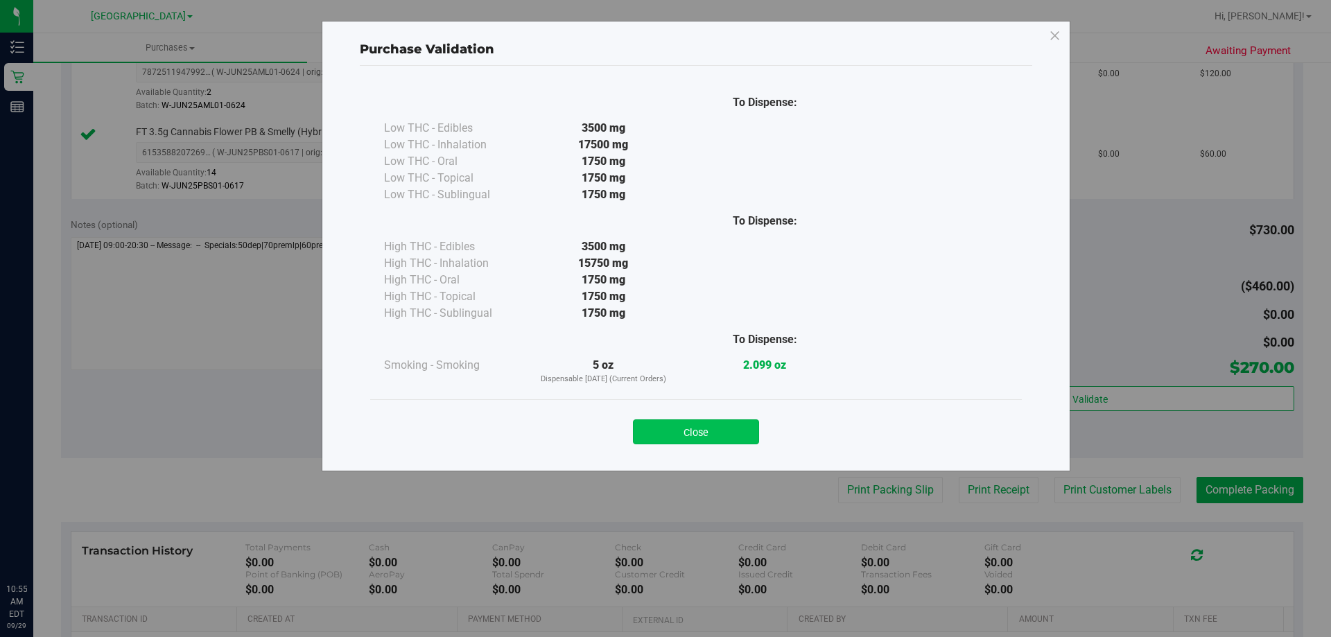
click at [708, 431] on button "Close" at bounding box center [696, 431] width 126 height 25
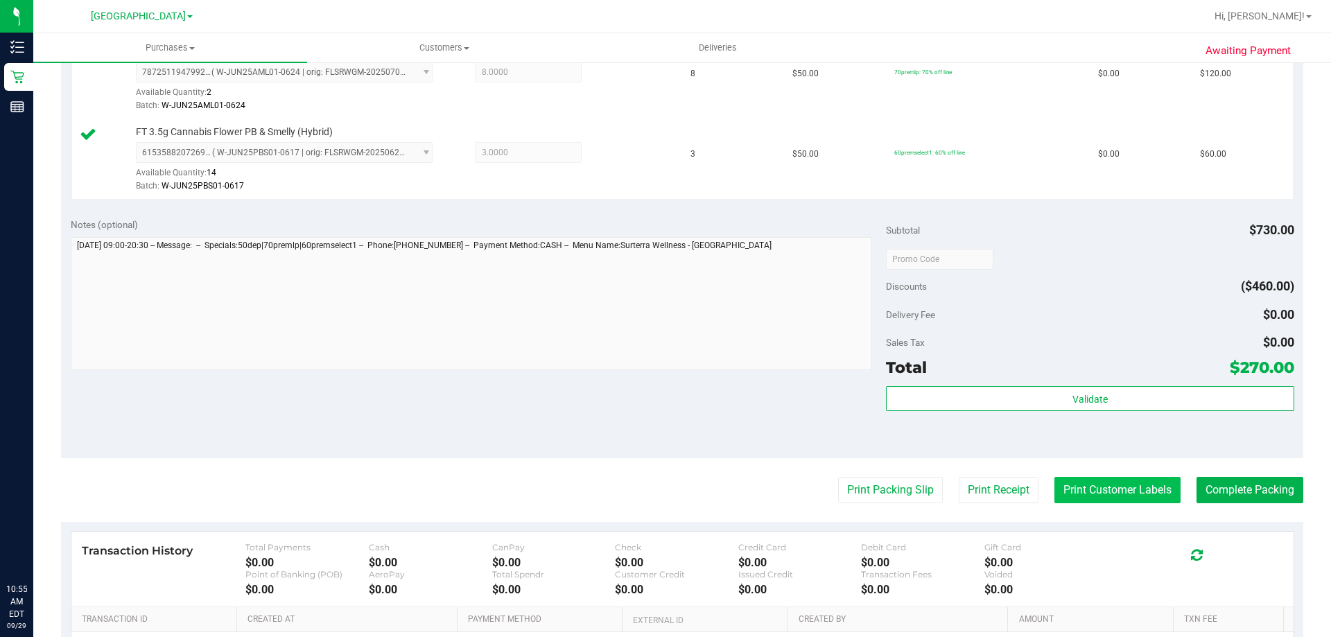
click at [1112, 490] on button "Print Customer Labels" at bounding box center [1117, 490] width 126 height 26
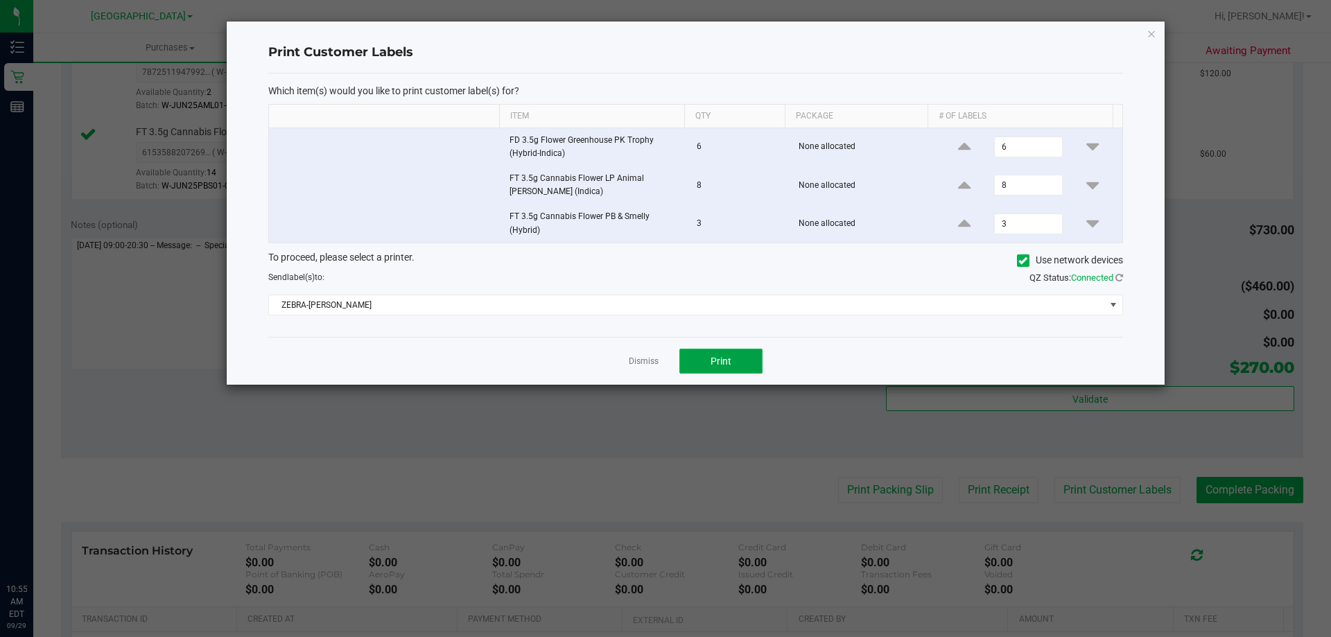
click at [710, 358] on button "Print" at bounding box center [720, 361] width 83 height 25
click at [651, 360] on link "Dismiss" at bounding box center [644, 362] width 30 height 12
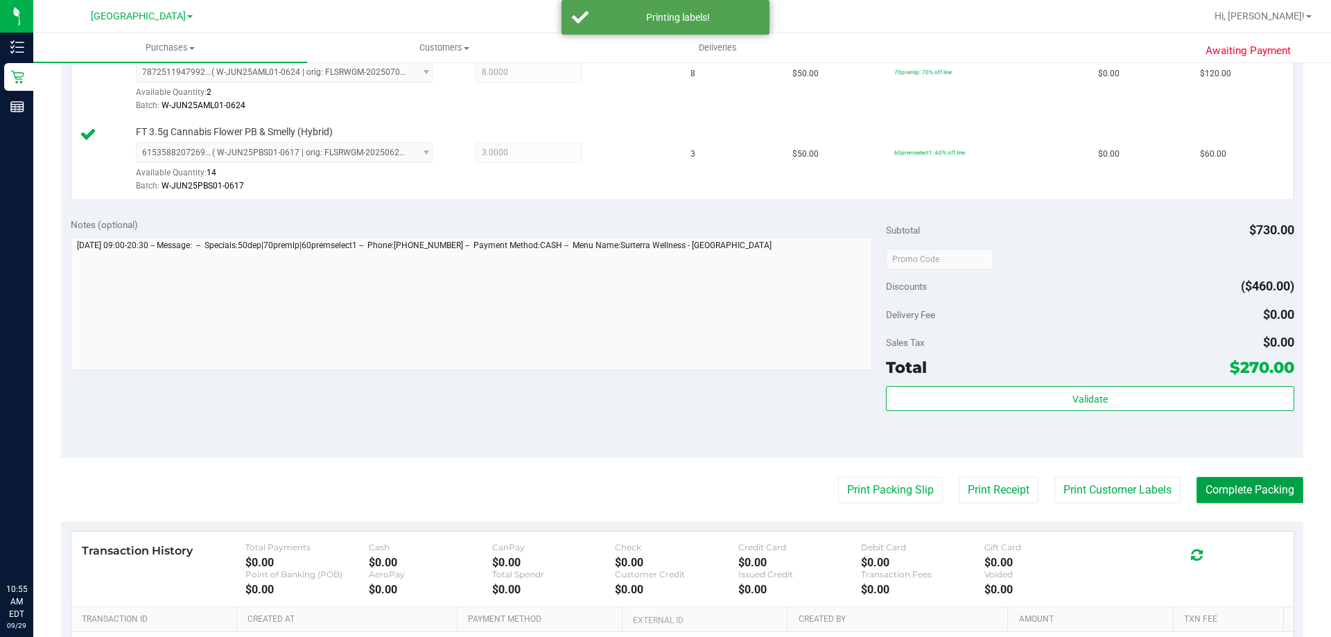
click at [1239, 487] on button "Complete Packing" at bounding box center [1249, 490] width 107 height 26
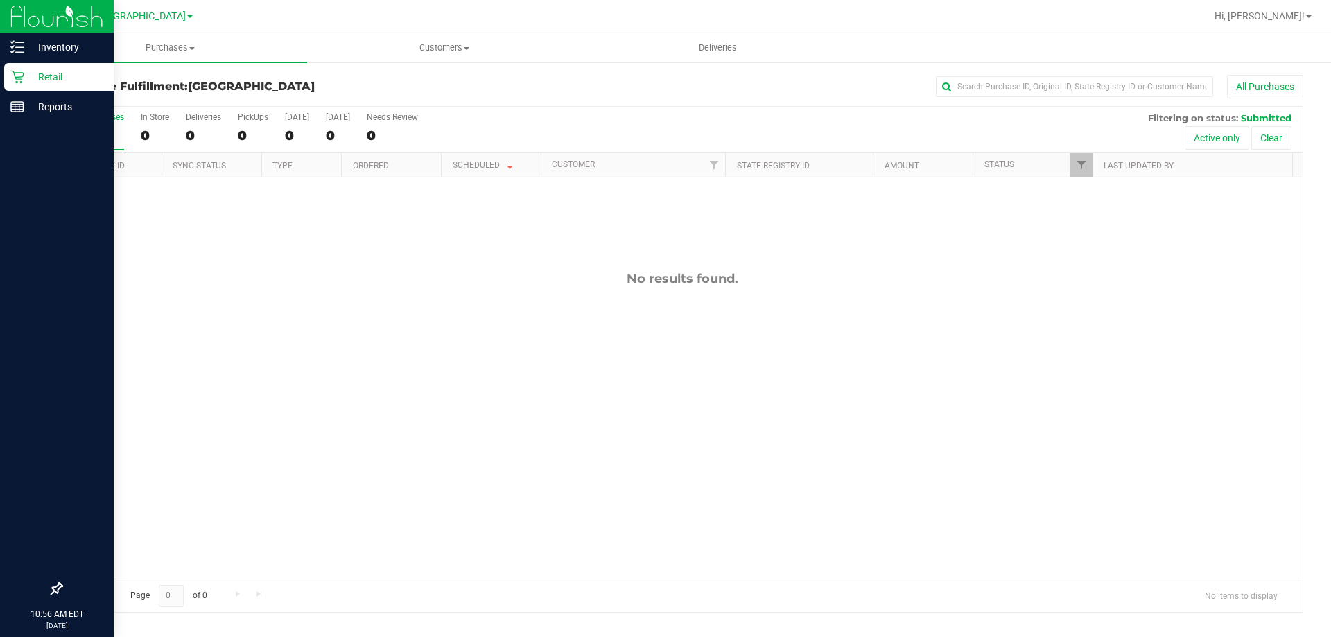
click at [27, 80] on p "Retail" at bounding box center [65, 77] width 83 height 17
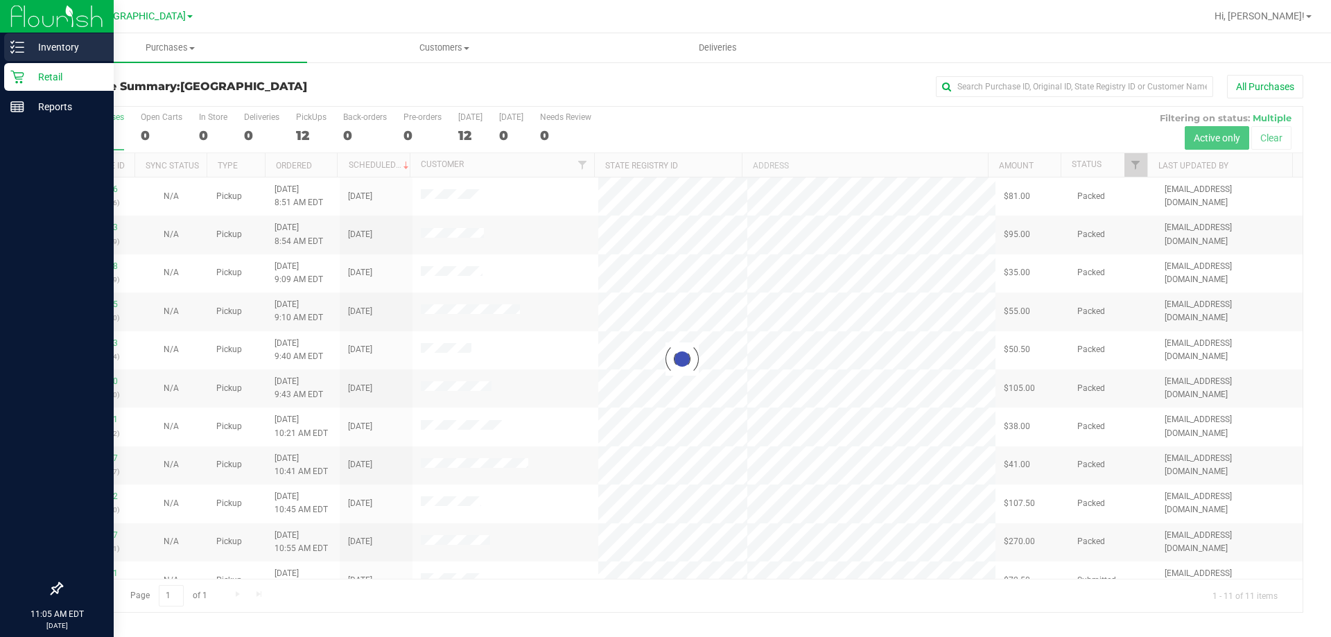
click at [25, 51] on p "Inventory" at bounding box center [65, 47] width 83 height 17
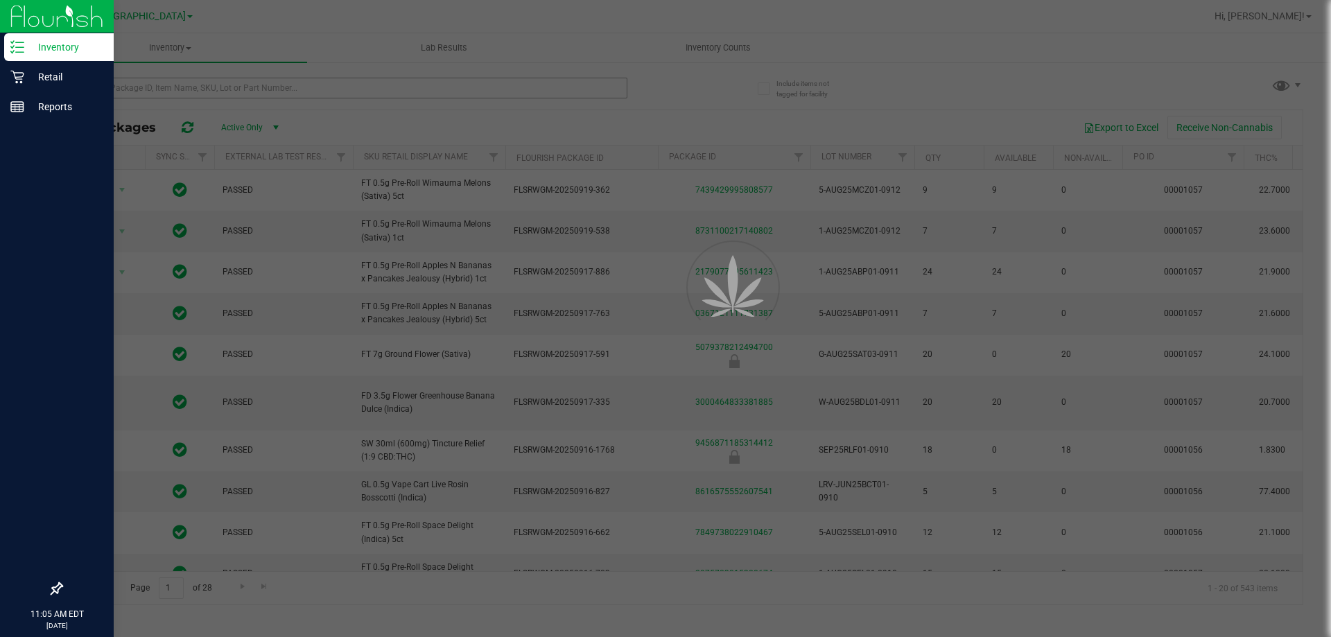
click at [190, 89] on div at bounding box center [665, 318] width 1331 height 637
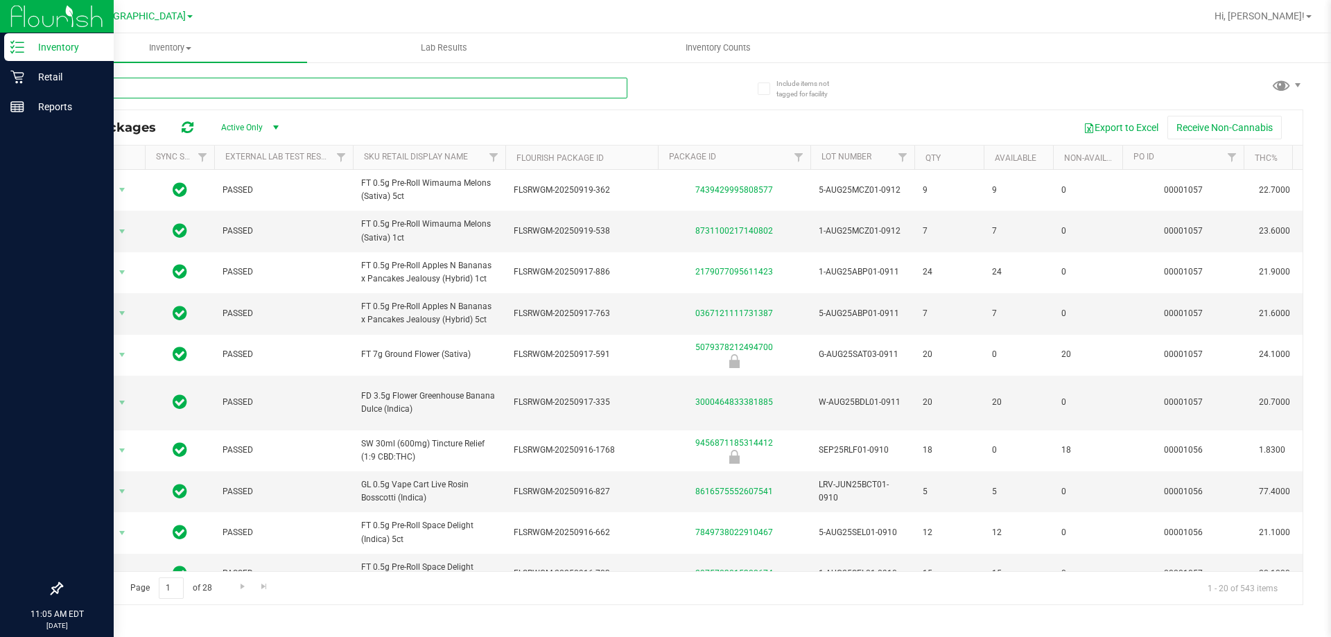
click at [190, 89] on input "text" at bounding box center [344, 88] width 566 height 21
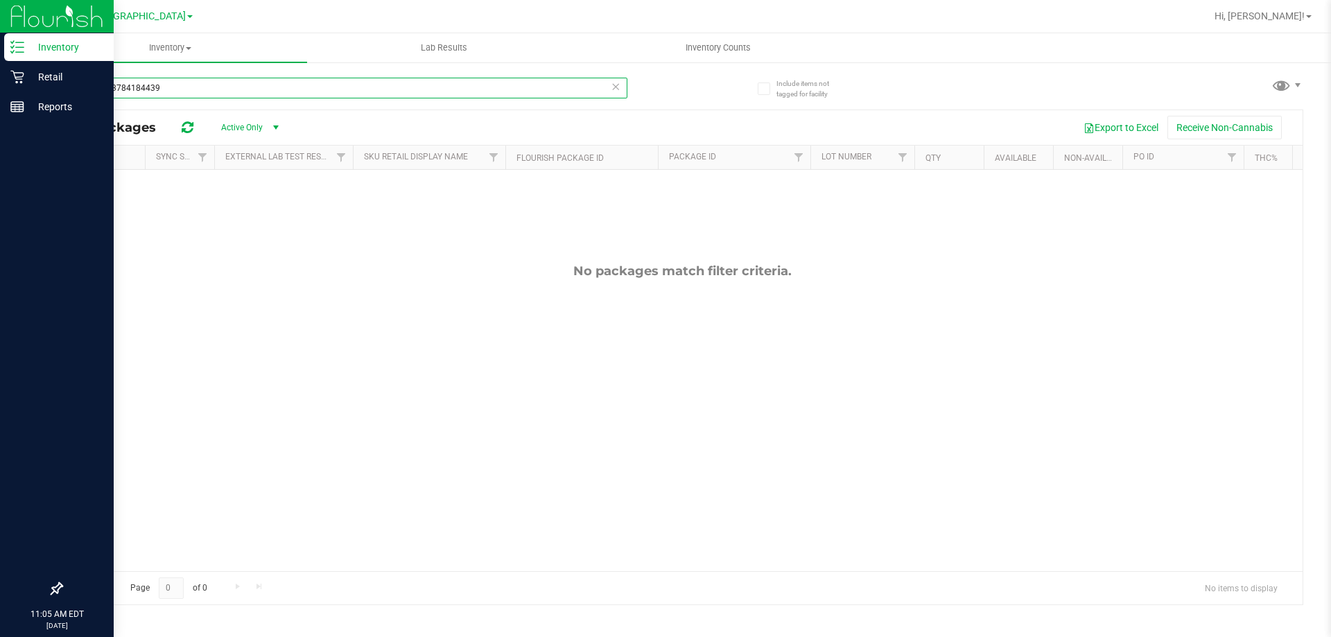
type input "0602913784184439"
click at [615, 82] on icon at bounding box center [616, 86] width 10 height 17
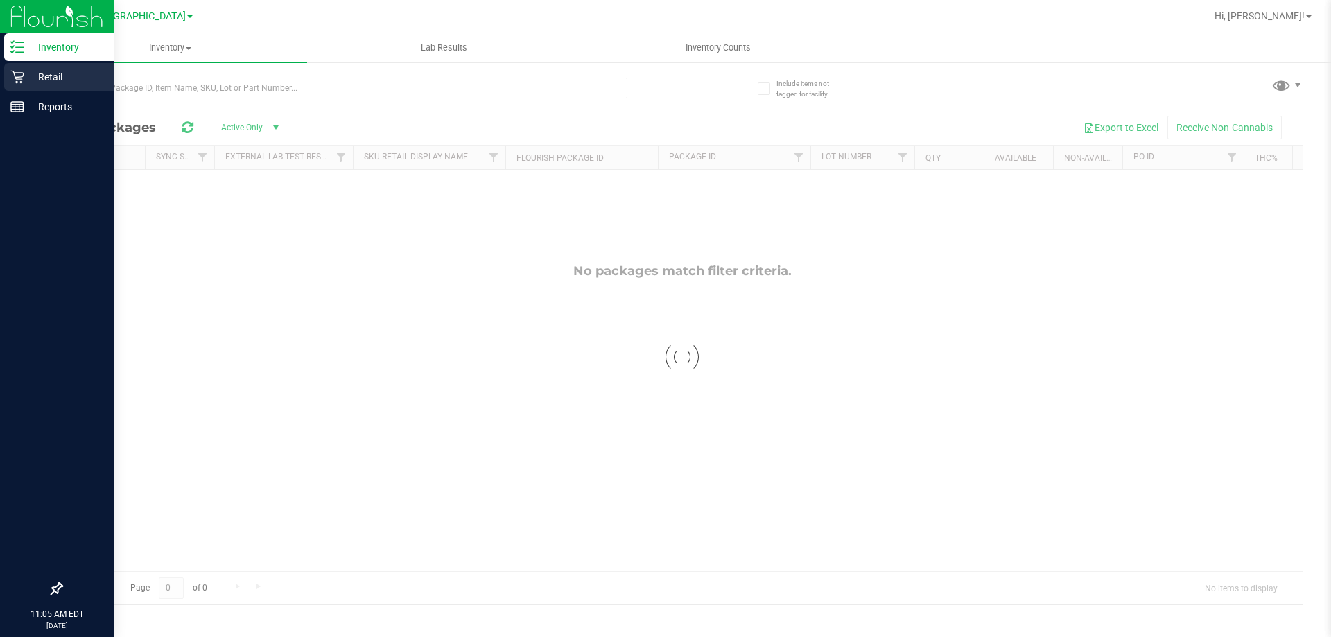
click at [38, 69] on p "Retail" at bounding box center [65, 77] width 83 height 17
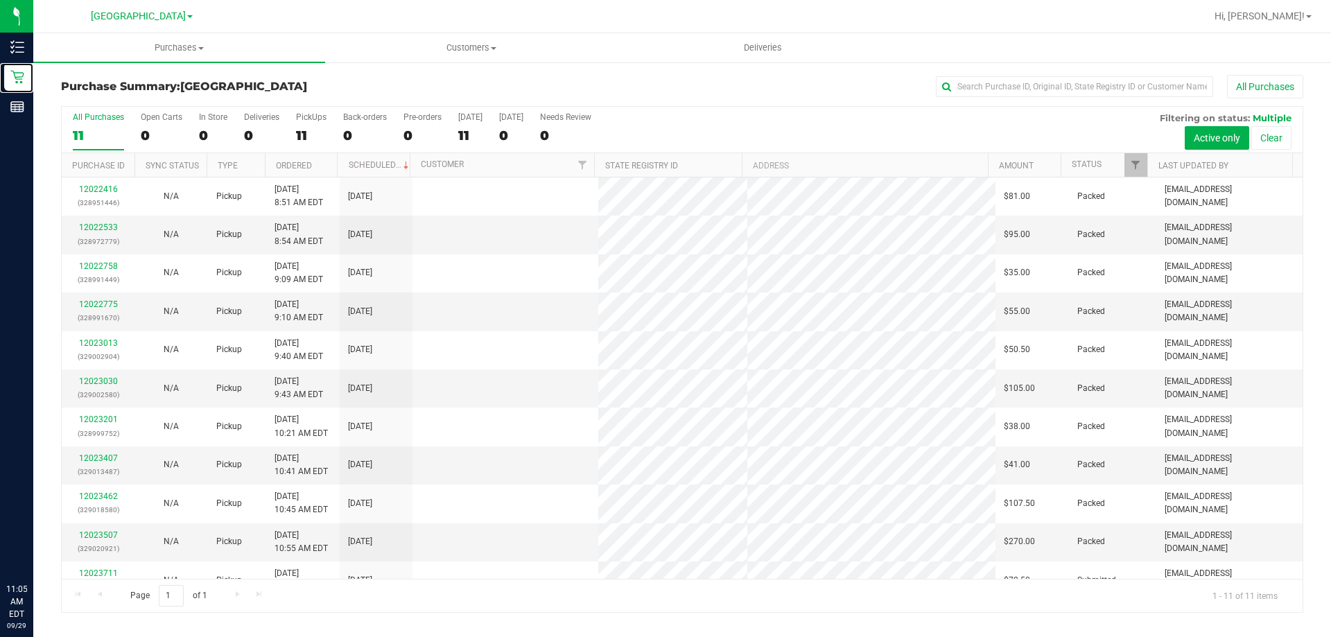
scroll to position [20, 0]
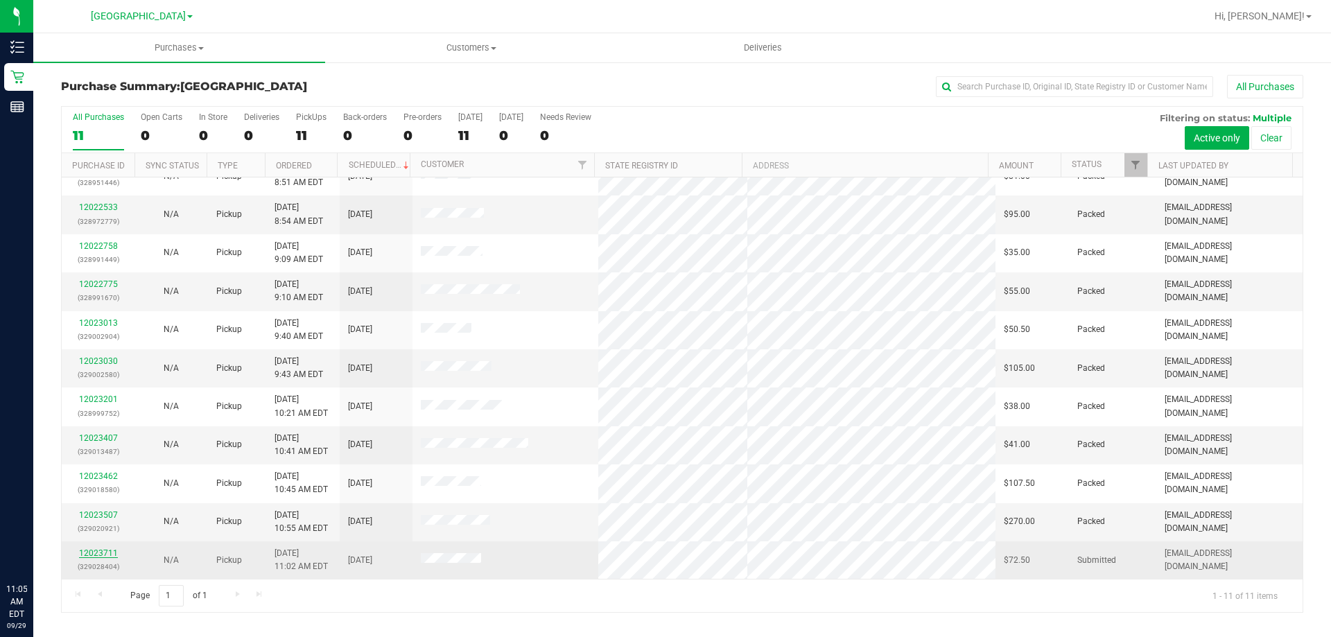
click at [107, 554] on link "12023711" at bounding box center [98, 553] width 39 height 10
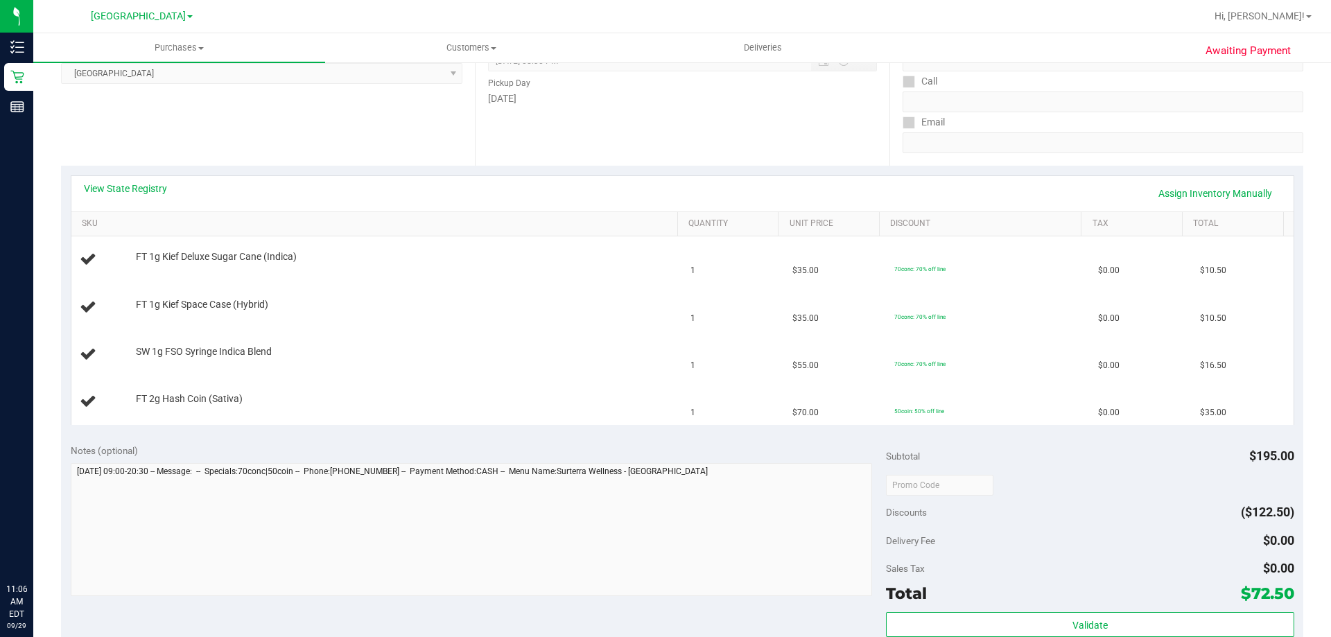
scroll to position [139, 0]
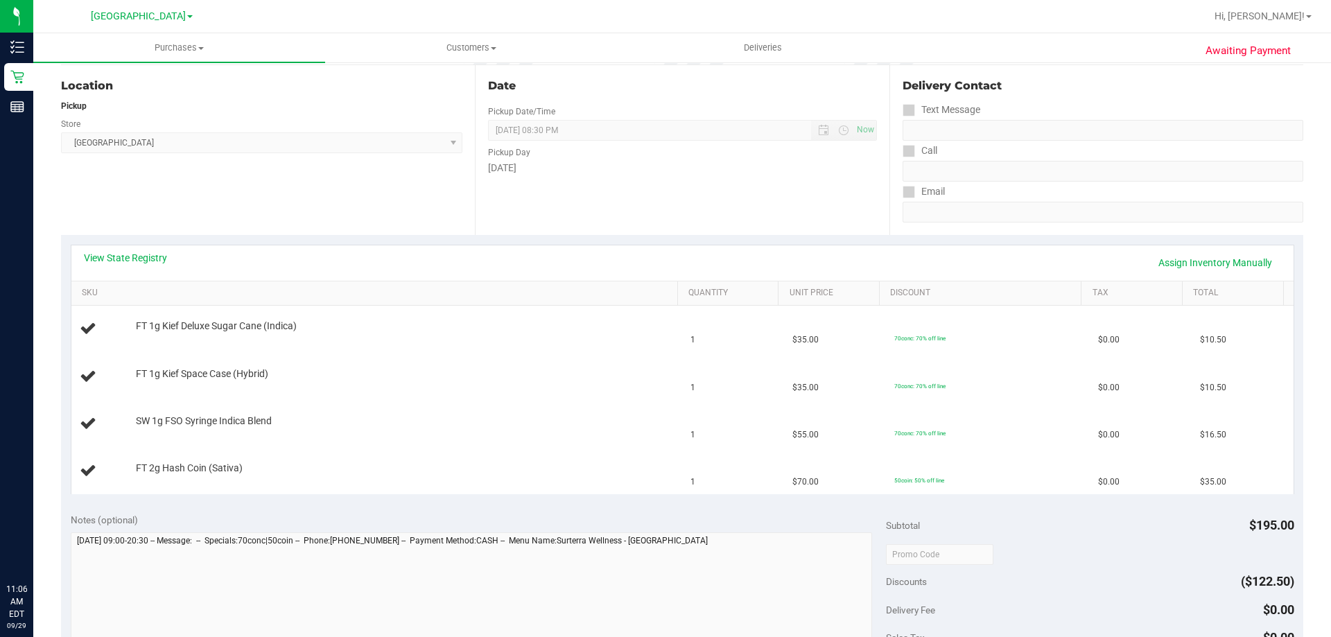
drag, startPoint x: 170, startPoint y: 484, endPoint x: 546, endPoint y: 514, distance: 376.8
click at [546, 515] on div "Notes (optional)" at bounding box center [479, 520] width 816 height 14
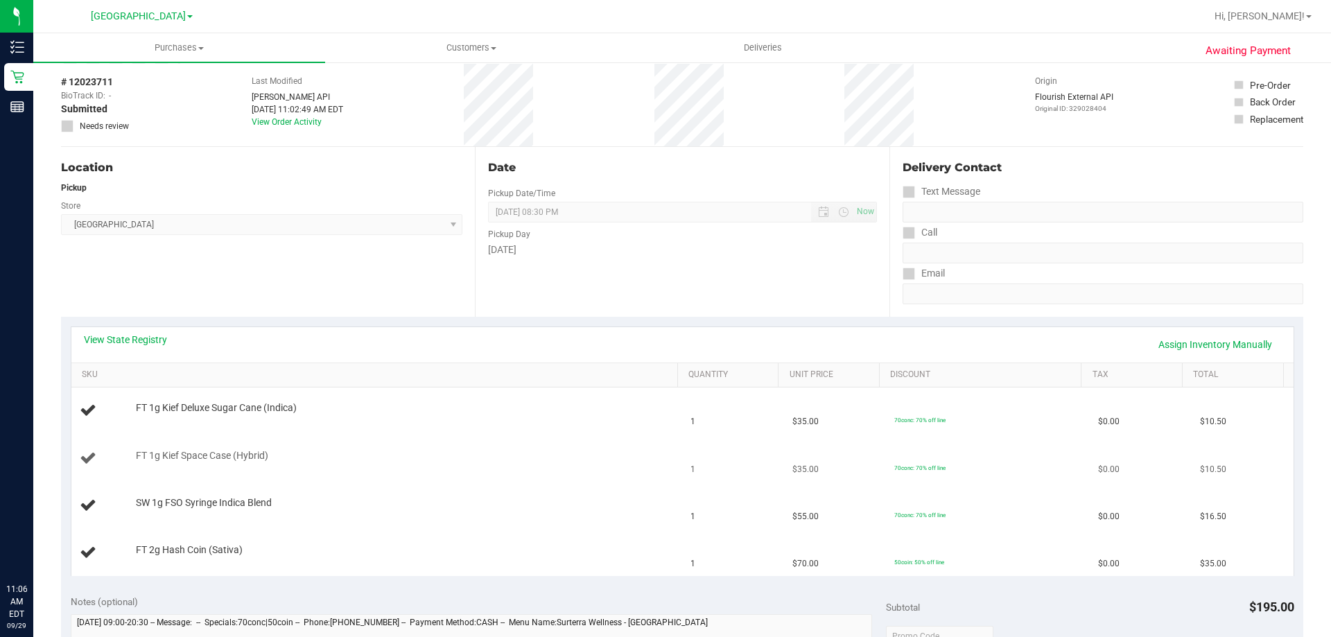
scroll to position [0, 0]
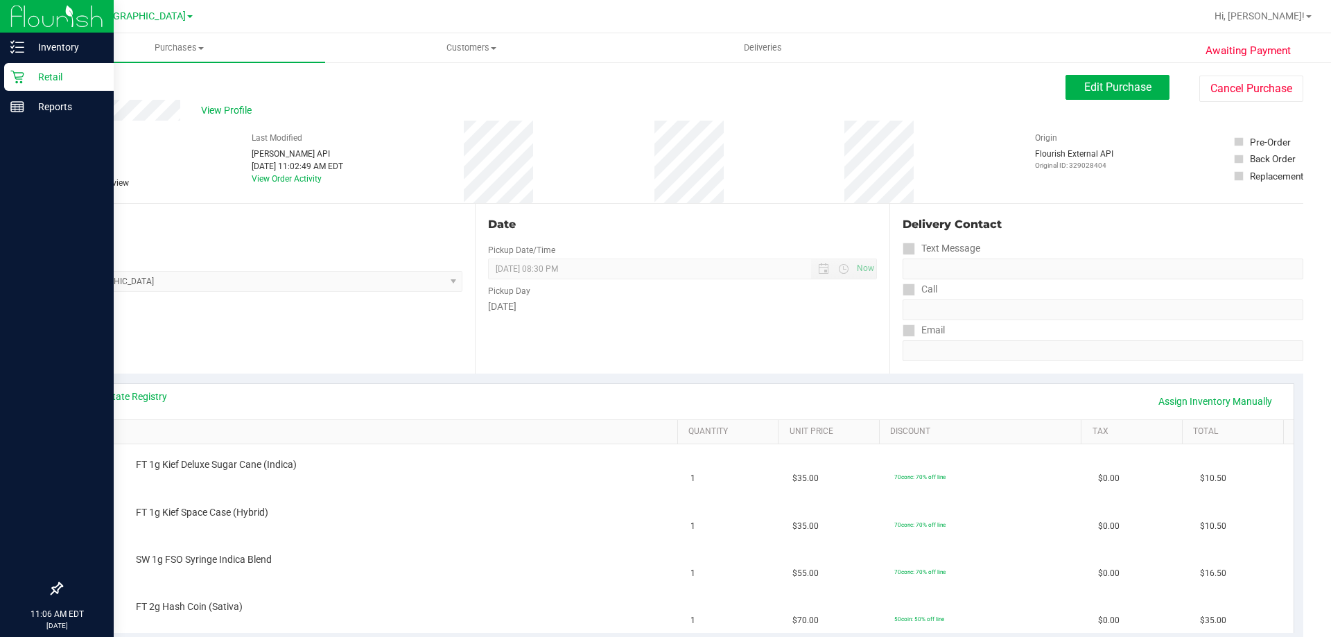
click at [33, 85] on p "Retail" at bounding box center [65, 77] width 83 height 17
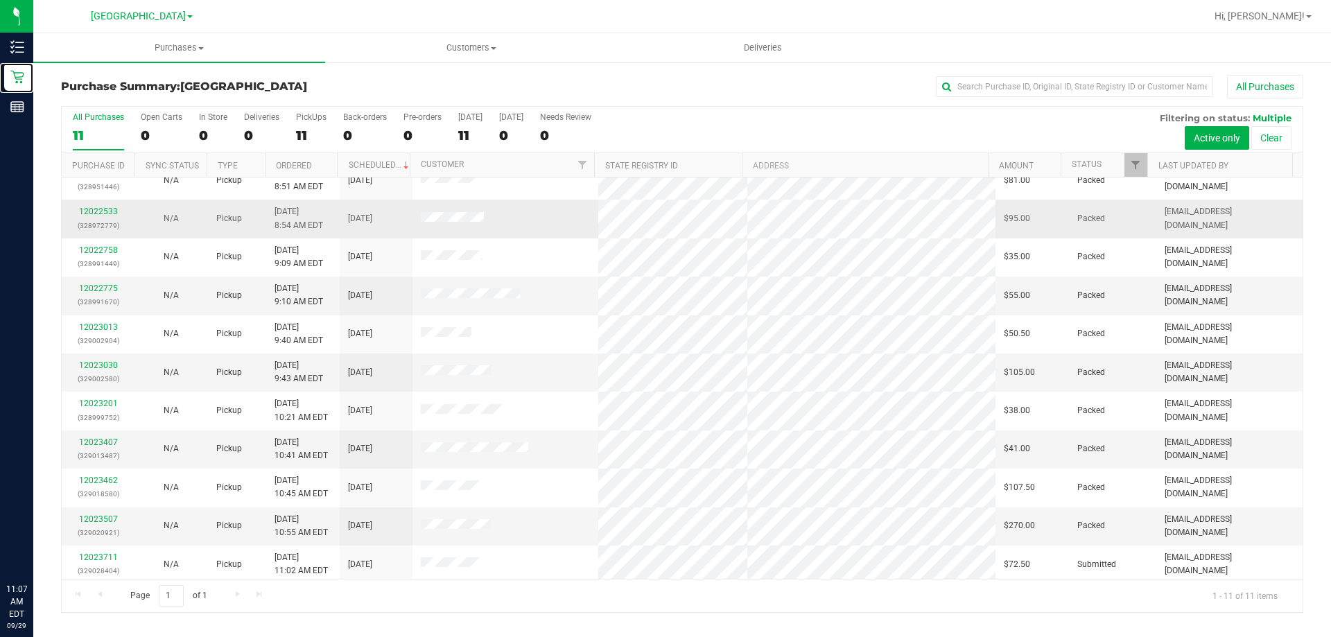
scroll to position [20, 0]
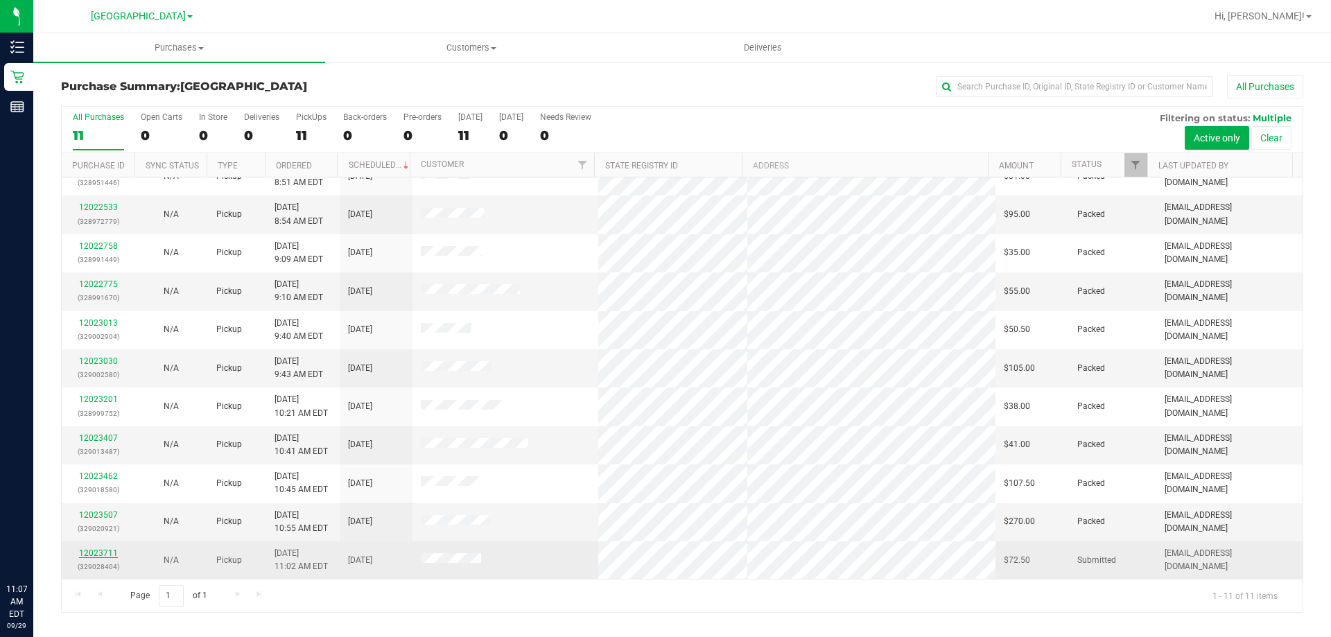
click at [108, 555] on link "12023711" at bounding box center [98, 553] width 39 height 10
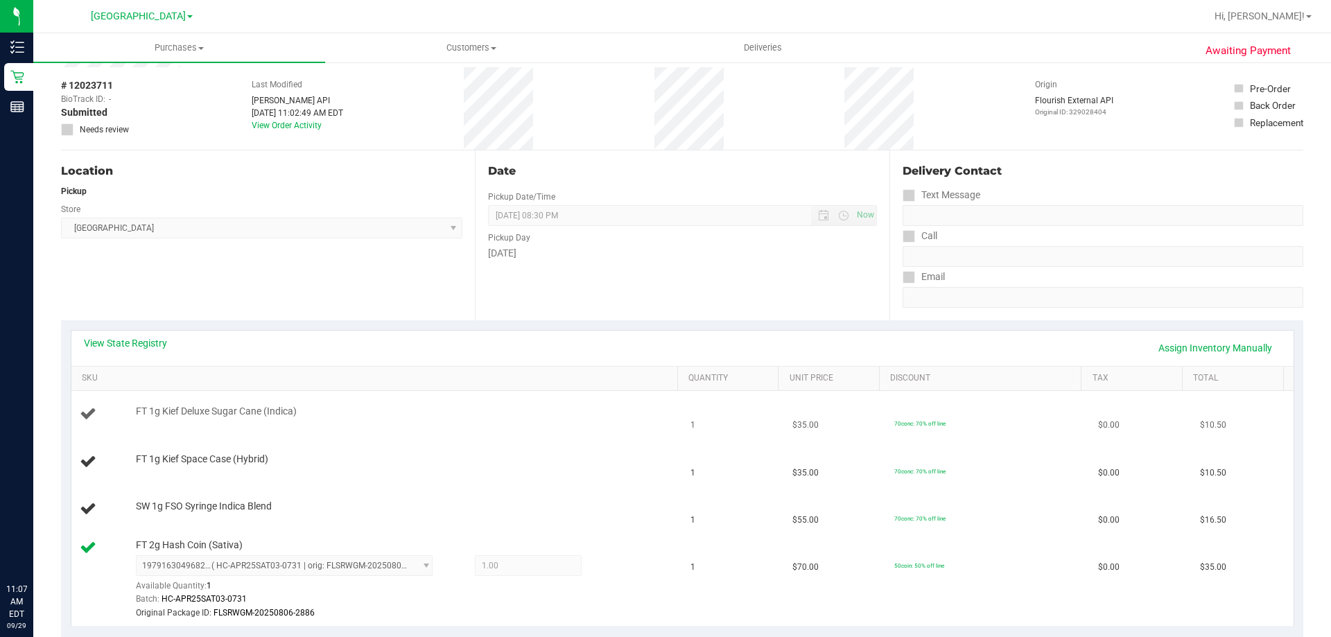
scroll to position [69, 0]
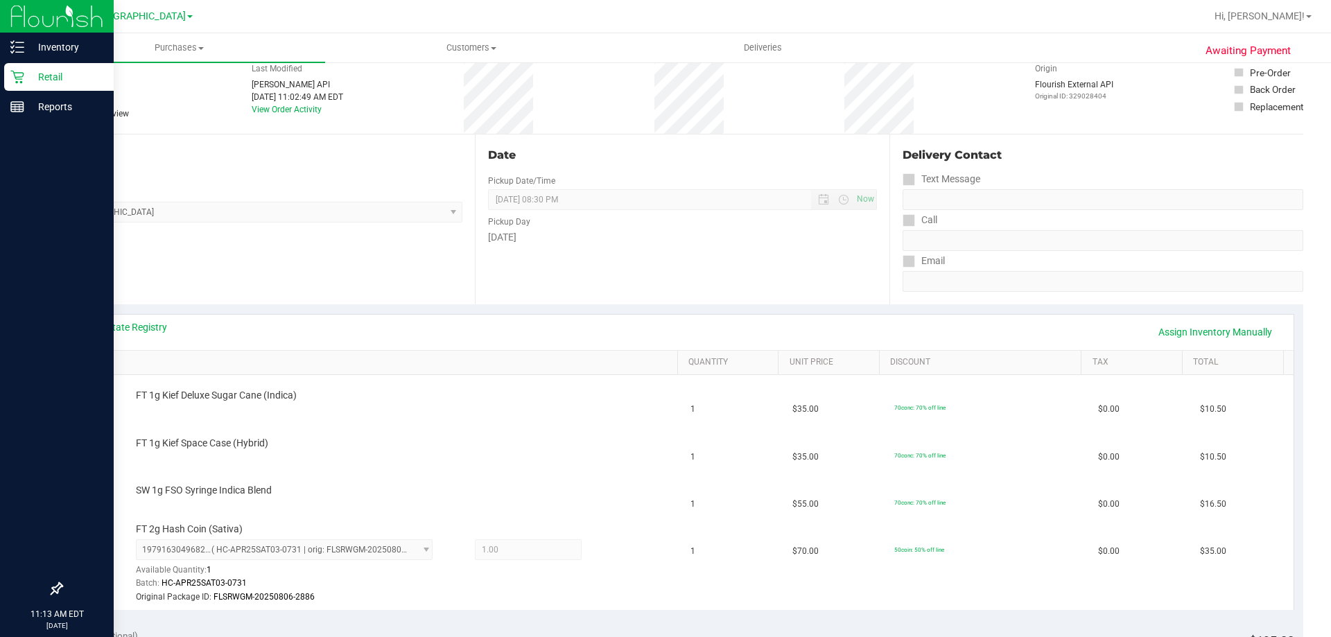
click at [41, 75] on p "Retail" at bounding box center [65, 77] width 83 height 17
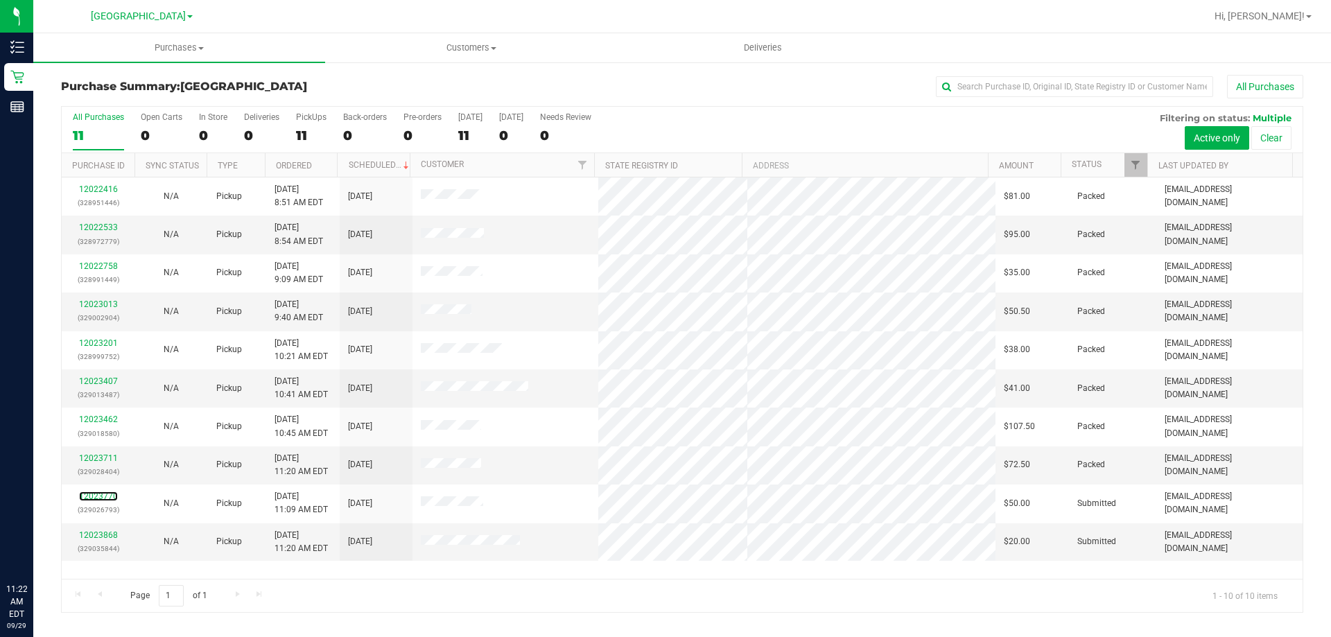
click at [106, 495] on link "12023770" at bounding box center [98, 496] width 39 height 10
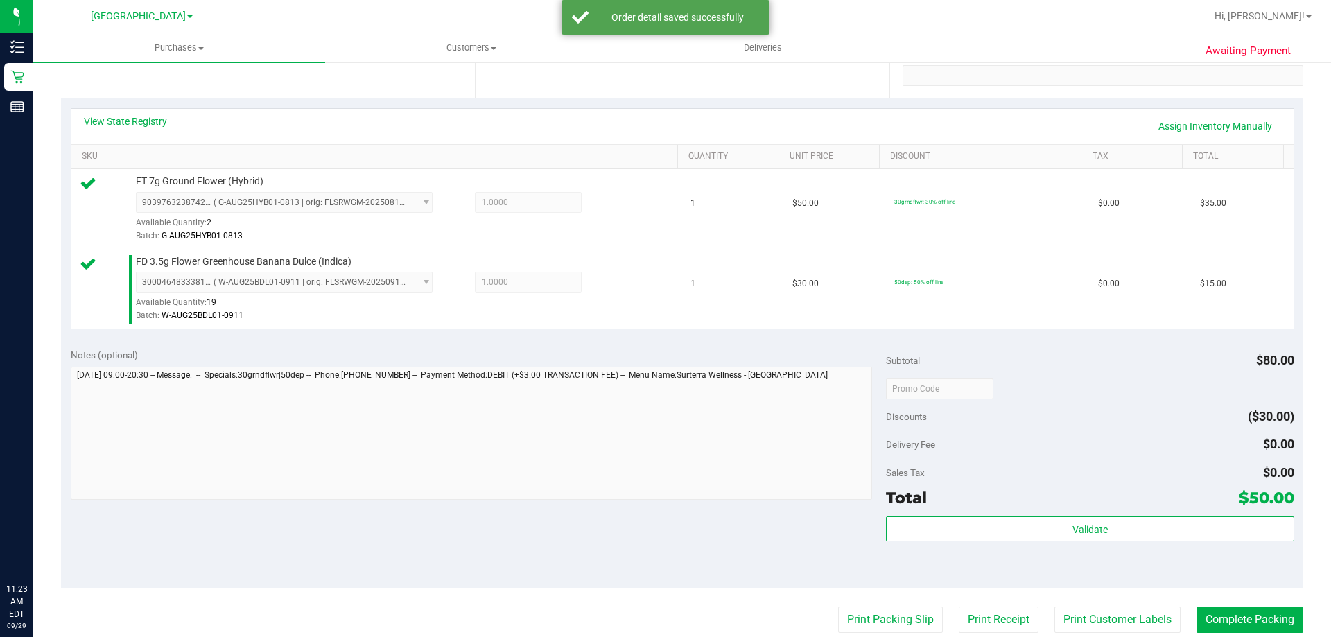
scroll to position [416, 0]
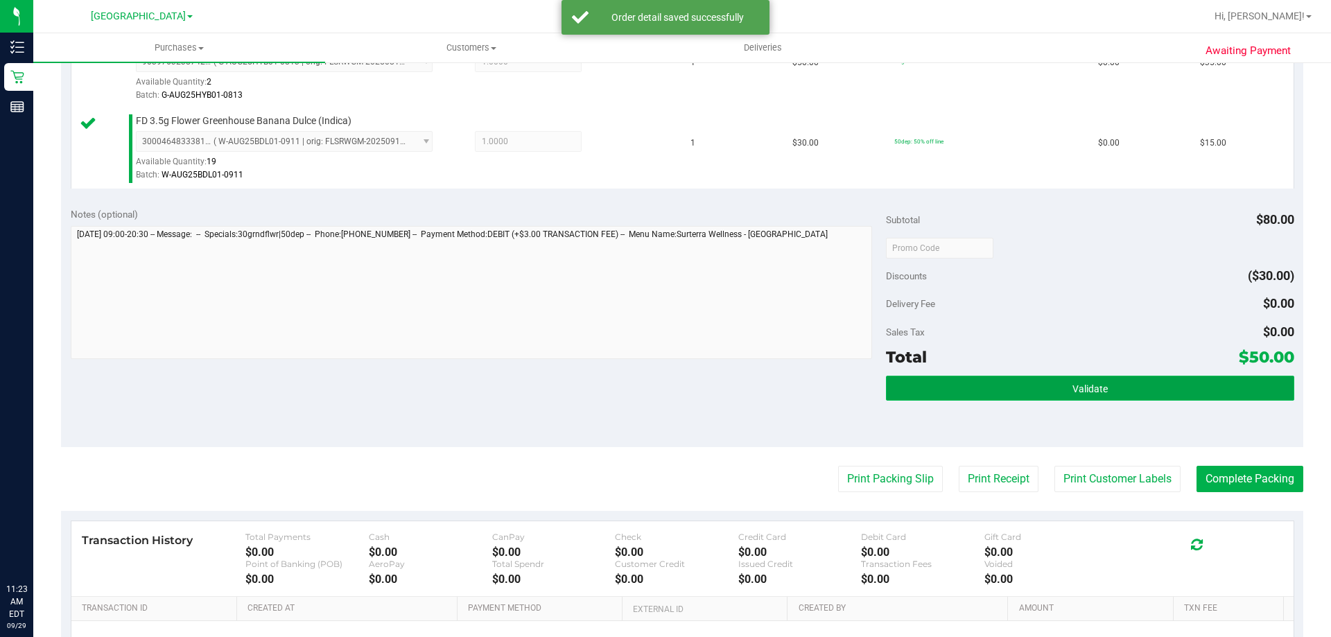
click at [1059, 391] on button "Validate" at bounding box center [1089, 388] width 407 height 25
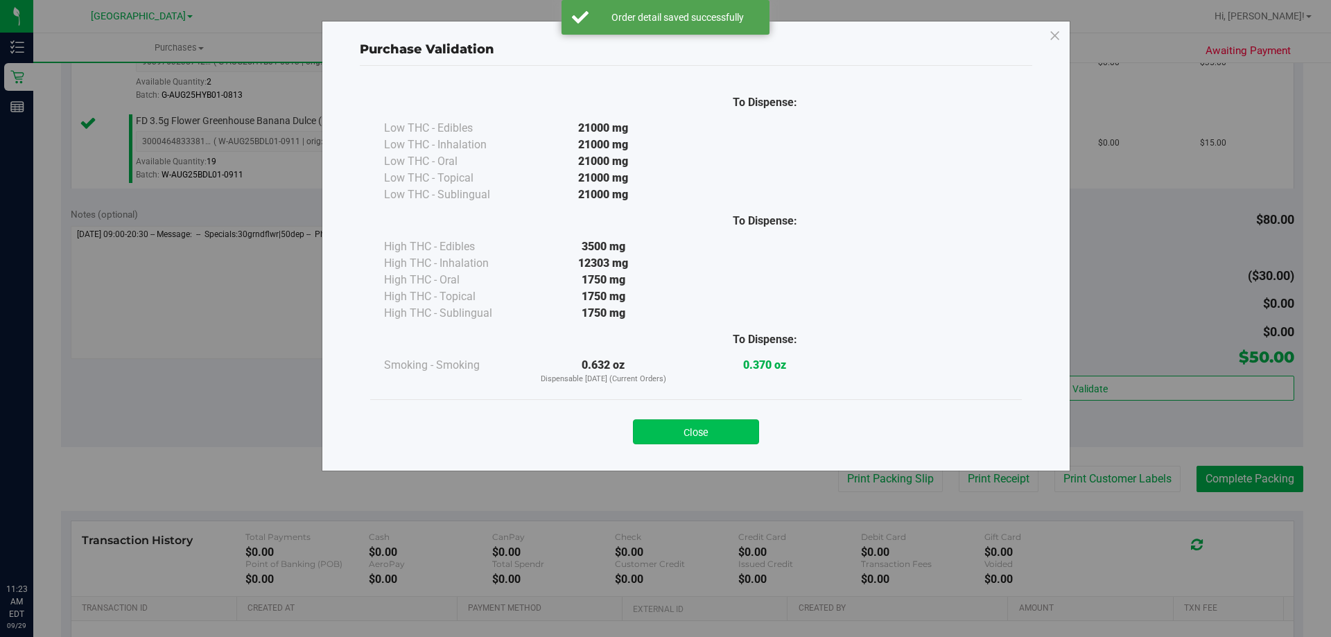
click at [735, 422] on button "Close" at bounding box center [696, 431] width 126 height 25
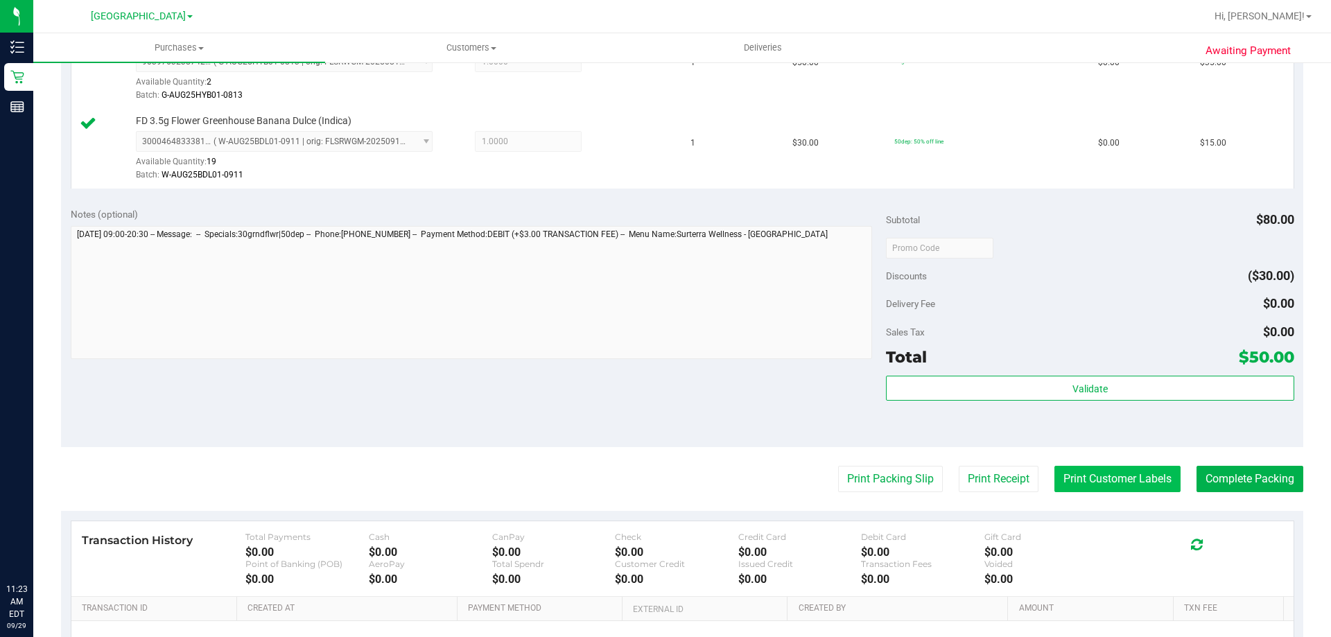
click at [1105, 477] on button "Print Customer Labels" at bounding box center [1117, 479] width 126 height 26
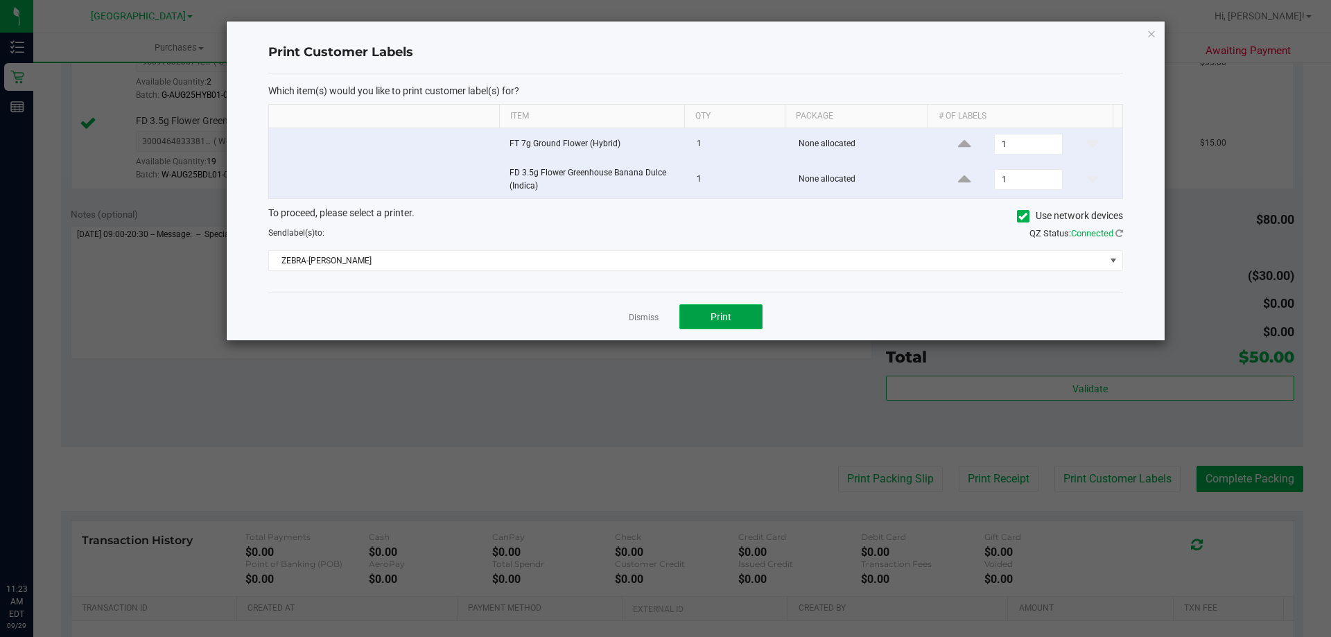
click at [724, 318] on span "Print" at bounding box center [720, 316] width 21 height 11
click at [633, 313] on link "Dismiss" at bounding box center [644, 318] width 30 height 12
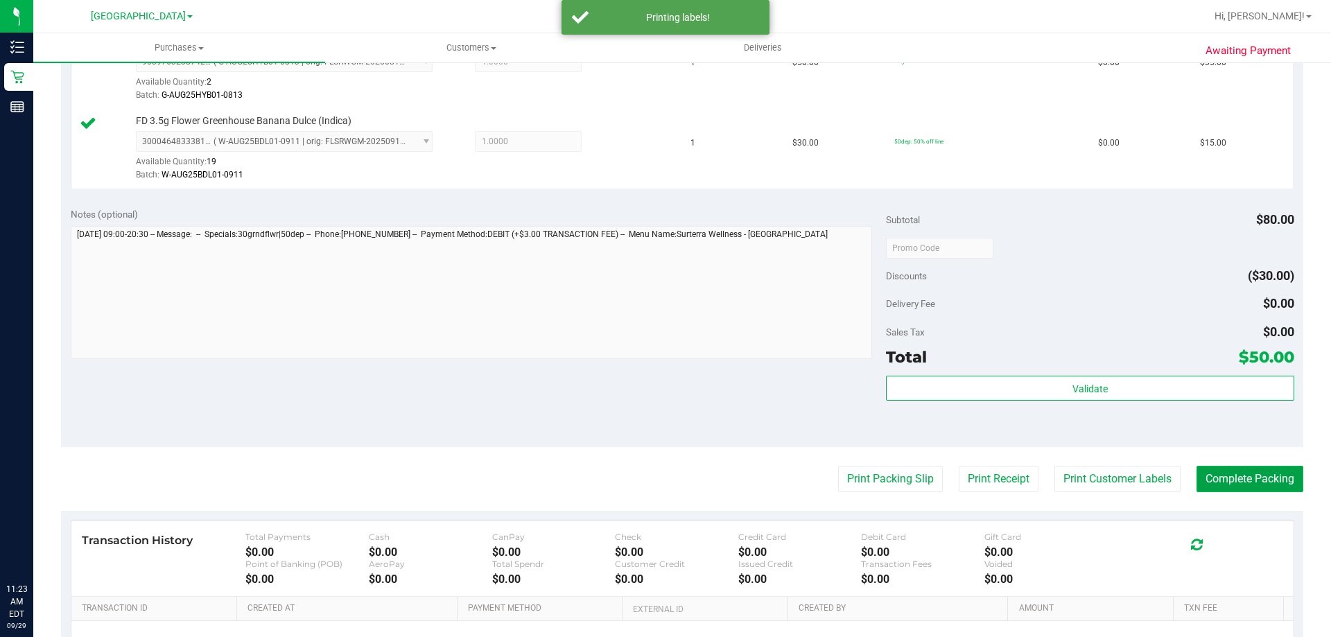
click at [1271, 473] on button "Complete Packing" at bounding box center [1249, 479] width 107 height 26
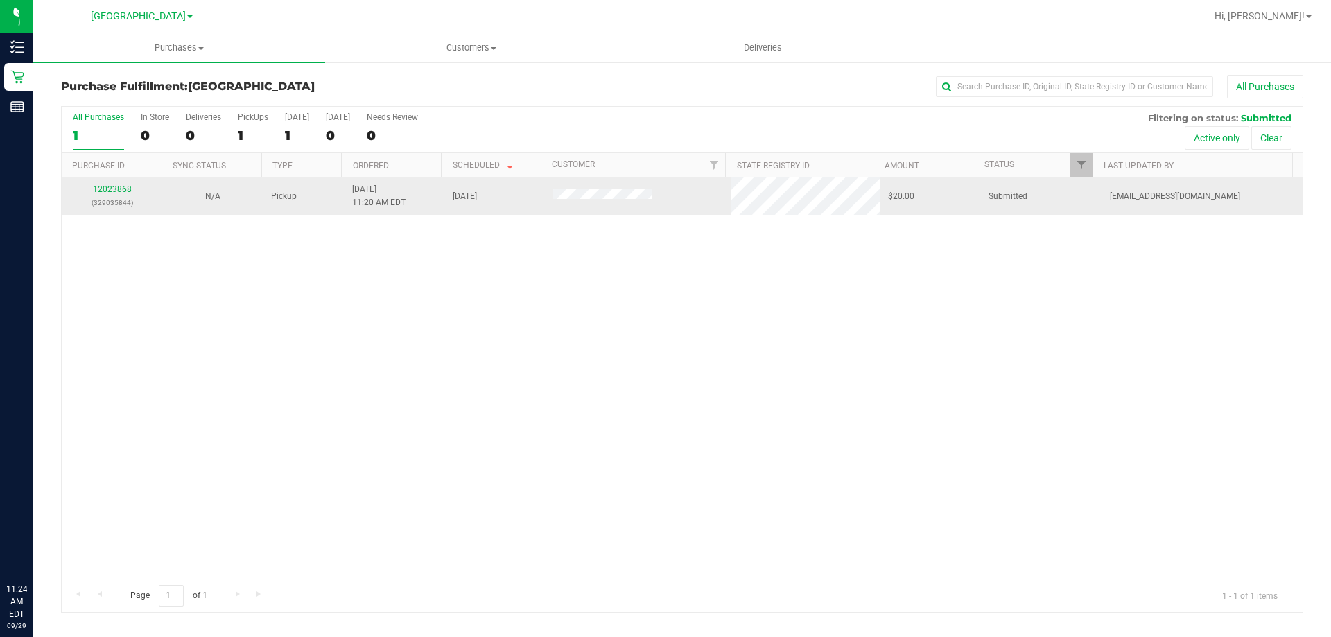
click at [118, 182] on td "12023868 (329035844)" at bounding box center [112, 195] width 100 height 37
click at [117, 191] on link "12023868" at bounding box center [112, 189] width 39 height 10
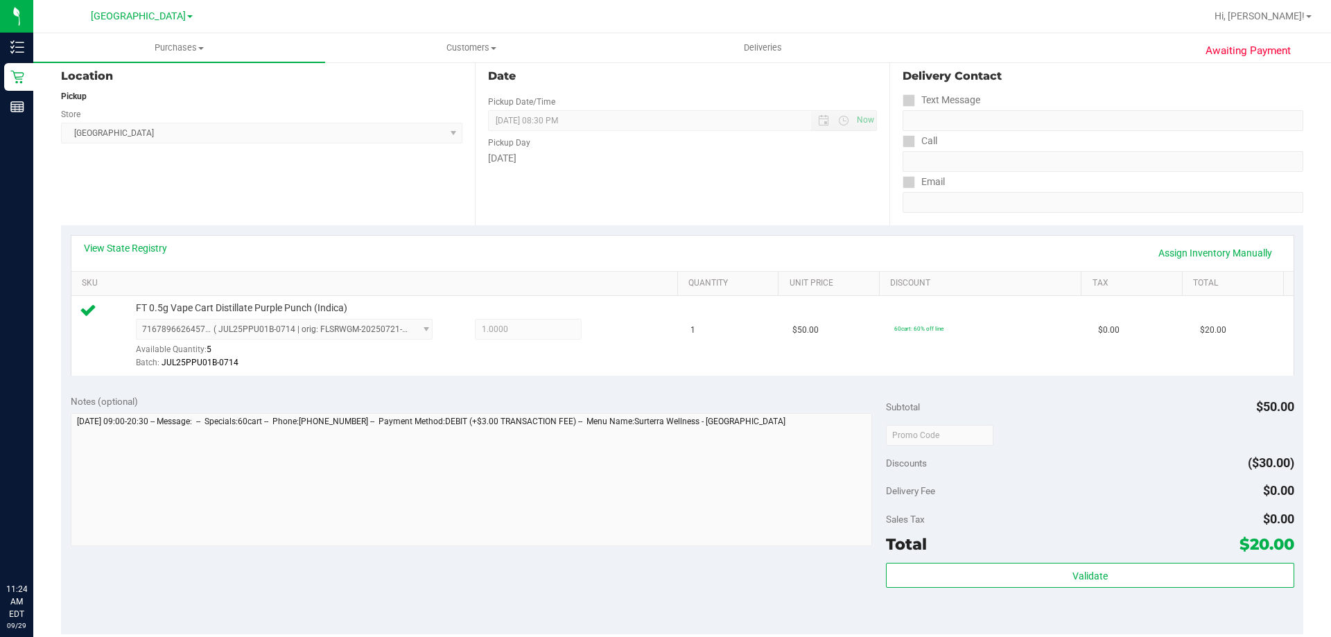
scroll to position [347, 0]
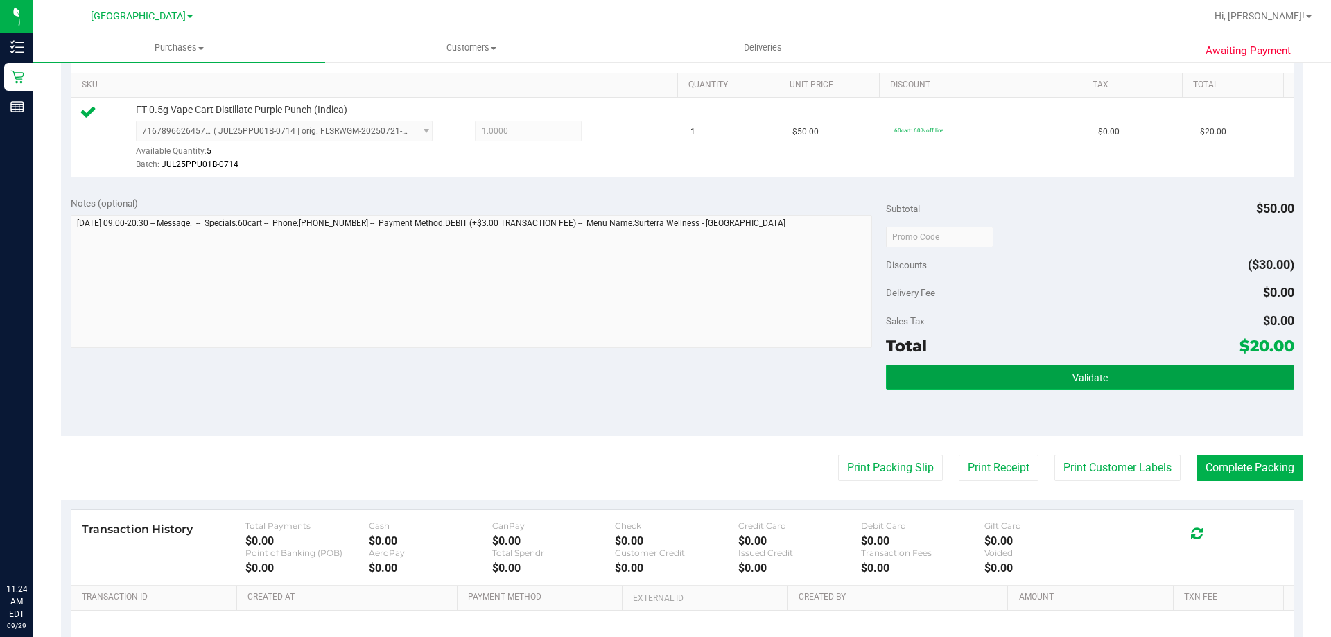
click at [1100, 374] on button "Validate" at bounding box center [1089, 377] width 407 height 25
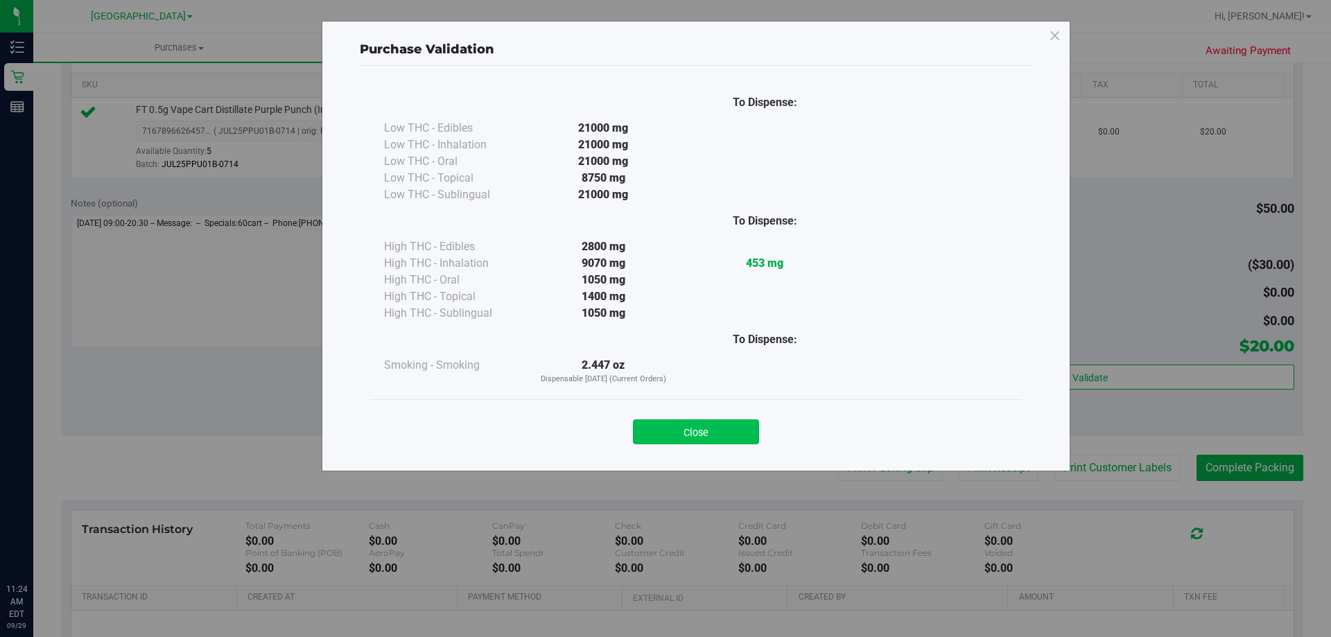
click at [701, 438] on button "Close" at bounding box center [696, 431] width 126 height 25
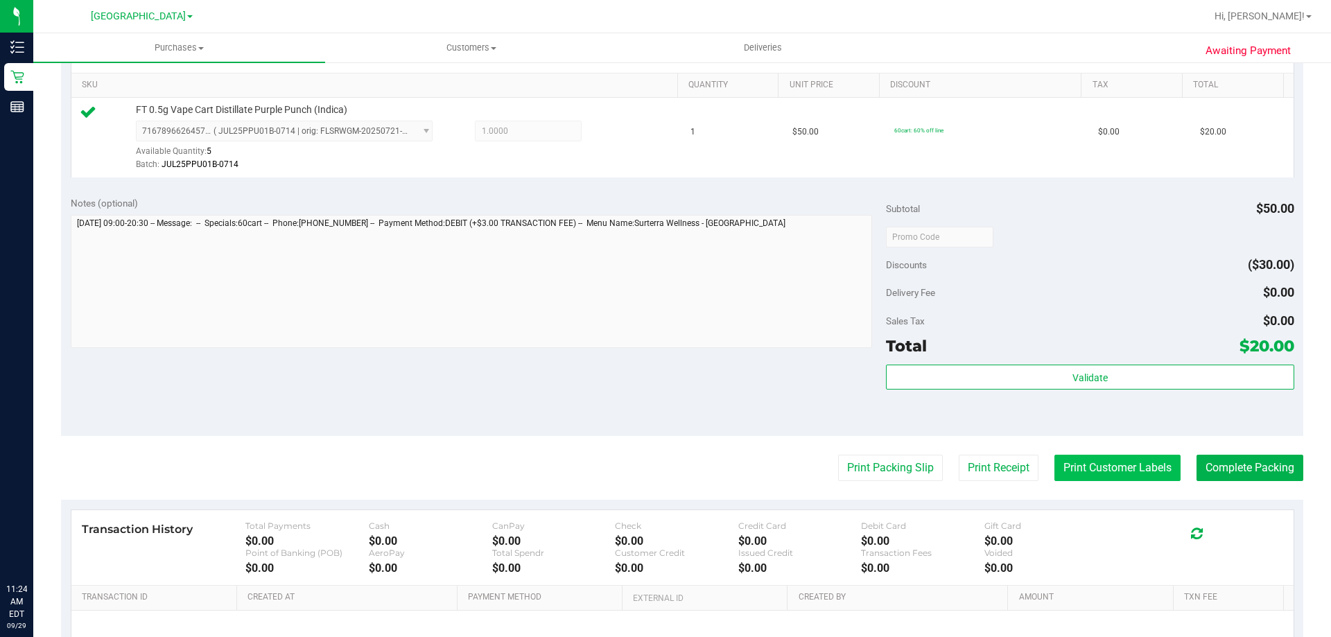
click at [1078, 471] on button "Print Customer Labels" at bounding box center [1117, 468] width 126 height 26
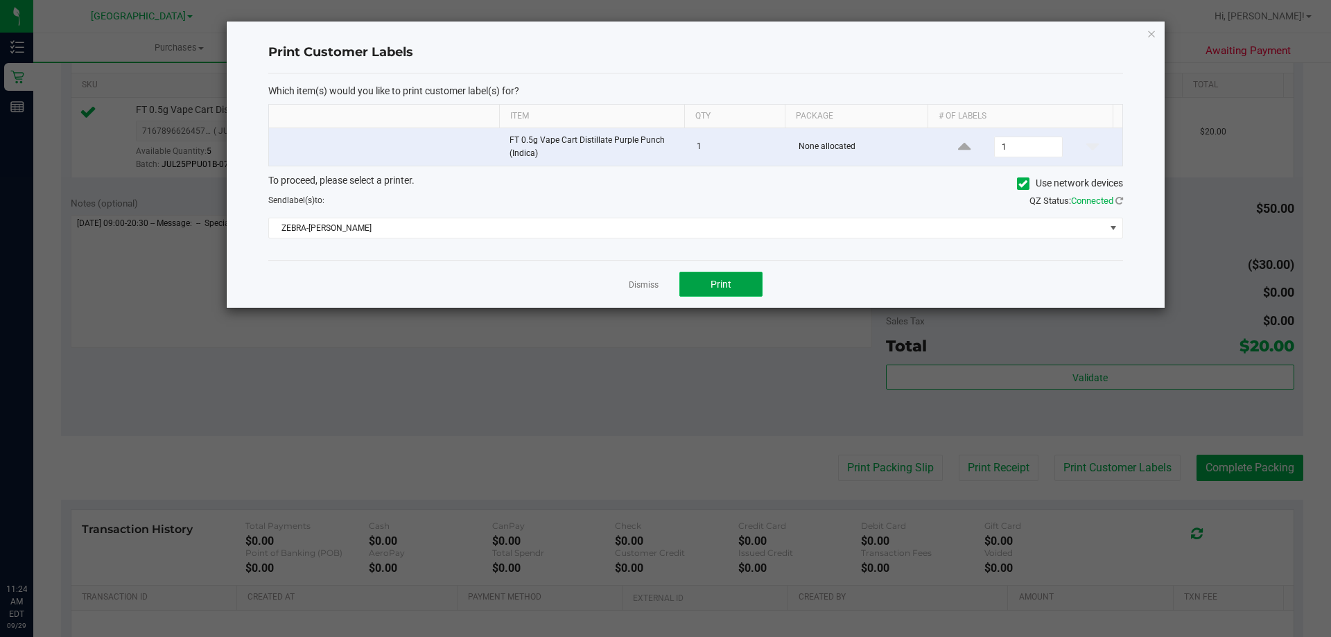
click at [739, 283] on button "Print" at bounding box center [720, 284] width 83 height 25
click at [644, 286] on link "Dismiss" at bounding box center [644, 285] width 30 height 12
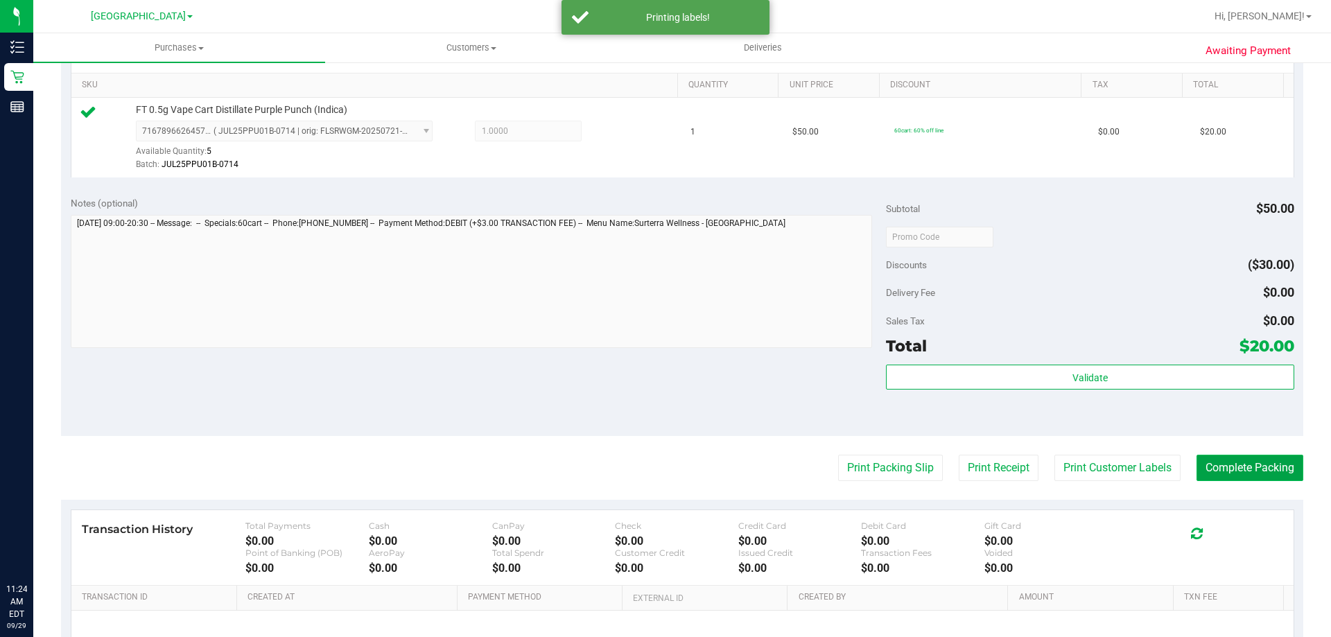
click at [1202, 462] on button "Complete Packing" at bounding box center [1249, 468] width 107 height 26
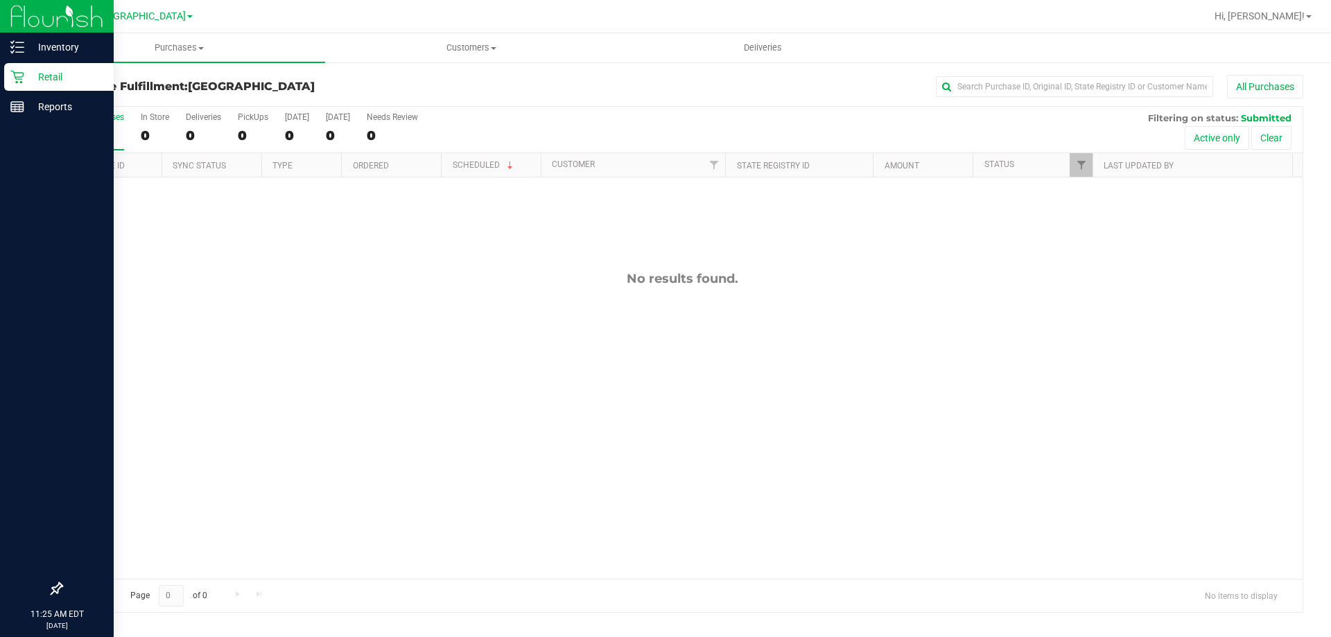
click at [24, 73] on p "Retail" at bounding box center [65, 77] width 83 height 17
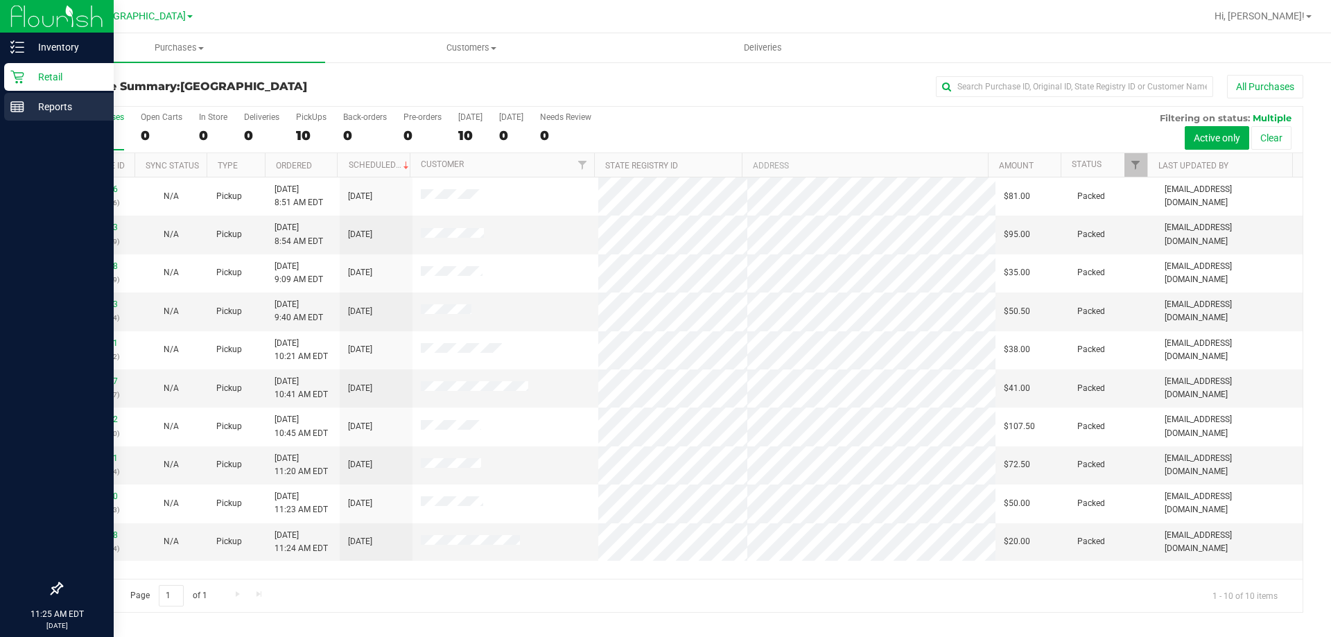
click at [25, 106] on p "Reports" at bounding box center [65, 106] width 83 height 17
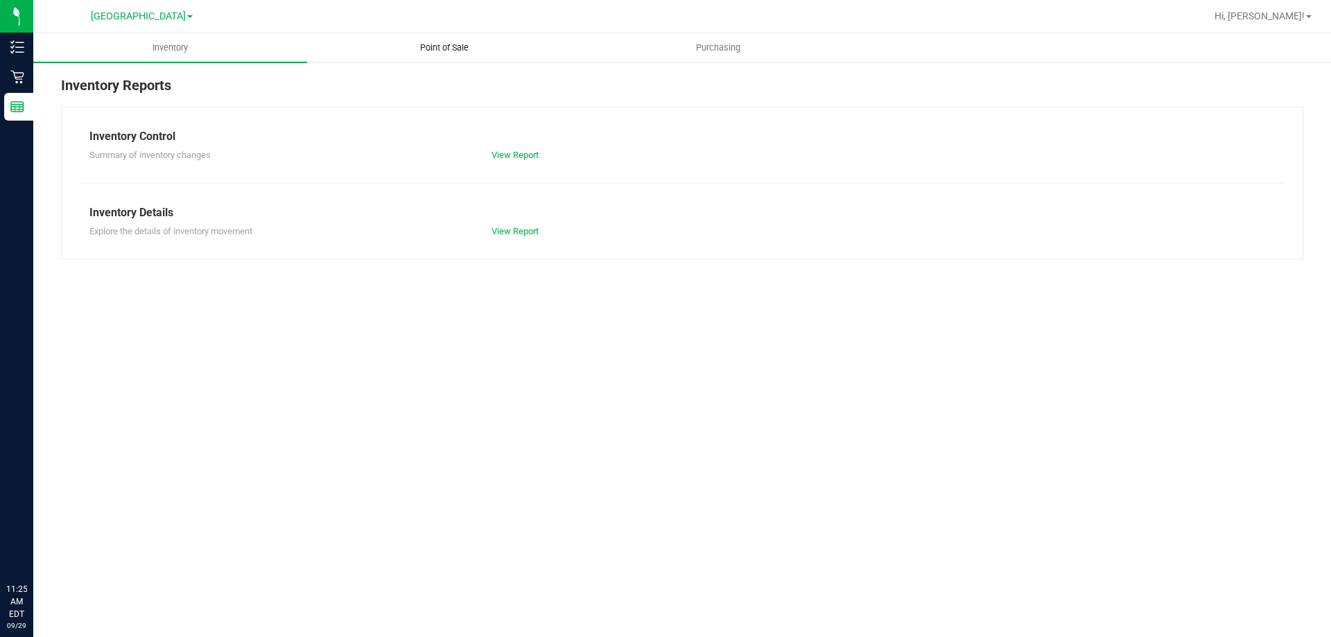
click at [421, 46] on span "Point of Sale" at bounding box center [444, 48] width 86 height 12
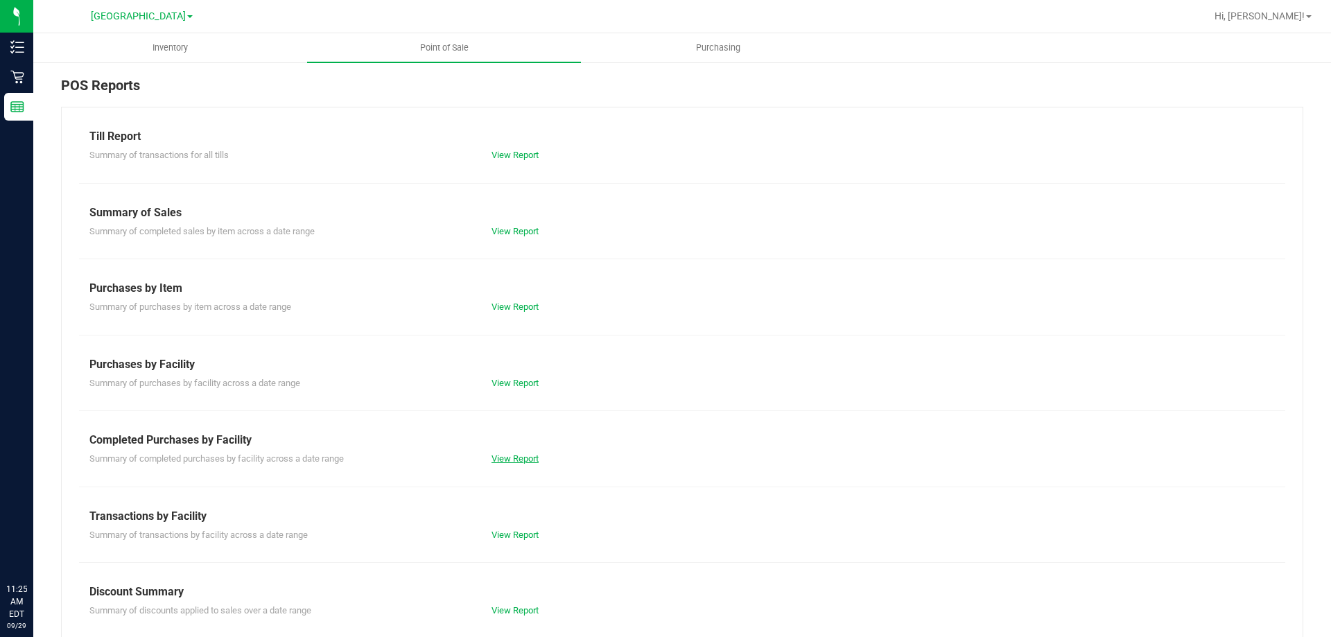
click at [495, 456] on link "View Report" at bounding box center [514, 458] width 47 height 10
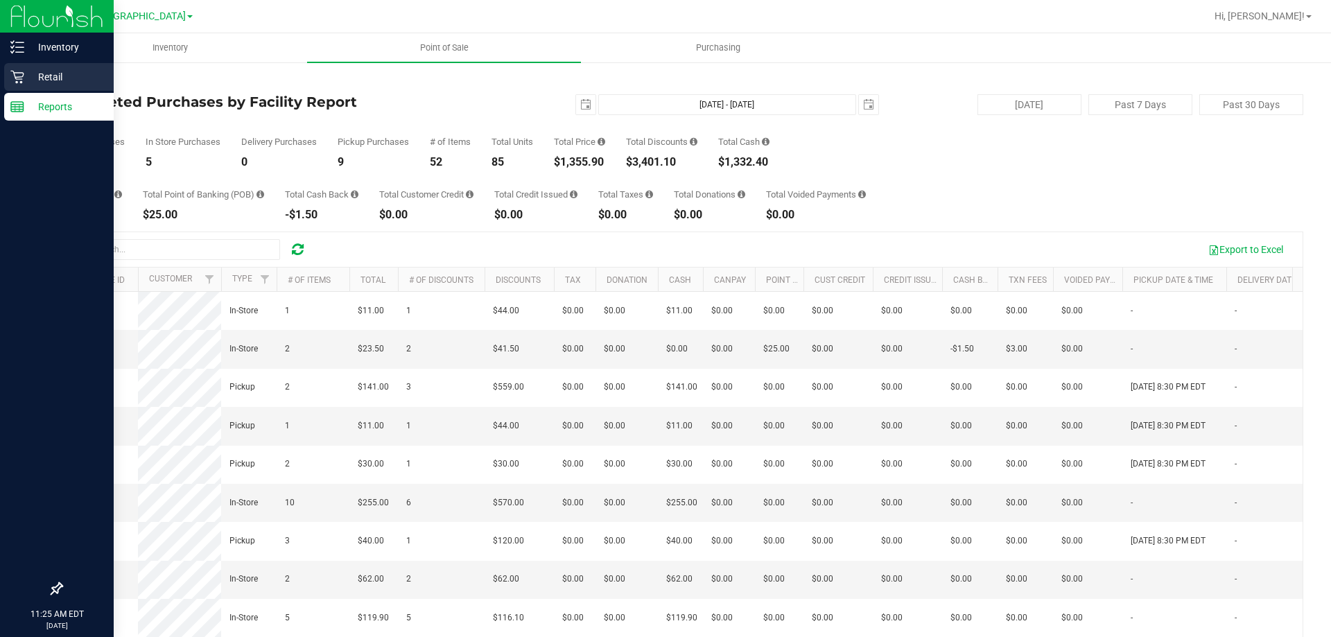
click at [52, 76] on p "Retail" at bounding box center [65, 77] width 83 height 17
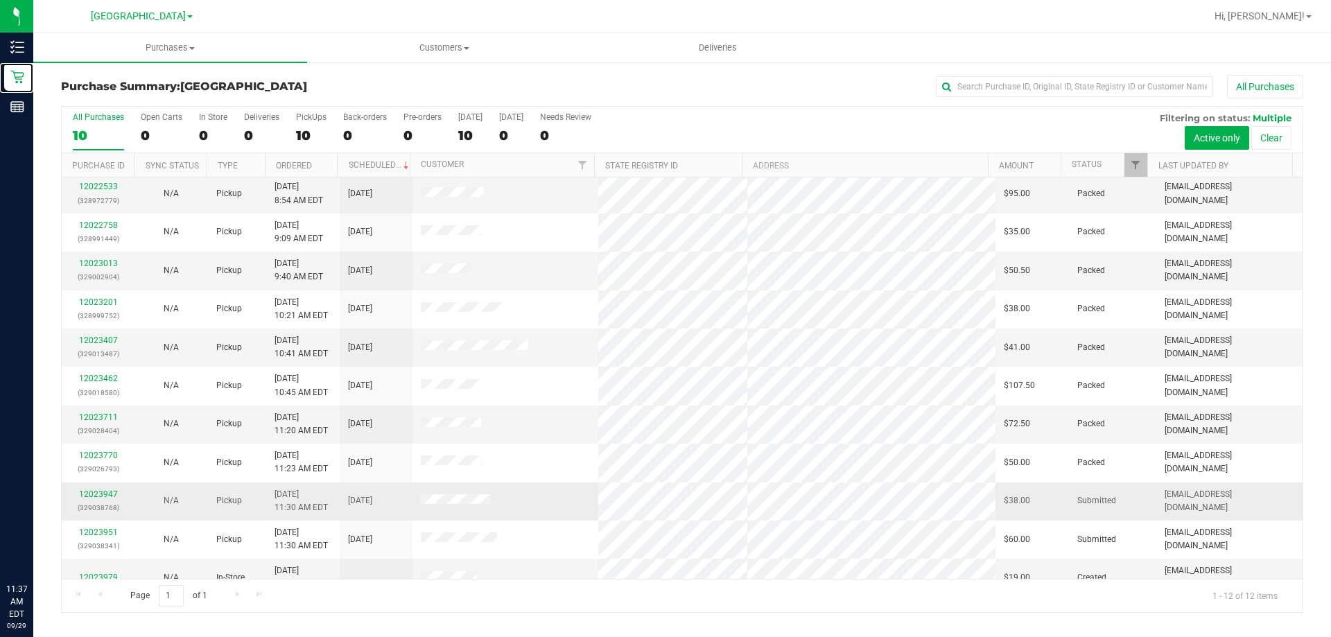
scroll to position [59, 0]
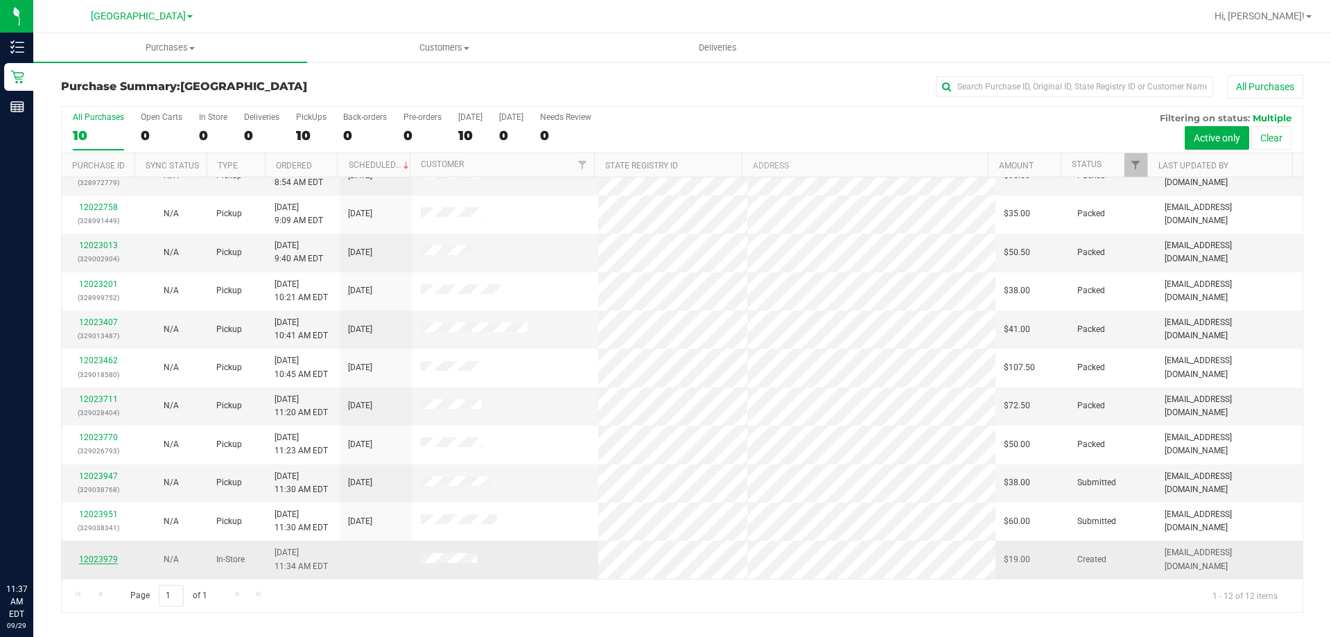
click at [105, 561] on link "12023979" at bounding box center [98, 559] width 39 height 10
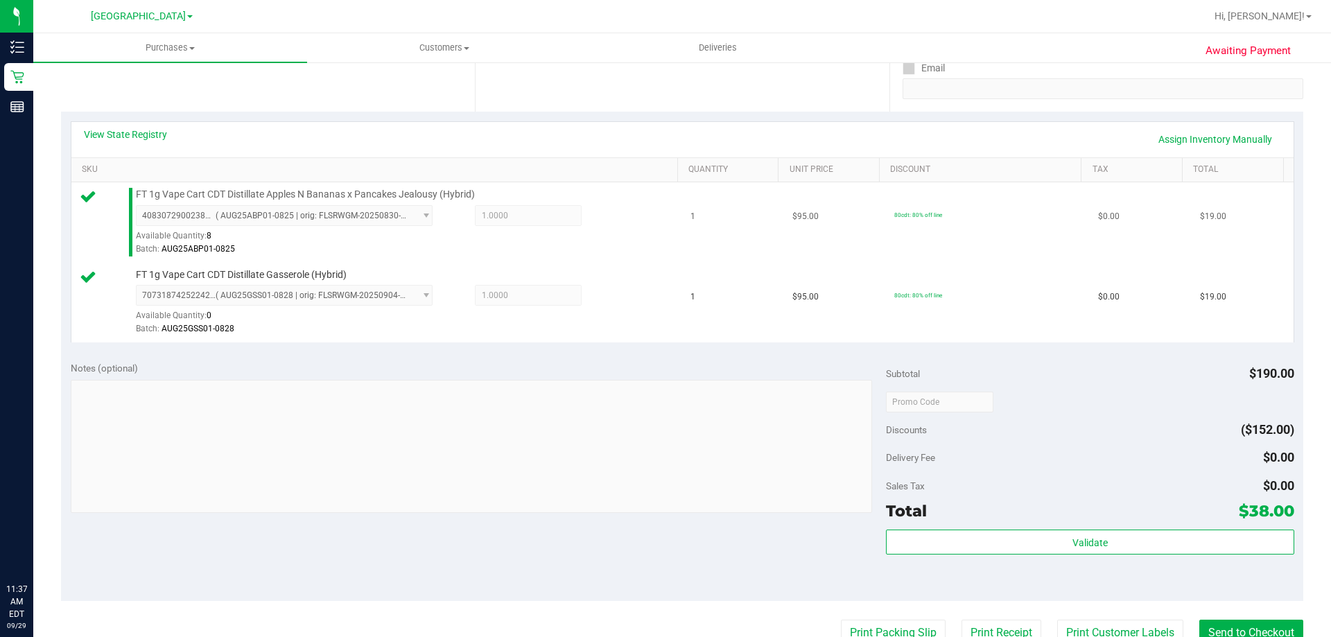
scroll to position [416, 0]
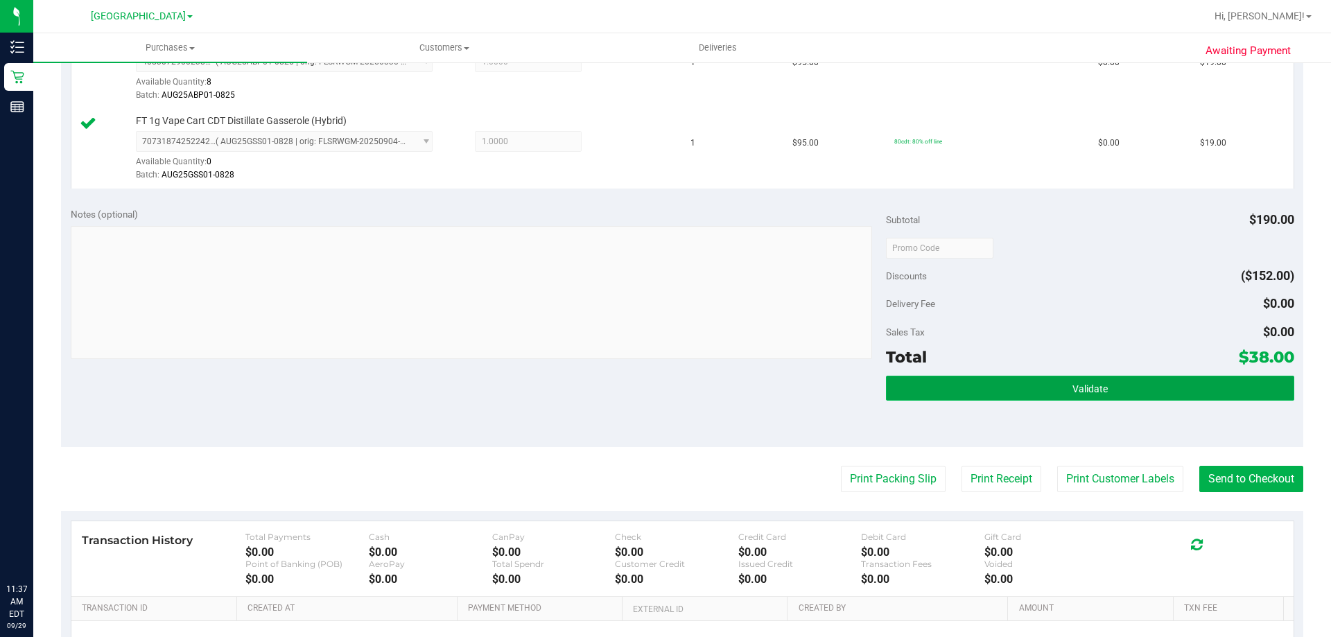
click at [1025, 385] on button "Validate" at bounding box center [1089, 388] width 407 height 25
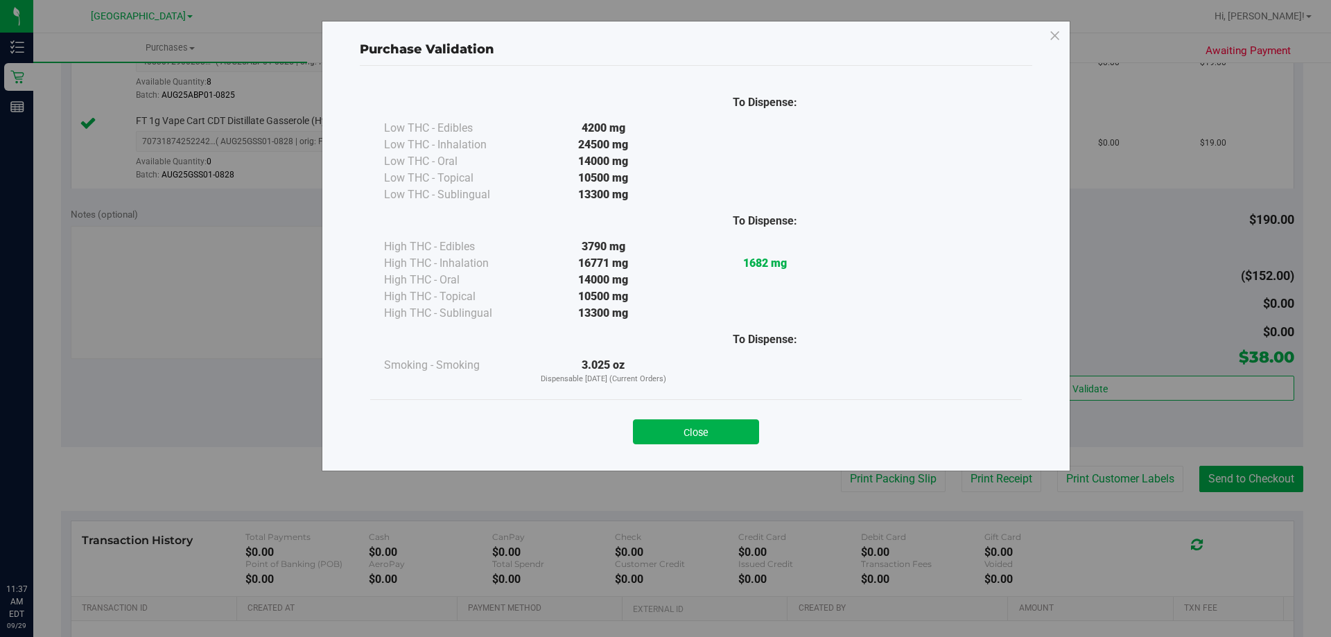
drag, startPoint x: 717, startPoint y: 426, endPoint x: 920, endPoint y: 430, distance: 202.4
click at [718, 426] on button "Close" at bounding box center [696, 431] width 126 height 25
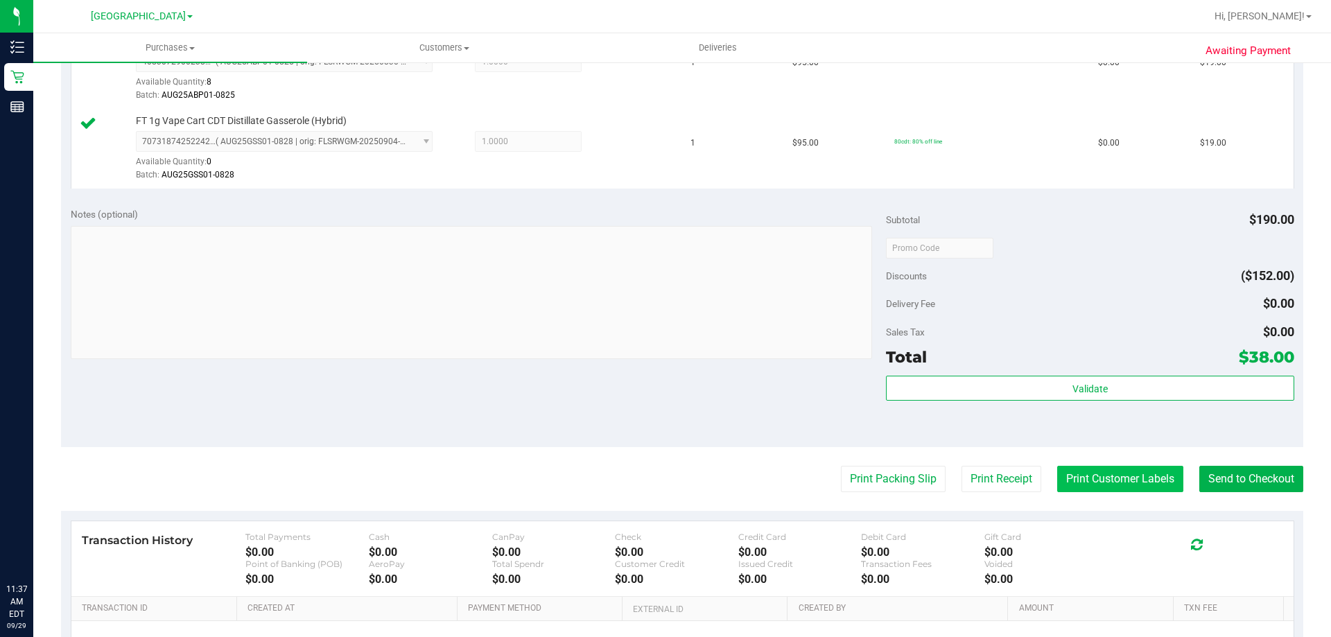
click at [1105, 473] on button "Print Customer Labels" at bounding box center [1120, 479] width 126 height 26
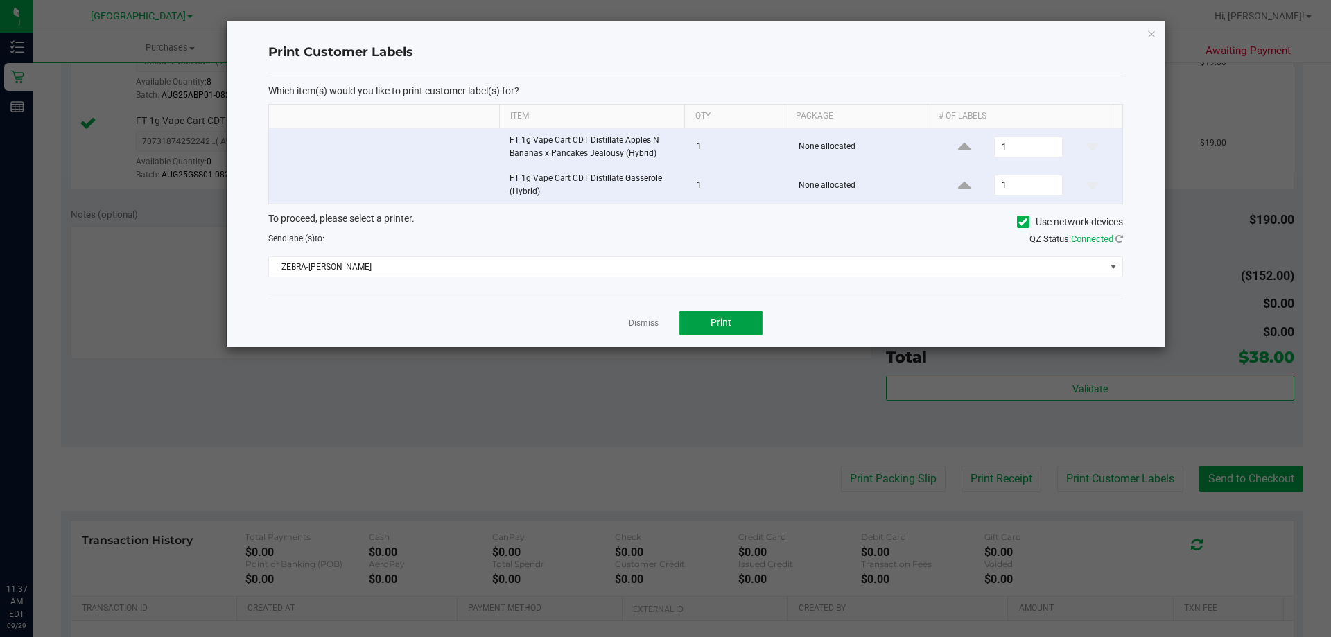
click at [717, 326] on span "Print" at bounding box center [720, 322] width 21 height 11
click at [634, 319] on link "Dismiss" at bounding box center [644, 323] width 30 height 12
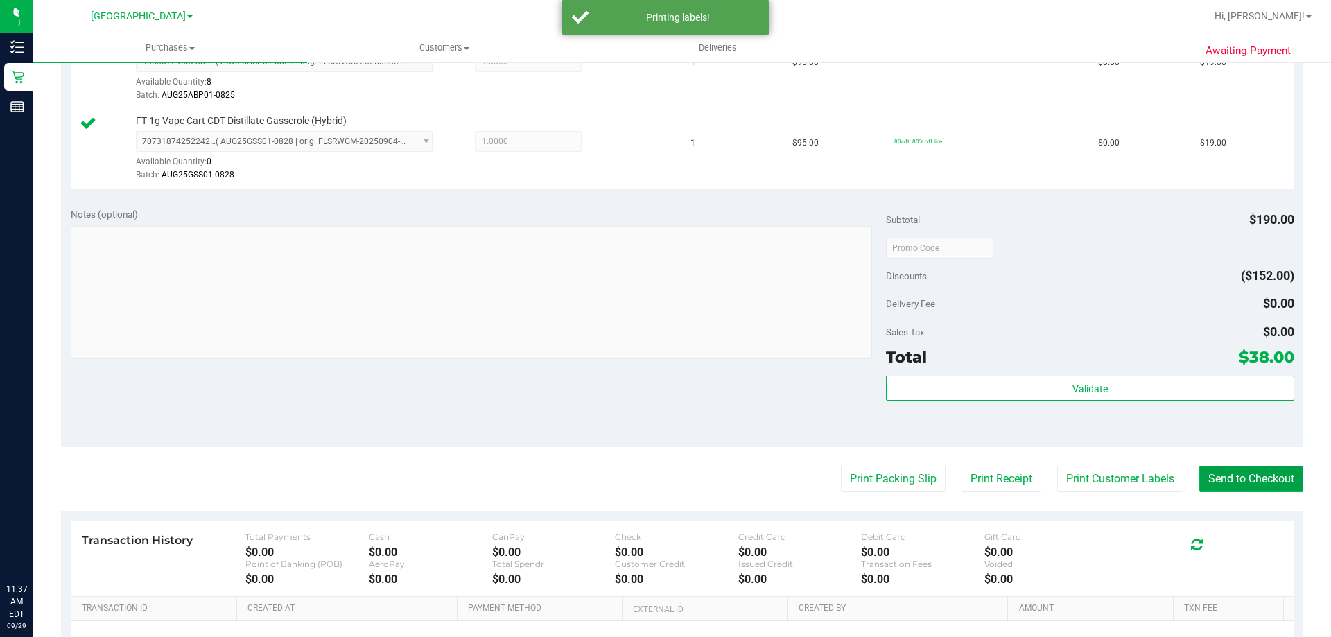
click at [1205, 475] on button "Send to Checkout" at bounding box center [1251, 479] width 104 height 26
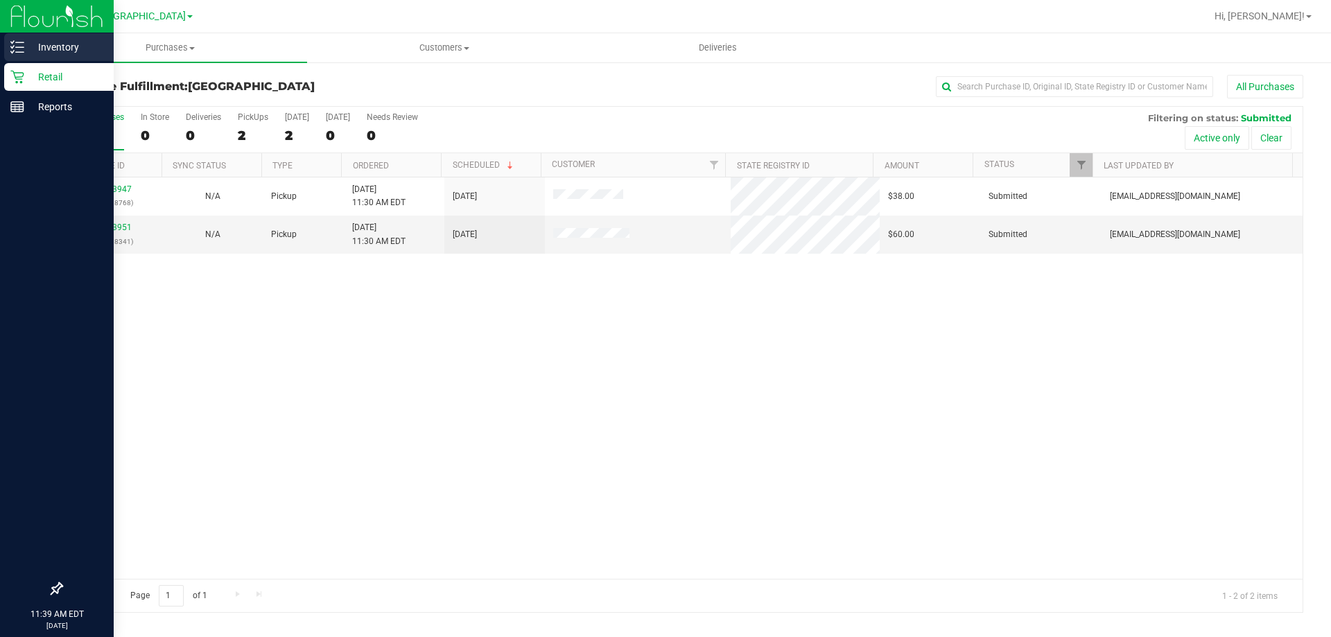
click at [30, 47] on p "Inventory" at bounding box center [65, 47] width 83 height 17
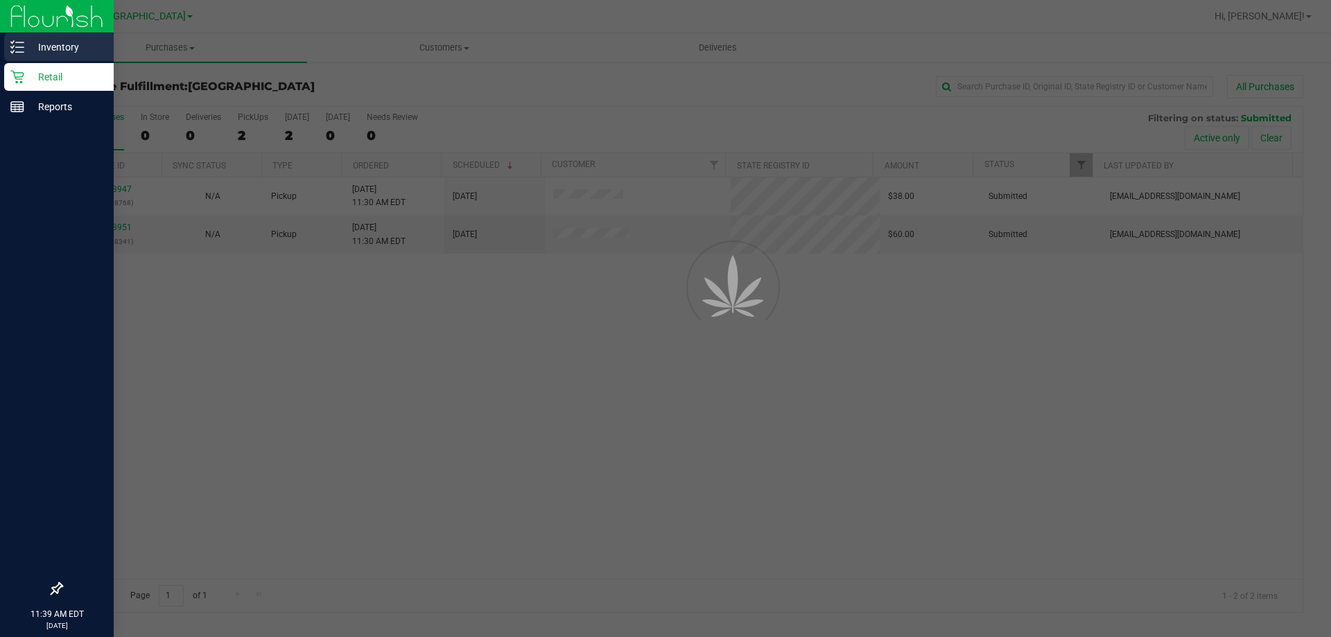
click at [30, 47] on p "Inventory" at bounding box center [65, 47] width 83 height 17
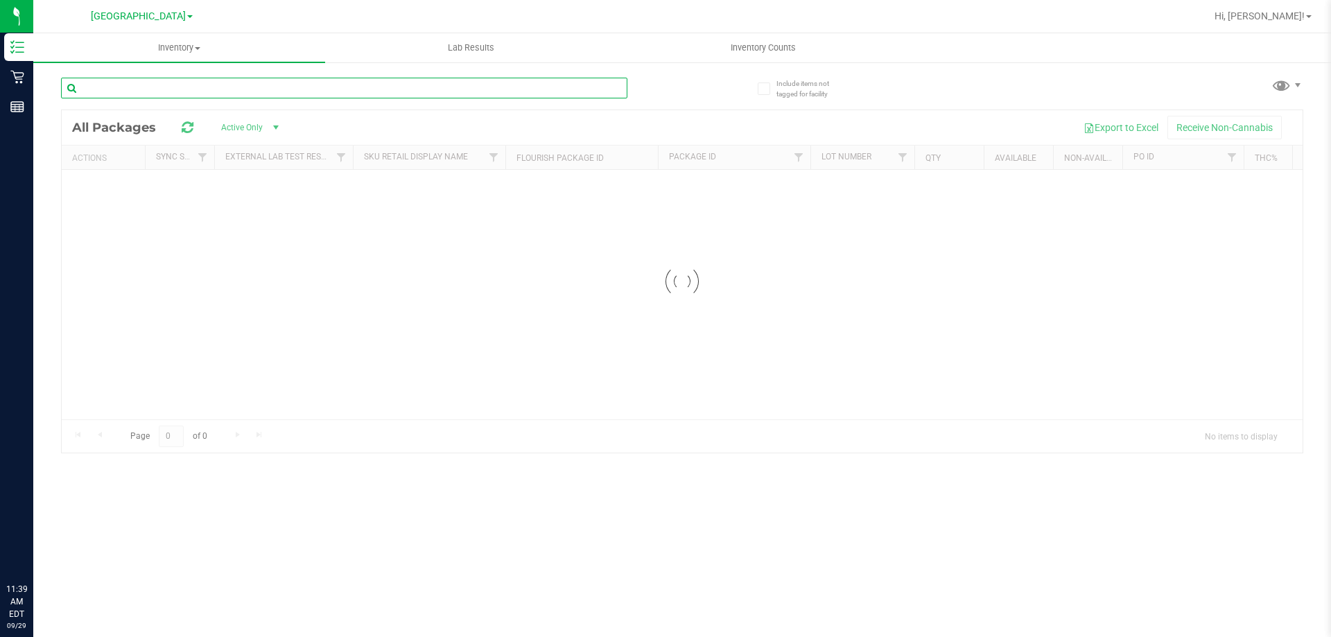
click at [214, 85] on input "text" at bounding box center [344, 88] width 566 height 21
click at [214, 85] on div "Inventory All packages All inventory Waste log Lab Results Inventory Counts" at bounding box center [681, 335] width 1297 height 604
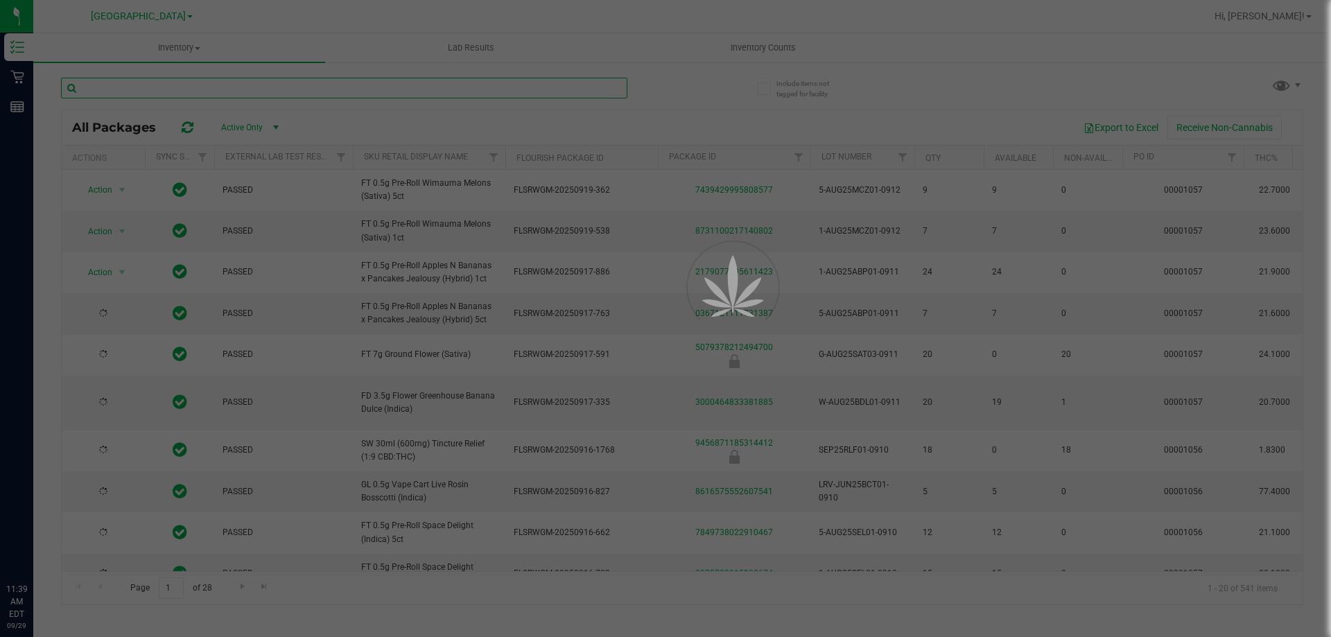
type input "[DATE]"
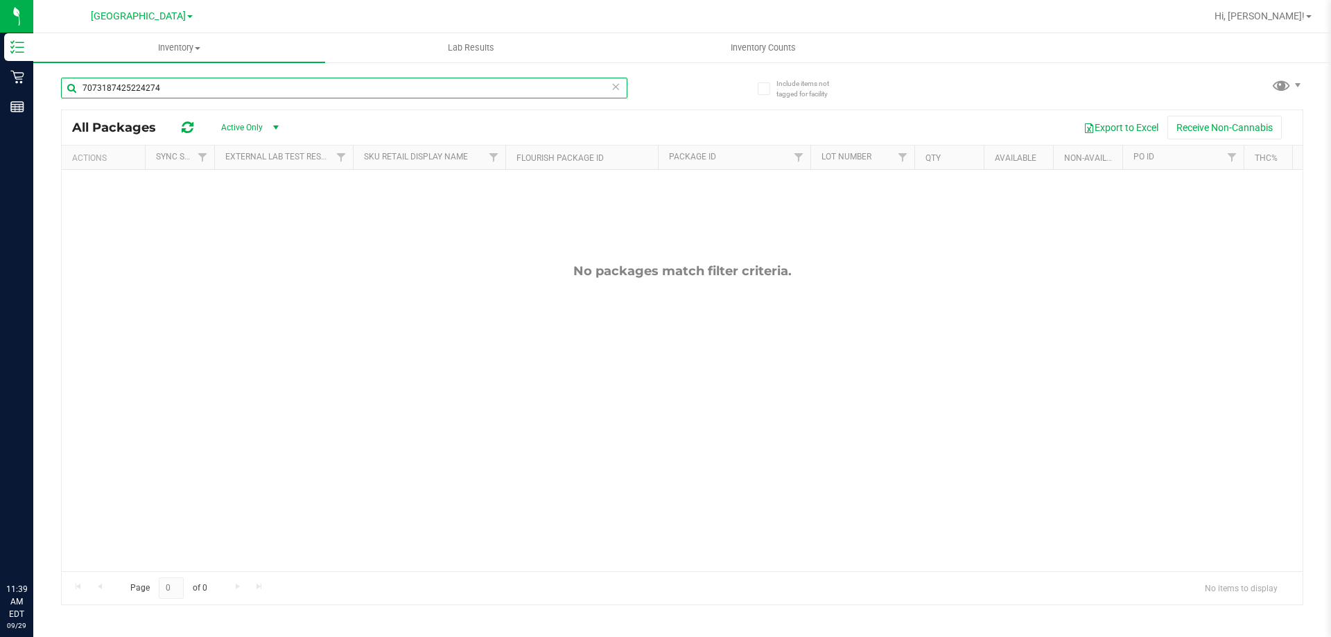
type input "7073187425224274"
click at [616, 87] on icon at bounding box center [616, 86] width 10 height 17
click at [148, 88] on div "Inventory All packages All inventory Waste log Lab Results Inventory Counts" at bounding box center [681, 335] width 1297 height 604
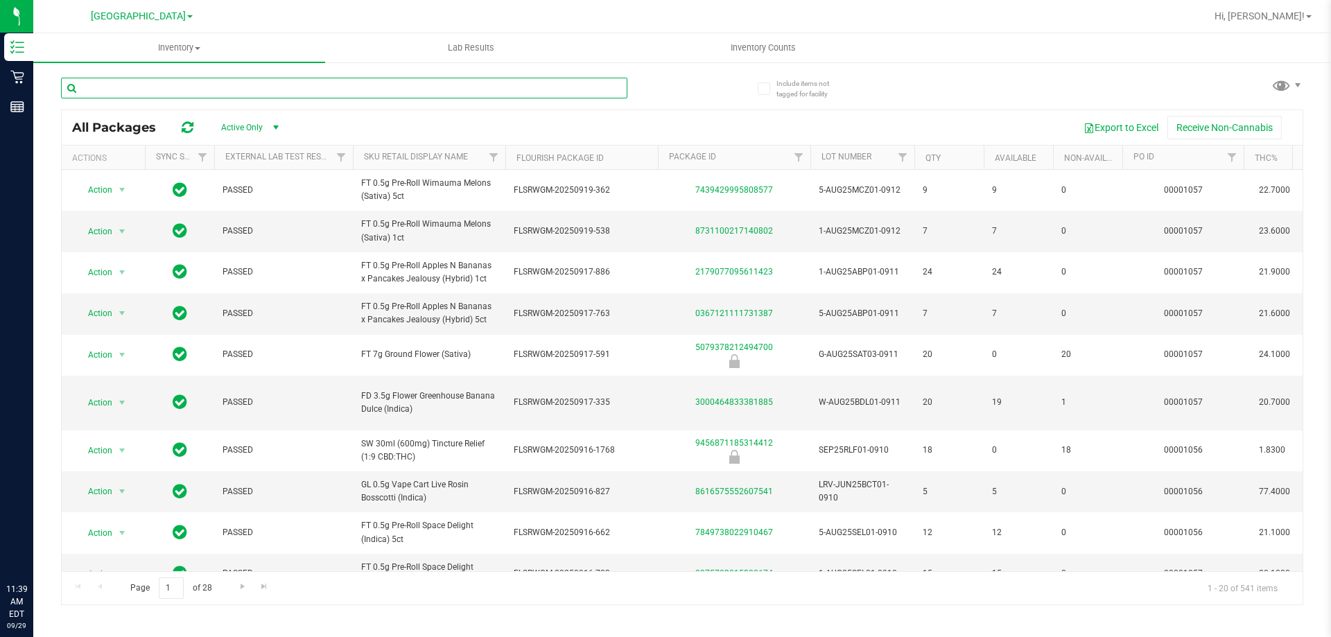
click at [148, 86] on input "text" at bounding box center [344, 88] width 566 height 21
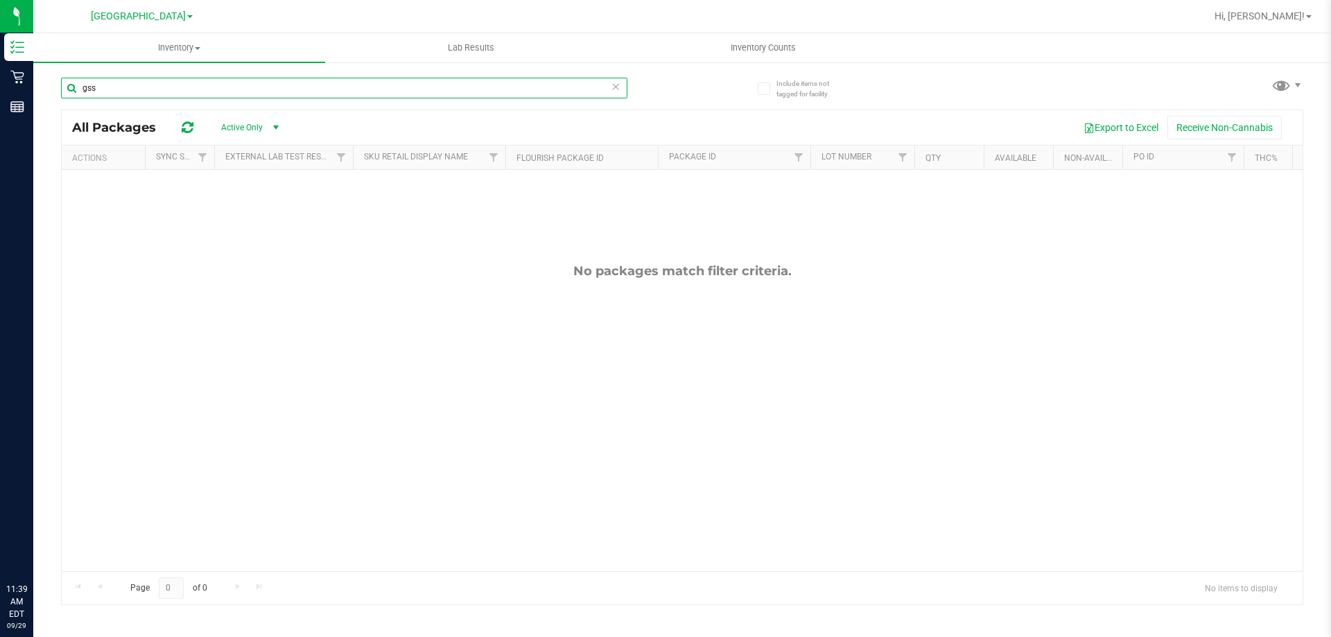
type input "gss"
click at [615, 89] on icon at bounding box center [616, 86] width 10 height 17
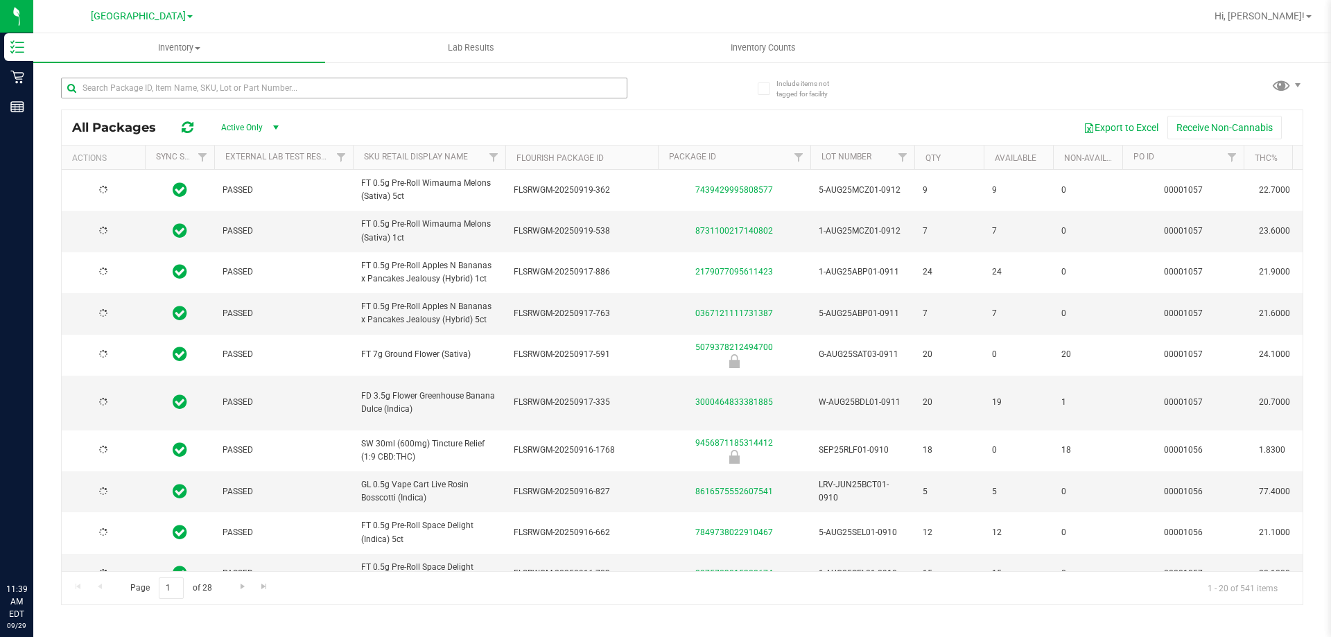
type input "[DATE]"
click at [338, 88] on input "text" at bounding box center [344, 88] width 566 height 21
type input "f"
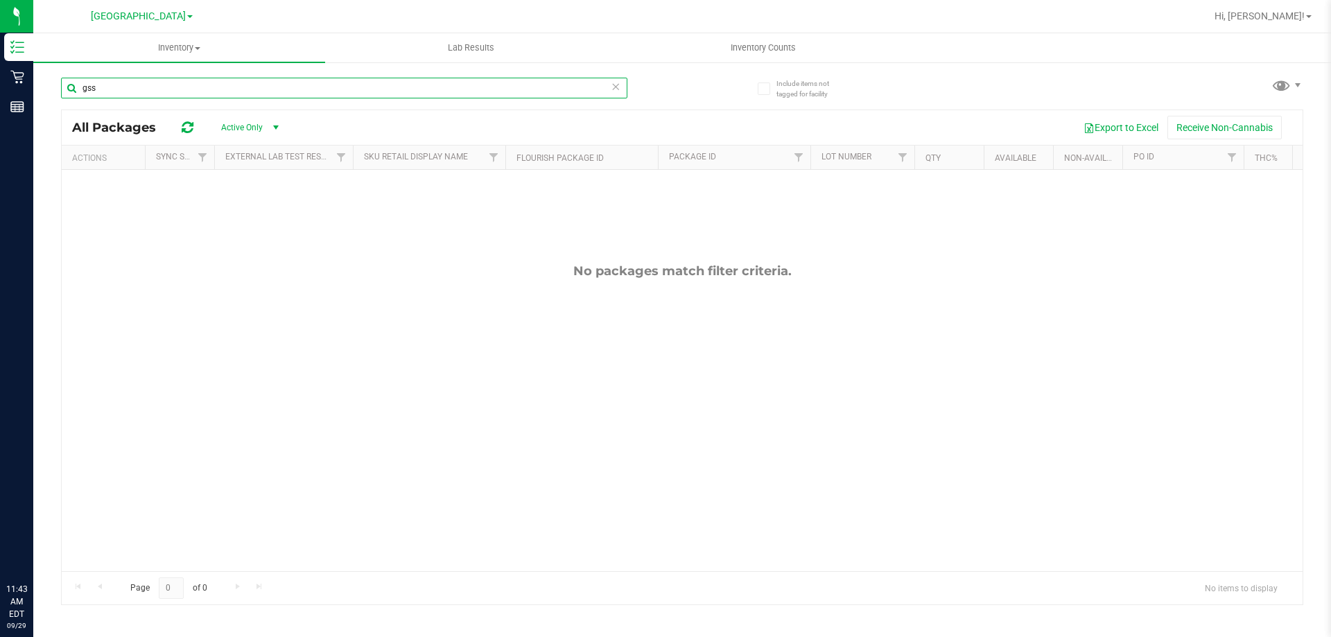
type input "gss"
click at [391, 550] on div "No packages match filter criteria." at bounding box center [682, 417] width 1240 height 495
click at [617, 92] on icon at bounding box center [616, 86] width 10 height 17
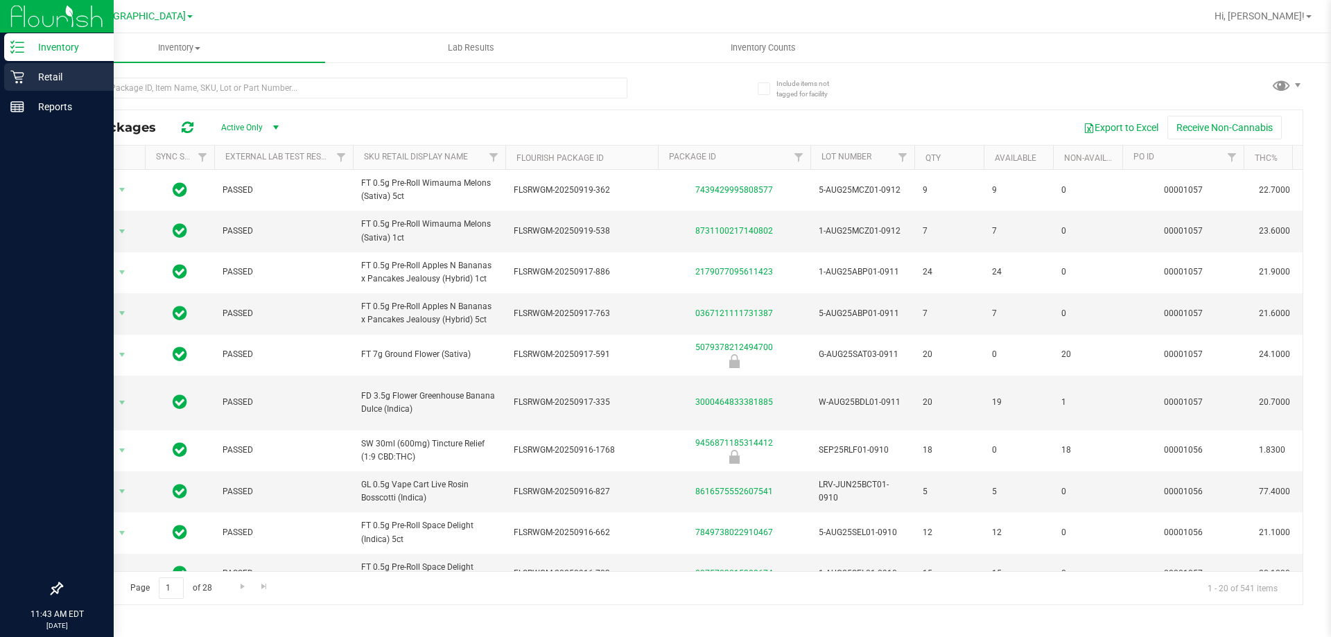
click at [24, 71] on icon at bounding box center [17, 77] width 14 height 14
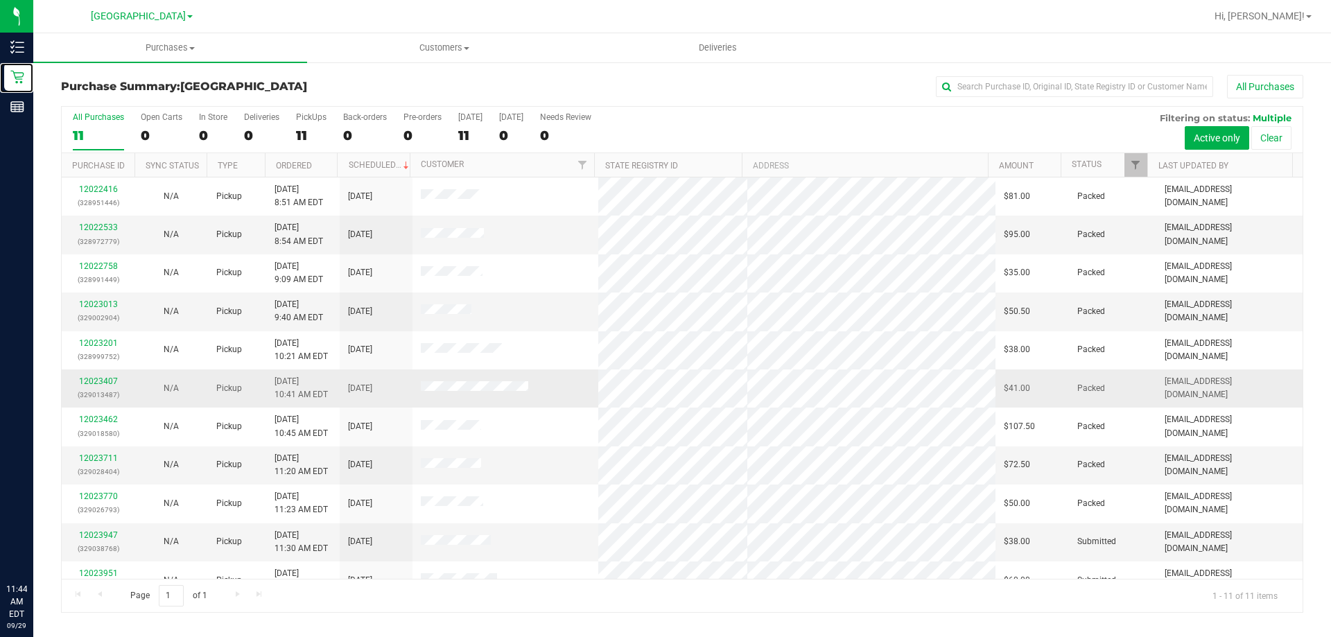
scroll to position [20, 0]
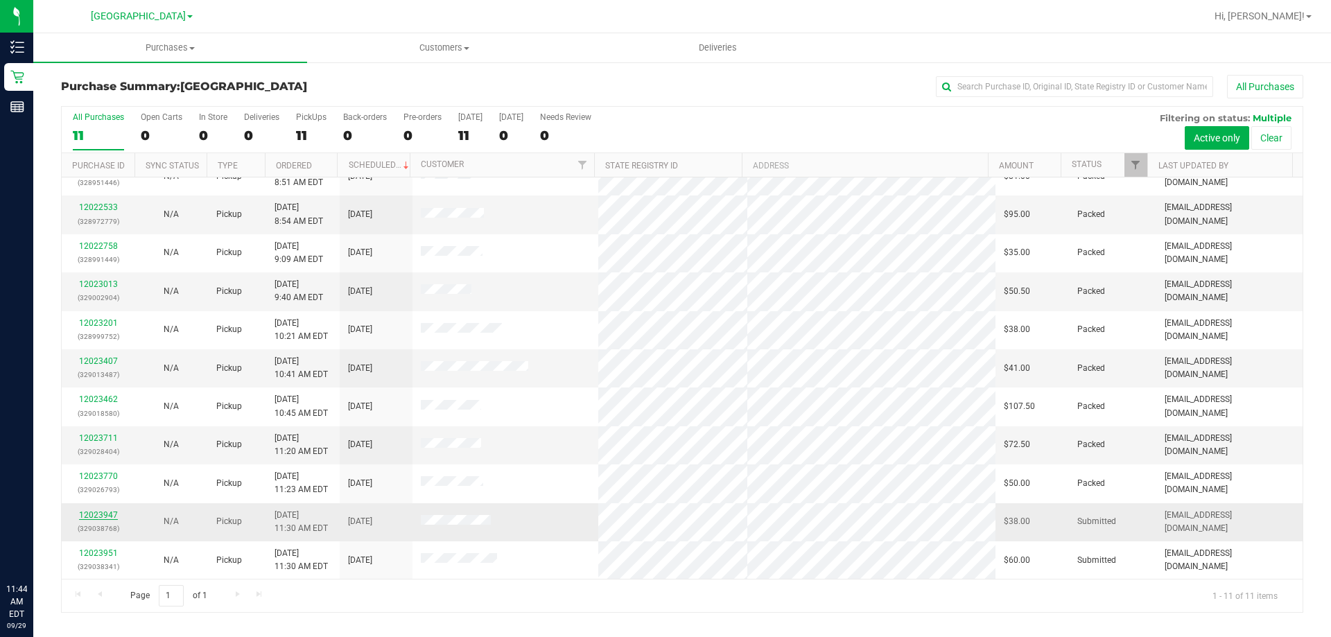
click at [114, 515] on link "12023947" at bounding box center [98, 515] width 39 height 10
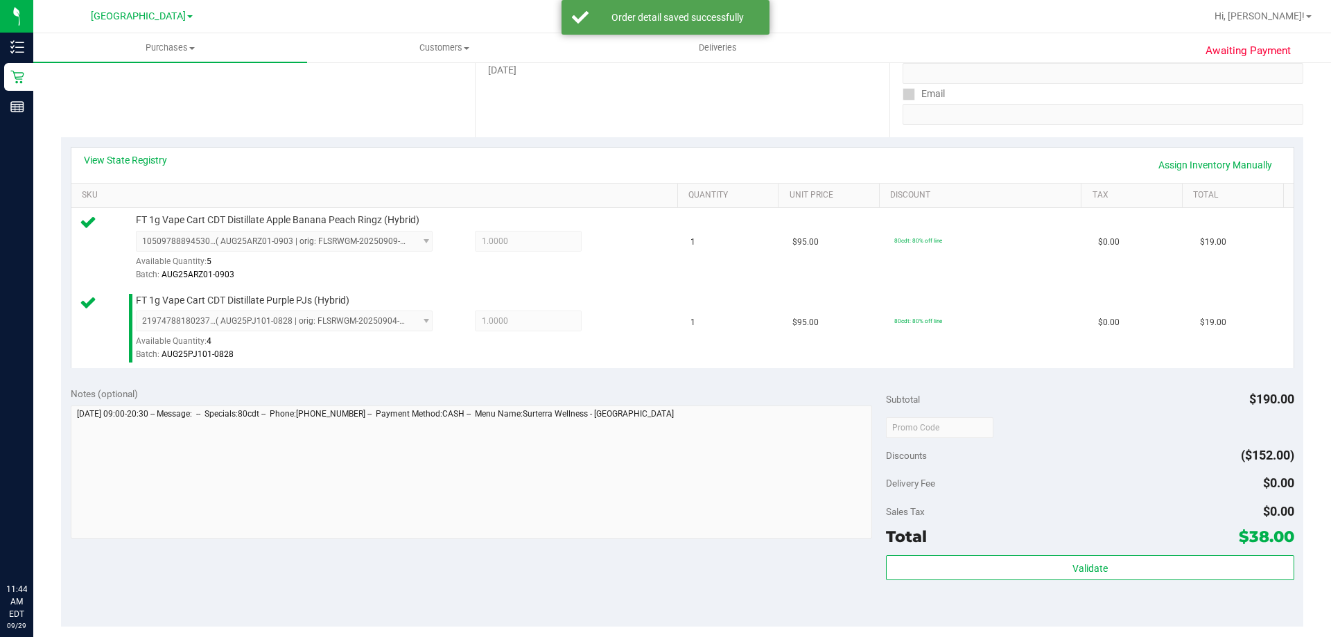
scroll to position [485, 0]
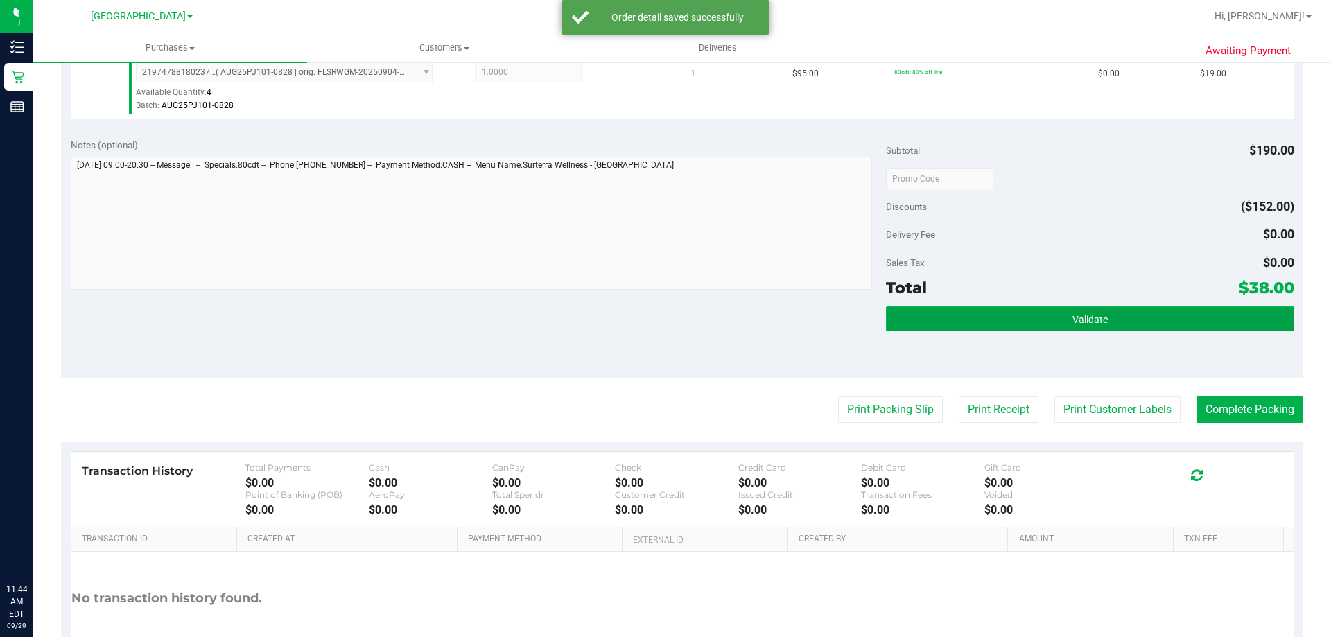
click at [1041, 308] on button "Validate" at bounding box center [1089, 318] width 407 height 25
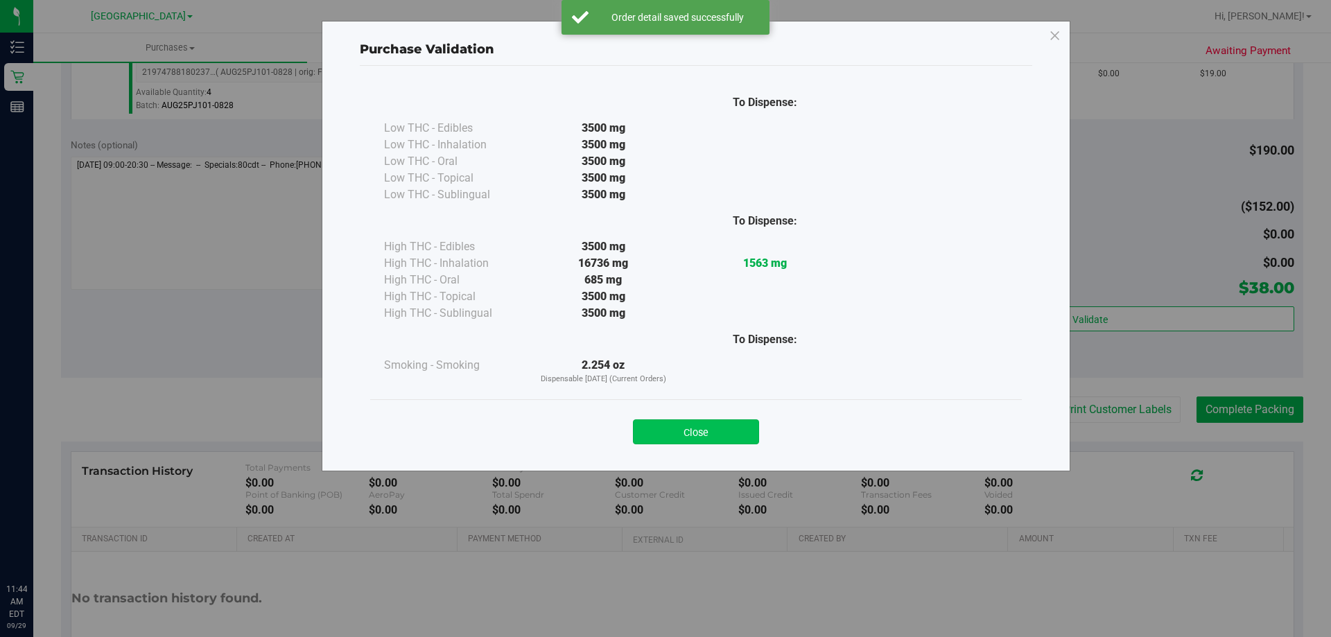
click at [710, 435] on button "Close" at bounding box center [696, 431] width 126 height 25
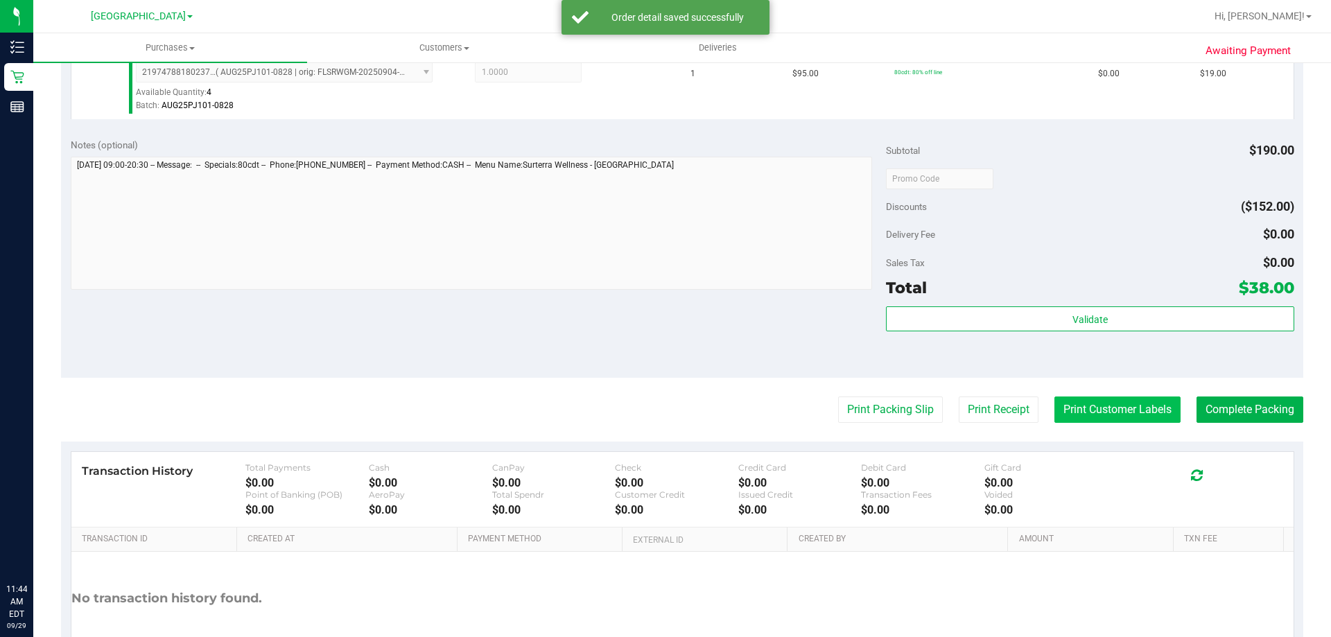
click at [1100, 414] on button "Print Customer Labels" at bounding box center [1117, 409] width 126 height 26
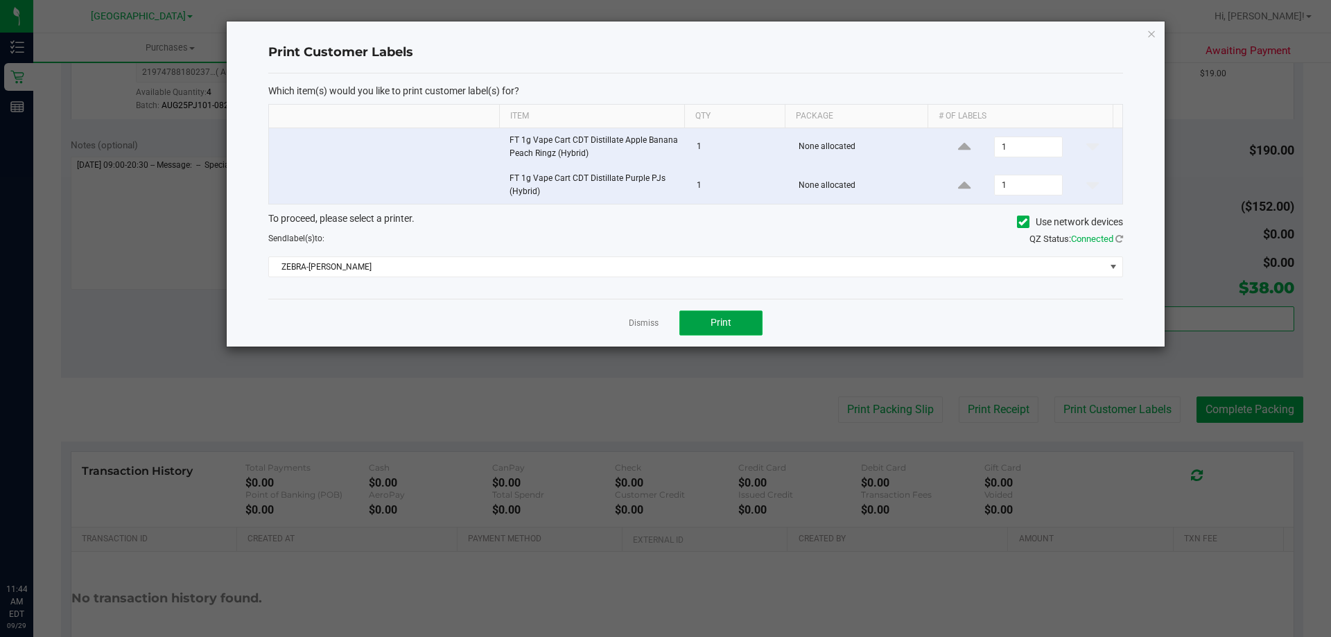
click at [742, 317] on button "Print" at bounding box center [720, 322] width 83 height 25
click at [652, 323] on link "Dismiss" at bounding box center [644, 323] width 30 height 12
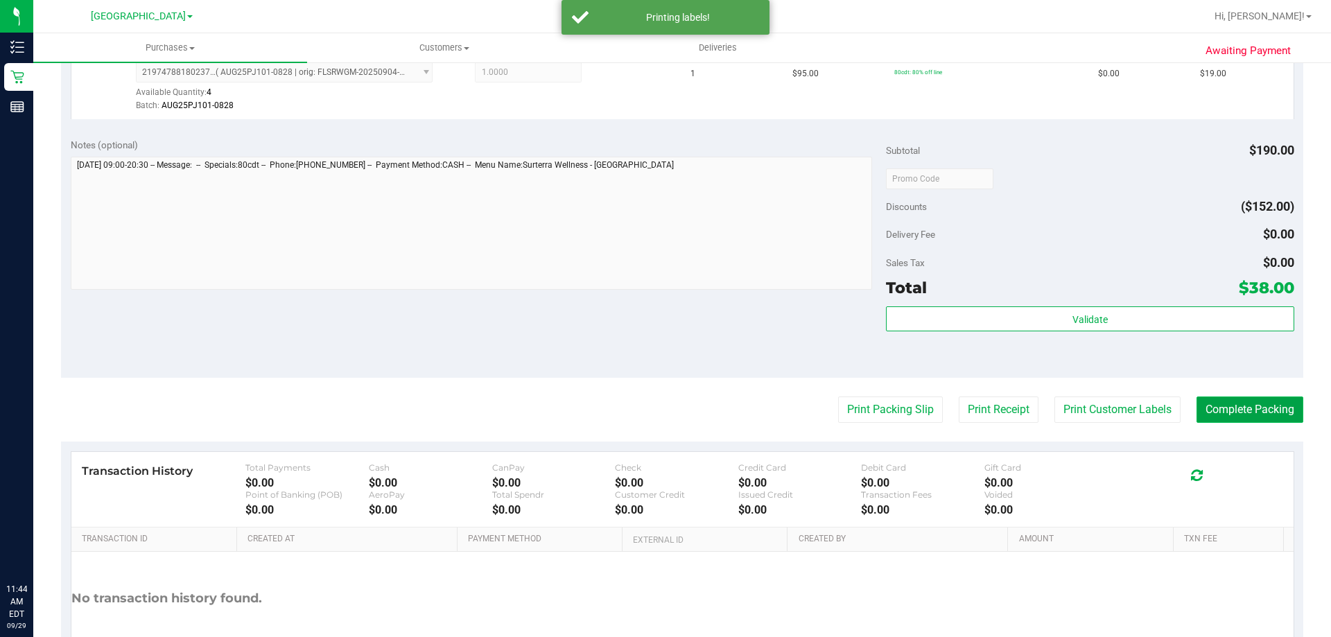
click at [1231, 405] on button "Complete Packing" at bounding box center [1249, 409] width 107 height 26
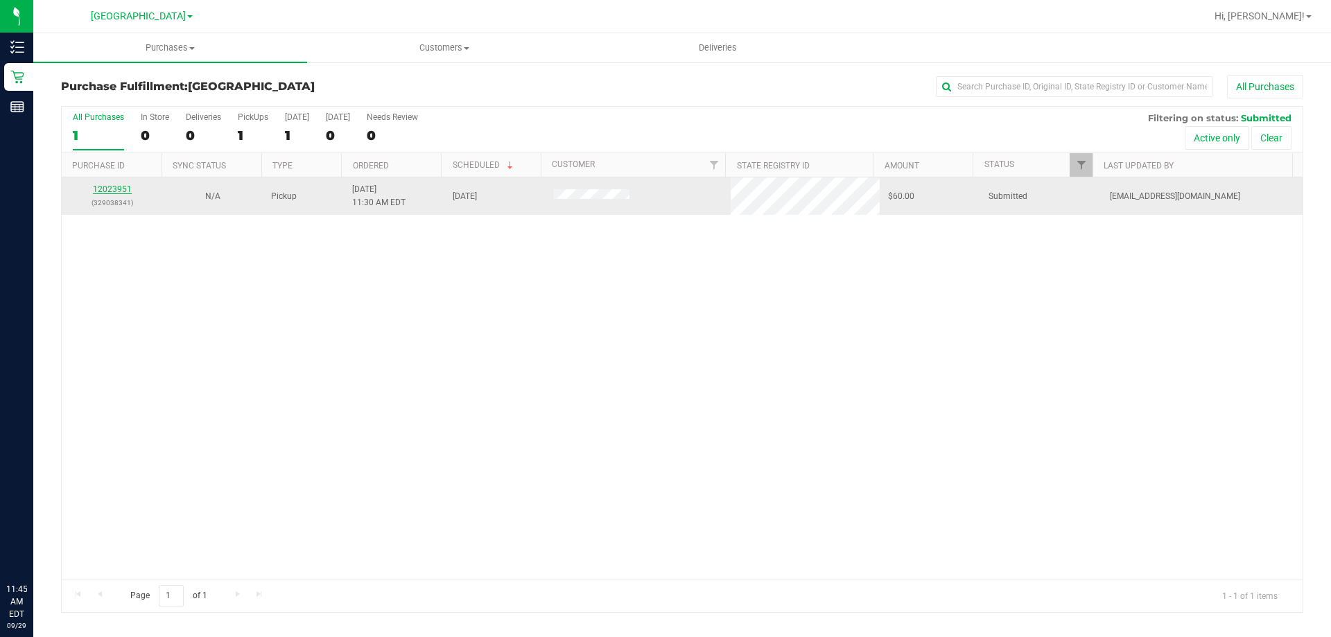
click at [114, 189] on link "12023951" at bounding box center [112, 189] width 39 height 10
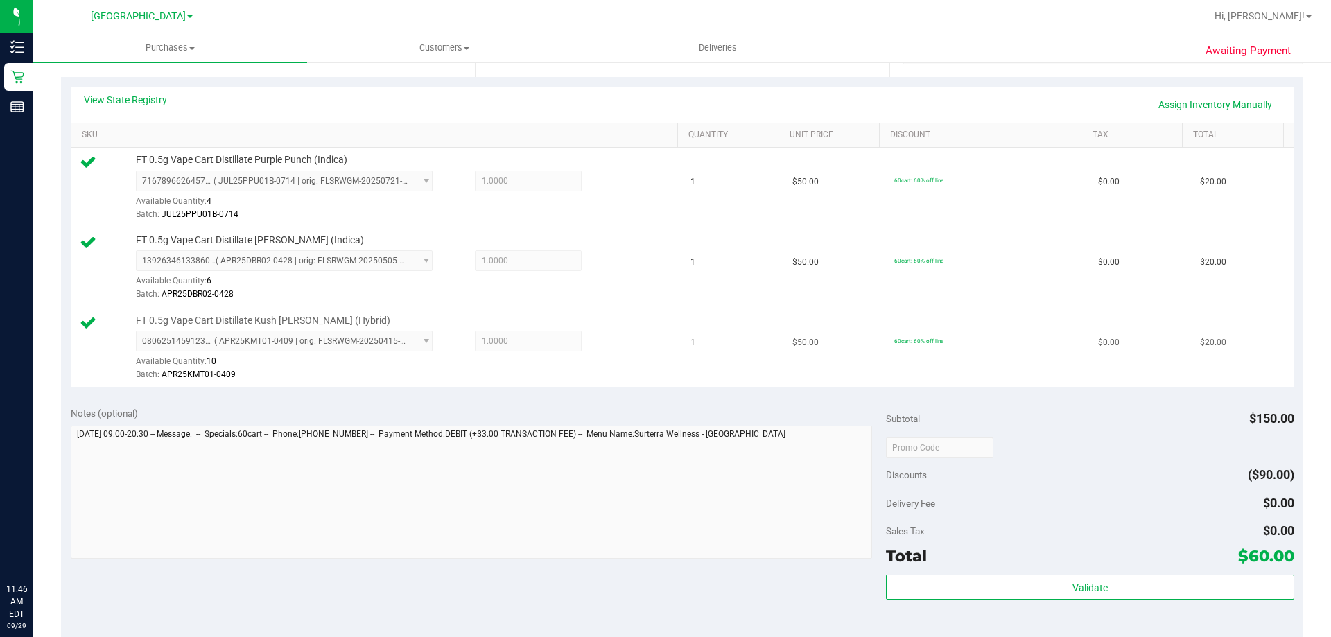
scroll to position [485, 0]
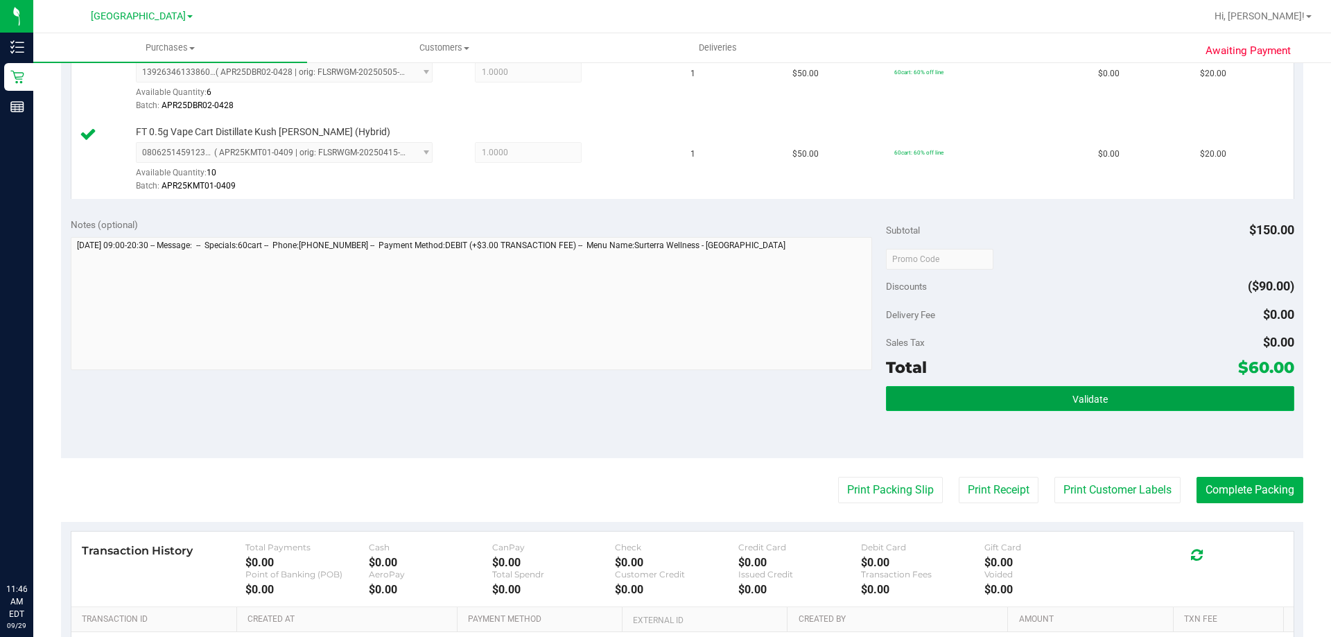
click at [1093, 398] on span "Validate" at bounding box center [1089, 399] width 35 height 11
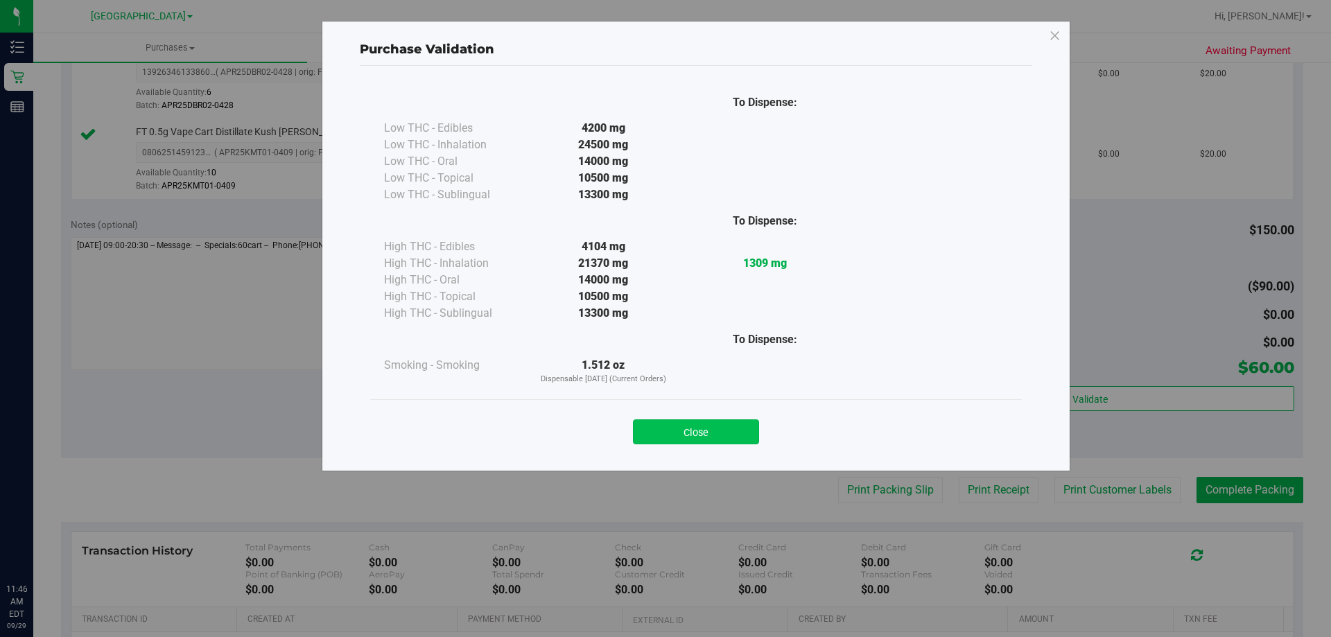
click at [653, 436] on button "Close" at bounding box center [696, 431] width 126 height 25
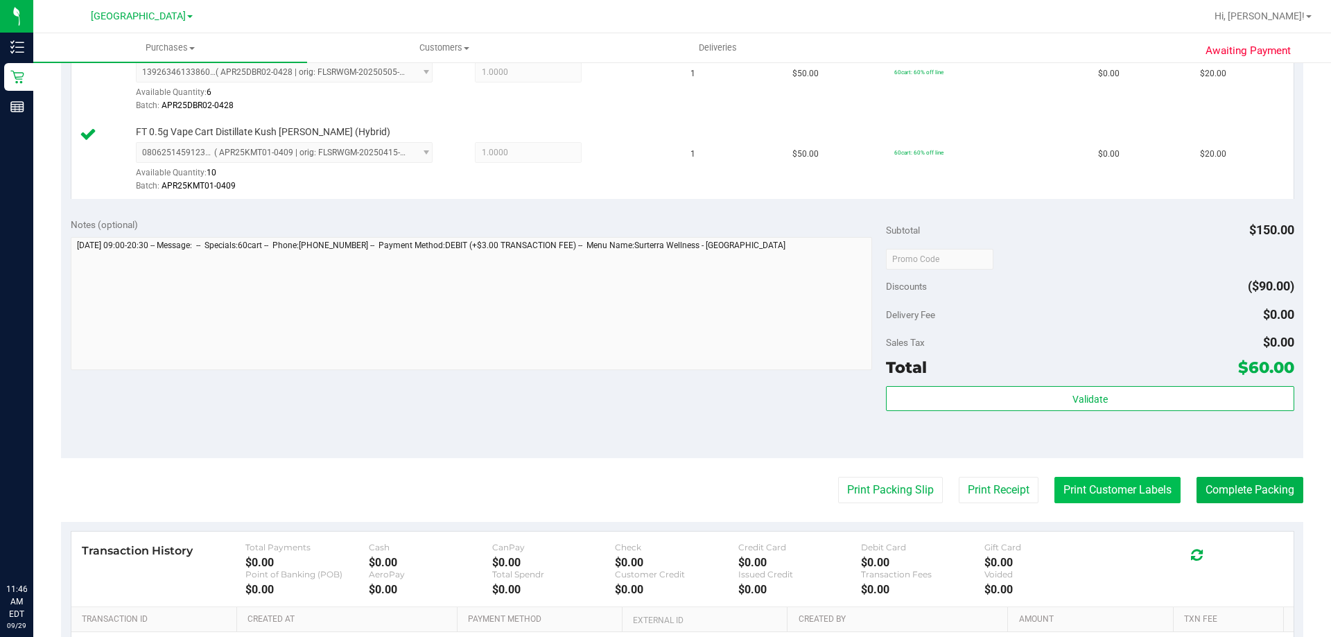
click at [1090, 487] on button "Print Customer Labels" at bounding box center [1117, 490] width 126 height 26
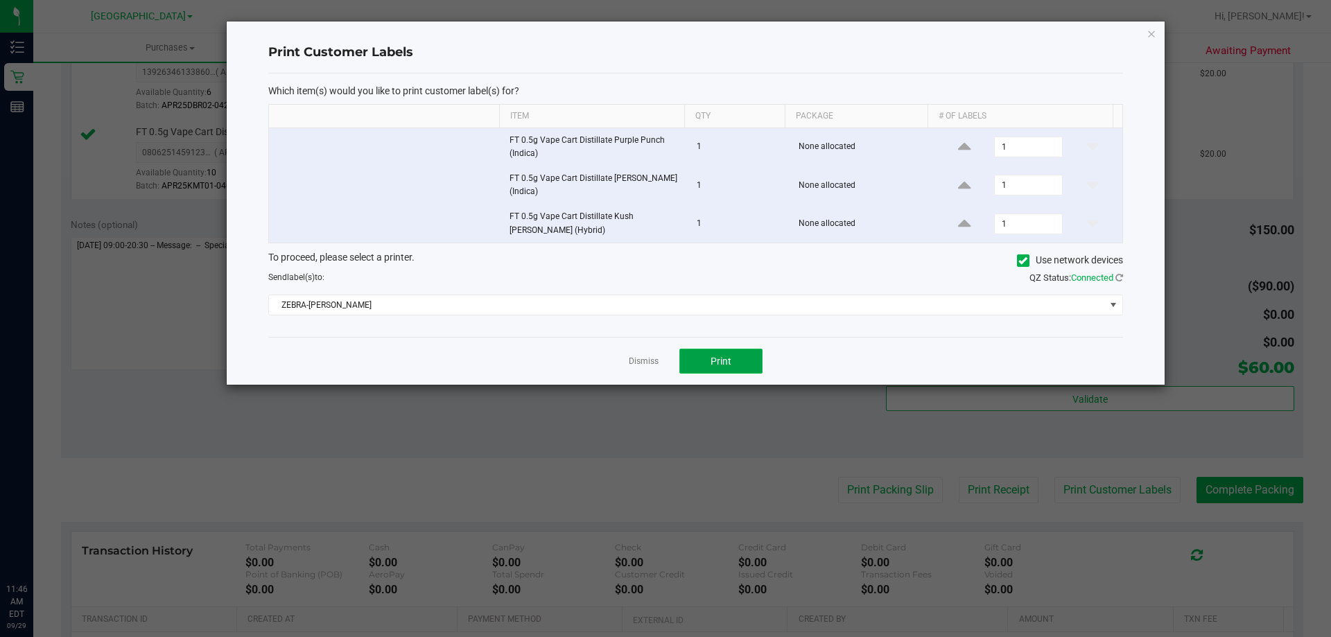
click at [712, 362] on span "Print" at bounding box center [720, 361] width 21 height 11
click at [638, 355] on app-cancel-button "Dismiss" at bounding box center [644, 361] width 30 height 15
click at [619, 357] on div "Dismiss Print" at bounding box center [695, 361] width 854 height 48
click at [638, 357] on link "Dismiss" at bounding box center [644, 362] width 30 height 12
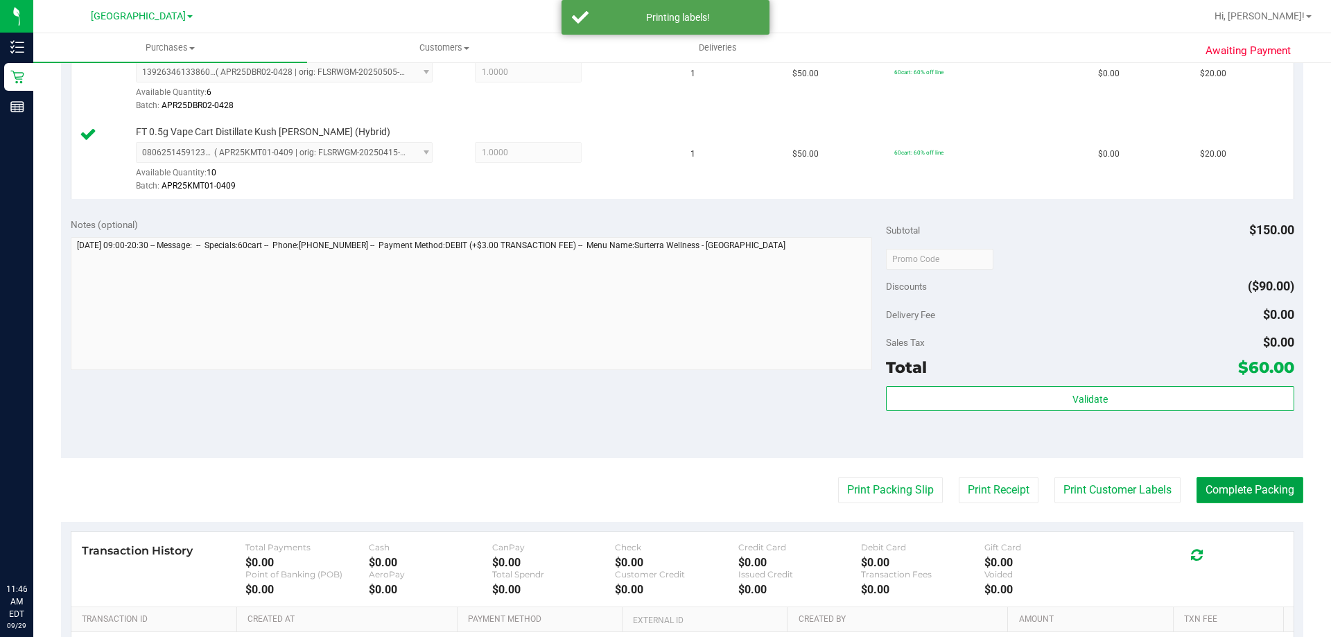
click at [1196, 478] on button "Complete Packing" at bounding box center [1249, 490] width 107 height 26
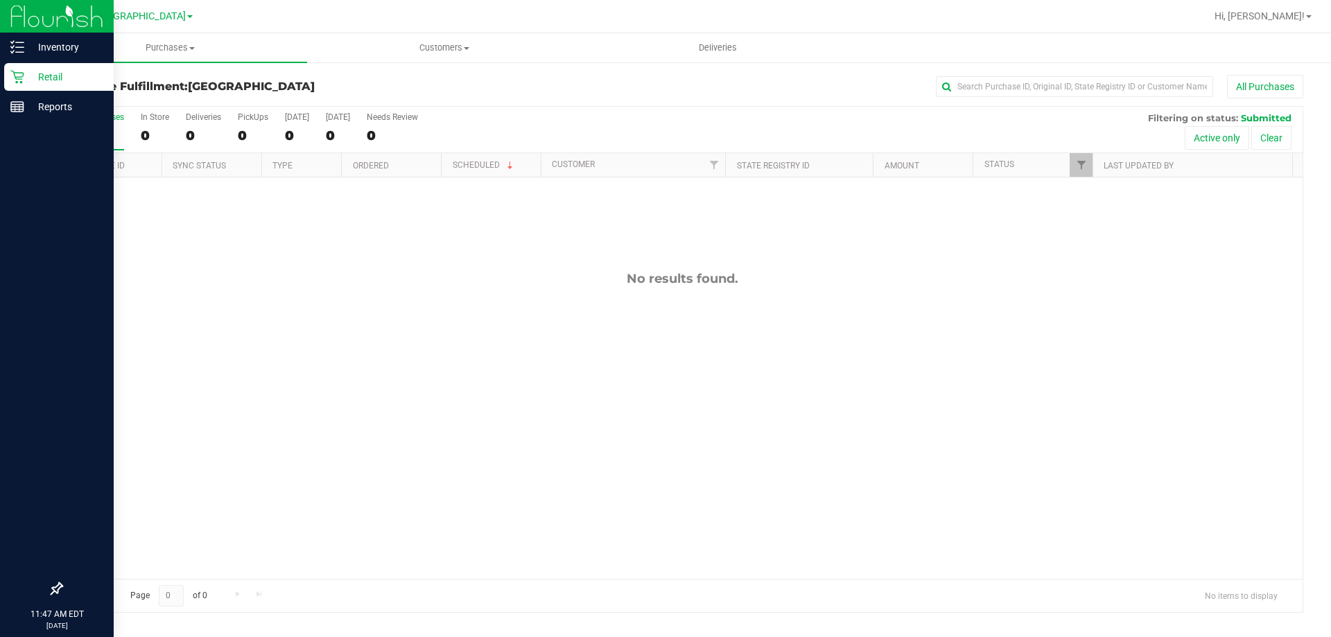
click at [23, 71] on icon at bounding box center [17, 77] width 14 height 14
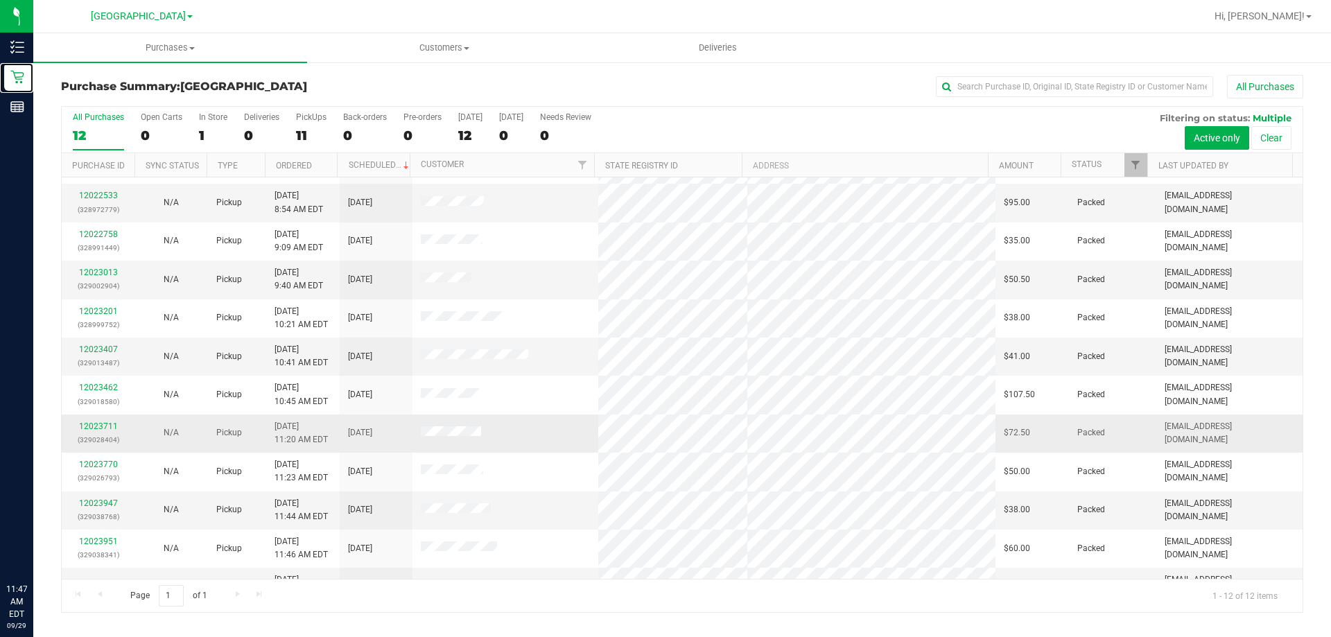
scroll to position [59, 0]
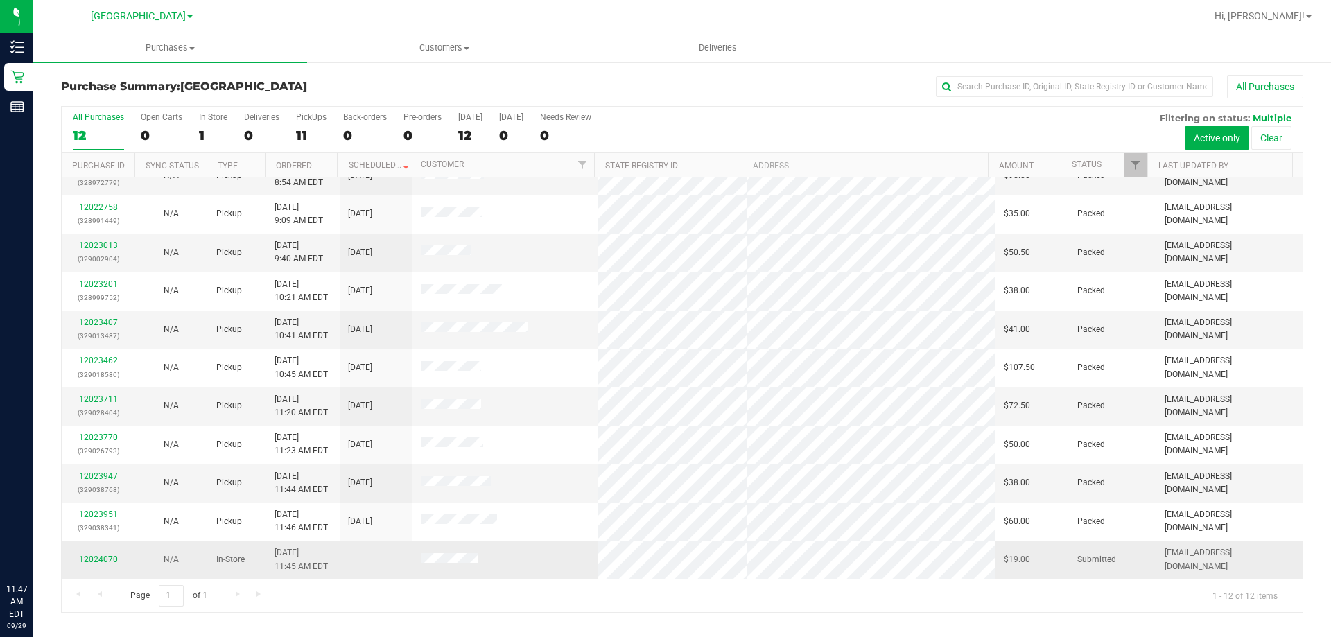
click at [103, 562] on link "12024070" at bounding box center [98, 559] width 39 height 10
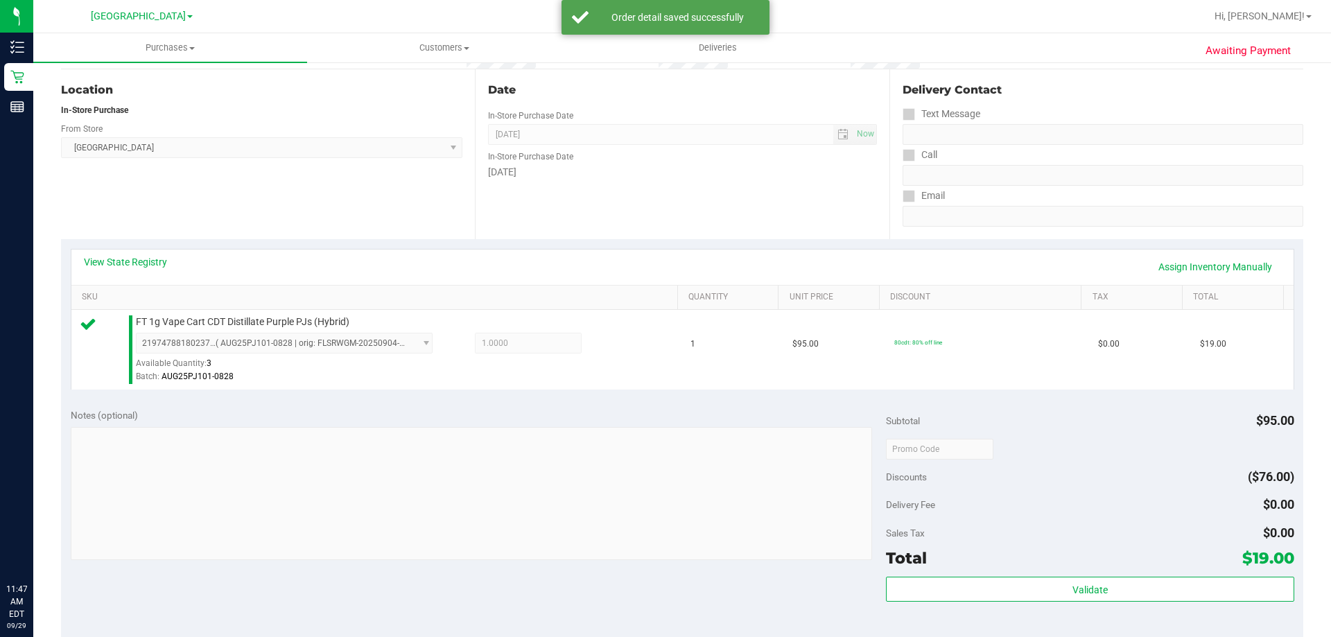
scroll to position [277, 0]
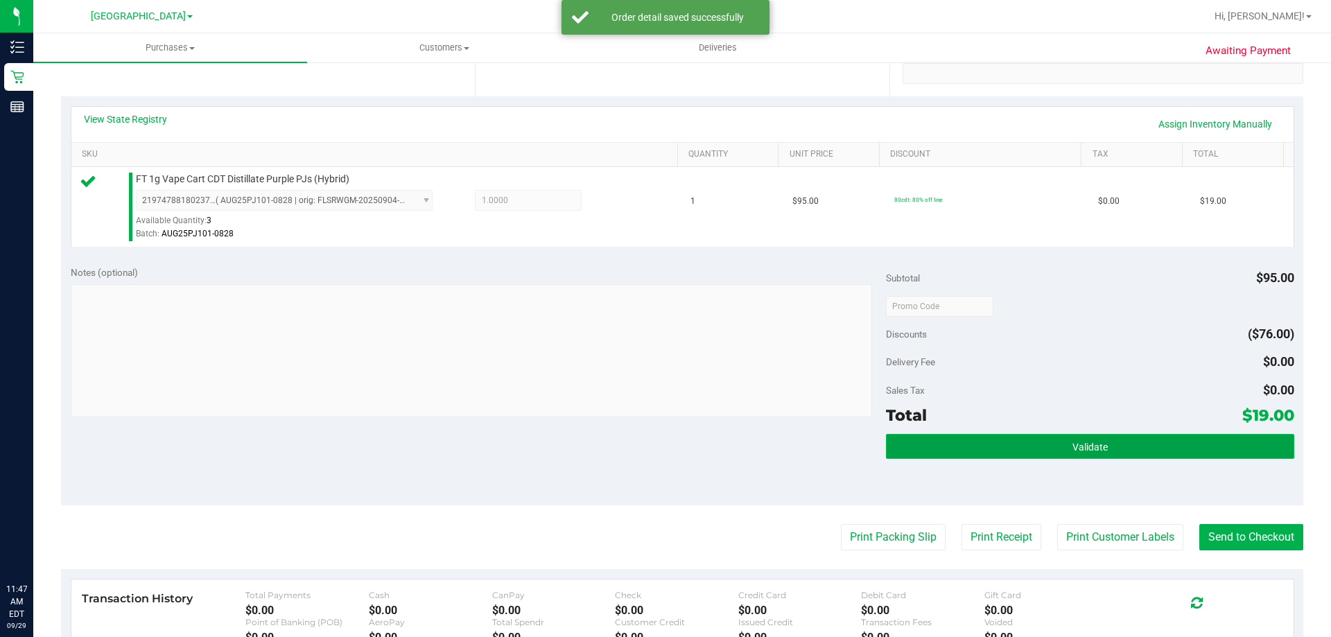
click at [1085, 446] on span "Validate" at bounding box center [1089, 446] width 35 height 11
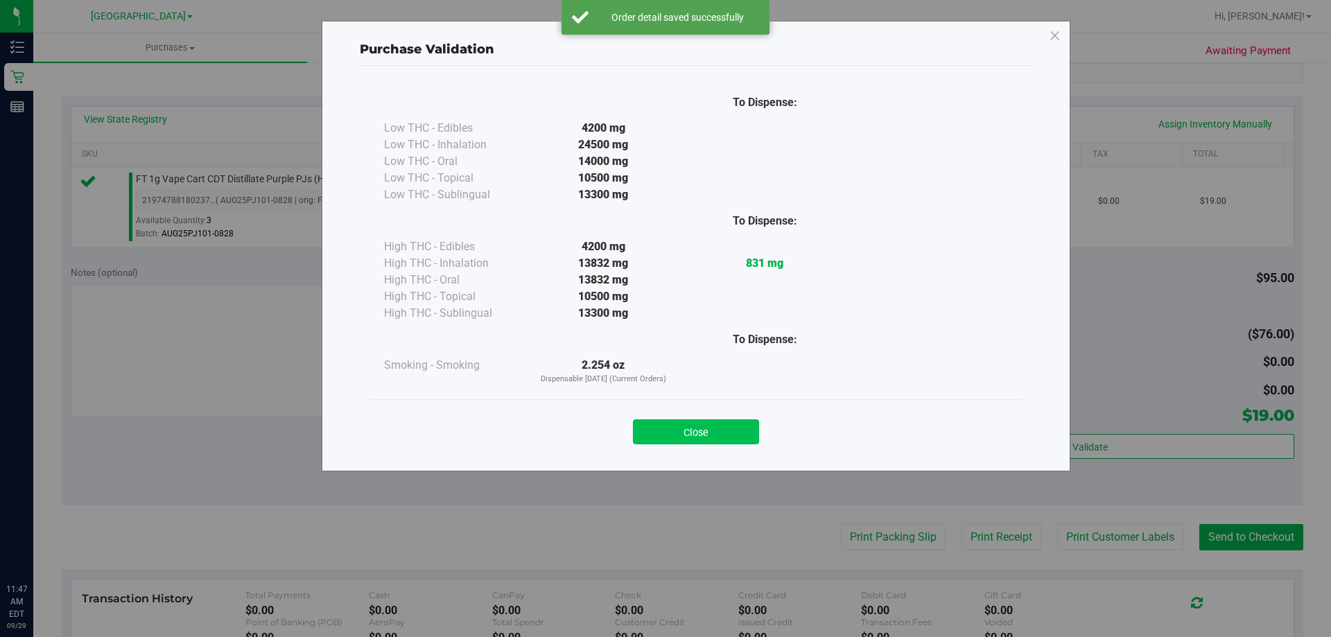
click at [689, 423] on button "Close" at bounding box center [696, 431] width 126 height 25
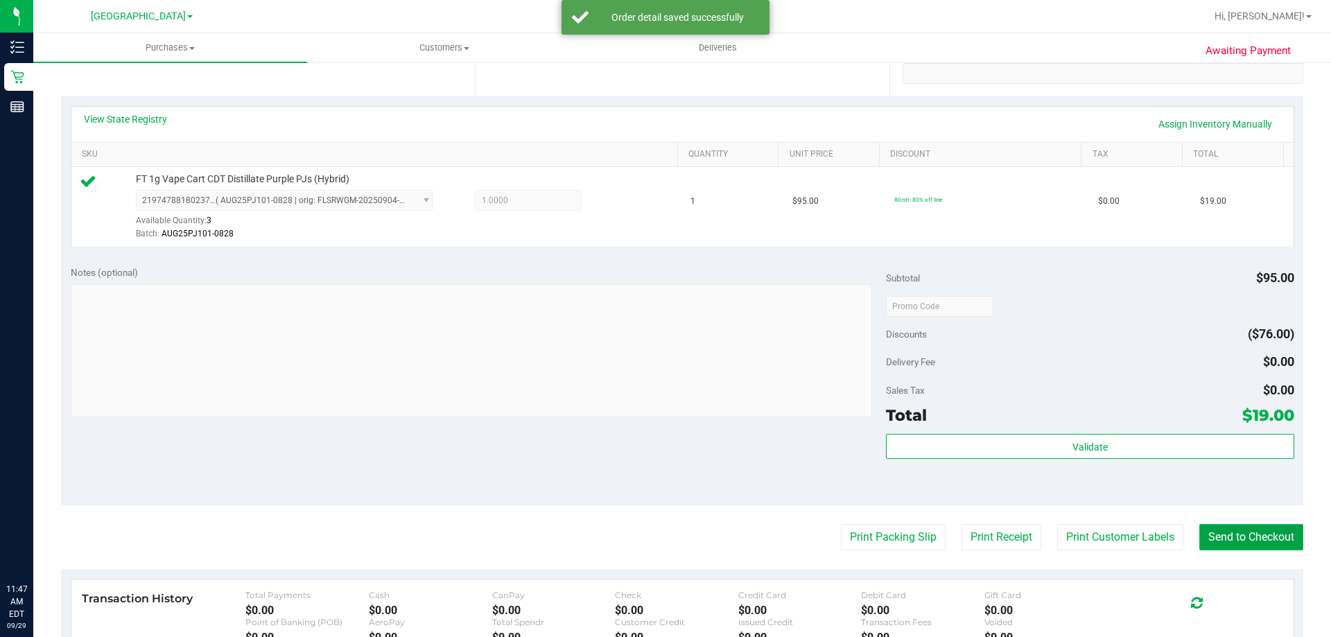
click at [1257, 541] on button "Send to Checkout" at bounding box center [1251, 537] width 104 height 26
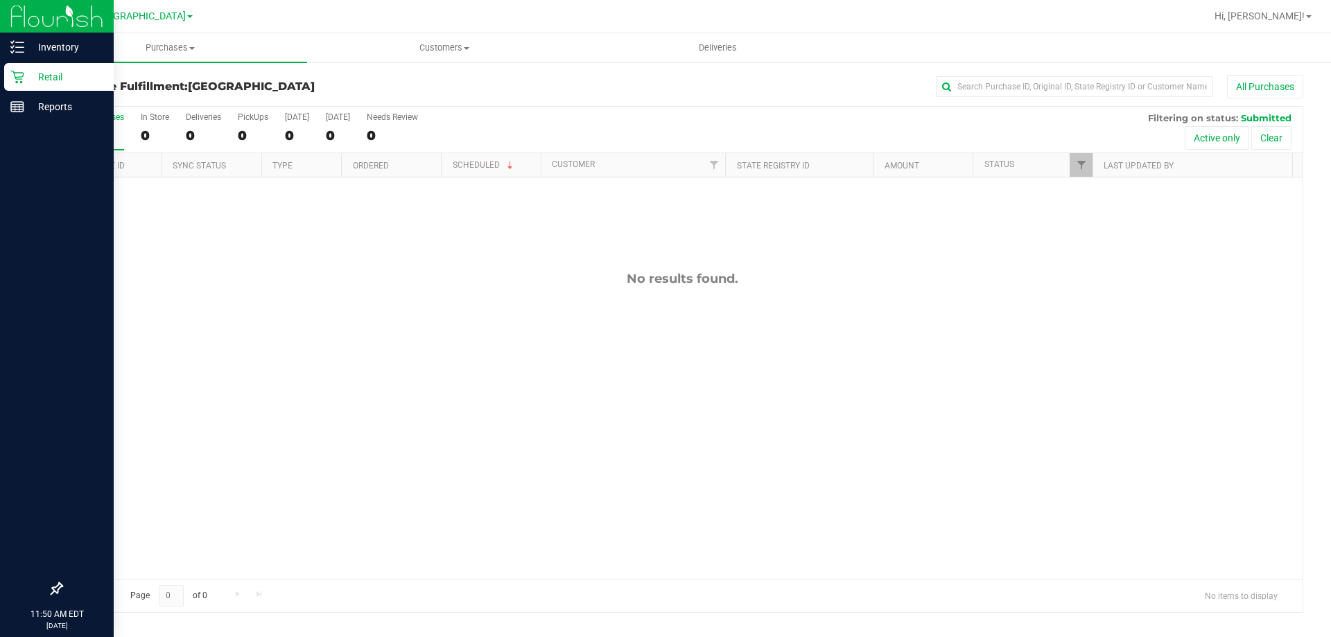
click at [36, 73] on p "Retail" at bounding box center [65, 77] width 83 height 17
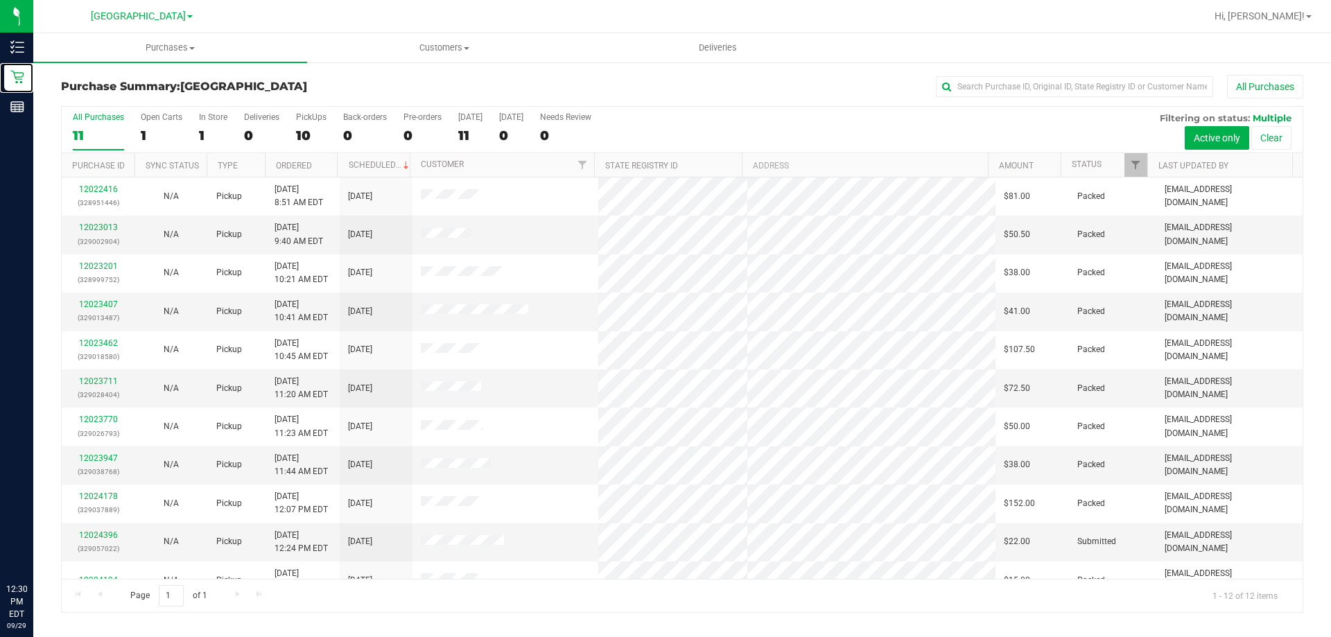
scroll to position [59, 0]
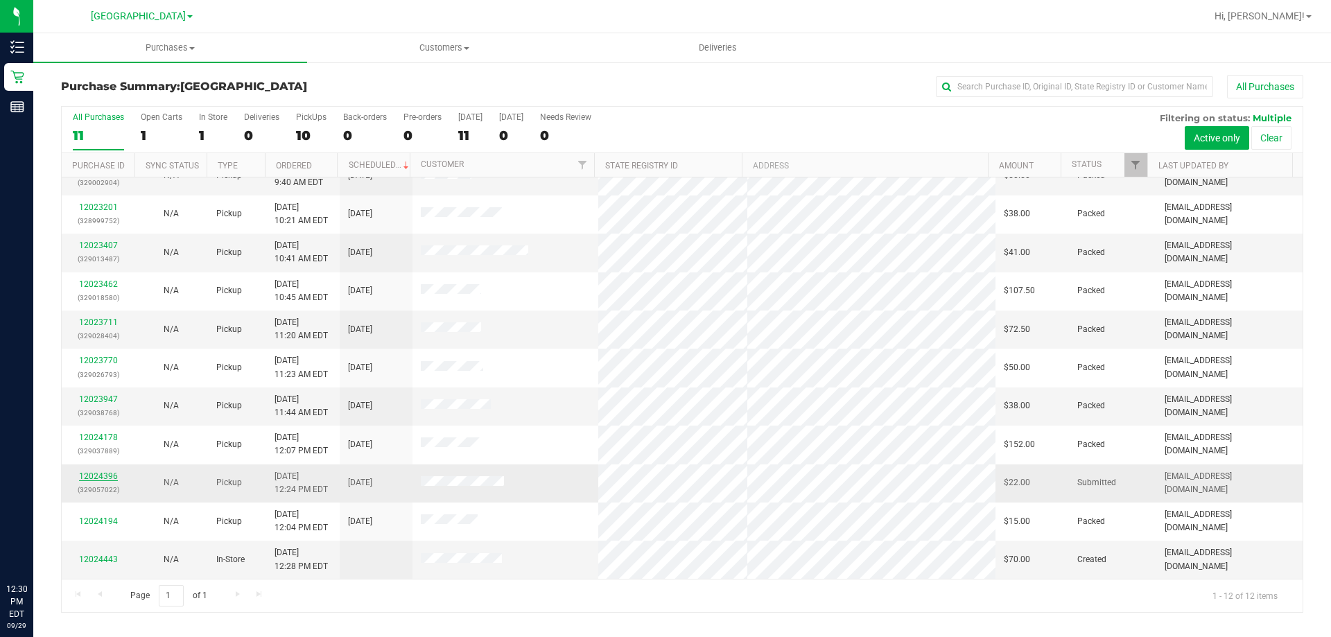
click at [107, 473] on link "12024396" at bounding box center [98, 476] width 39 height 10
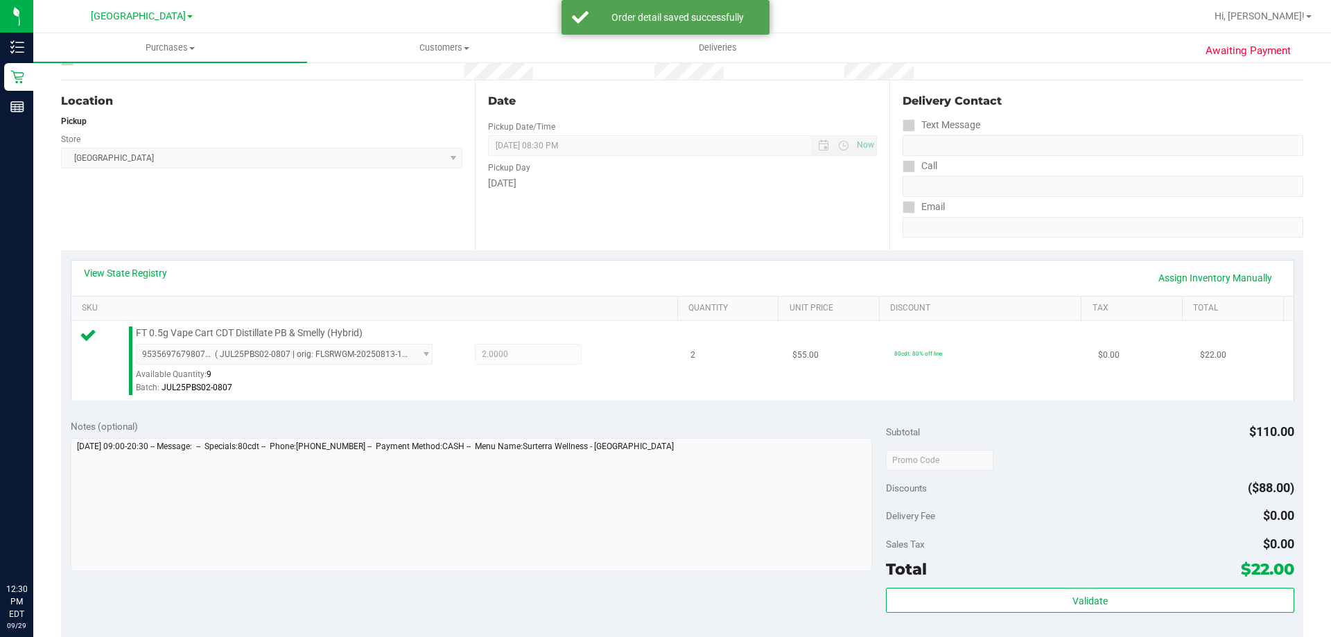
scroll to position [277, 0]
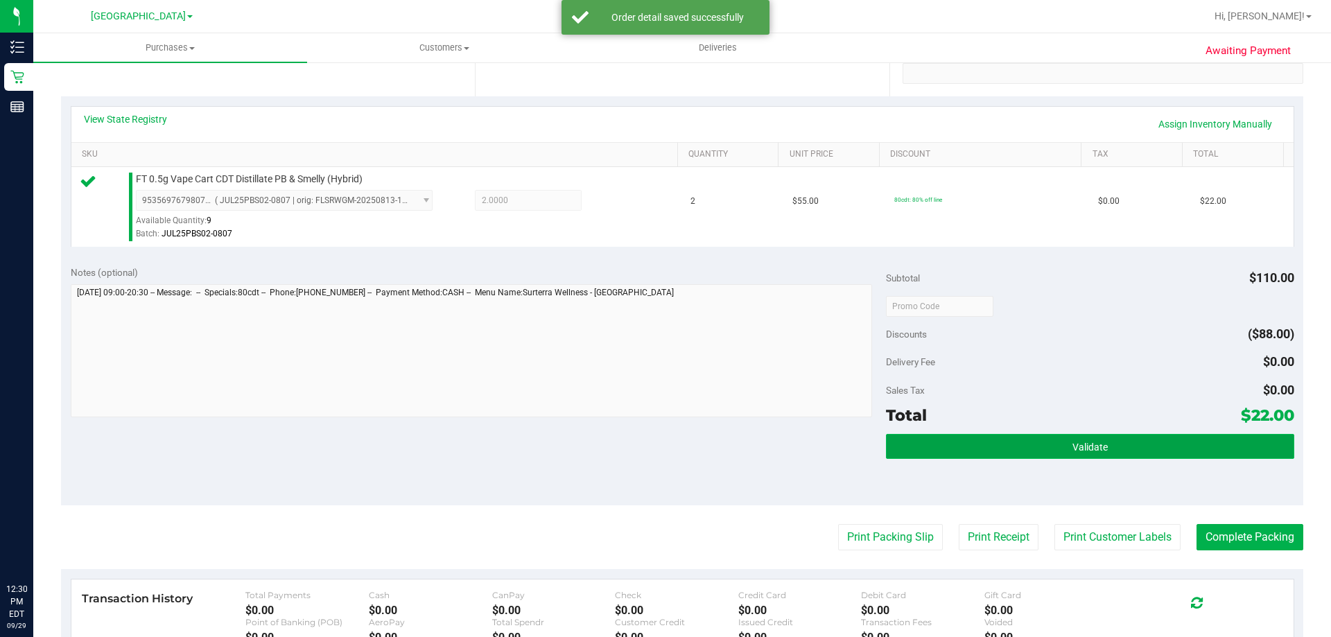
click at [1032, 441] on button "Validate" at bounding box center [1089, 446] width 407 height 25
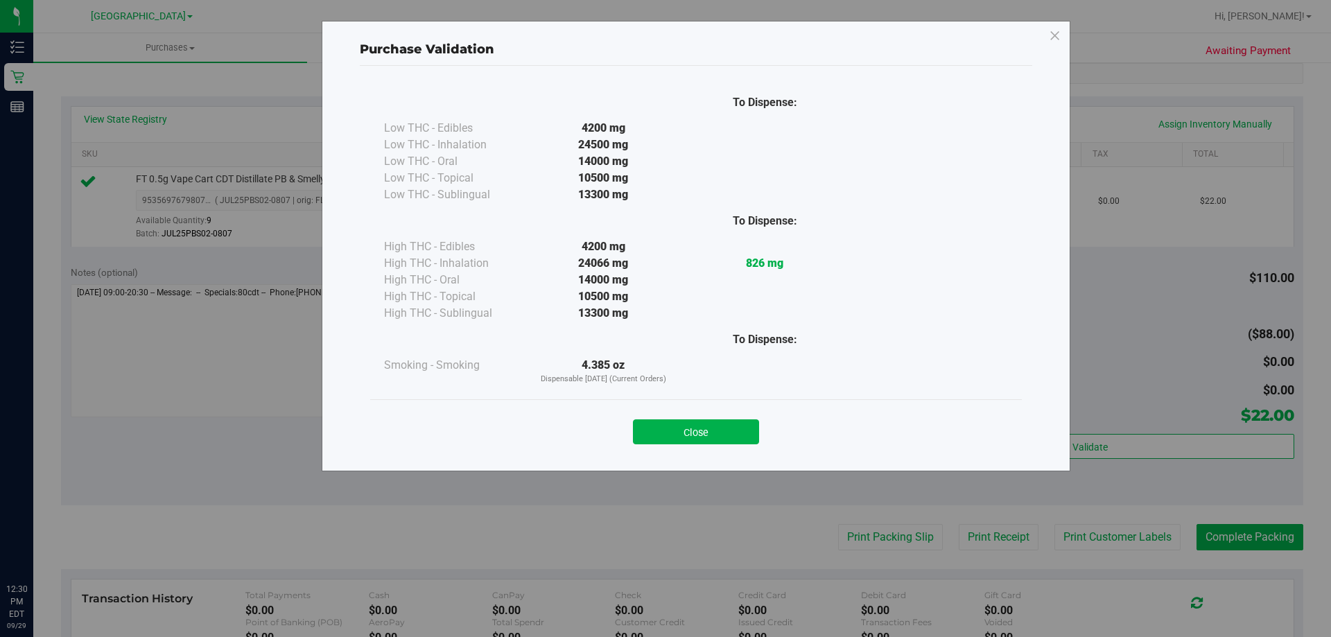
click at [742, 434] on button "Close" at bounding box center [696, 431] width 126 height 25
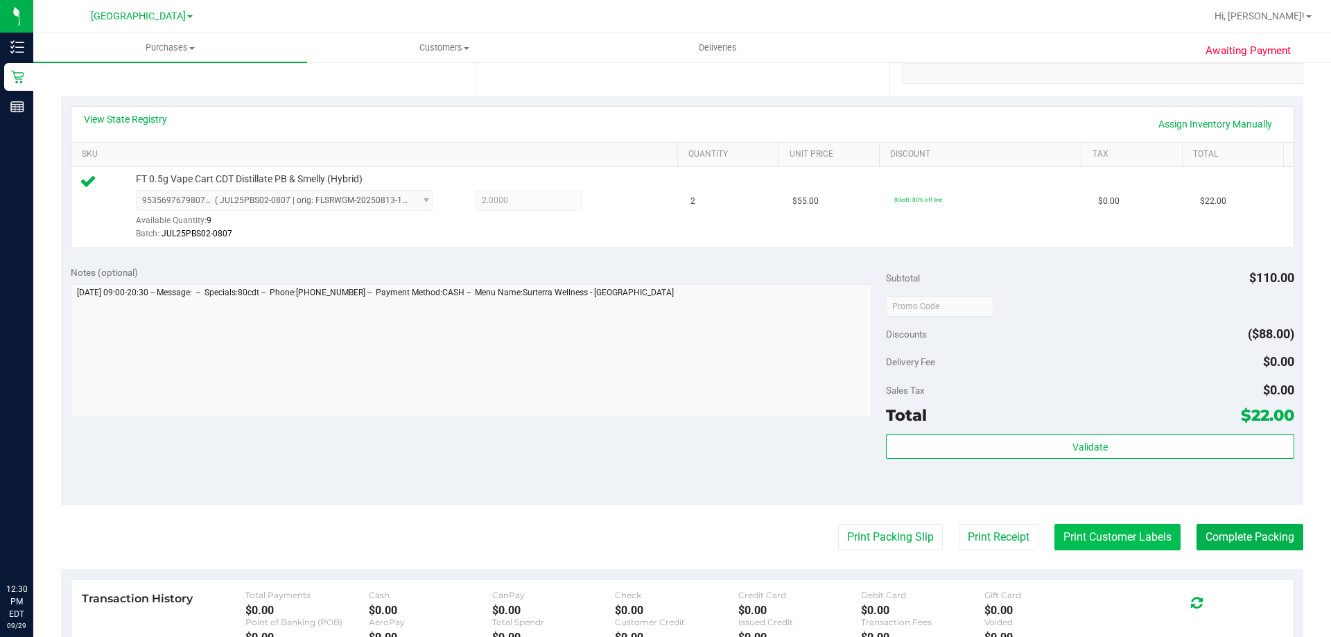
click at [1150, 537] on button "Print Customer Labels" at bounding box center [1117, 537] width 126 height 26
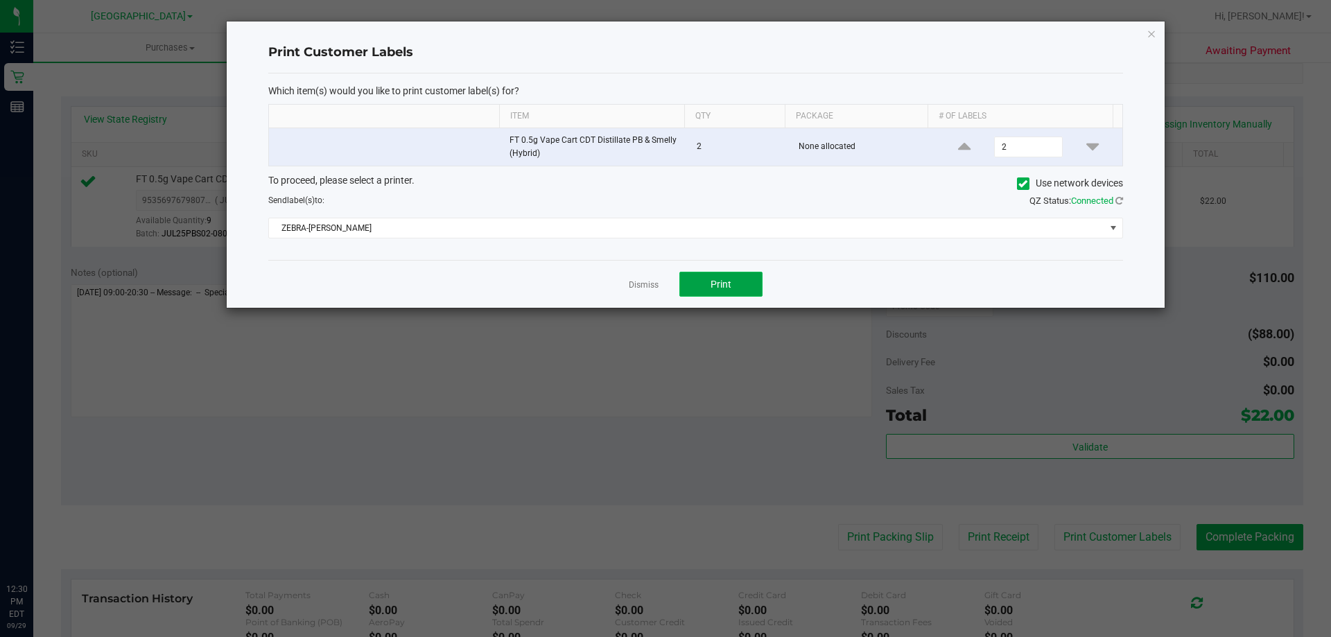
click at [744, 288] on button "Print" at bounding box center [720, 284] width 83 height 25
drag, startPoint x: 648, startPoint y: 283, endPoint x: 873, endPoint y: 349, distance: 234.7
click at [663, 289] on div "Dismiss Print" at bounding box center [695, 284] width 854 height 48
click at [640, 285] on link "Dismiss" at bounding box center [644, 285] width 30 height 12
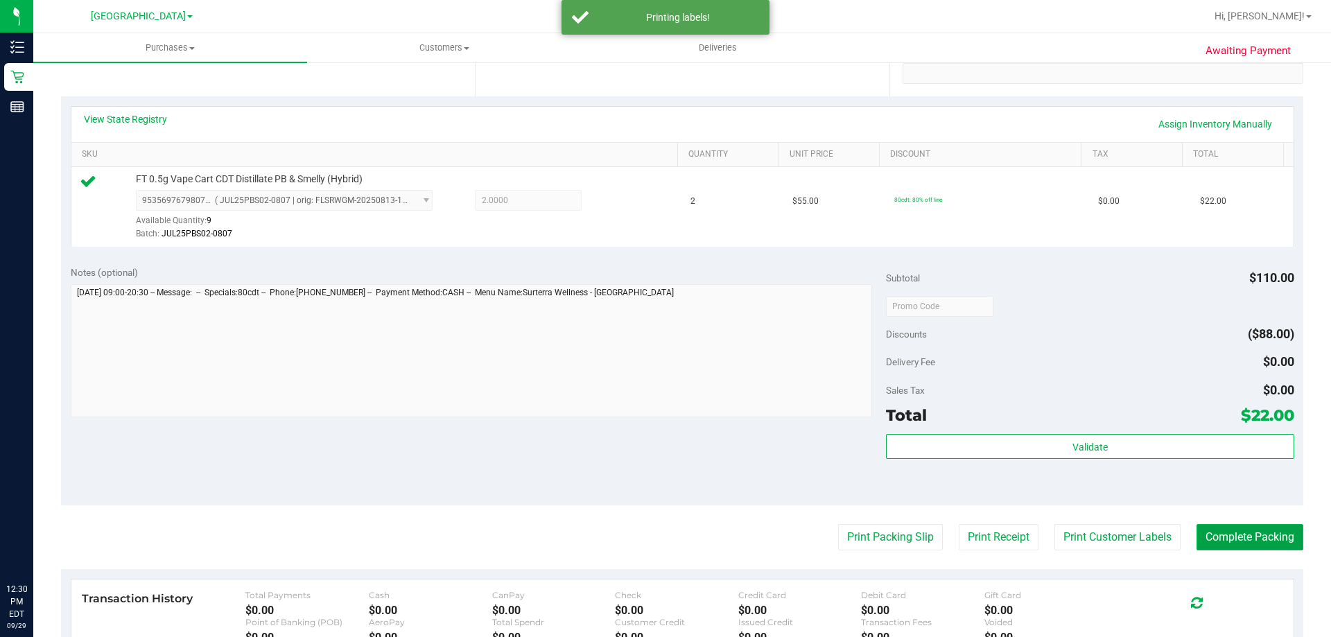
click at [1202, 535] on button "Complete Packing" at bounding box center [1249, 537] width 107 height 26
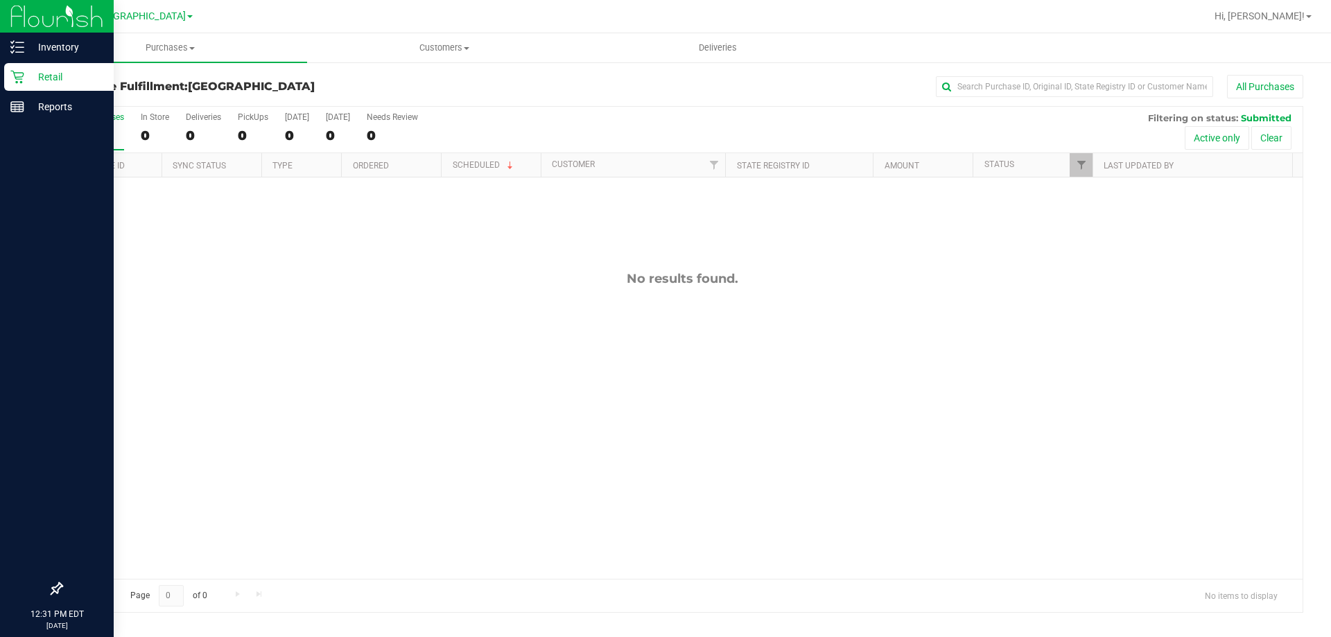
click at [33, 69] on p "Retail" at bounding box center [65, 77] width 83 height 17
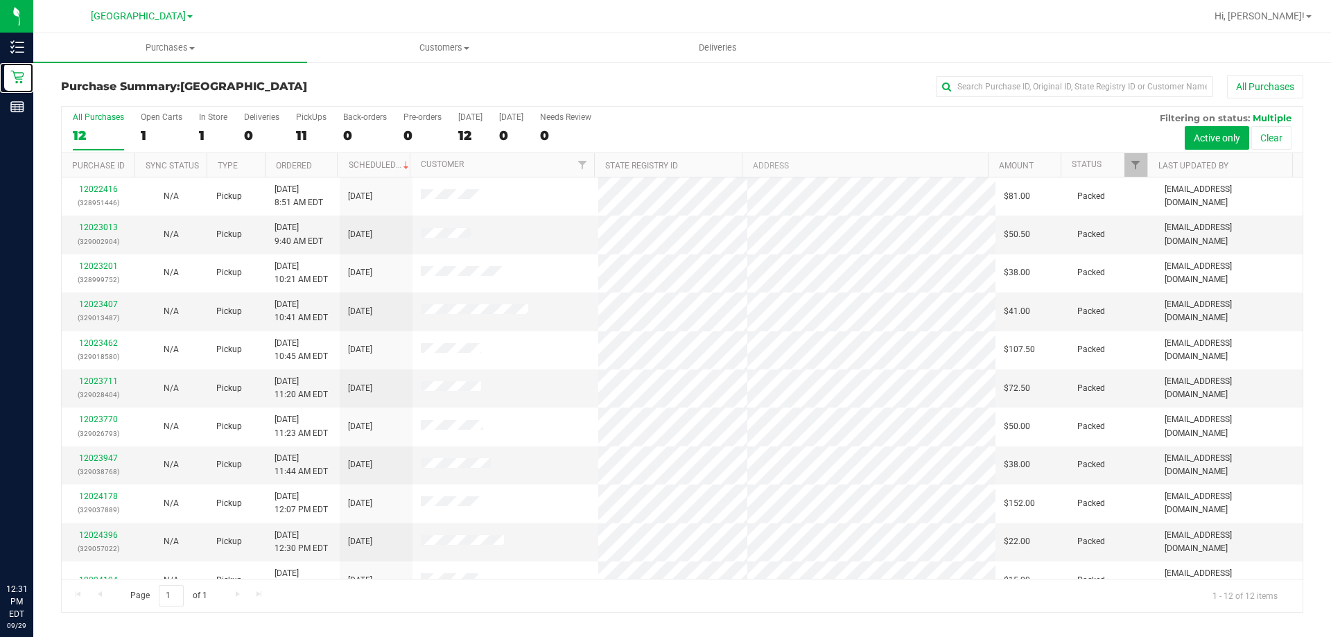
scroll to position [59, 0]
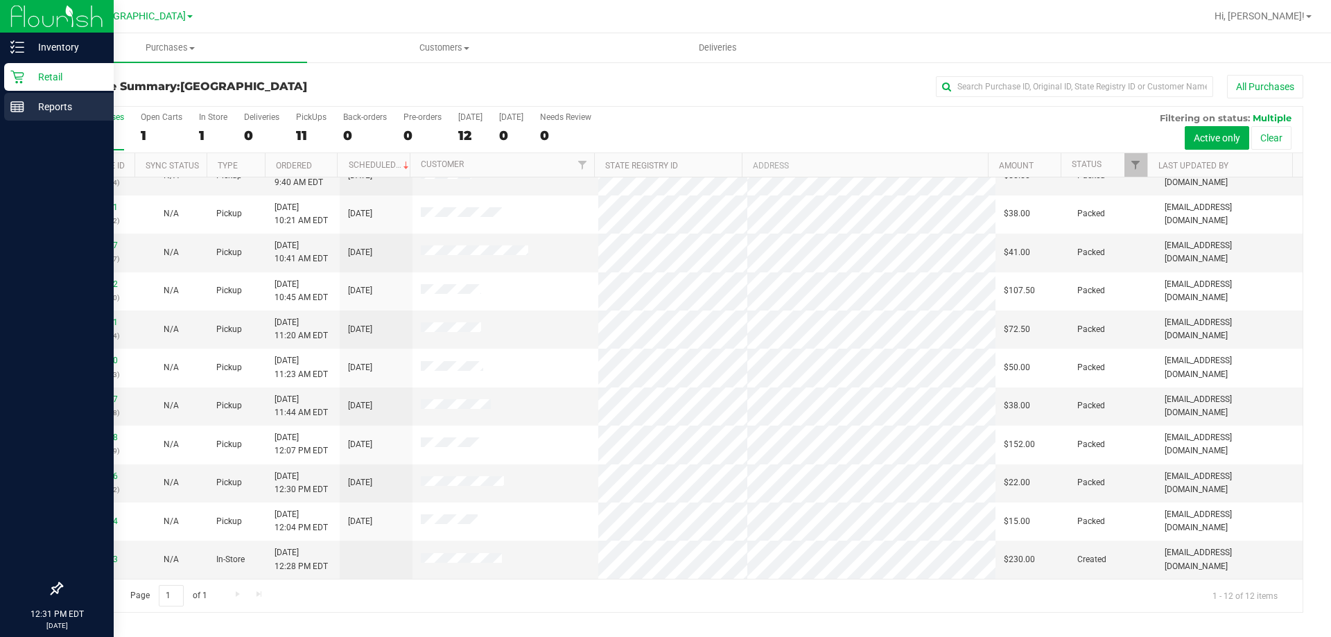
click at [25, 103] on p "Reports" at bounding box center [65, 106] width 83 height 17
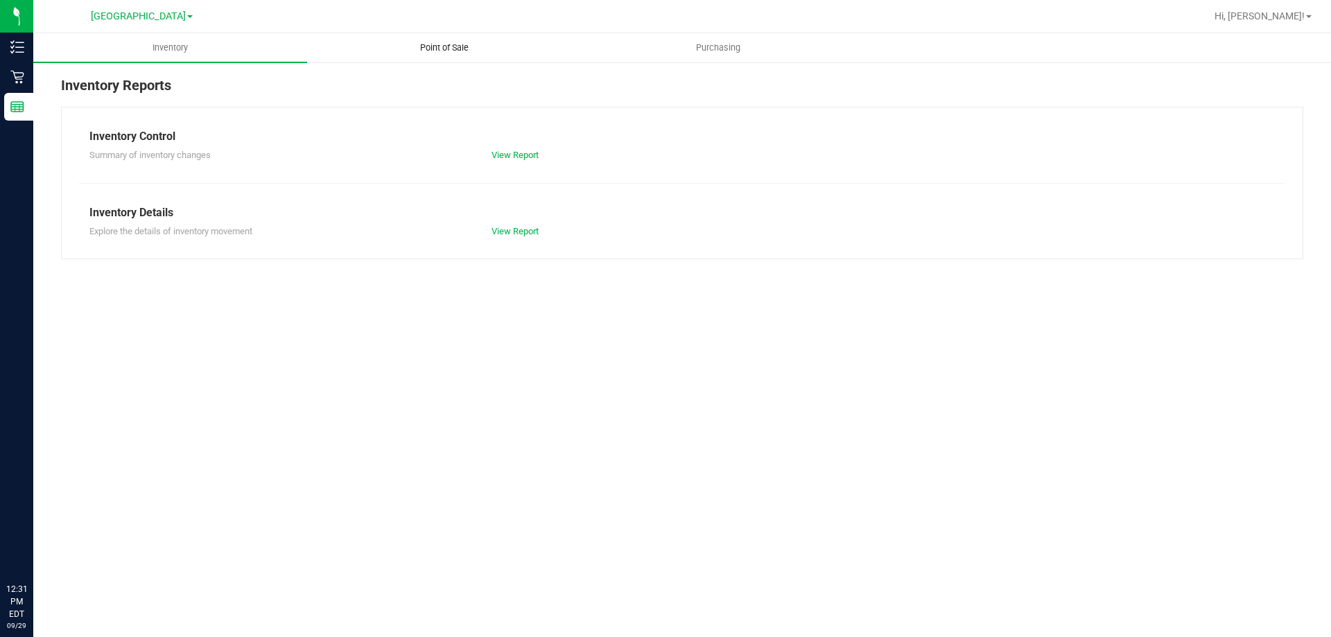
click at [449, 51] on span "Point of Sale" at bounding box center [444, 48] width 86 height 12
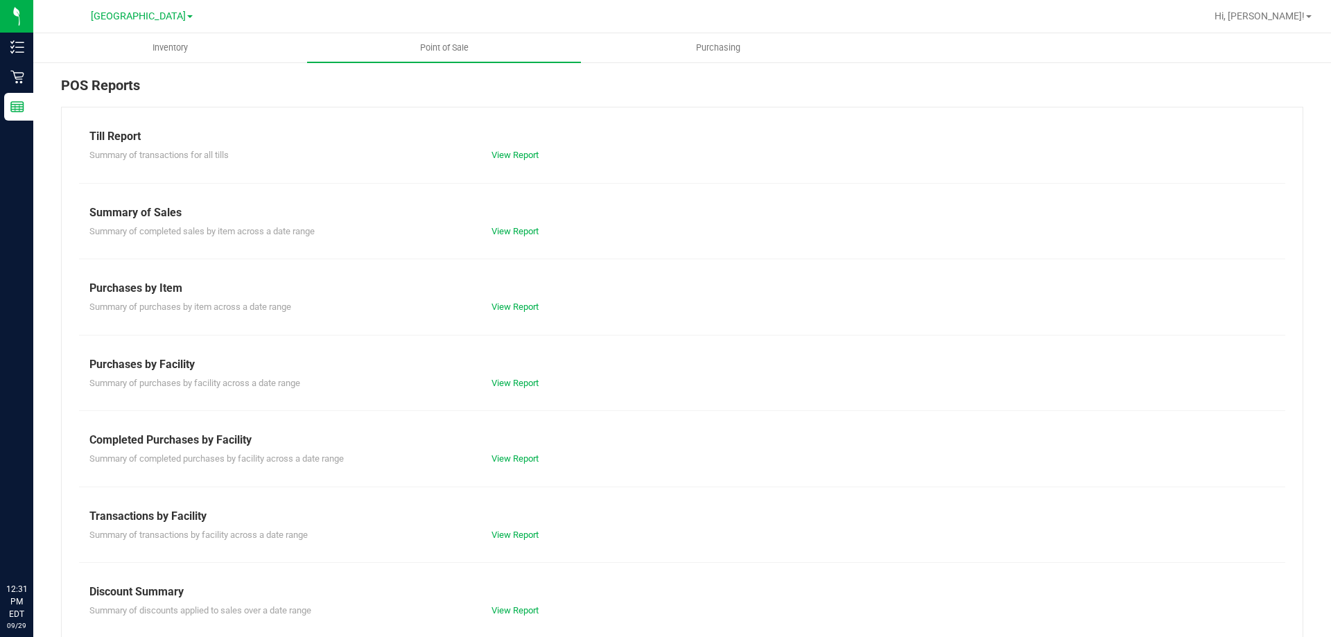
click at [507, 451] on div "Summary of completed purchases by facility across a date range View Report" at bounding box center [682, 456] width 1206 height 17
click at [507, 458] on link "View Report" at bounding box center [514, 458] width 47 height 10
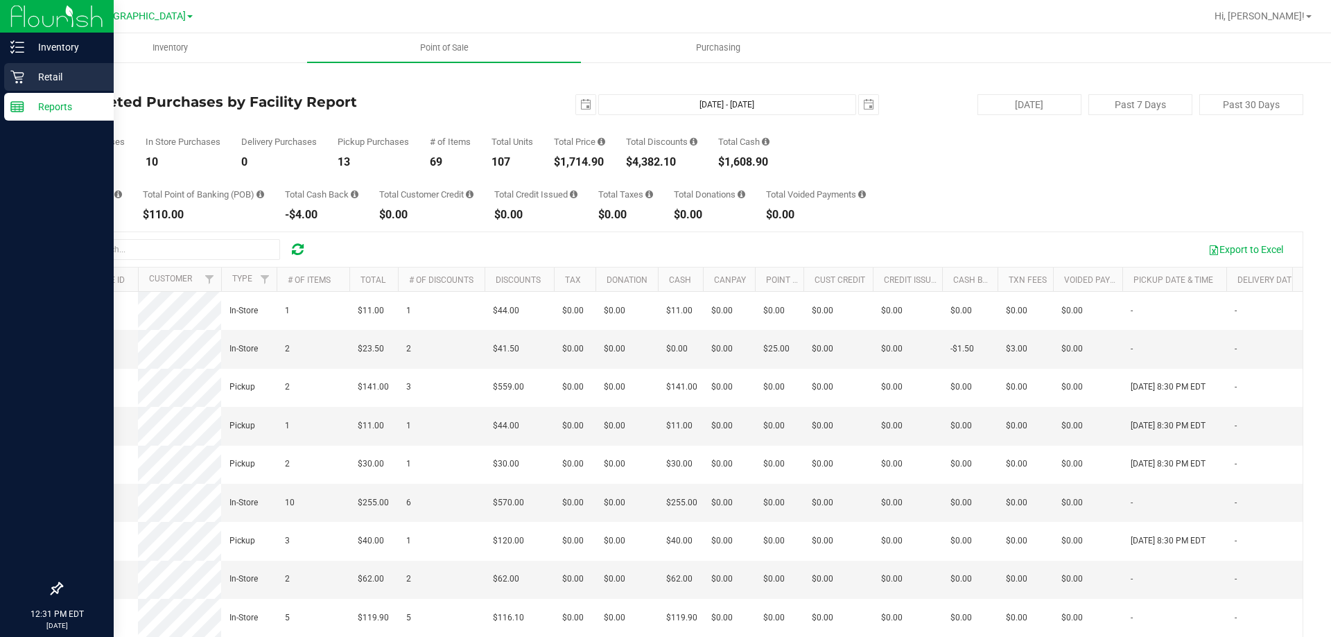
click at [34, 72] on p "Retail" at bounding box center [65, 77] width 83 height 17
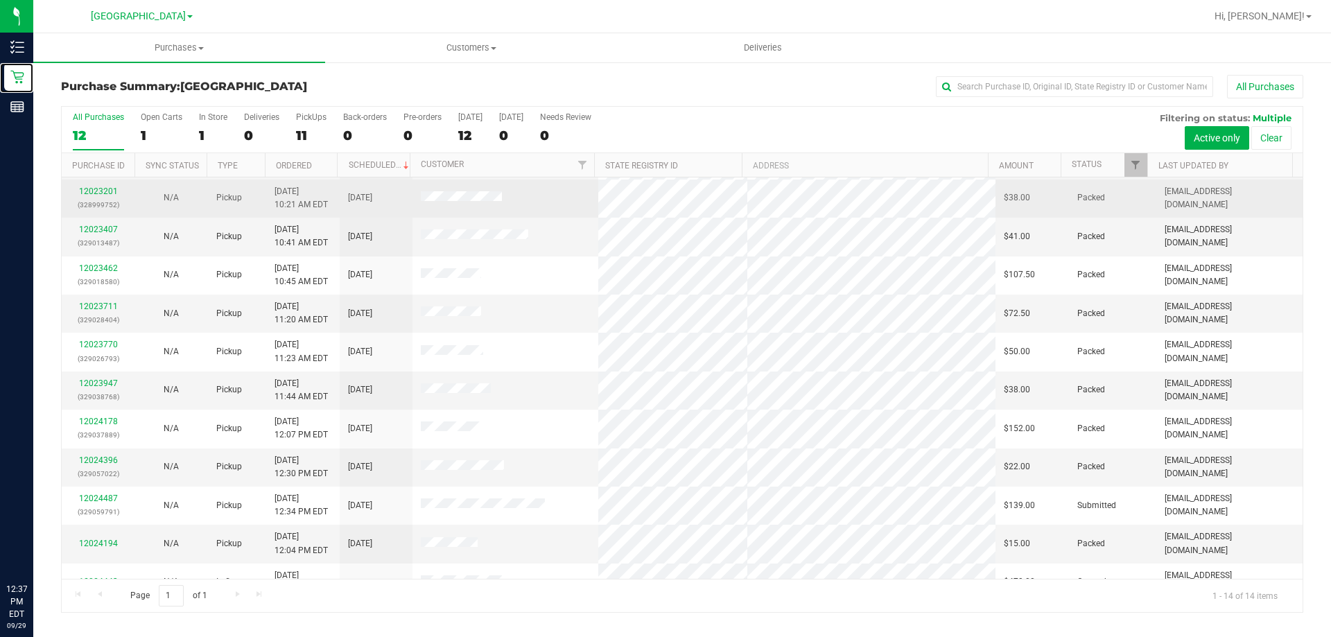
scroll to position [136, 0]
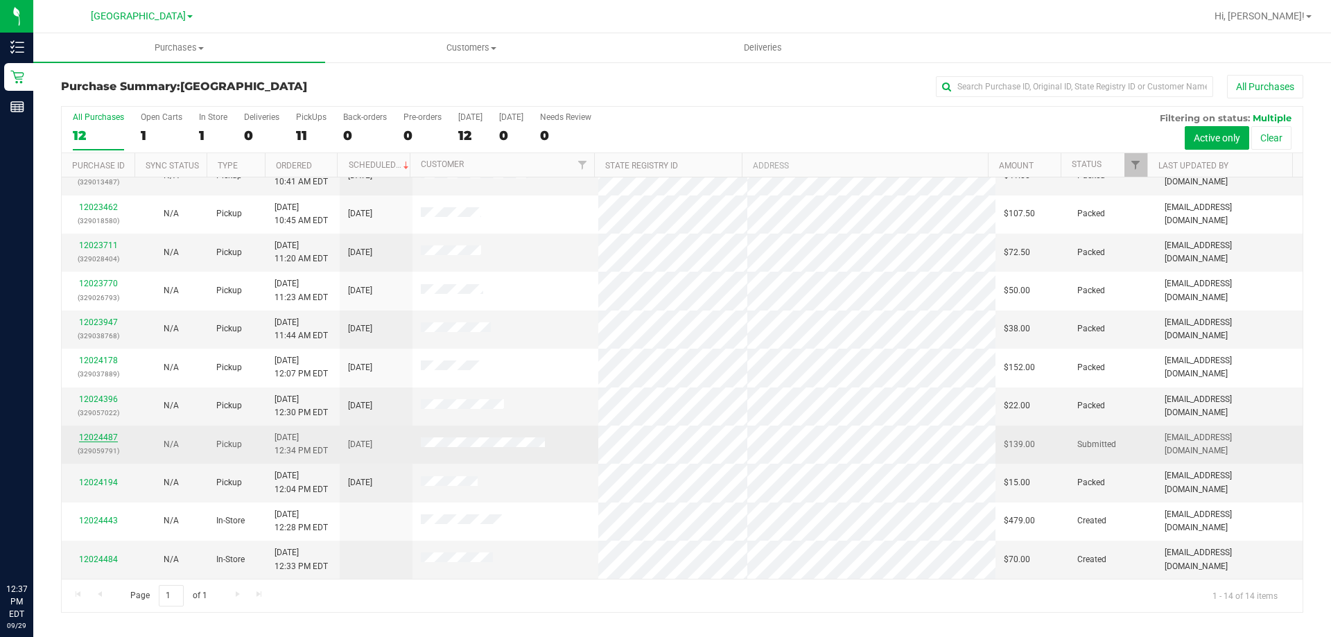
click at [100, 432] on link "12024487" at bounding box center [98, 437] width 39 height 10
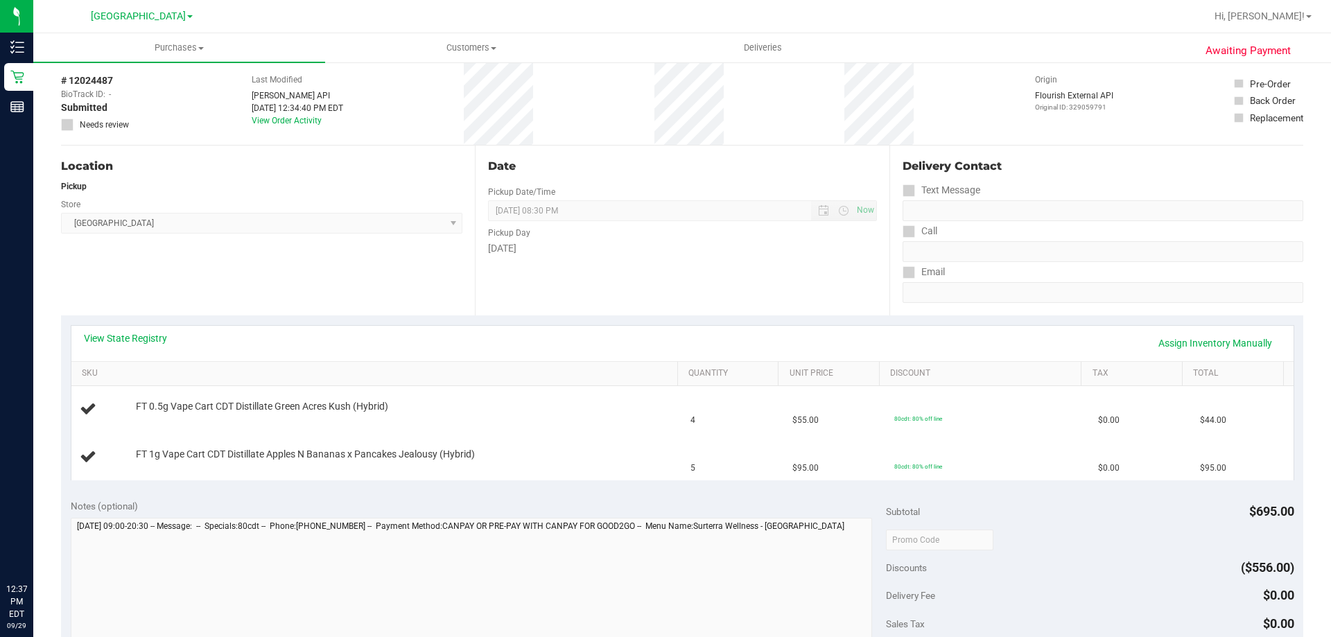
scroll to position [139, 0]
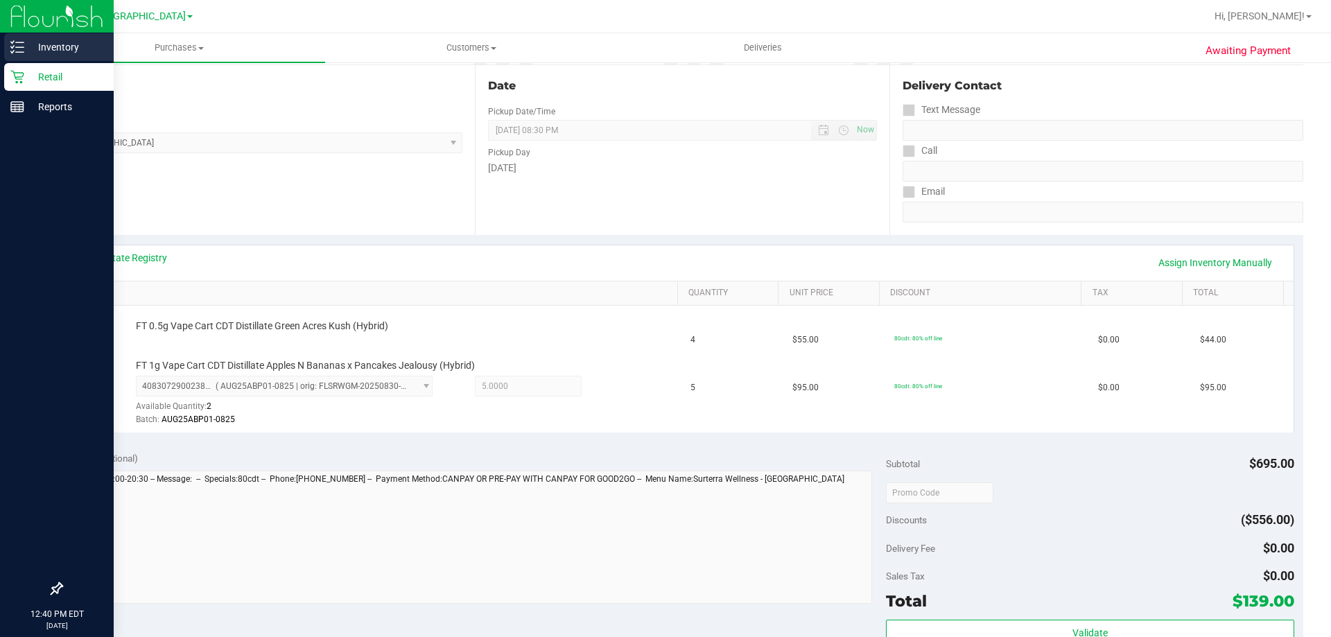
click at [19, 44] on icon at bounding box center [17, 47] width 14 height 14
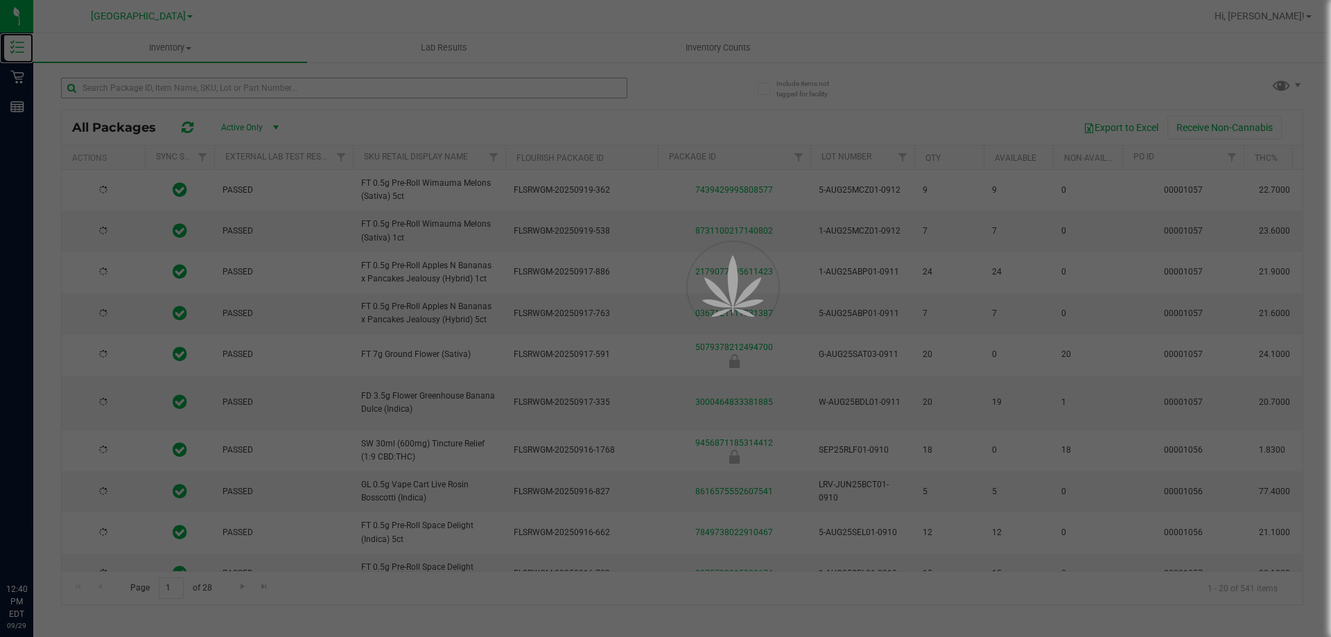
type input "[DATE]"
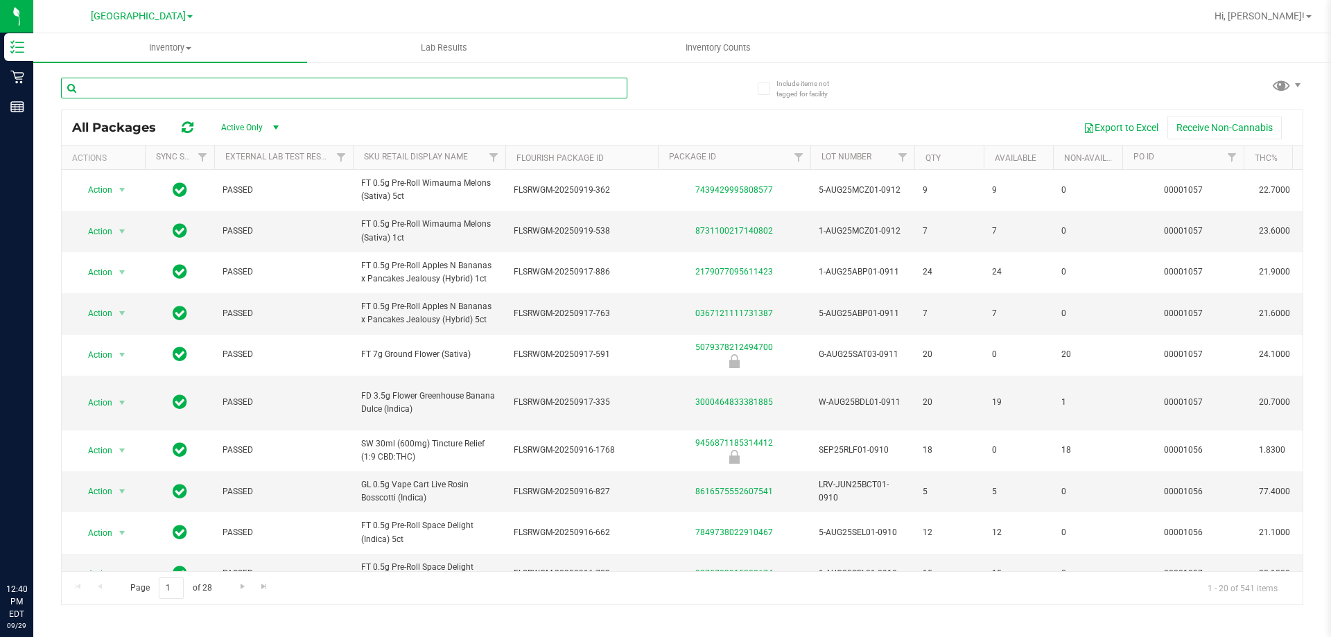
click at [239, 85] on input "text" at bounding box center [344, 88] width 566 height 21
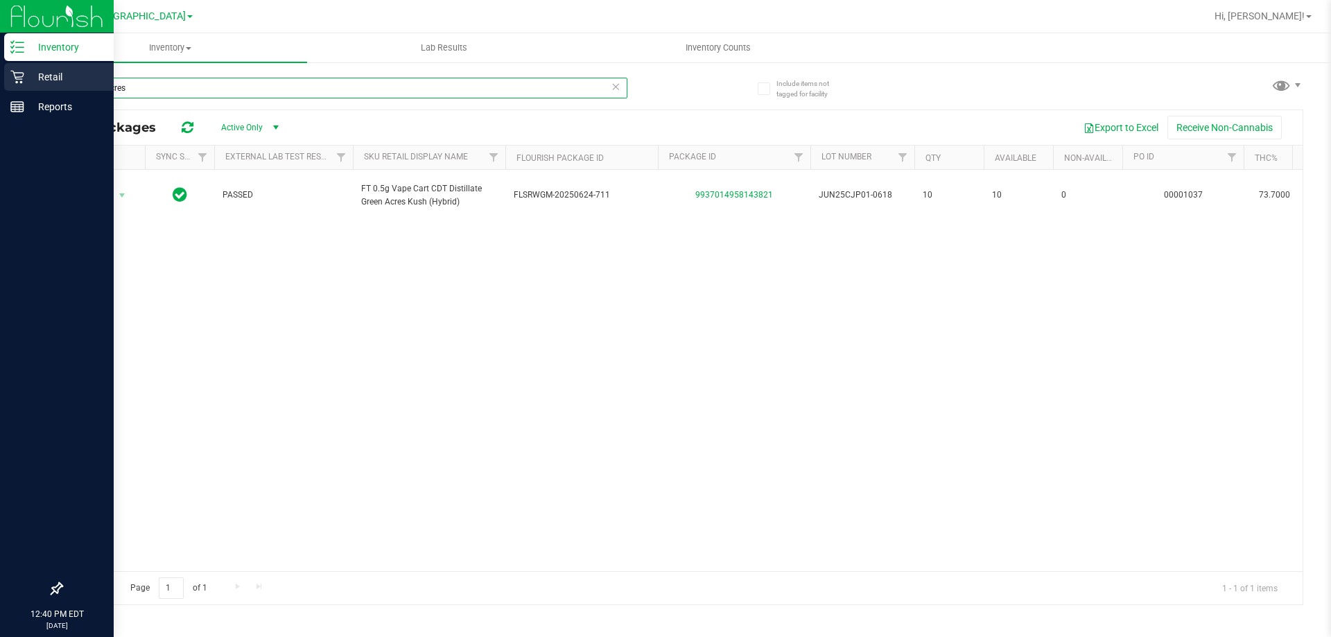
type input "green acres"
click at [25, 70] on div "Retail" at bounding box center [58, 77] width 109 height 28
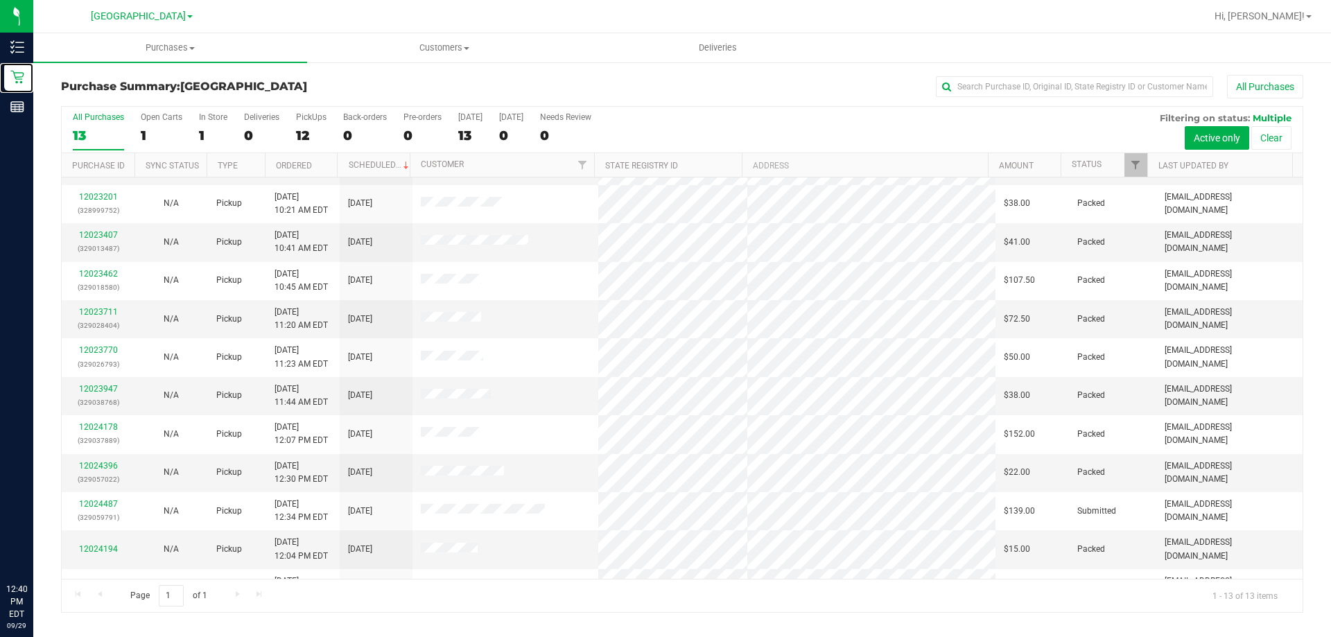
scroll to position [97, 0]
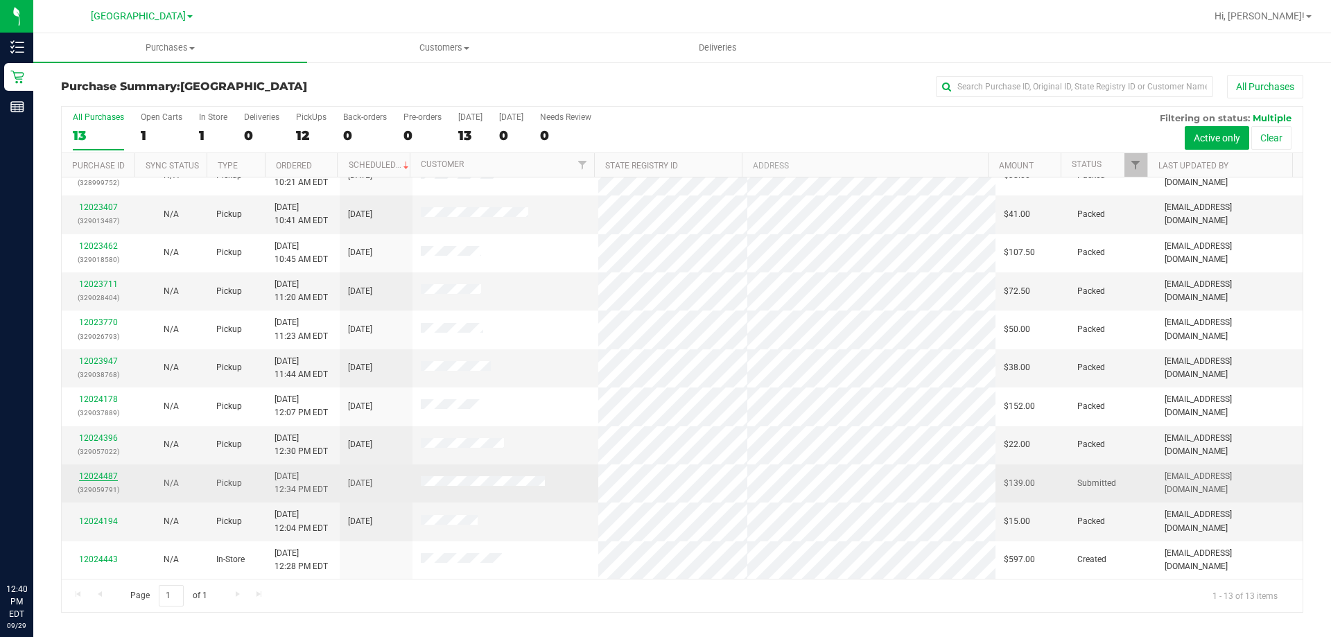
click at [105, 472] on link "12024487" at bounding box center [98, 476] width 39 height 10
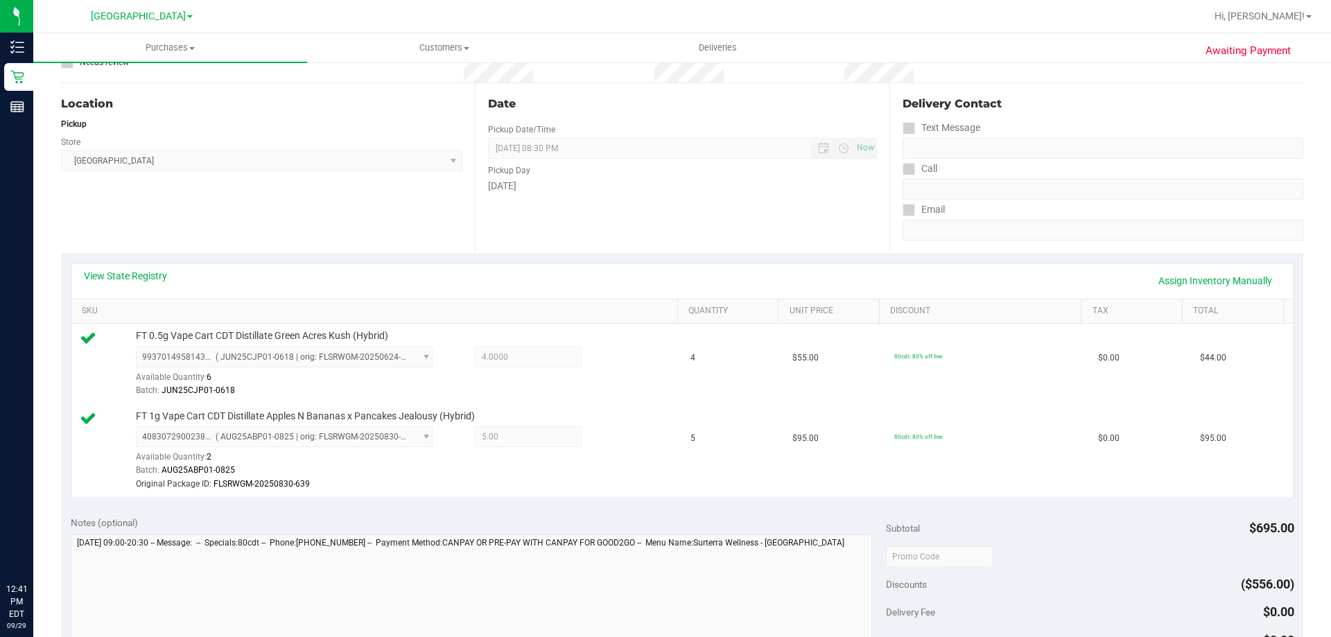
scroll to position [485, 0]
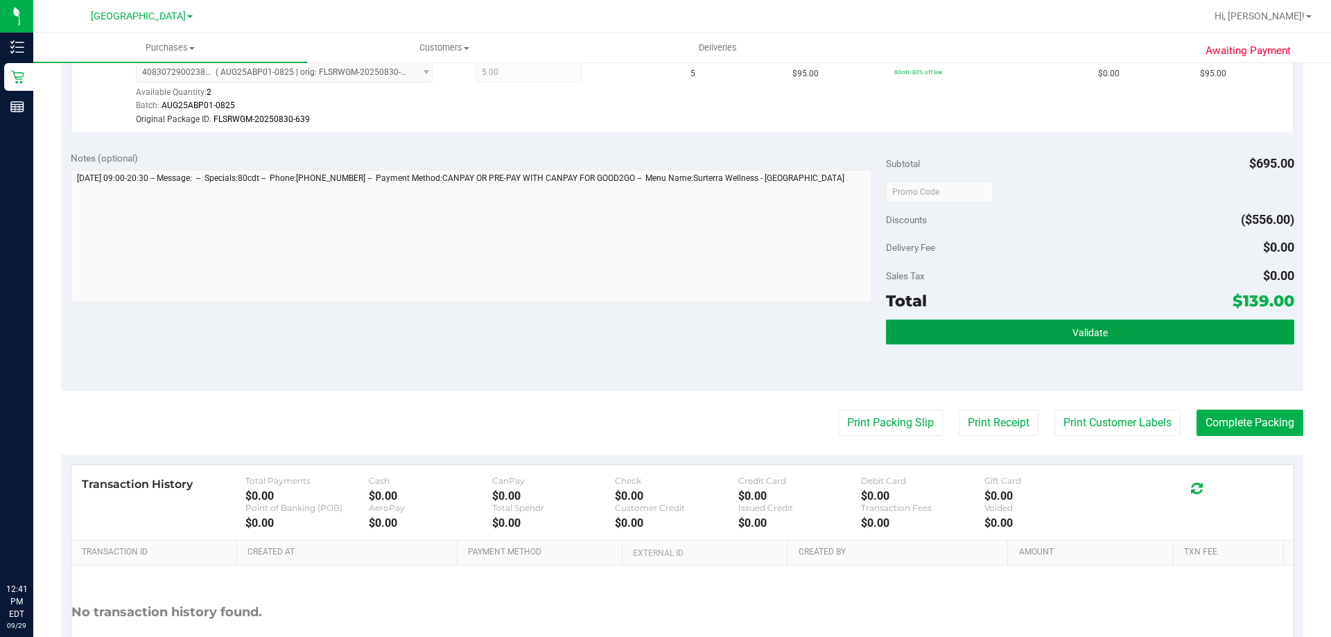
click at [1096, 333] on span "Validate" at bounding box center [1089, 332] width 35 height 11
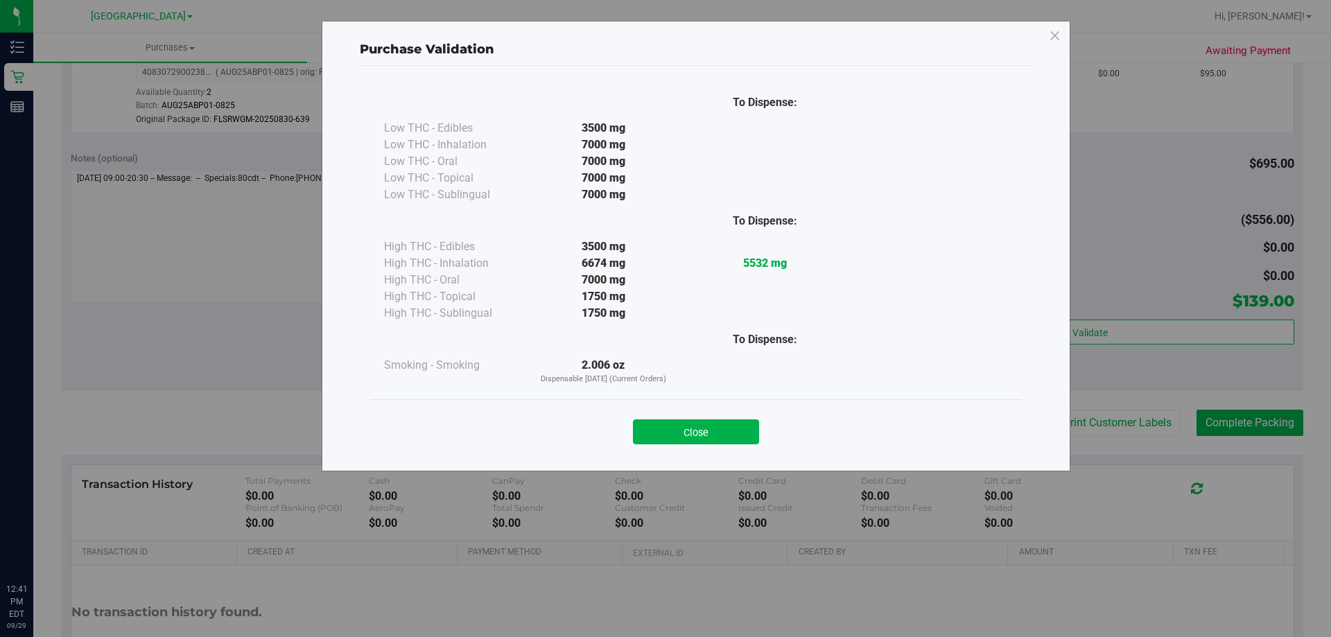
drag, startPoint x: 723, startPoint y: 432, endPoint x: 1049, endPoint y: 400, distance: 327.3
click at [726, 432] on button "Close" at bounding box center [696, 431] width 126 height 25
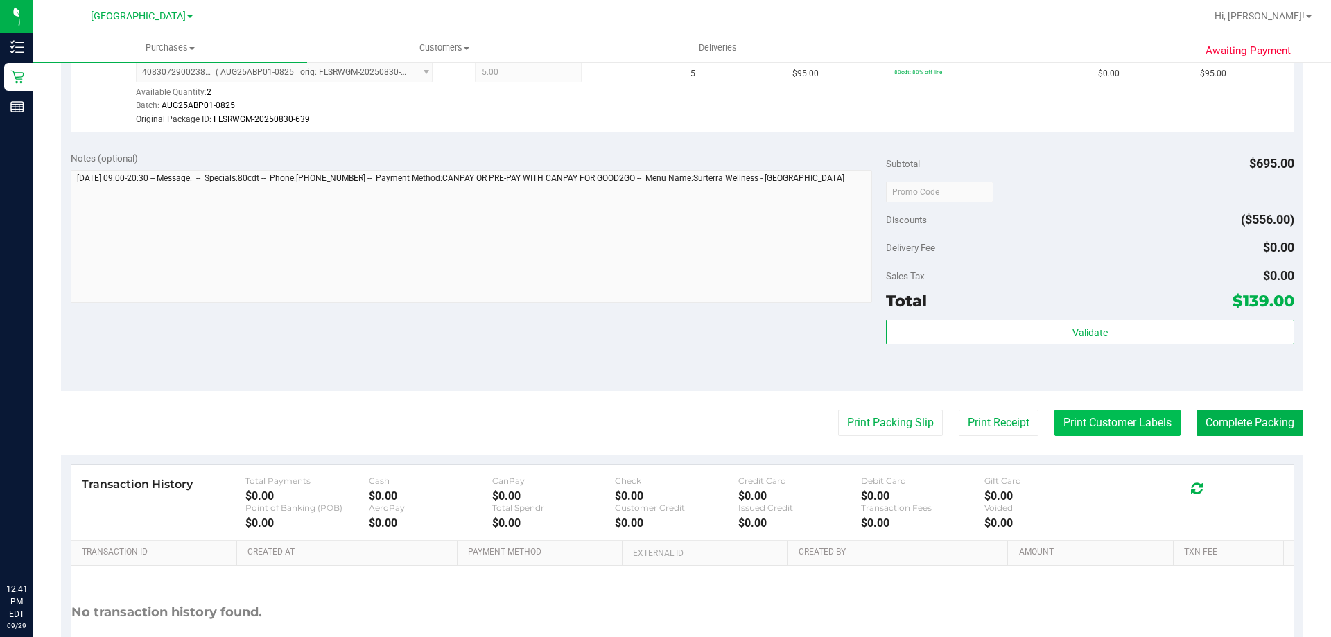
click at [1098, 430] on button "Print Customer Labels" at bounding box center [1117, 423] width 126 height 26
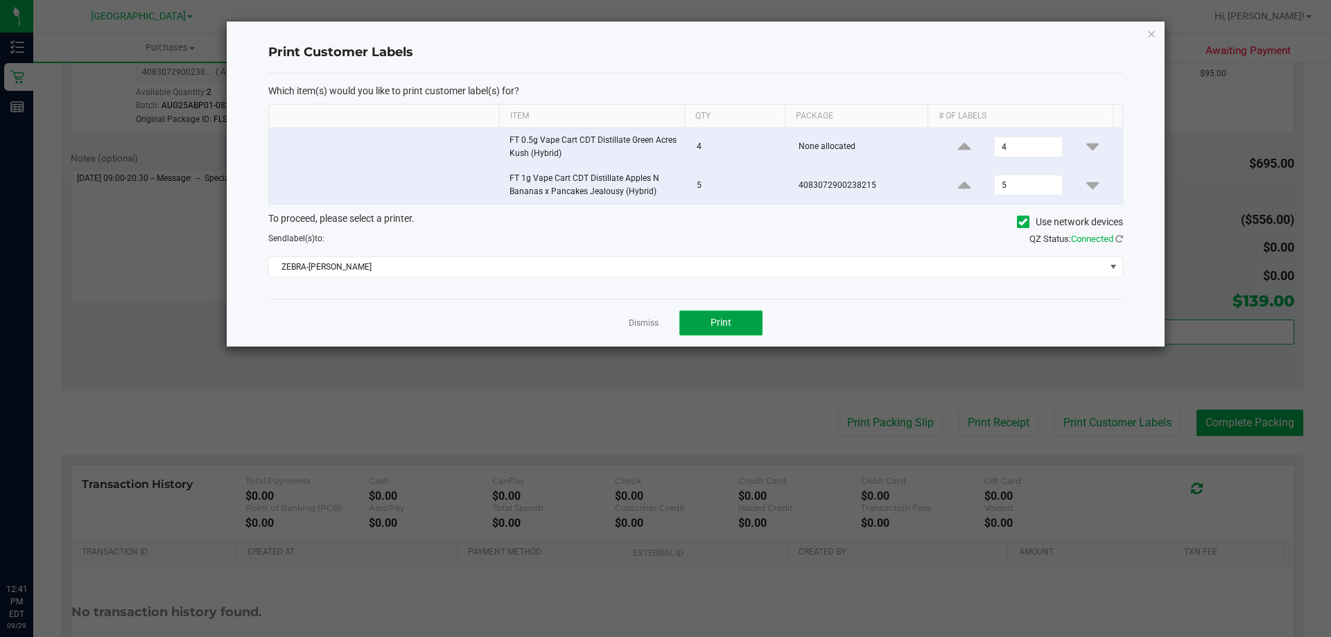
click at [712, 324] on span "Print" at bounding box center [720, 322] width 21 height 11
click at [640, 325] on link "Dismiss" at bounding box center [644, 323] width 30 height 12
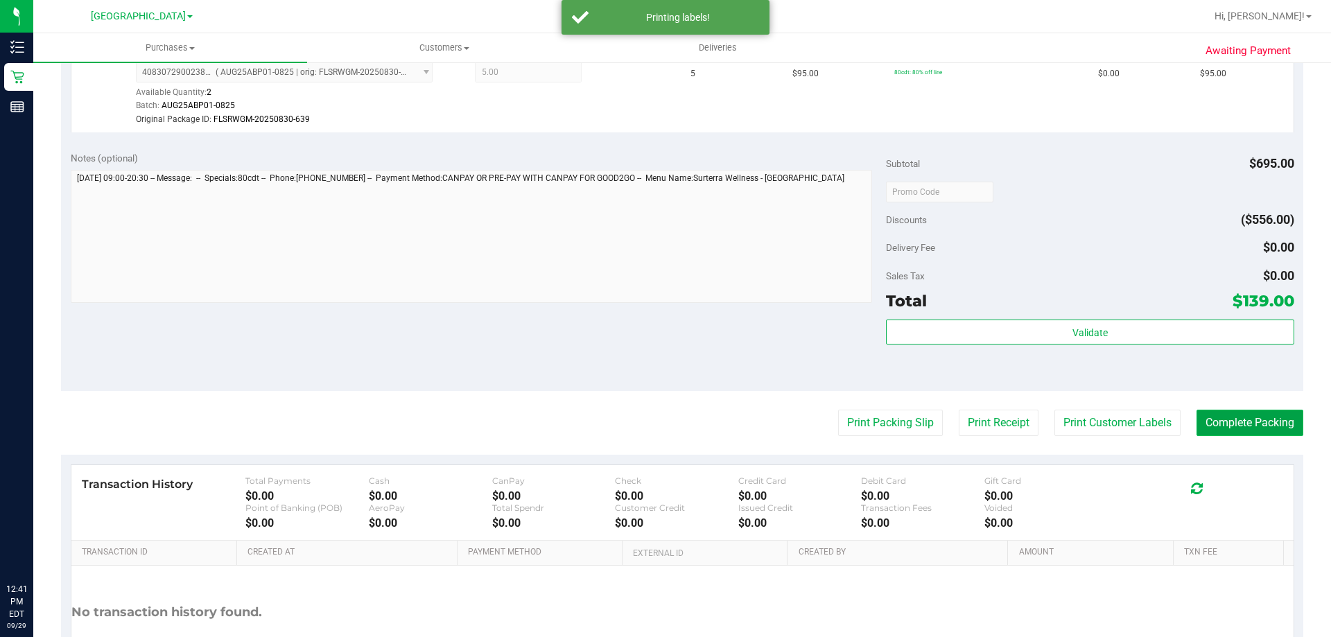
click at [1213, 419] on button "Complete Packing" at bounding box center [1249, 423] width 107 height 26
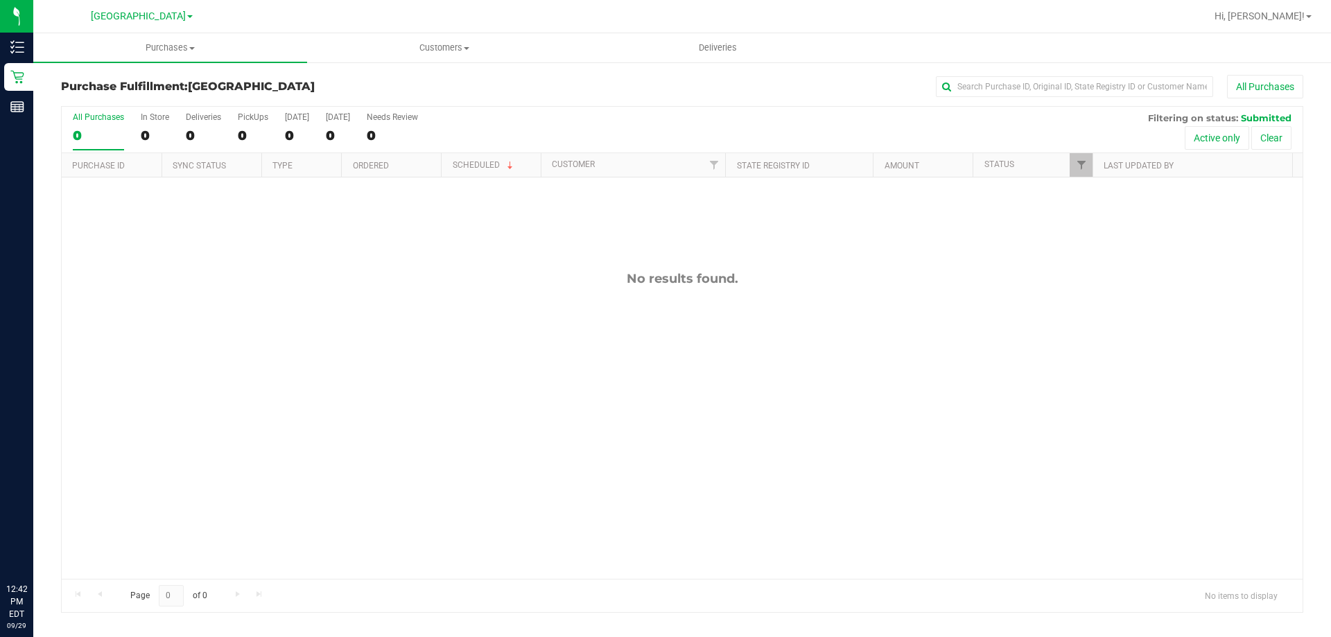
click at [35, 76] on div "Purchase Fulfillment: Delray Beach WC All Purchases All Purchases 0 In Store 0 …" at bounding box center [681, 343] width 1297 height 565
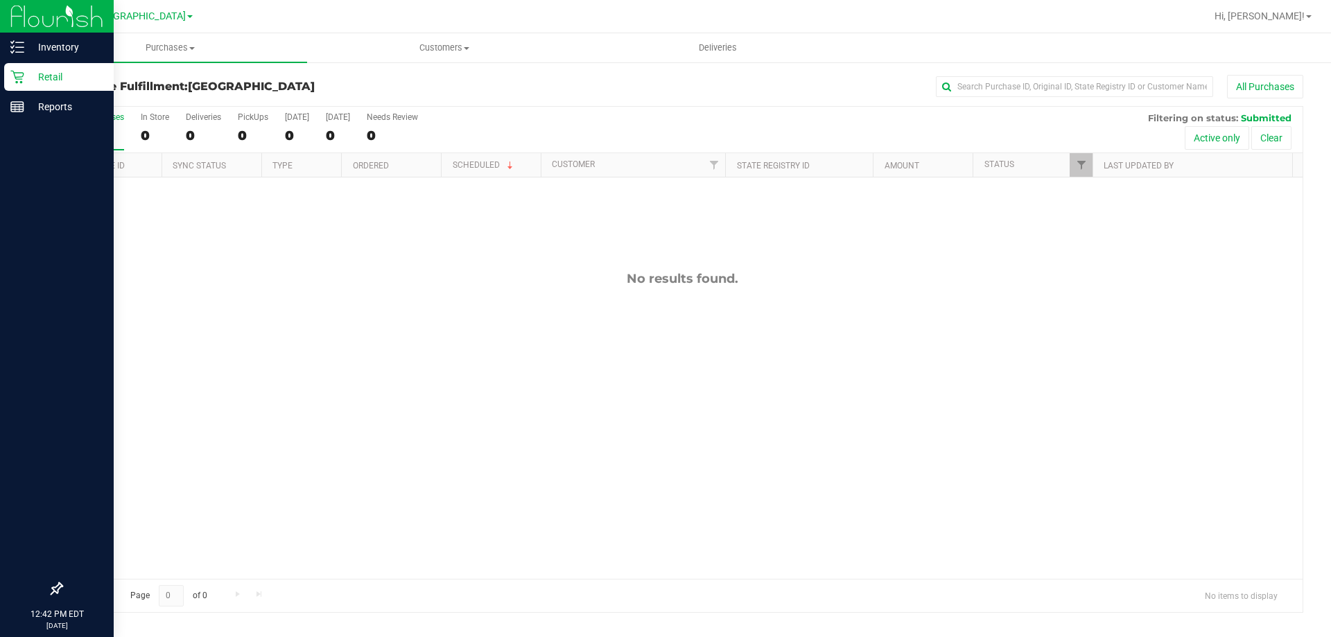
click at [27, 76] on p "Retail" at bounding box center [65, 77] width 83 height 17
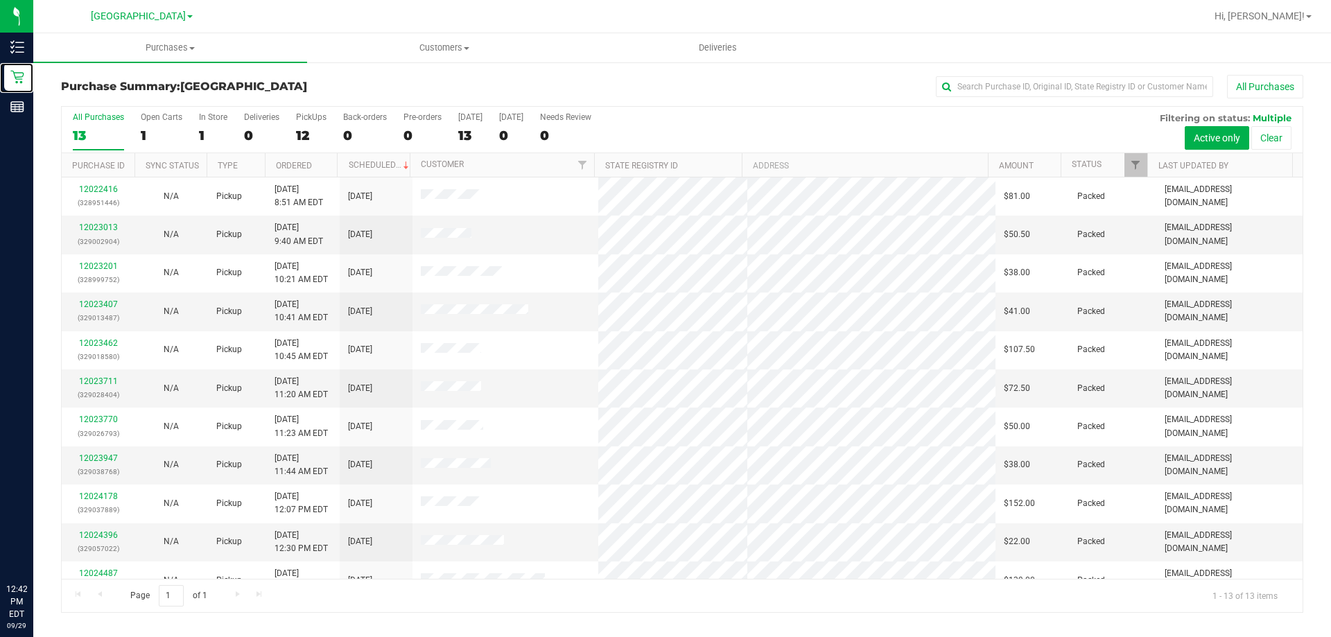
scroll to position [97, 0]
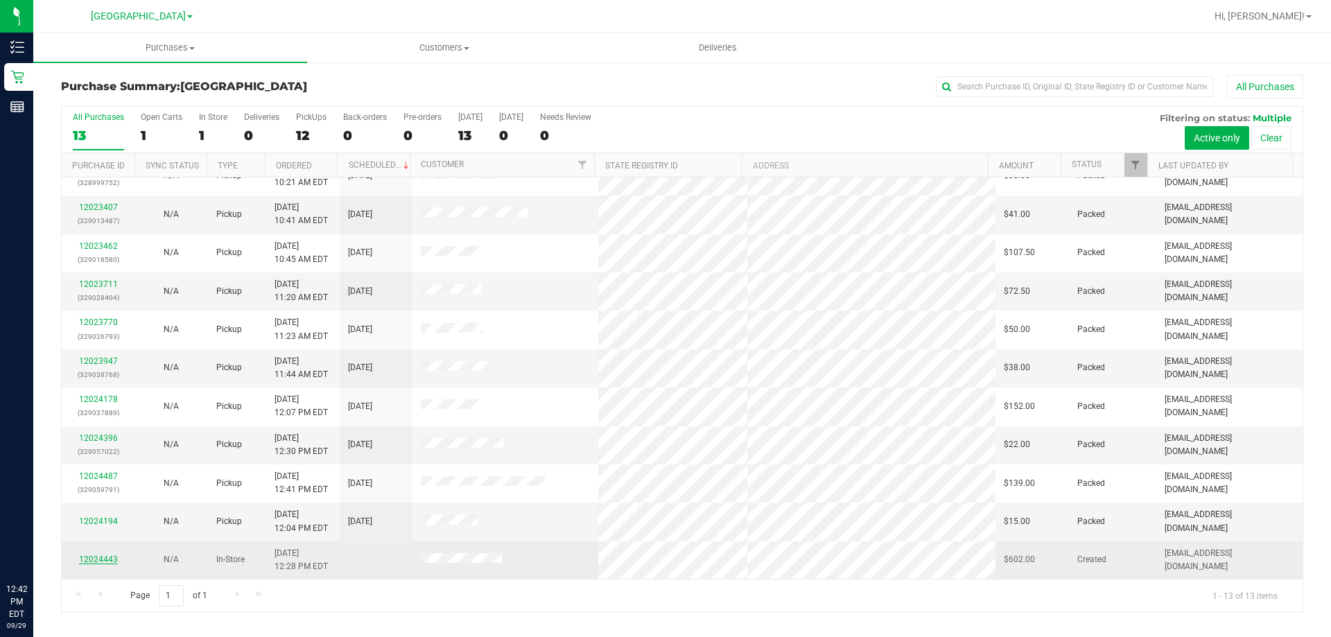
click at [91, 560] on link "12024443" at bounding box center [98, 559] width 39 height 10
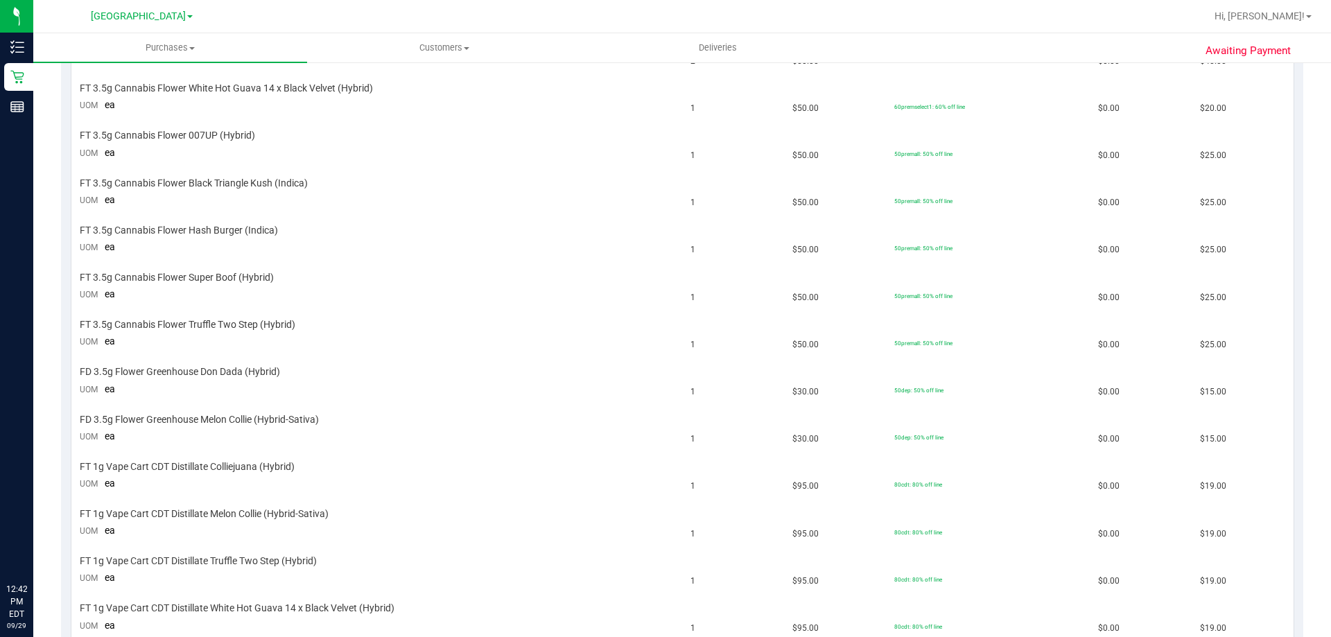
scroll to position [277, 0]
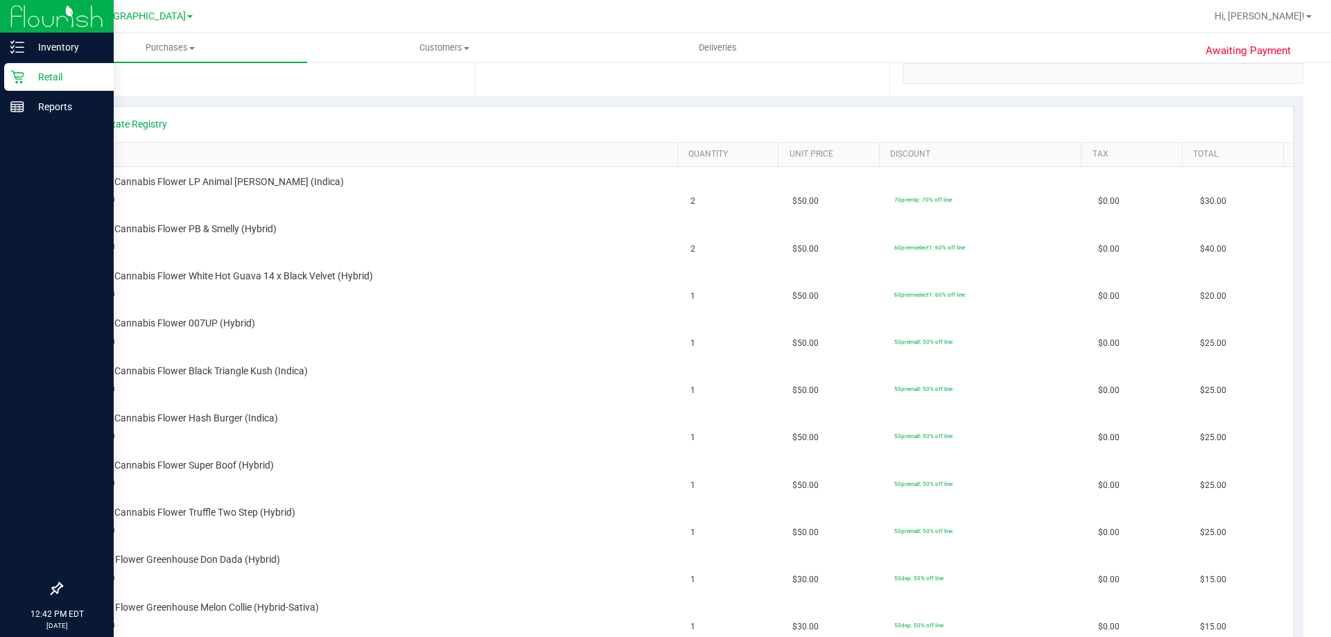
click at [39, 77] on p "Retail" at bounding box center [65, 77] width 83 height 17
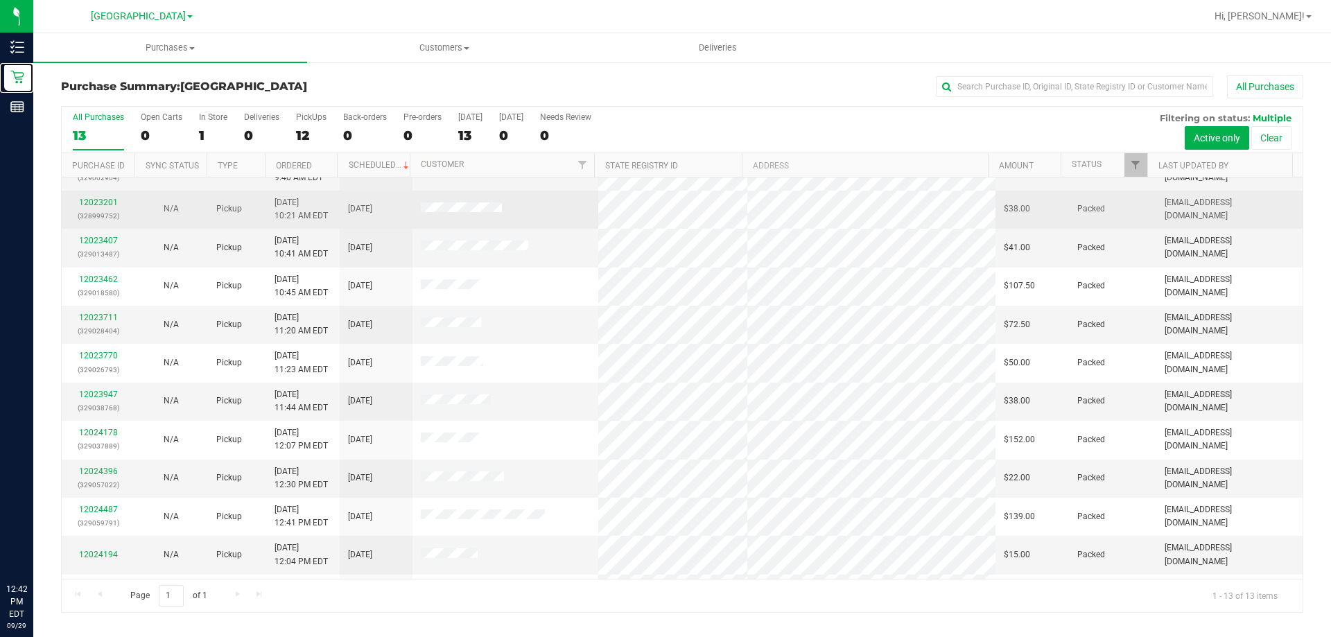
scroll to position [97, 0]
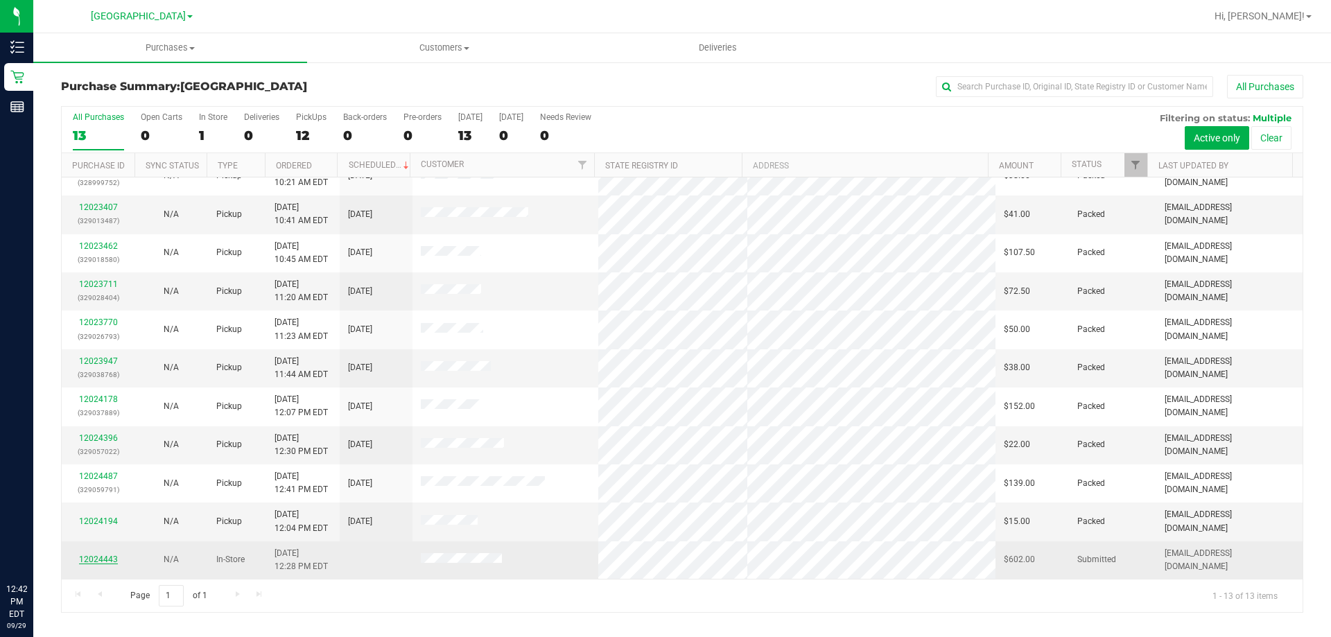
click at [99, 559] on link "12024443" at bounding box center [98, 559] width 39 height 10
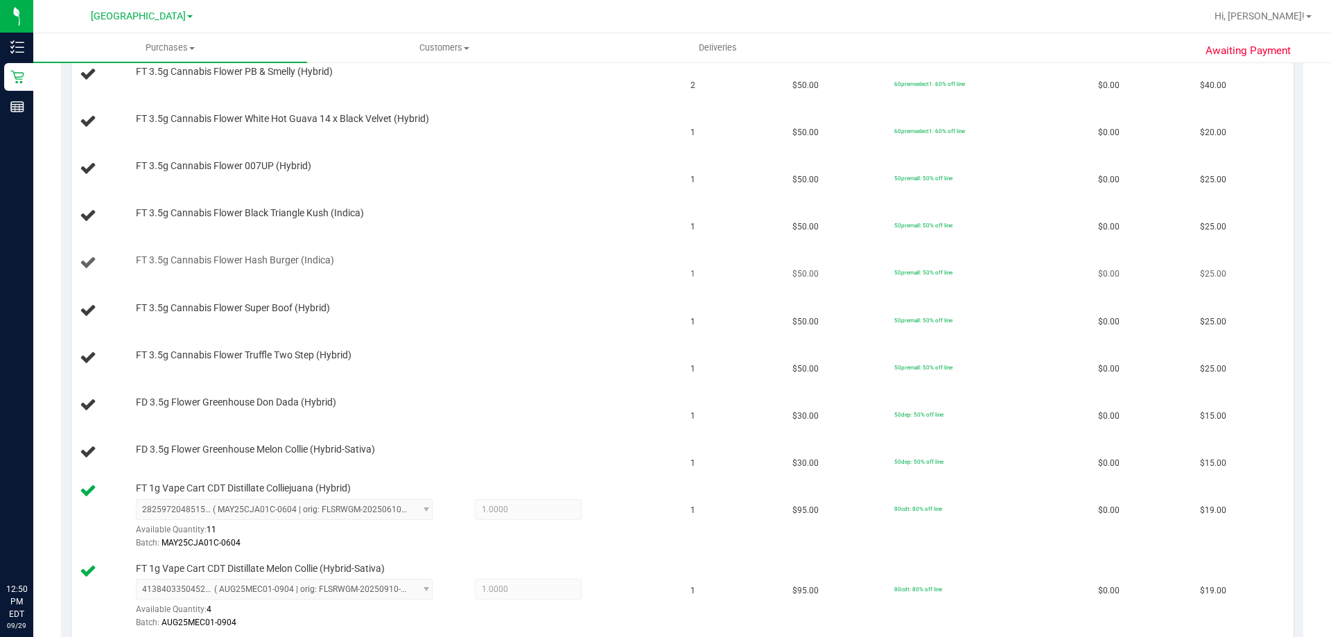
scroll to position [416, 0]
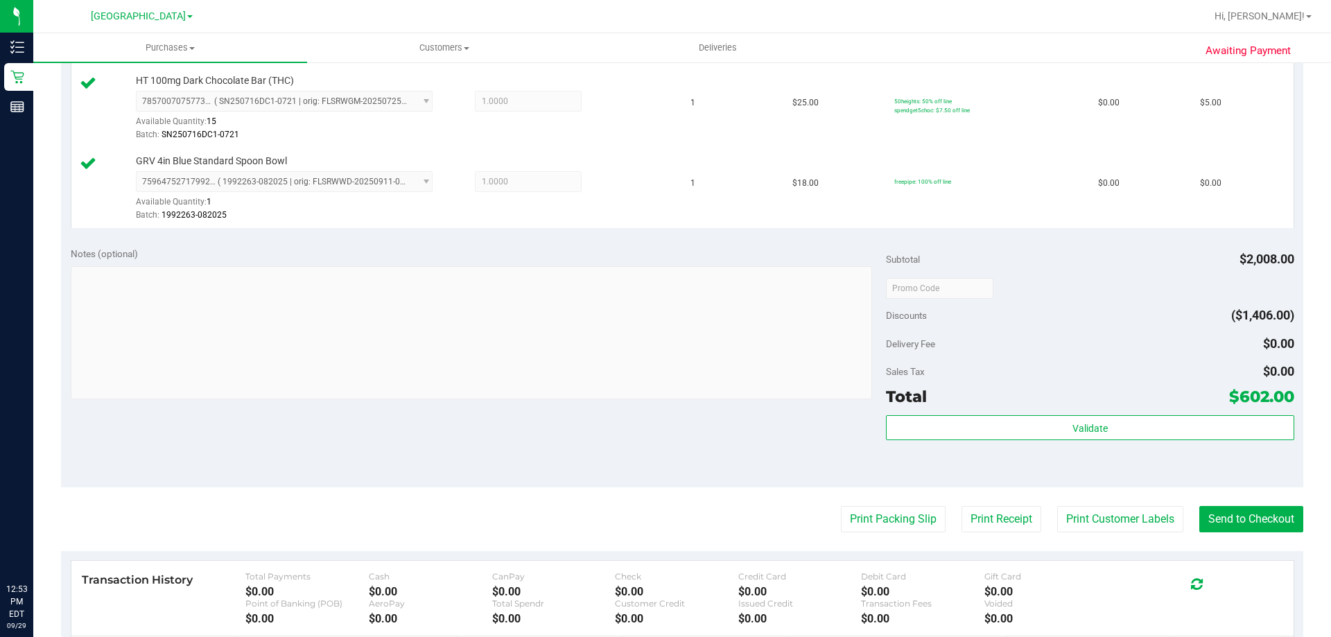
scroll to position [2703, 0]
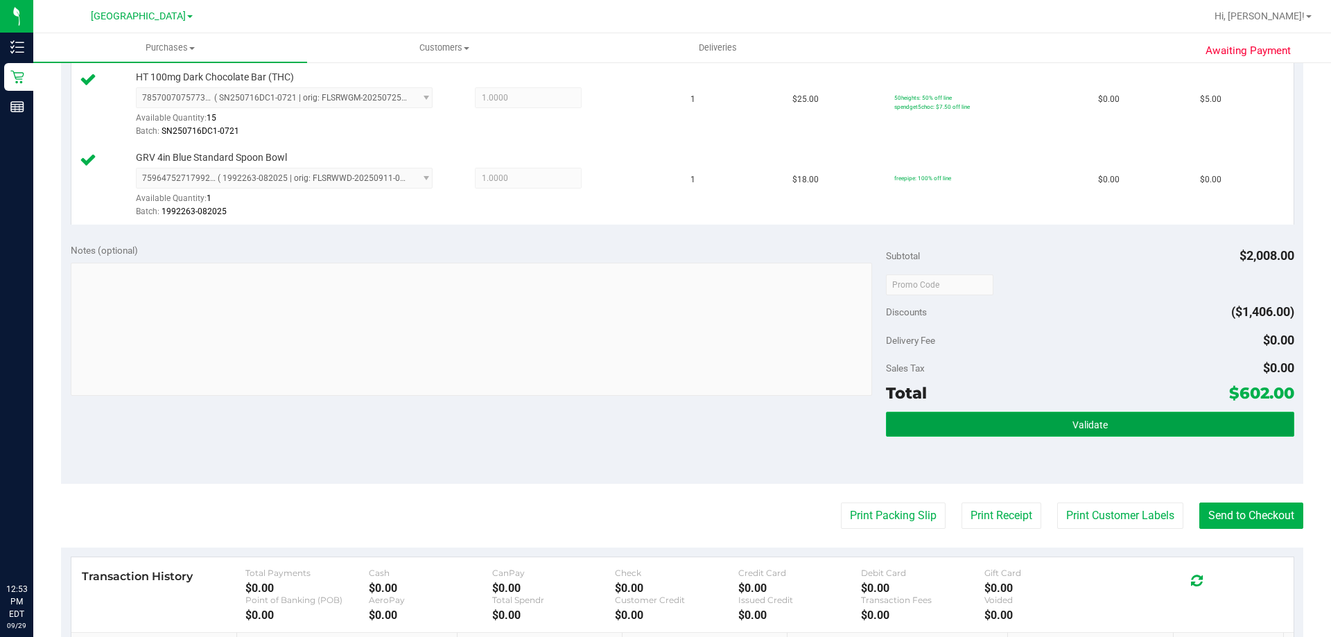
click at [1098, 427] on span "Validate" at bounding box center [1089, 424] width 35 height 11
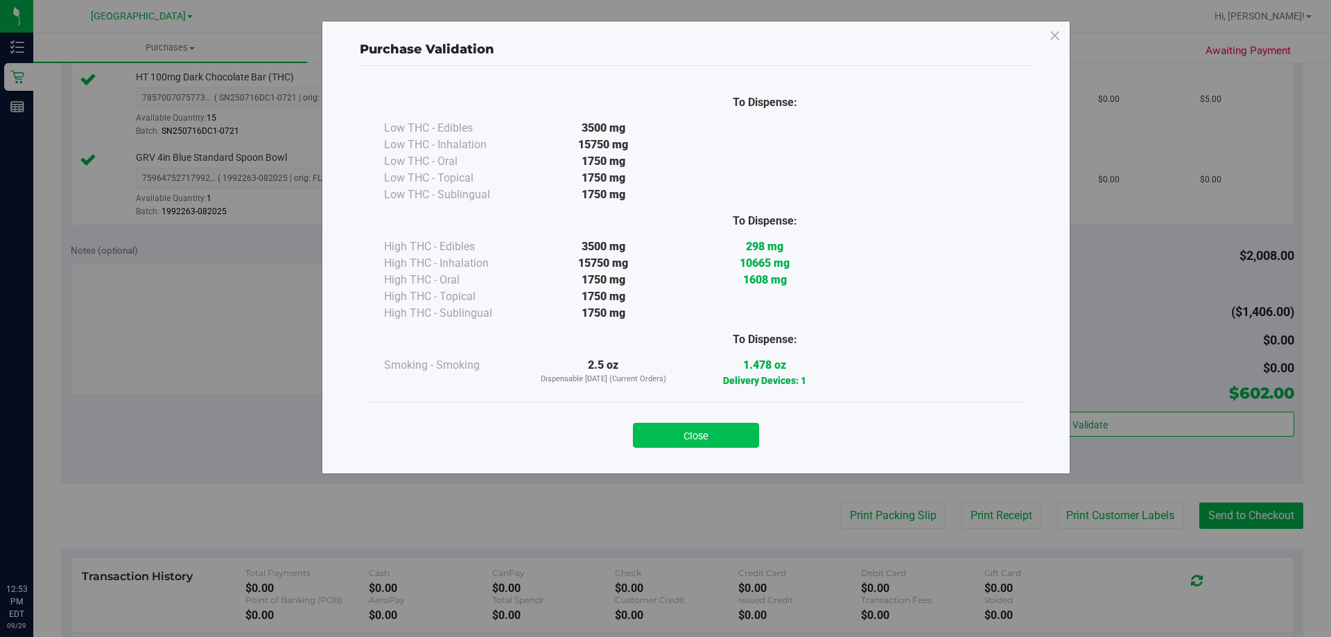
click at [737, 426] on button "Close" at bounding box center [696, 435] width 126 height 25
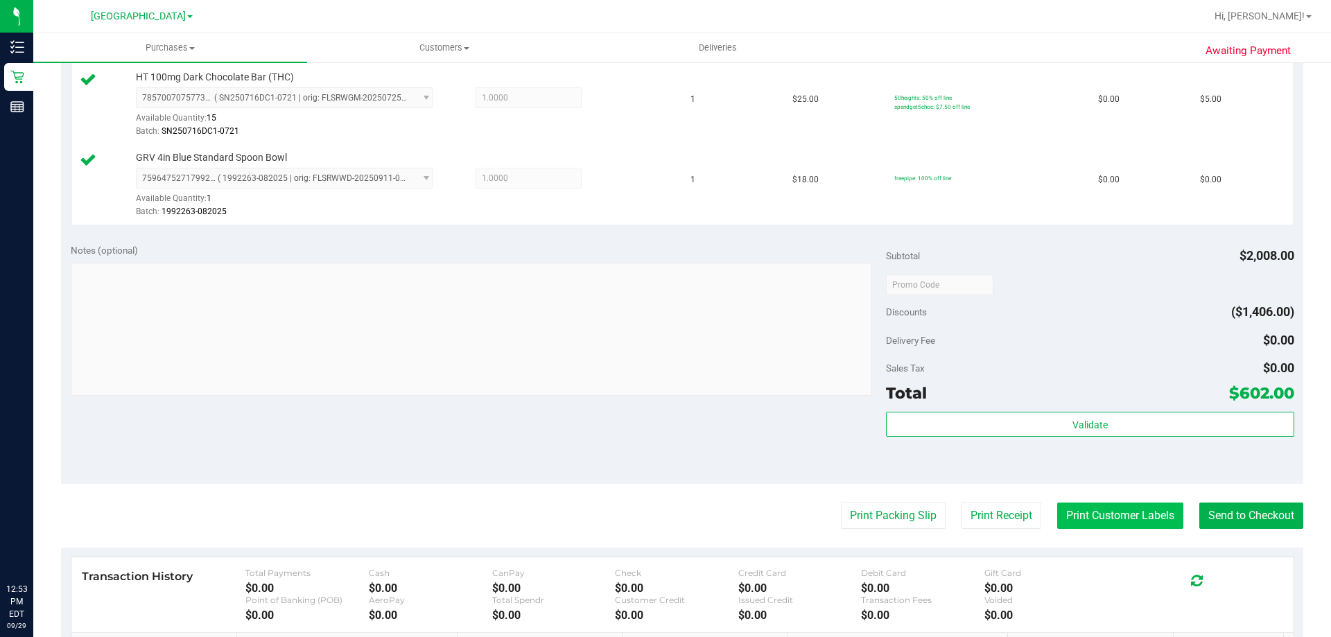
click at [1106, 504] on button "Print Customer Labels" at bounding box center [1120, 515] width 126 height 26
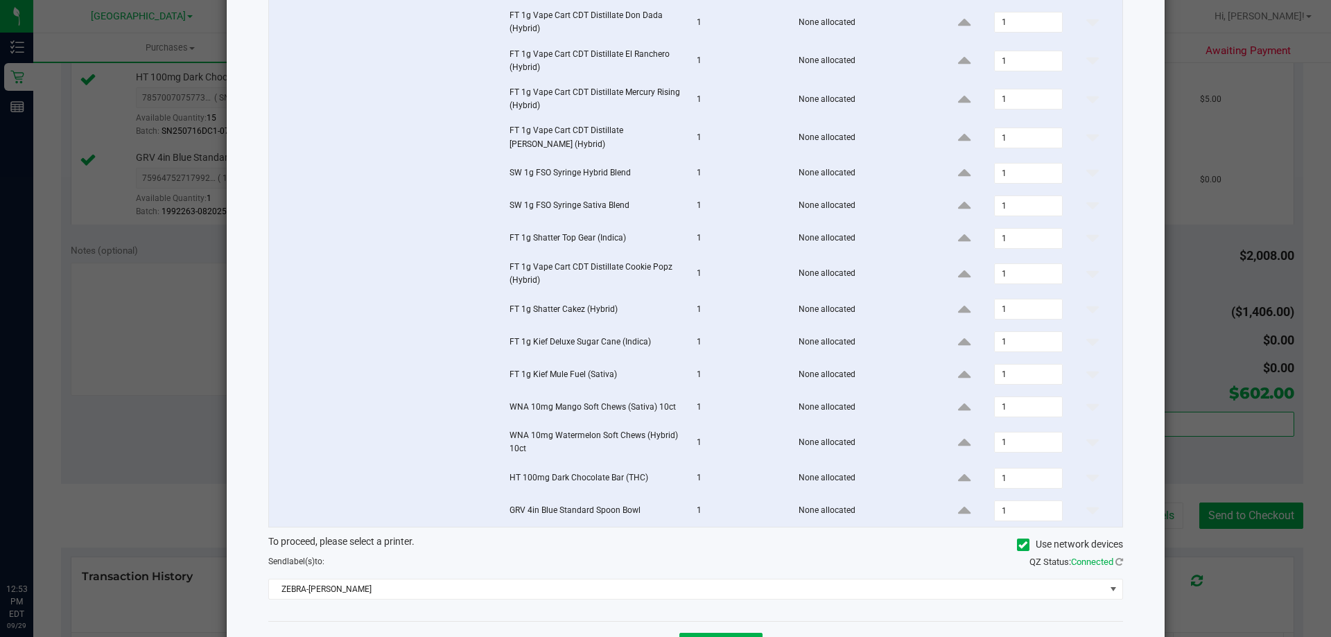
scroll to position [780, 0]
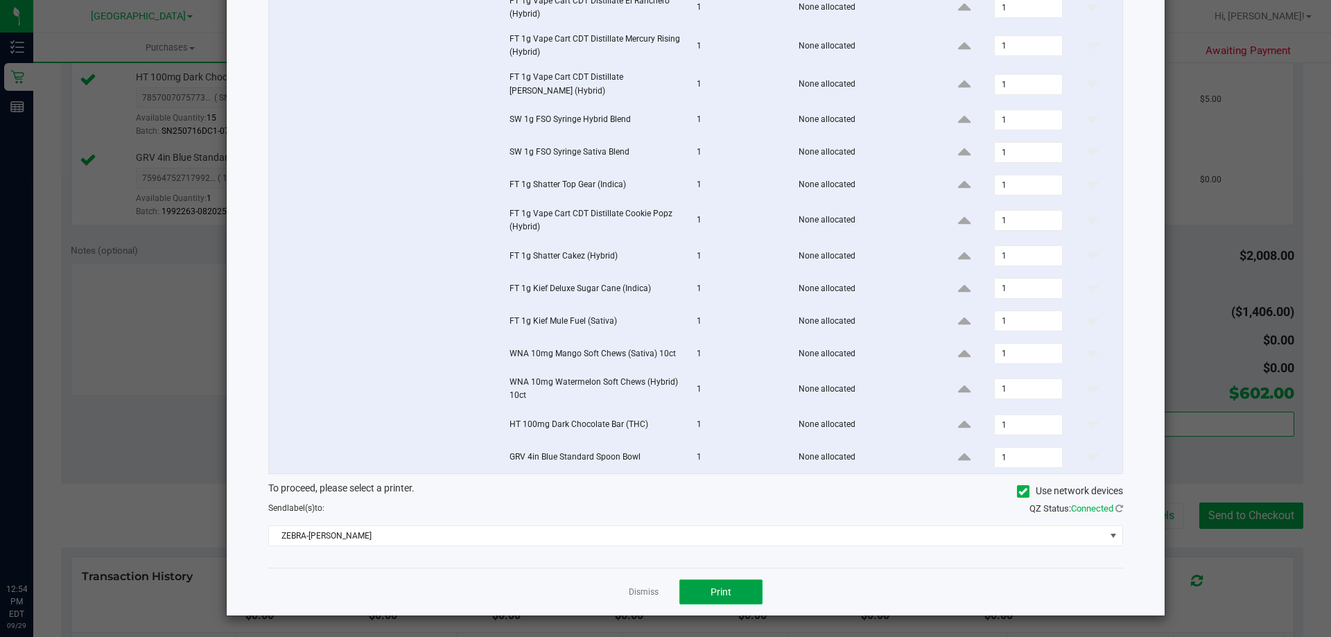
click at [714, 588] on span "Print" at bounding box center [720, 591] width 21 height 11
click at [644, 595] on link "Dismiss" at bounding box center [644, 592] width 30 height 12
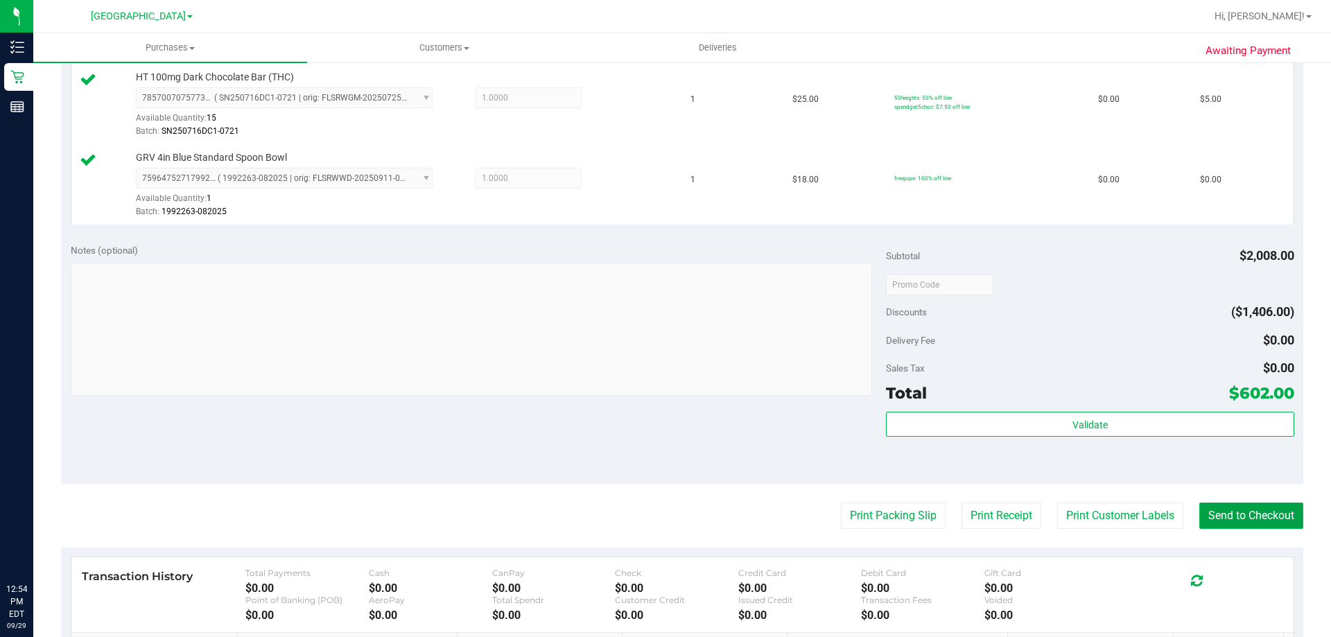
click at [1222, 507] on button "Send to Checkout" at bounding box center [1251, 515] width 104 height 26
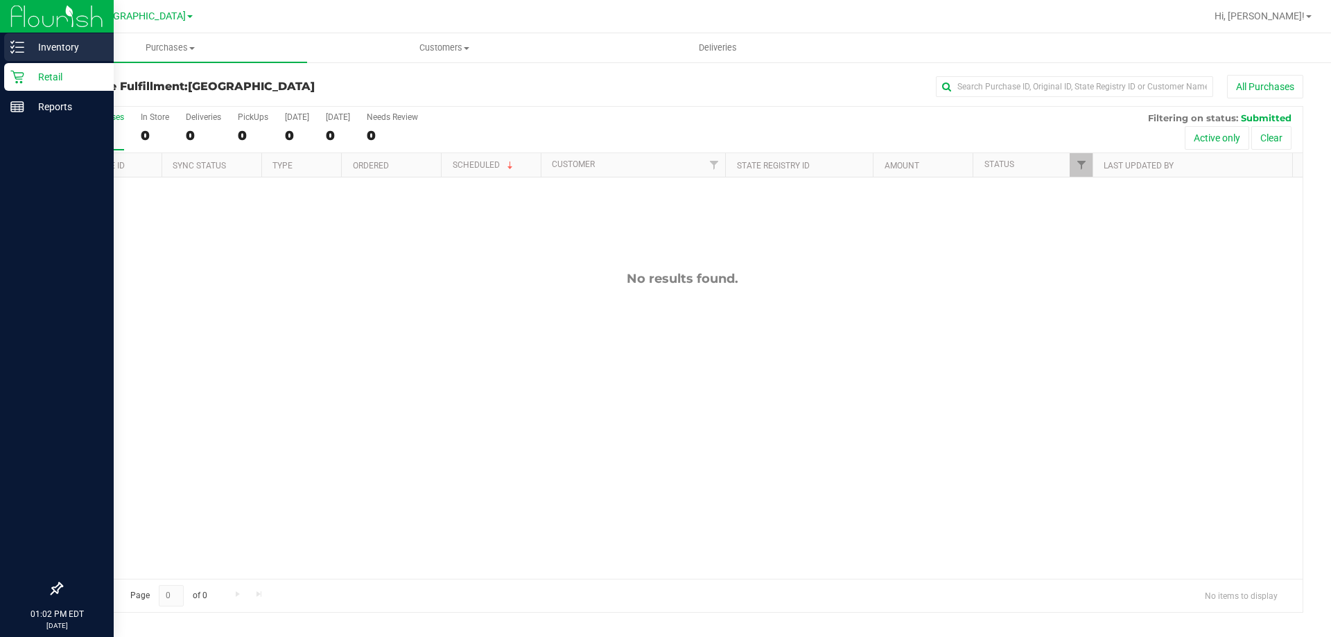
click at [26, 46] on p "Inventory" at bounding box center [65, 47] width 83 height 17
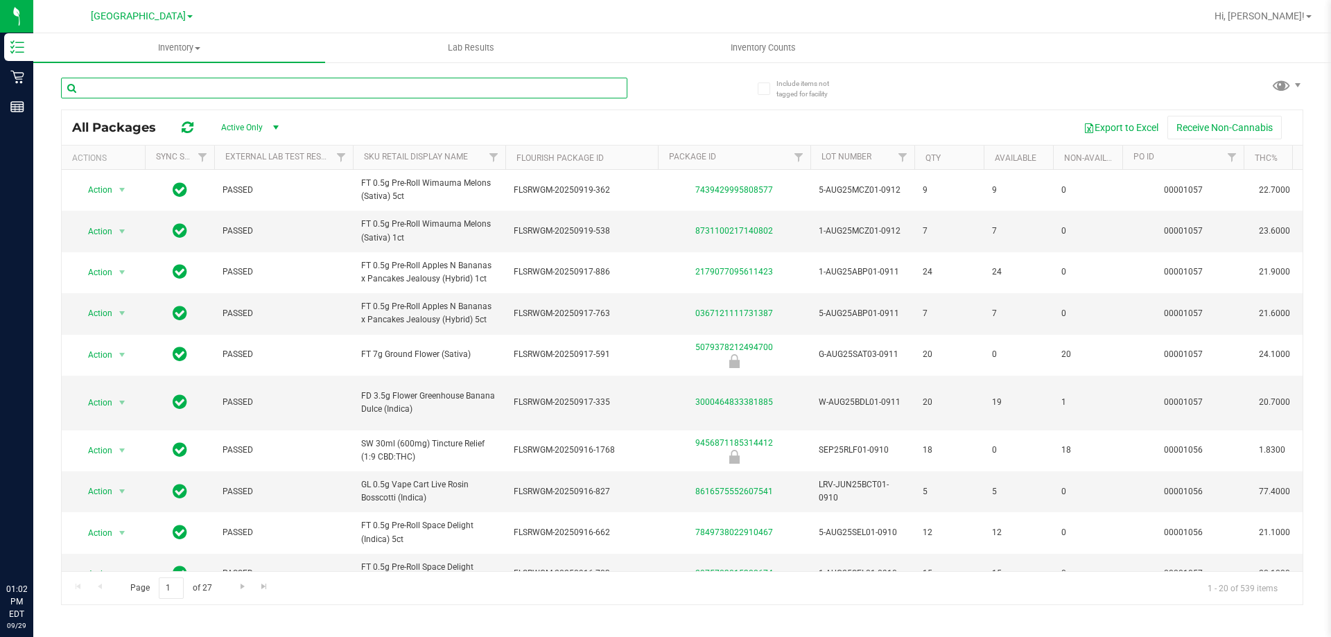
click at [209, 88] on input "text" at bounding box center [344, 88] width 566 height 21
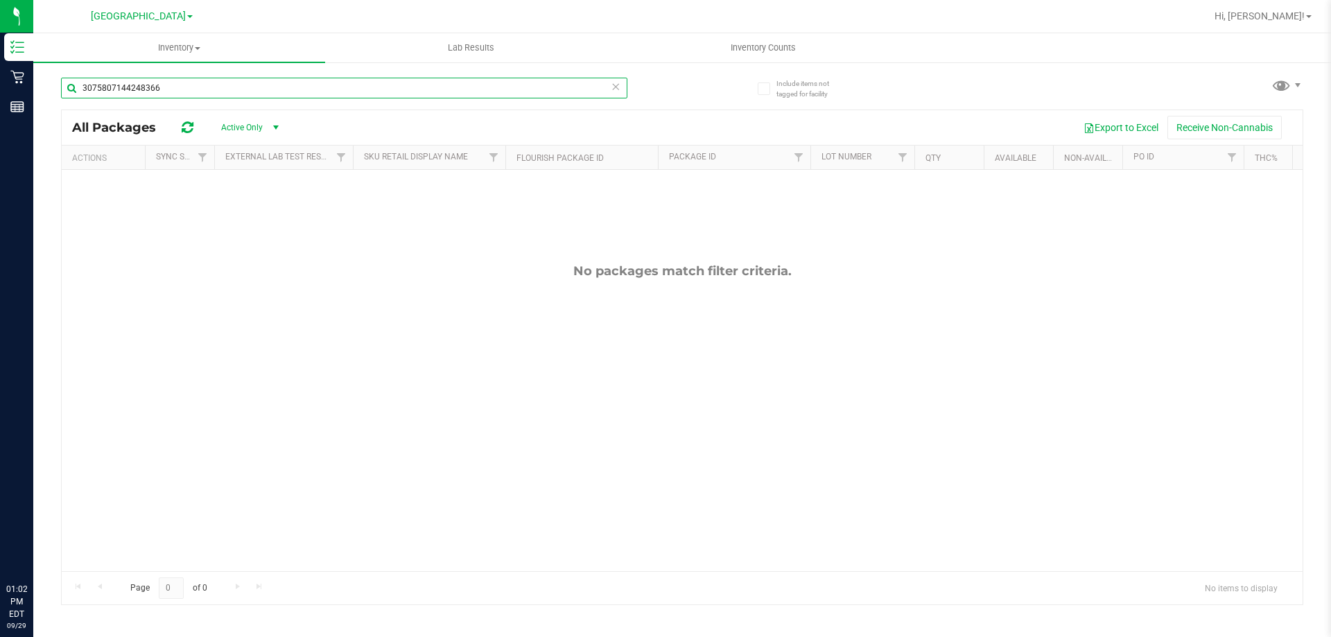
type input "3075807144248366"
click at [616, 88] on icon at bounding box center [616, 86] width 10 height 17
click at [356, 87] on input "text" at bounding box center [344, 88] width 566 height 21
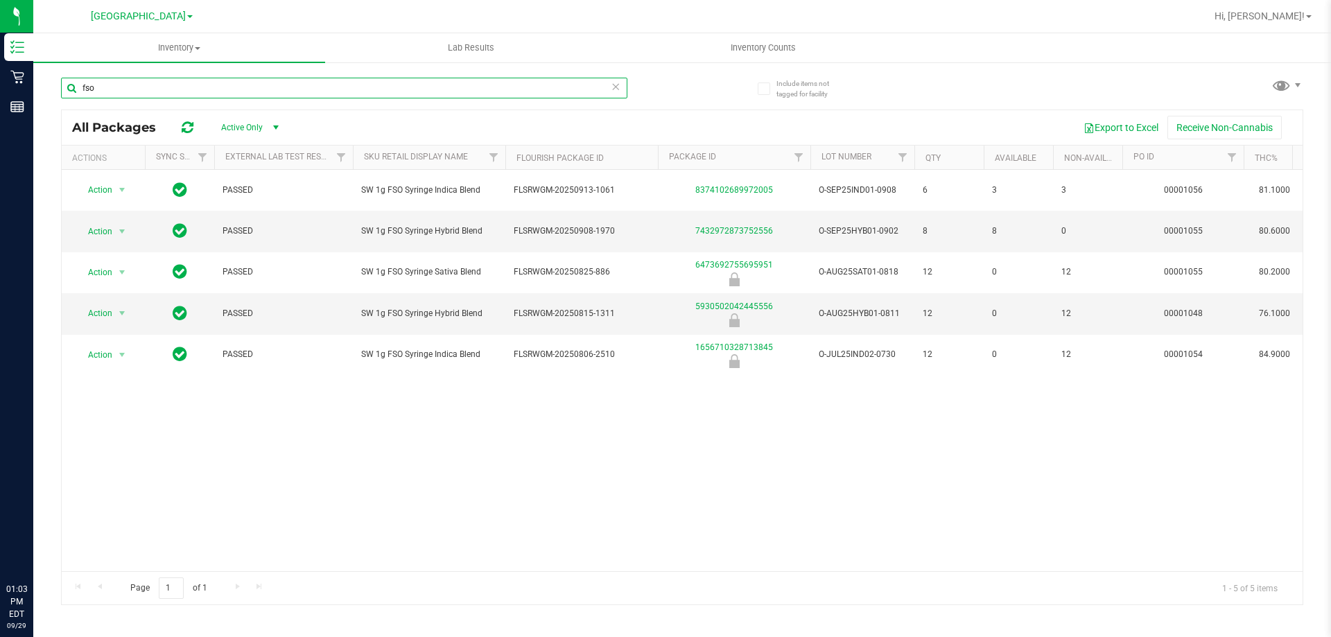
type input "fso"
click at [614, 85] on icon at bounding box center [616, 86] width 10 height 17
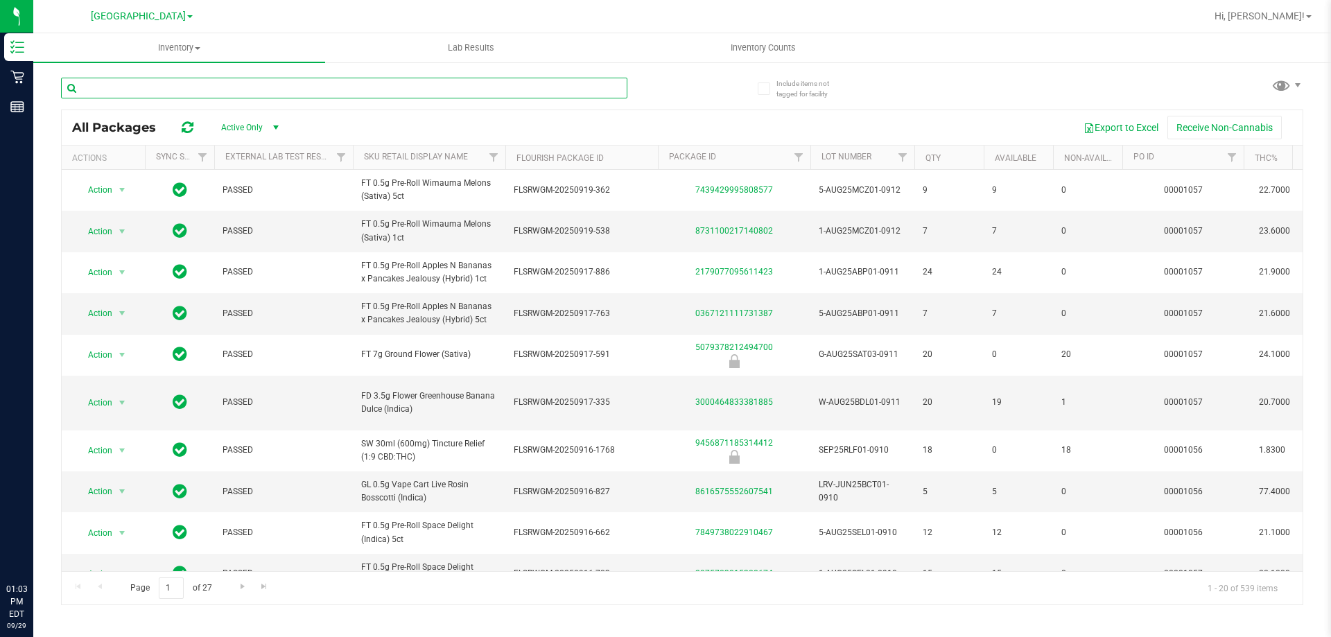
click at [464, 93] on input "text" at bounding box center [344, 88] width 566 height 21
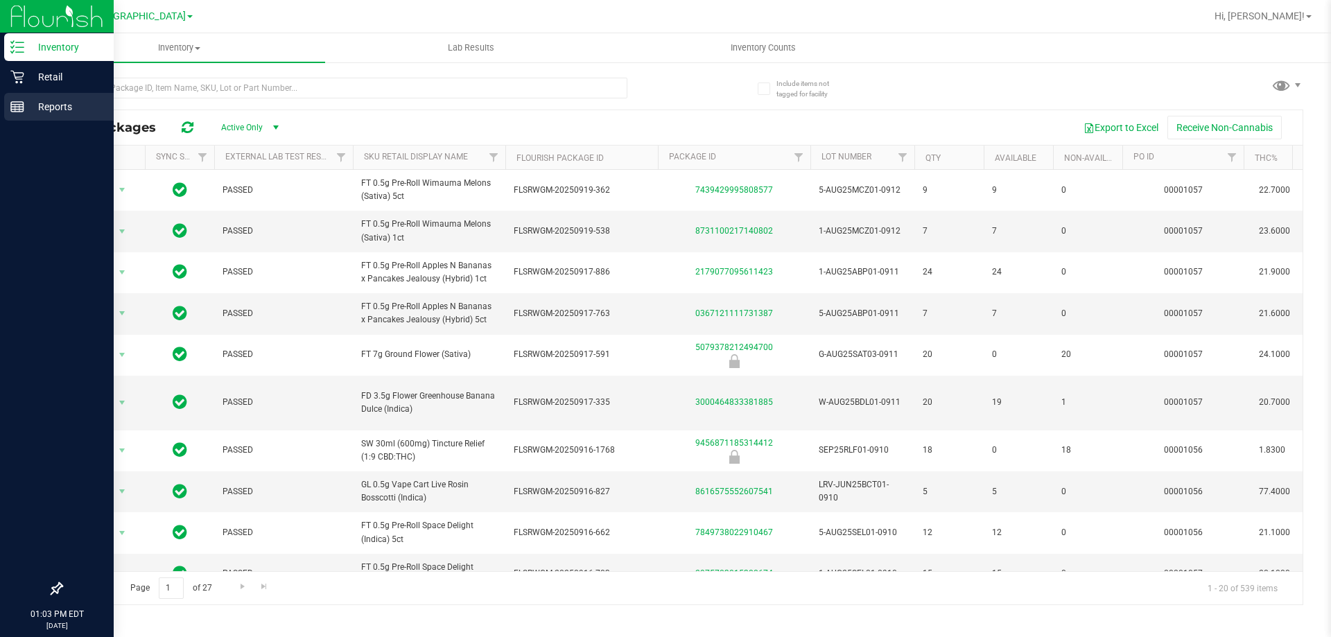
click at [40, 101] on p "Reports" at bounding box center [65, 106] width 83 height 17
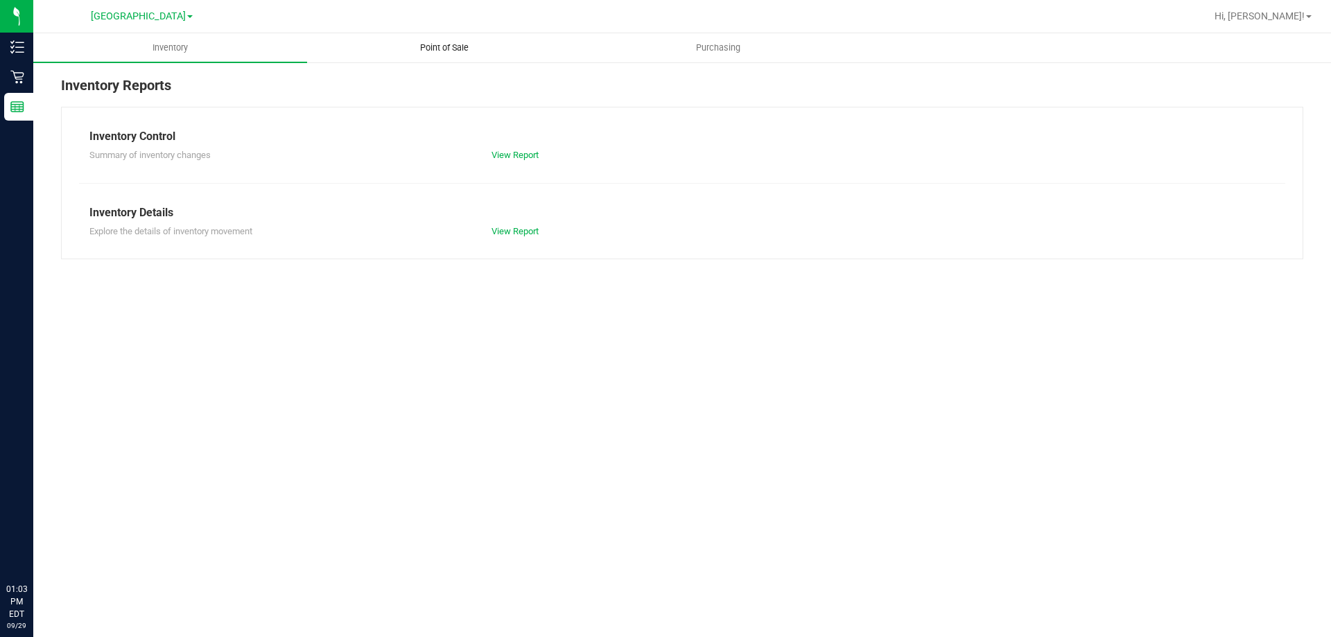
click at [456, 45] on span "Point of Sale" at bounding box center [444, 48] width 86 height 12
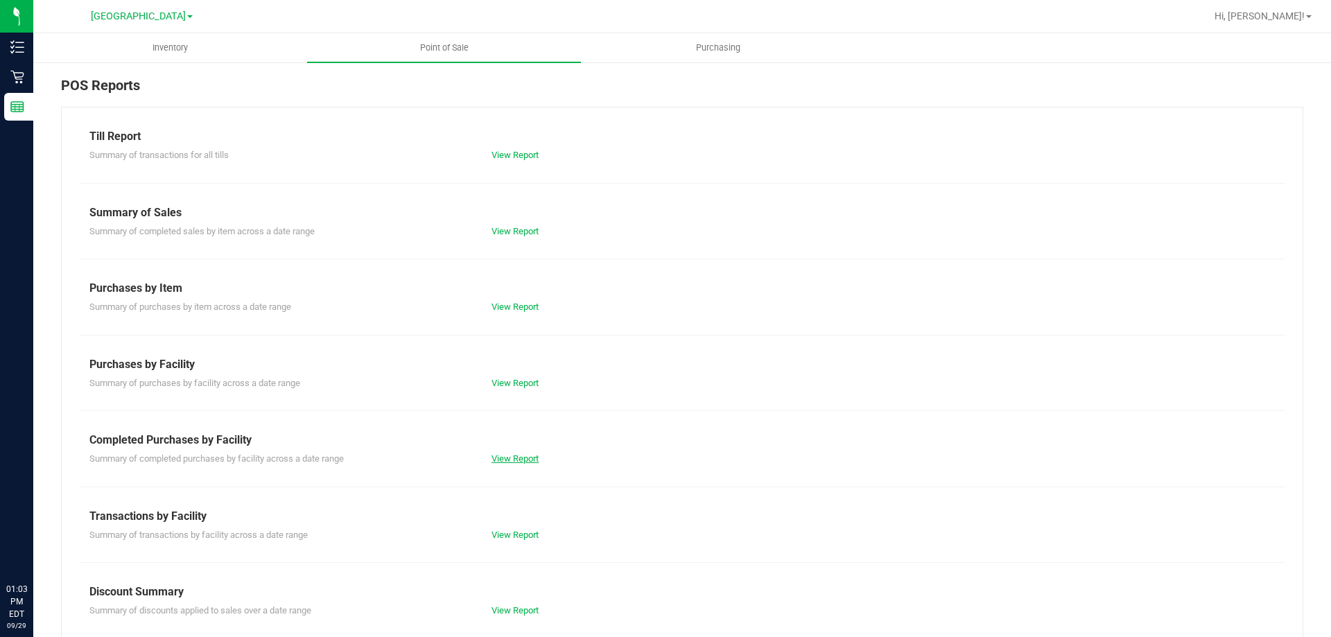
click at [525, 456] on link "View Report" at bounding box center [514, 458] width 47 height 10
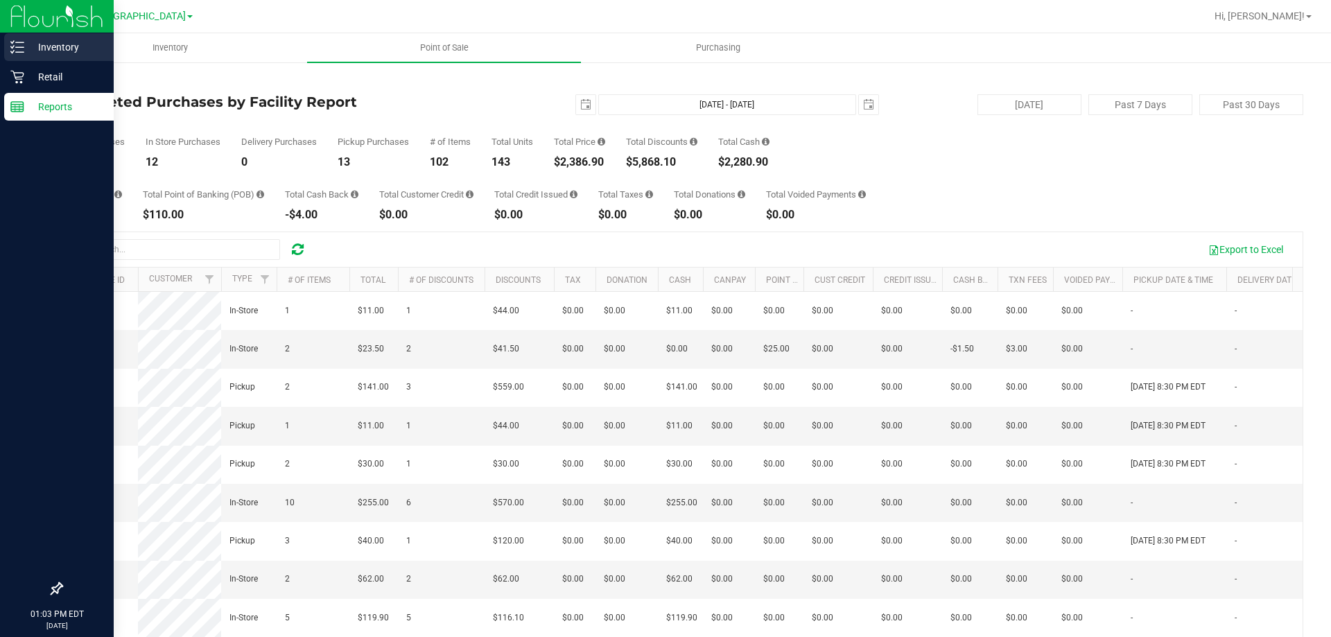
click at [62, 44] on p "Inventory" at bounding box center [65, 47] width 83 height 17
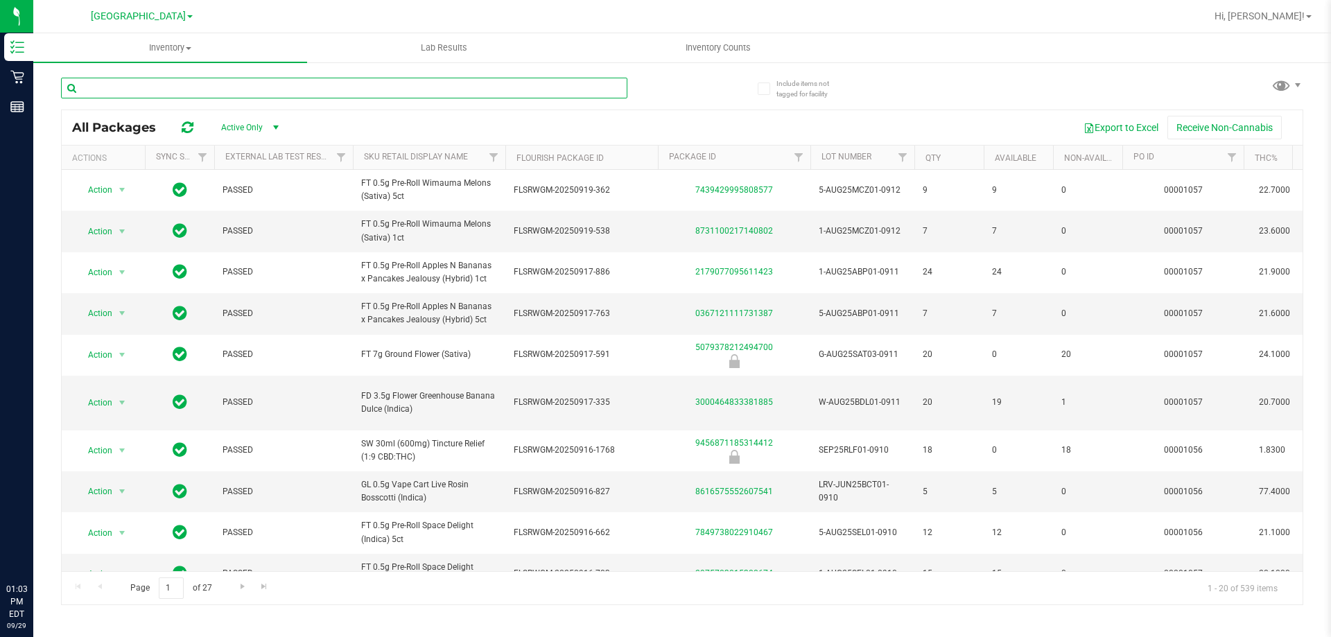
click at [196, 89] on input "text" at bounding box center [344, 88] width 566 height 21
click at [197, 89] on input "text" at bounding box center [344, 88] width 566 height 21
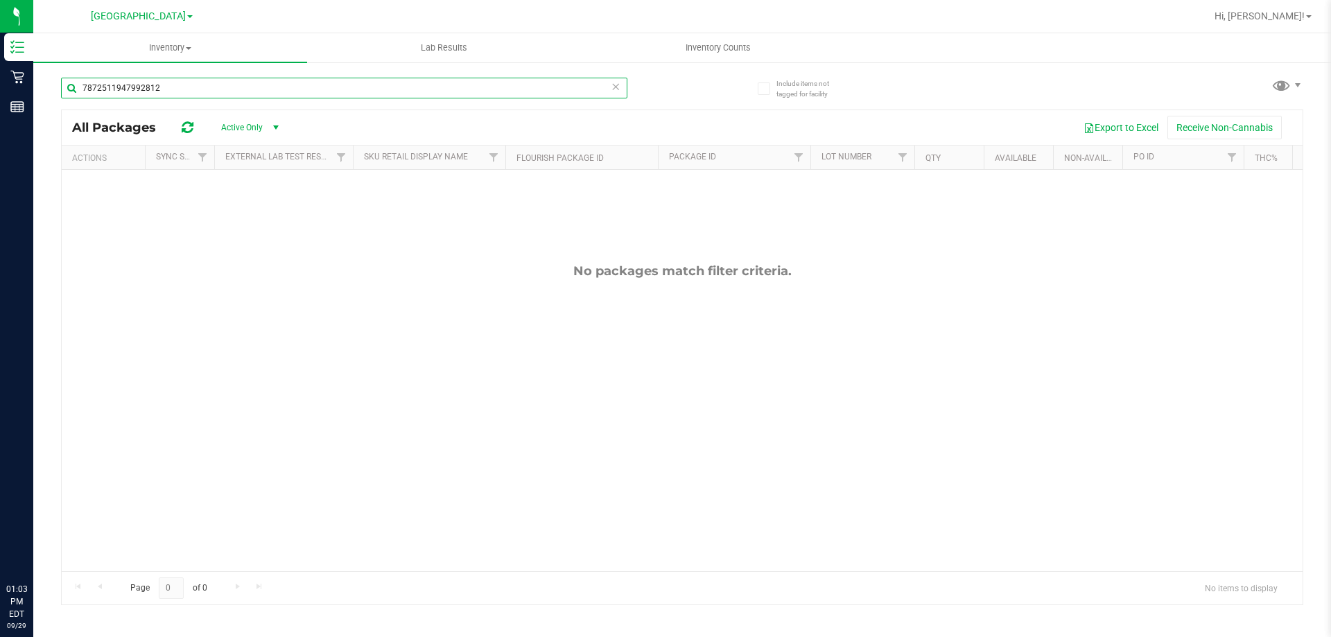
type input "7872511947992812"
click at [617, 91] on icon at bounding box center [616, 86] width 10 height 17
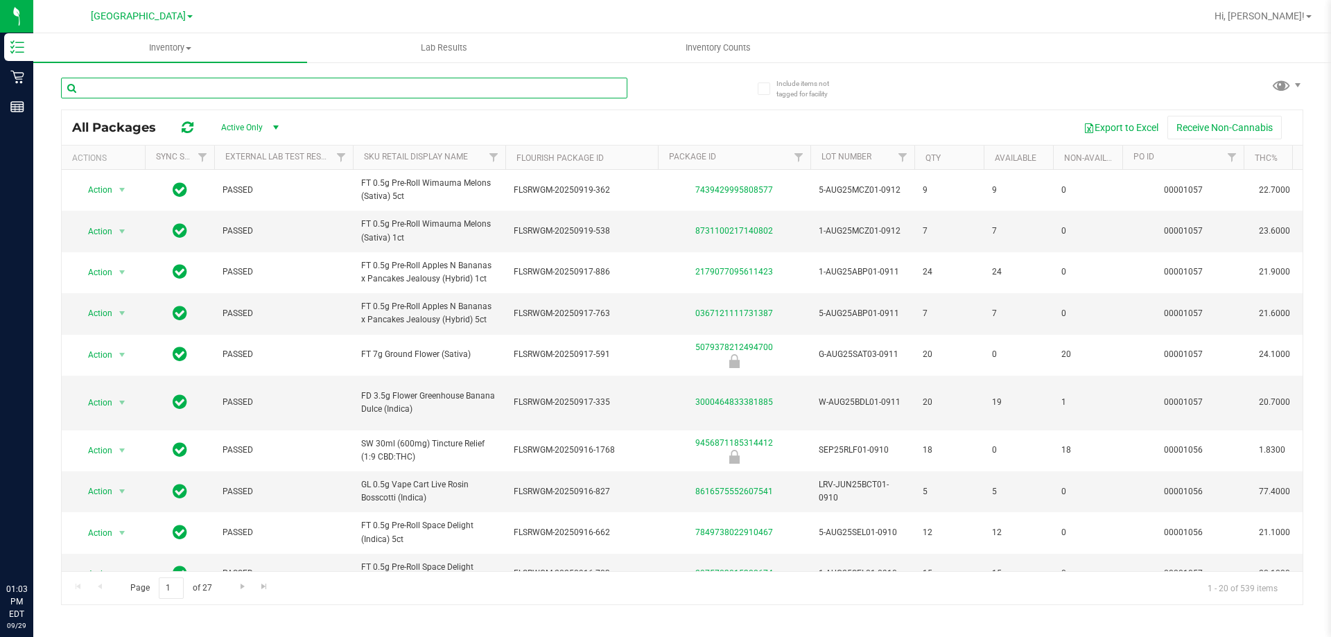
click at [404, 90] on input "text" at bounding box center [344, 88] width 566 height 21
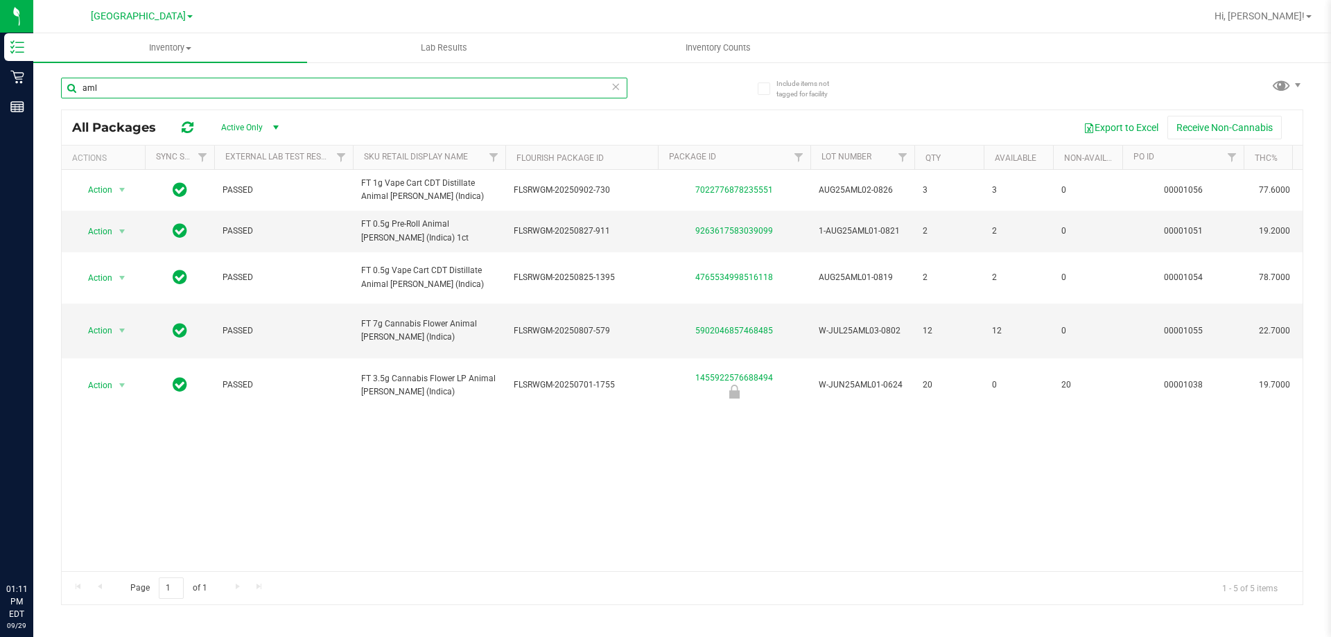
click at [162, 91] on input "aml" at bounding box center [344, 88] width 566 height 21
drag, startPoint x: 162, startPoint y: 91, endPoint x: 161, endPoint y: 81, distance: 9.7
click at [162, 89] on input "aml" at bounding box center [344, 88] width 566 height 21
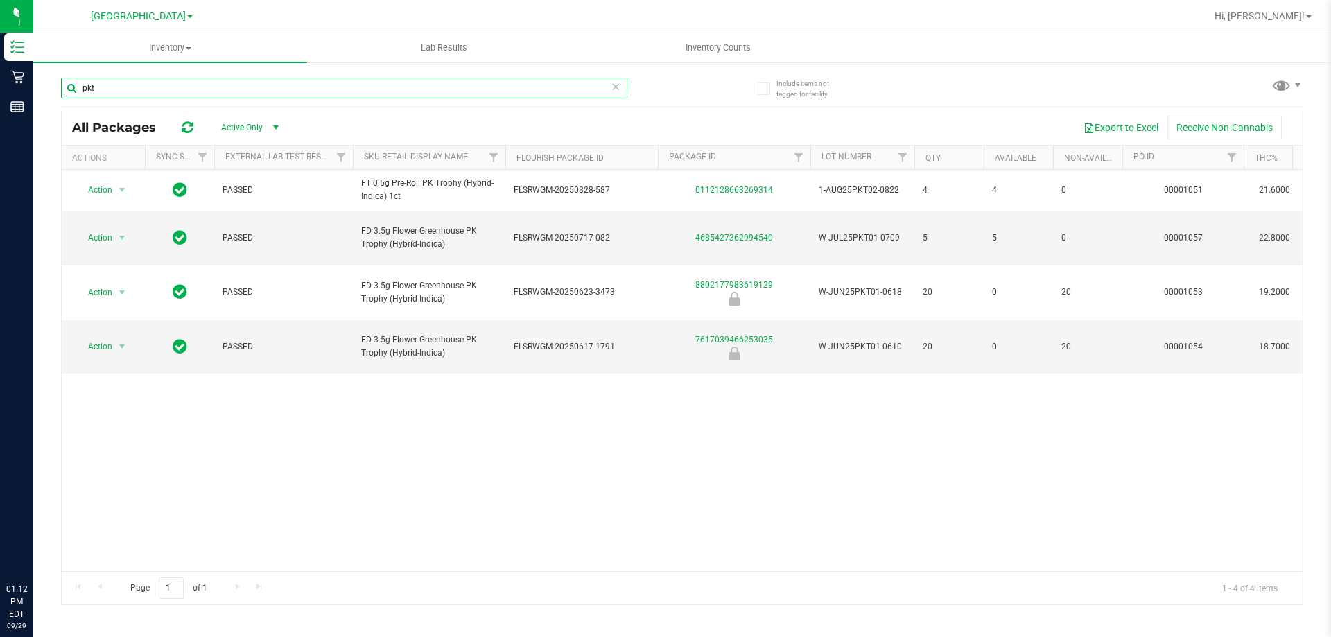
click at [624, 89] on input "pkt" at bounding box center [344, 88] width 566 height 21
type input "pkt"
click at [620, 87] on div "pkt" at bounding box center [344, 88] width 566 height 21
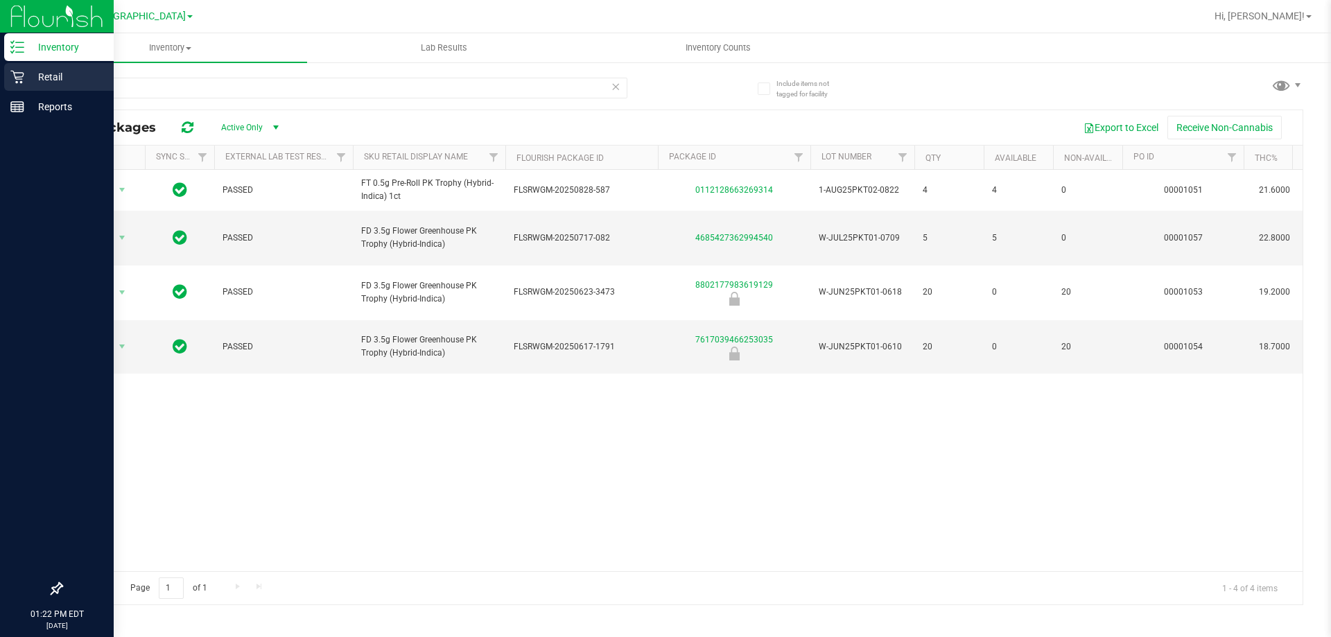
click at [33, 72] on p "Retail" at bounding box center [65, 77] width 83 height 17
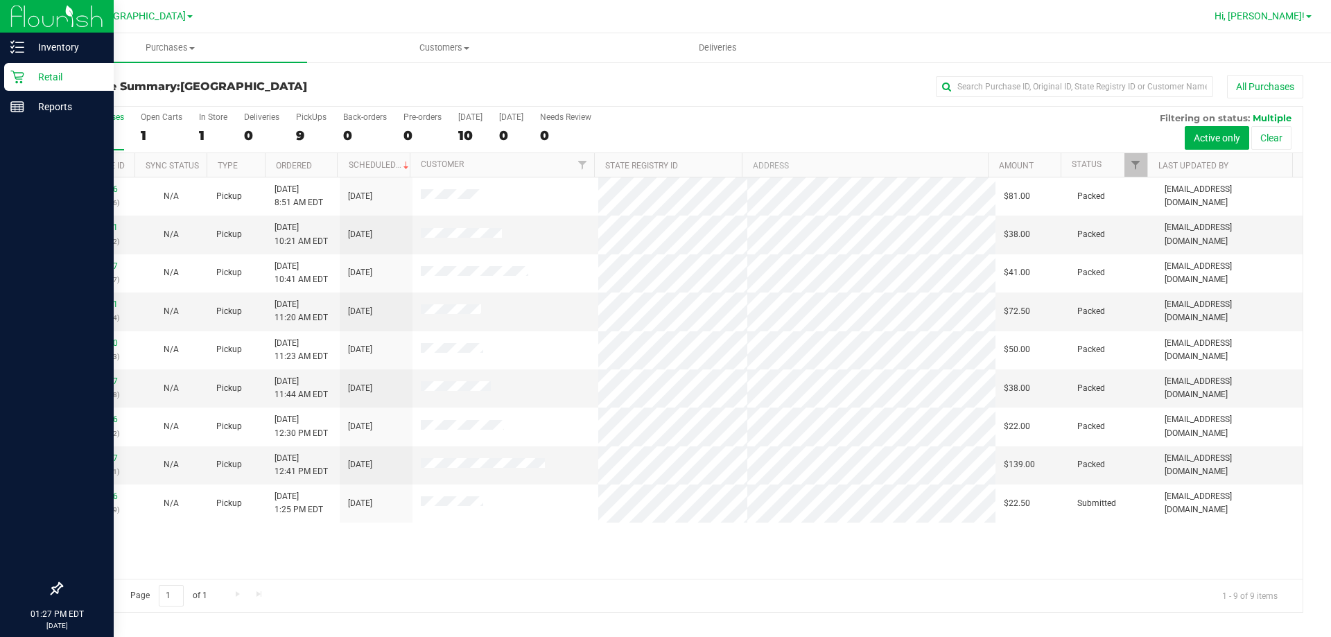
click at [1303, 19] on span "Hi, [PERSON_NAME]!" at bounding box center [1259, 15] width 90 height 11
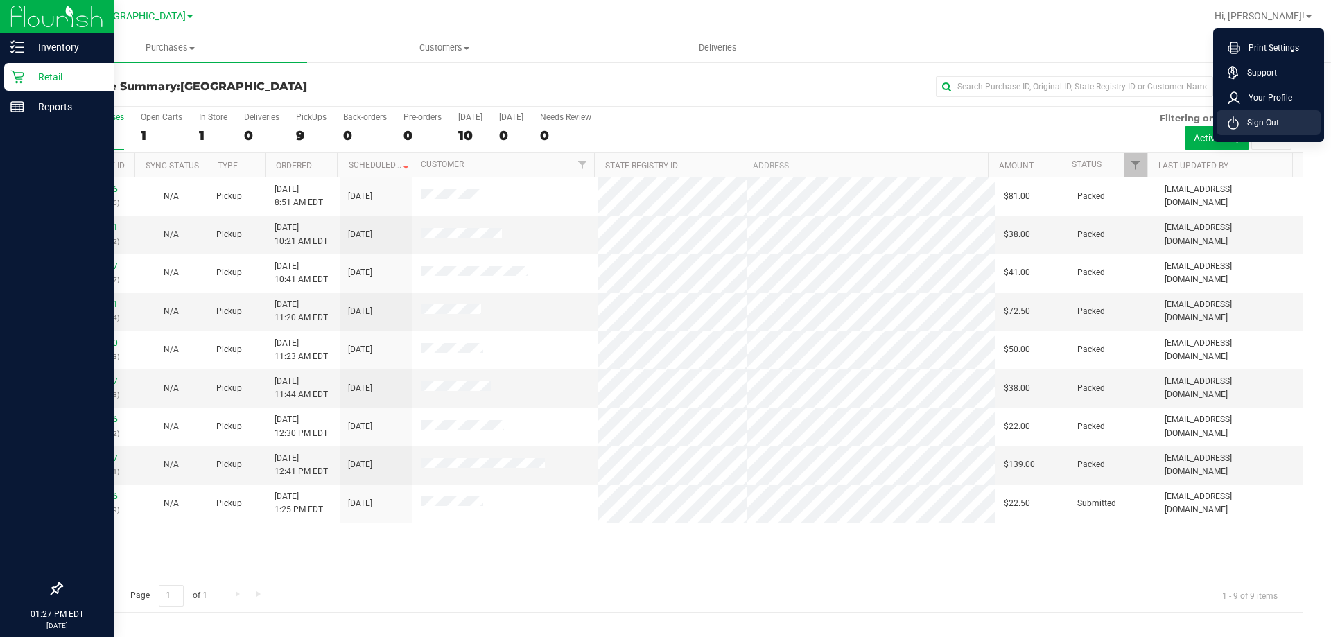
click at [1277, 119] on span "Sign Out" at bounding box center [1258, 123] width 40 height 14
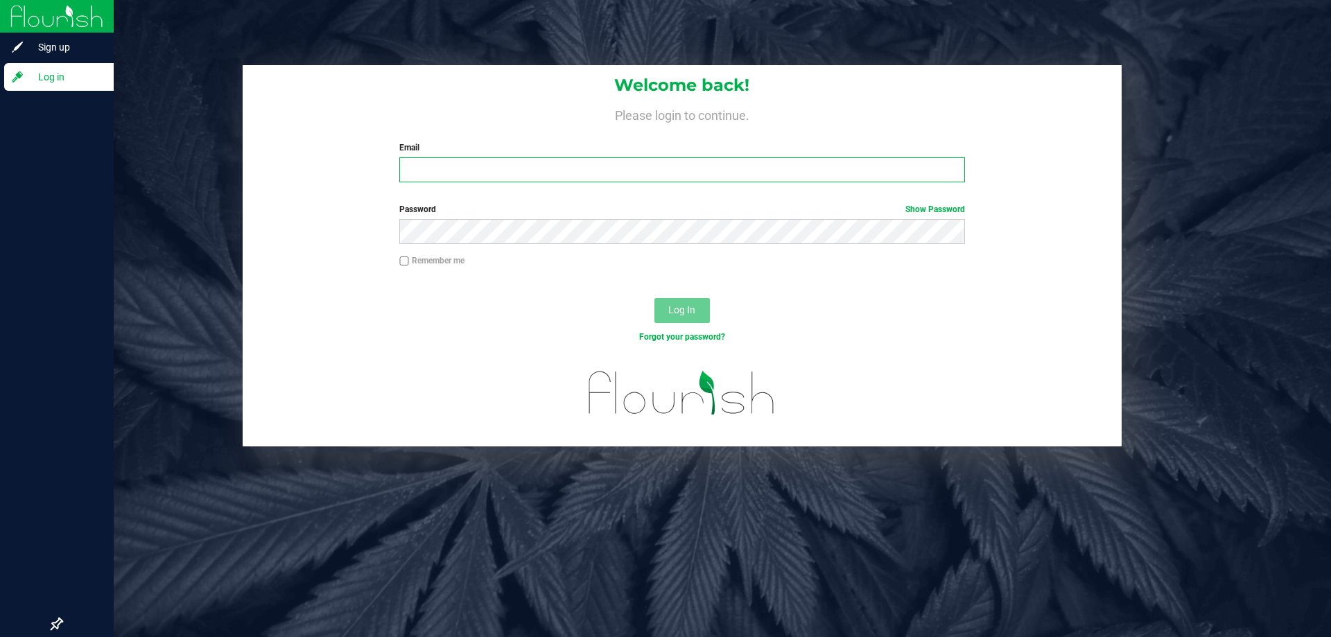
click at [482, 179] on input "Email" at bounding box center [681, 169] width 565 height 25
type input "[EMAIL_ADDRESS][DOMAIN_NAME]"
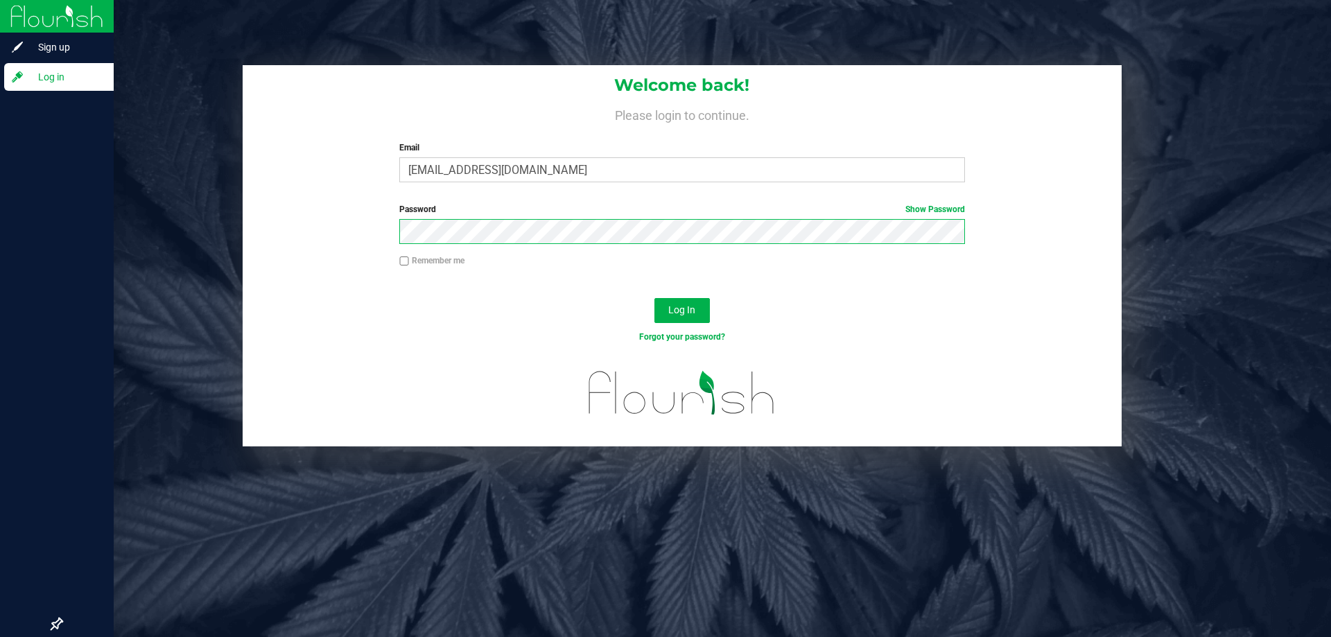
click at [654, 298] on button "Log In" at bounding box center [681, 310] width 55 height 25
